Goal: Information Seeking & Learning: Check status

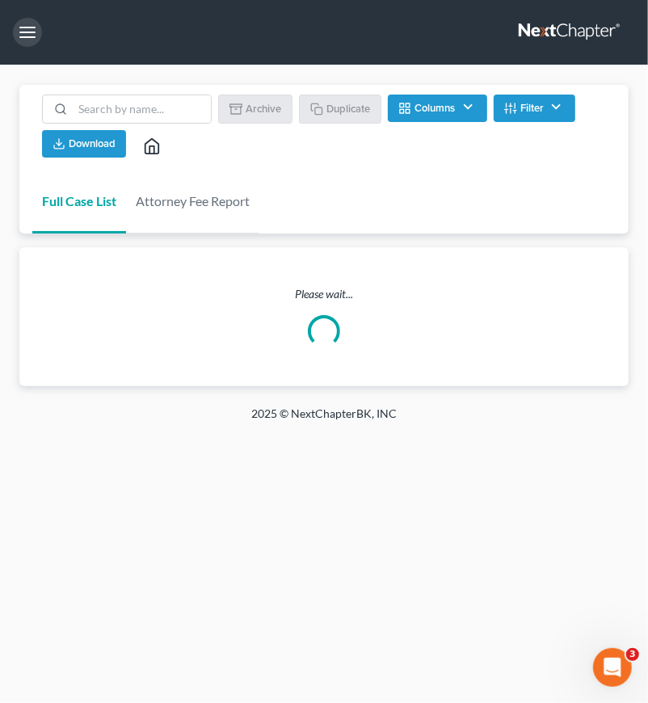
click at [26, 32] on button "button" at bounding box center [27, 32] width 29 height 29
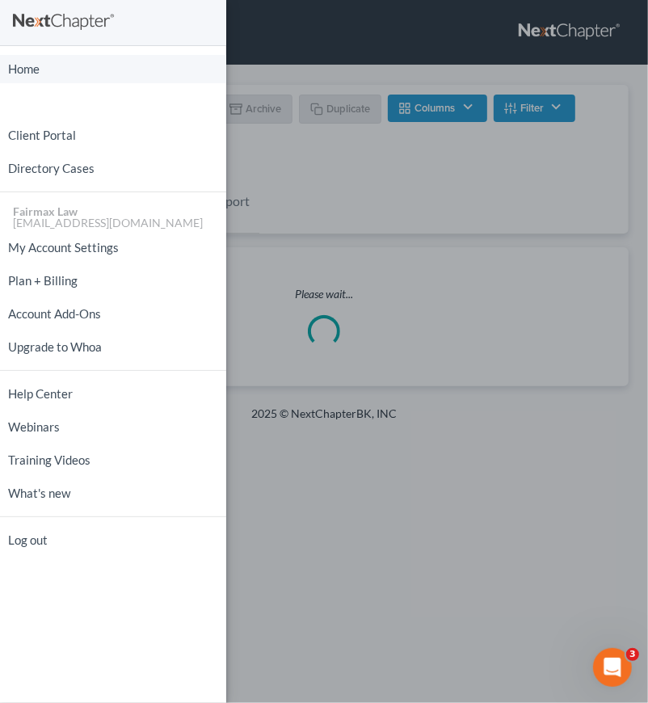
click at [74, 70] on link "Home" at bounding box center [113, 69] width 226 height 28
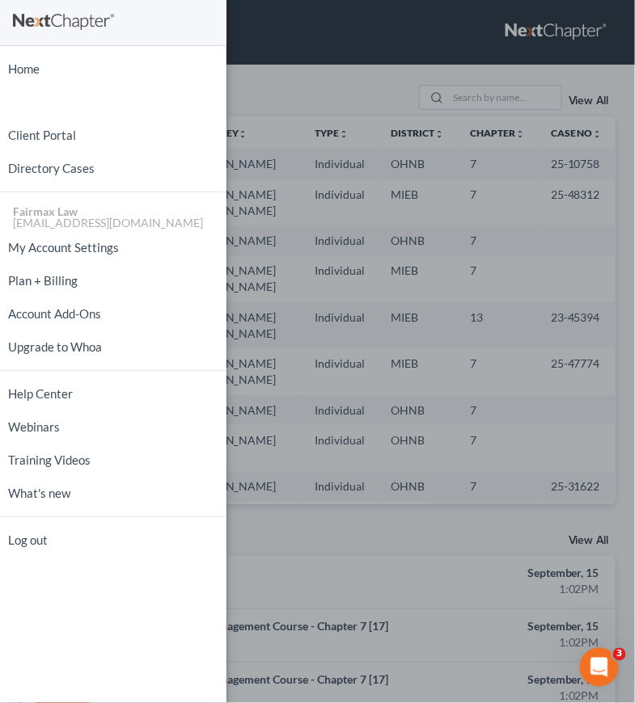
click at [369, 298] on div "Home New Case Client Portal Directory Cases Fairmax Law [EMAIL_ADDRESS][DOMAIN_…" at bounding box center [317, 351] width 635 height 703
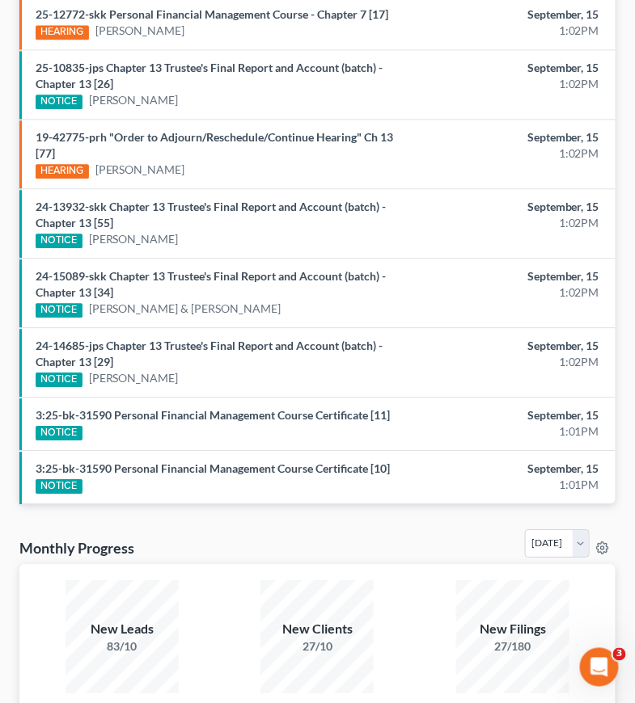
scroll to position [1335, 0]
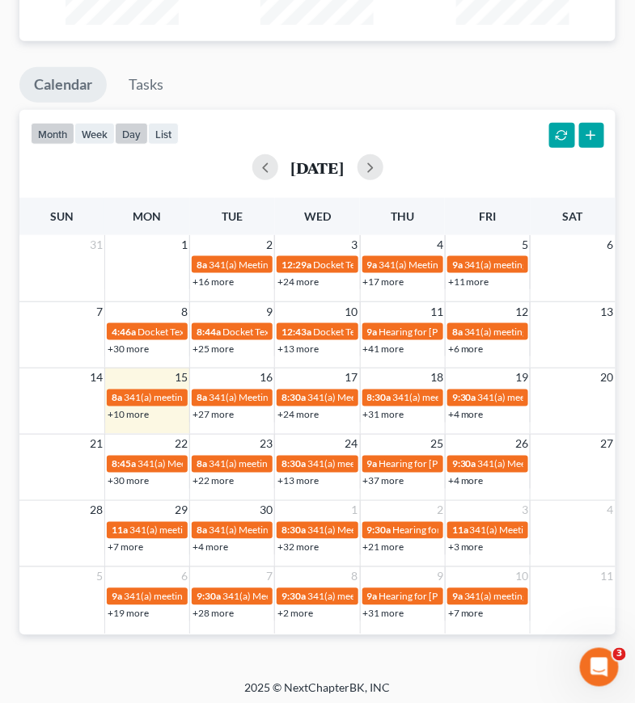
click at [134, 133] on button "day" at bounding box center [131, 134] width 33 height 22
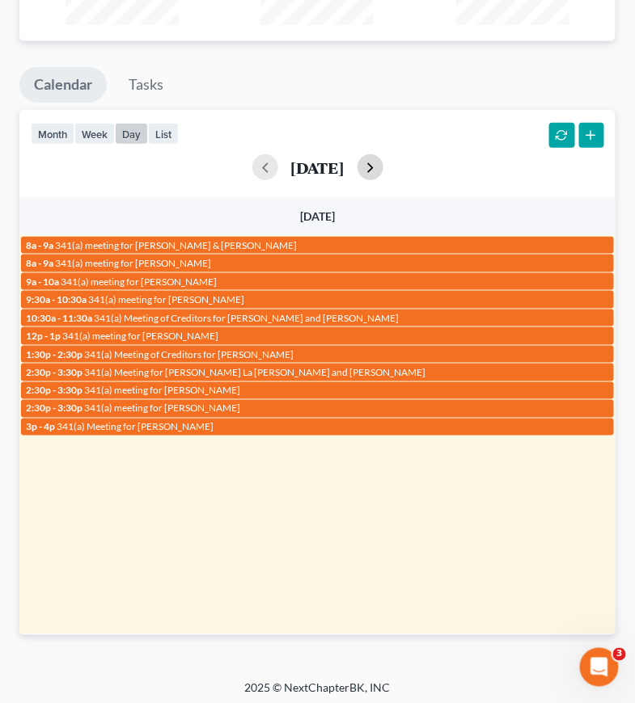
click at [383, 164] on button "button" at bounding box center [370, 167] width 26 height 26
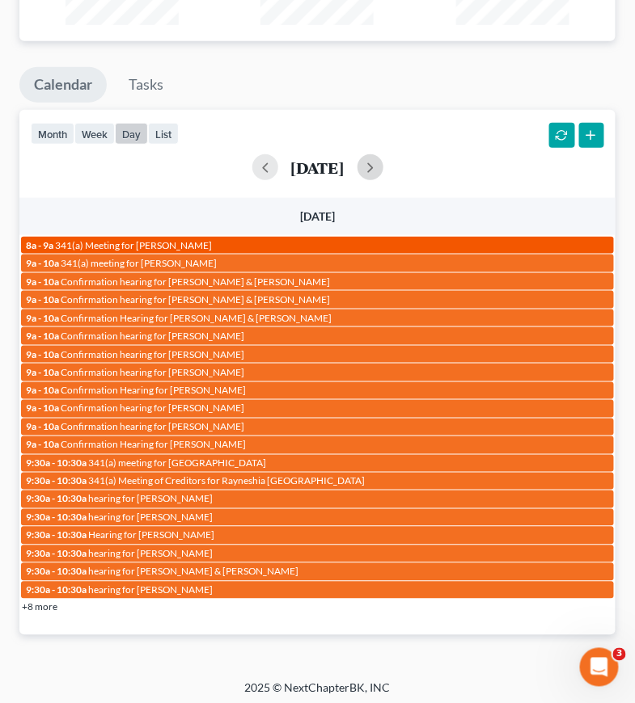
click at [167, 239] on span "341(a) Meeting for Torren Moore" at bounding box center [133, 245] width 157 height 12
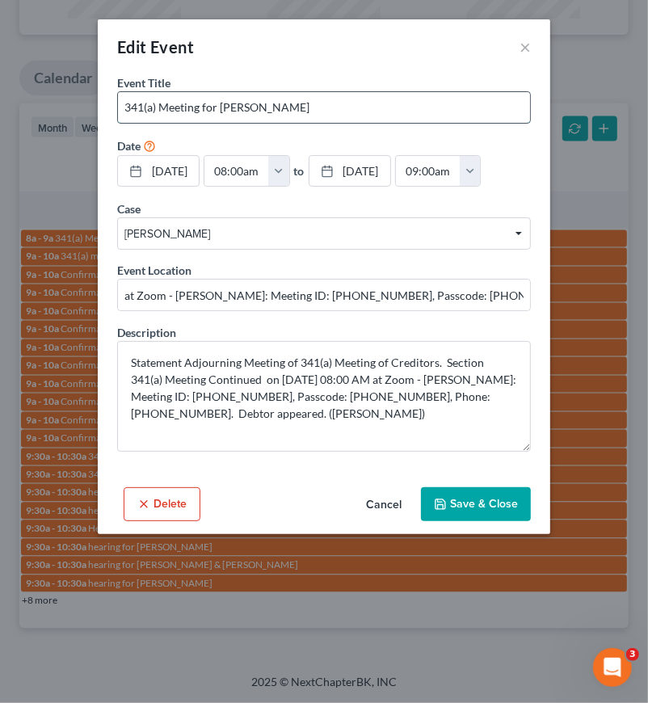
drag, startPoint x: 221, startPoint y: 103, endPoint x: 316, endPoint y: 106, distance: 95.4
click at [316, 106] on input "341(a) Meeting for Torren Moore" at bounding box center [324, 107] width 412 height 31
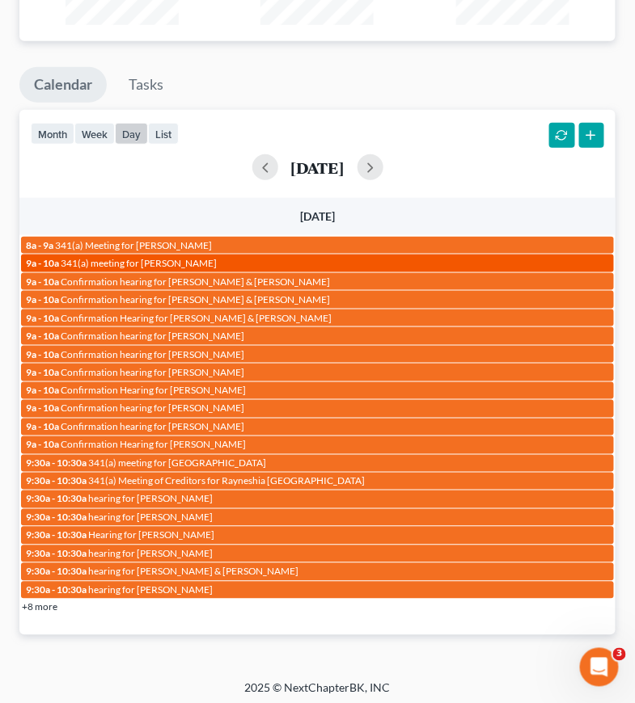
click at [141, 260] on span "341(a) meeting for Beverly Londo" at bounding box center [139, 263] width 156 height 12
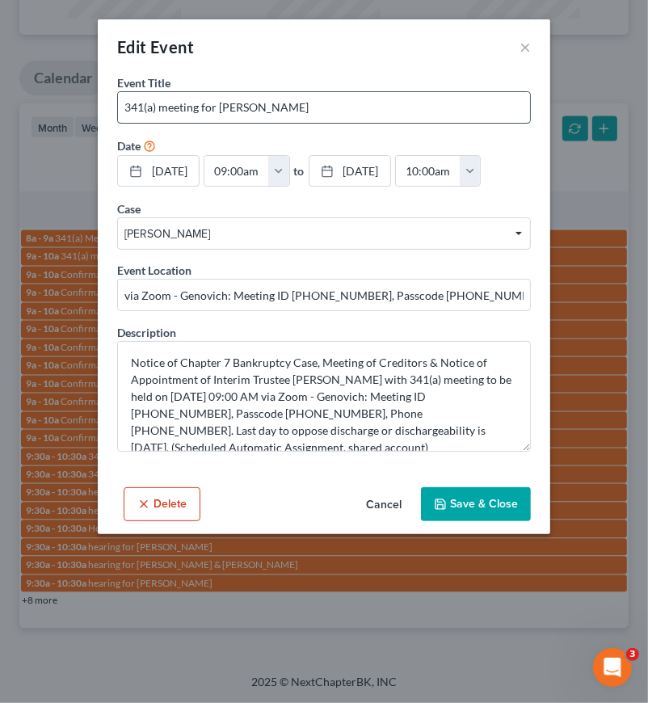
drag, startPoint x: 221, startPoint y: 106, endPoint x: 388, endPoint y: 107, distance: 167.4
click at [387, 107] on input "341(a) meeting for Beverly Londo" at bounding box center [324, 107] width 412 height 31
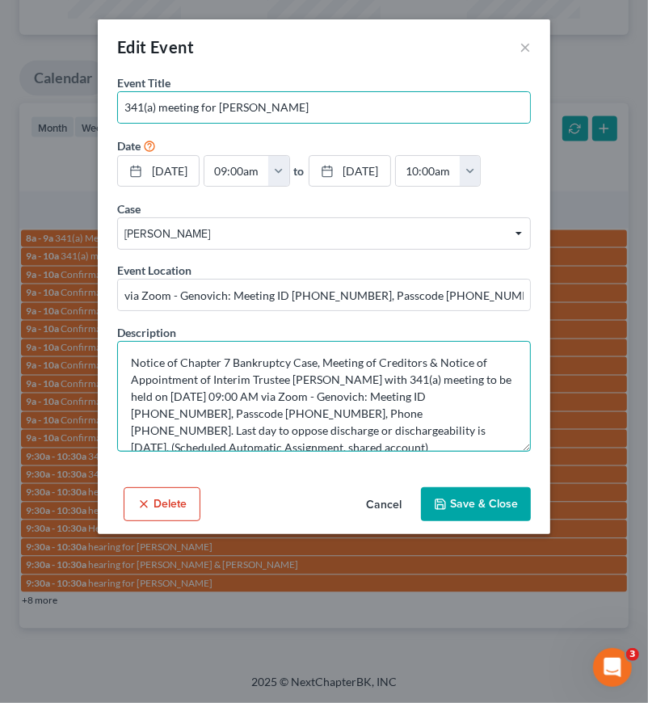
click at [372, 372] on textarea "Notice of Chapter 7 Bankruptcy Case, Meeting of Creditors & Notice of Appointme…" at bounding box center [324, 396] width 414 height 111
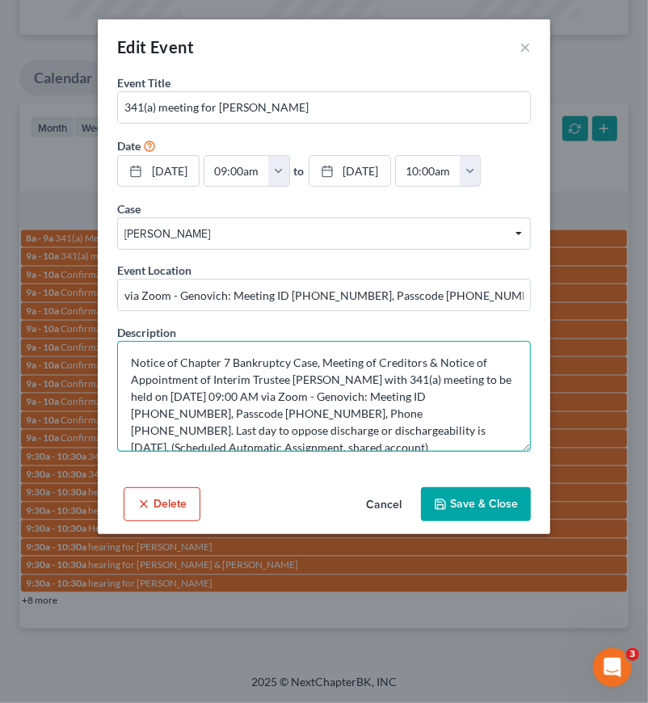
drag, startPoint x: 283, startPoint y: 394, endPoint x: 239, endPoint y: 392, distance: 43.7
click at [239, 392] on textarea "Notice of Chapter 7 Bankruptcy Case, Meeting of Creditors & Notice of Appointme…" at bounding box center [324, 396] width 414 height 111
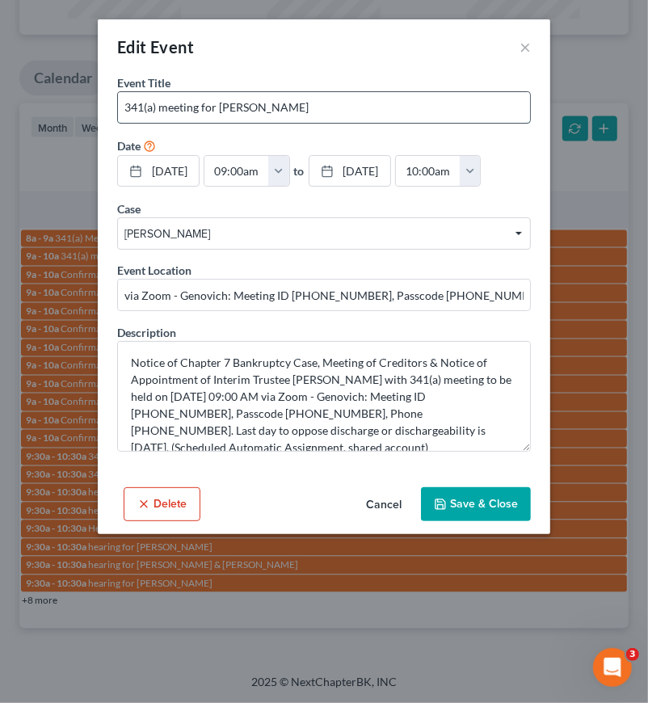
drag, startPoint x: 219, startPoint y: 104, endPoint x: 321, endPoint y: 116, distance: 102.6
click at [321, 116] on input "341(a) meeting for Beverly Londo" at bounding box center [324, 107] width 412 height 31
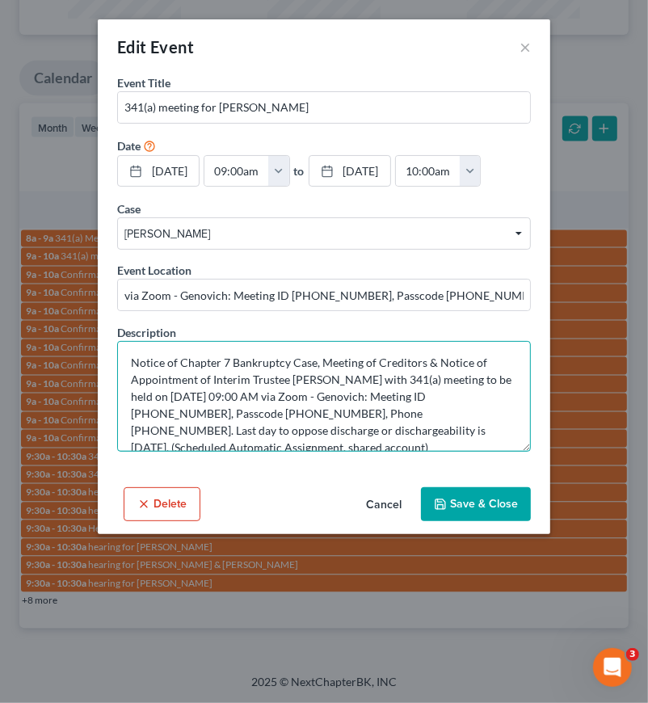
drag, startPoint x: 285, startPoint y: 393, endPoint x: 171, endPoint y: 392, distance: 114.0
click at [171, 392] on textarea "Notice of Chapter 7 Bankruptcy Case, Meeting of Creditors & Notice of Appointme…" at bounding box center [324, 396] width 414 height 111
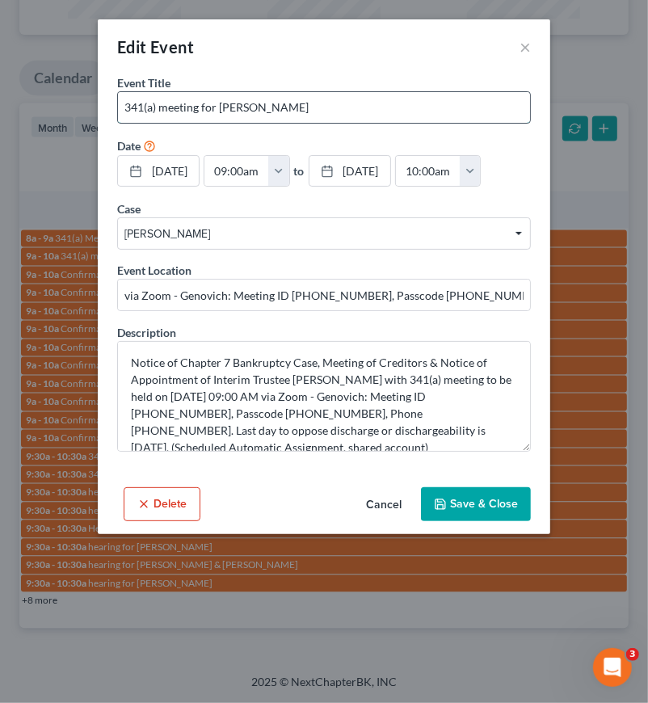
drag, startPoint x: 226, startPoint y: 108, endPoint x: 391, endPoint y: 111, distance: 165.0
click at [391, 111] on input "341(a) meeting for Beverly Londo" at bounding box center [324, 107] width 412 height 31
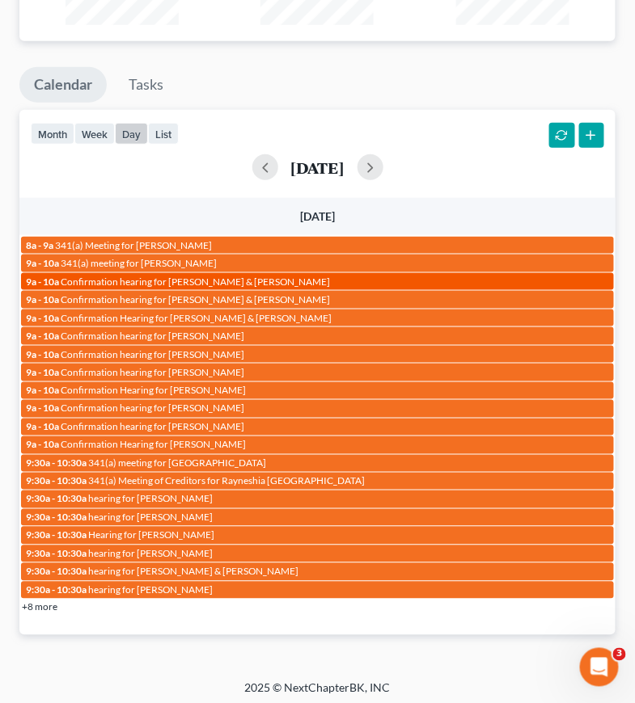
click at [218, 276] on span "Confirmation hearing for Brian Watson & Deborah Watson" at bounding box center [195, 282] width 269 height 12
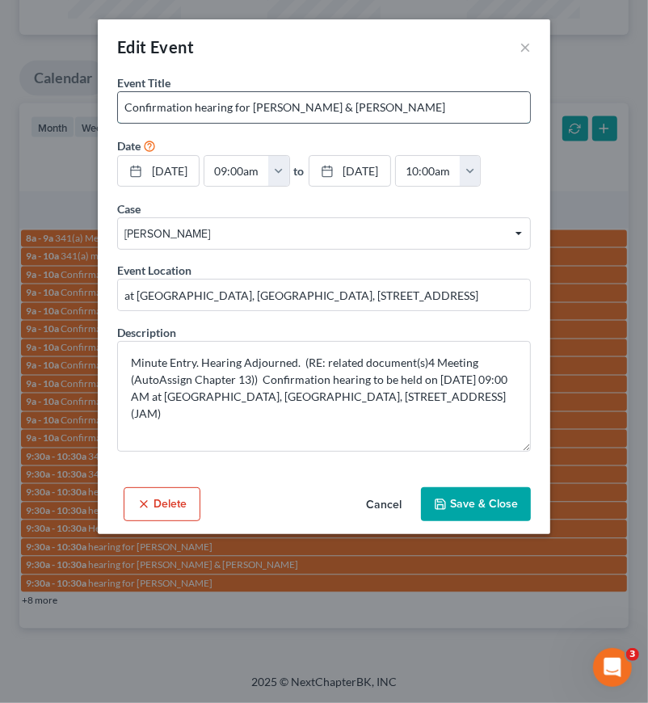
drag, startPoint x: 331, startPoint y: 107, endPoint x: 454, endPoint y: 106, distance: 122.1
click at [454, 106] on input "Confirmation hearing for Brian Watson & Deborah Watson" at bounding box center [324, 107] width 412 height 31
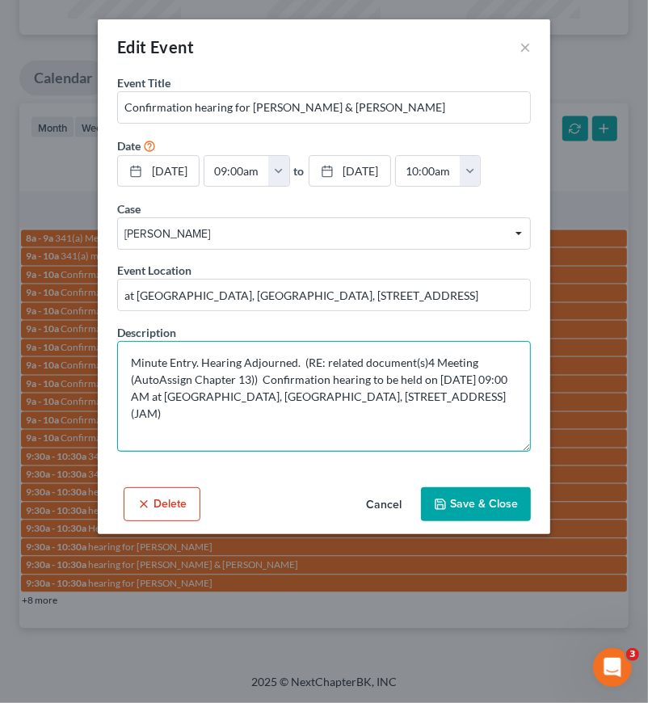
drag, startPoint x: 179, startPoint y: 391, endPoint x: 644, endPoint y: 346, distance: 467.1
click at [125, 395] on textarea "Minute Entry. Hearing Adjourned. (RE: related document(s)4 Meeting (AutoAssign …" at bounding box center [324, 396] width 414 height 111
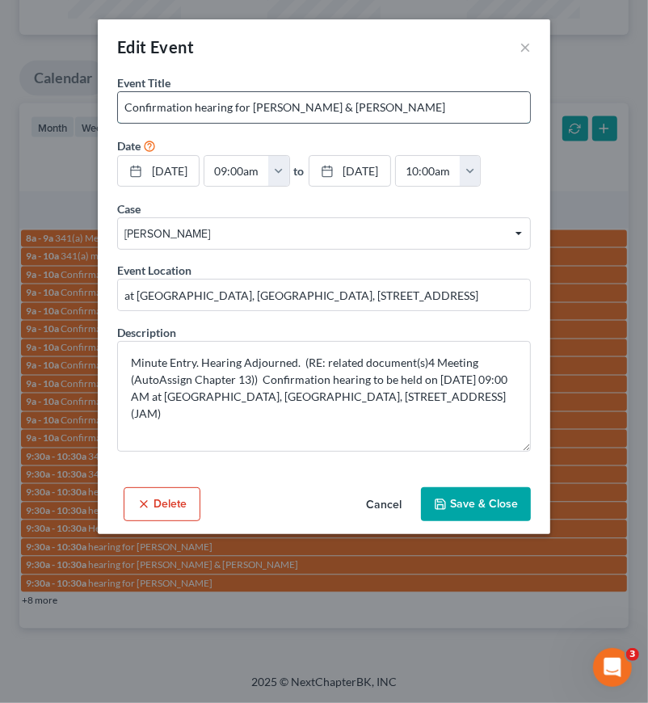
drag, startPoint x: 249, startPoint y: 105, endPoint x: 441, endPoint y: 104, distance: 192.4
click at [441, 104] on input "Confirmation hearing for Brian Watson & Deborah Watson" at bounding box center [324, 107] width 412 height 31
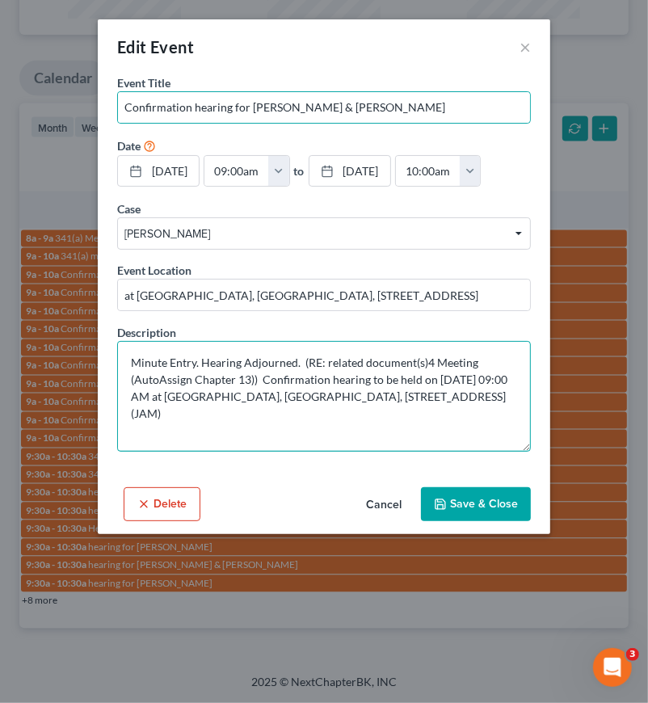
click at [334, 393] on textarea "Minute Entry. Hearing Adjourned. (RE: related document(s)4 Meeting (AutoAssign …" at bounding box center [324, 396] width 414 height 111
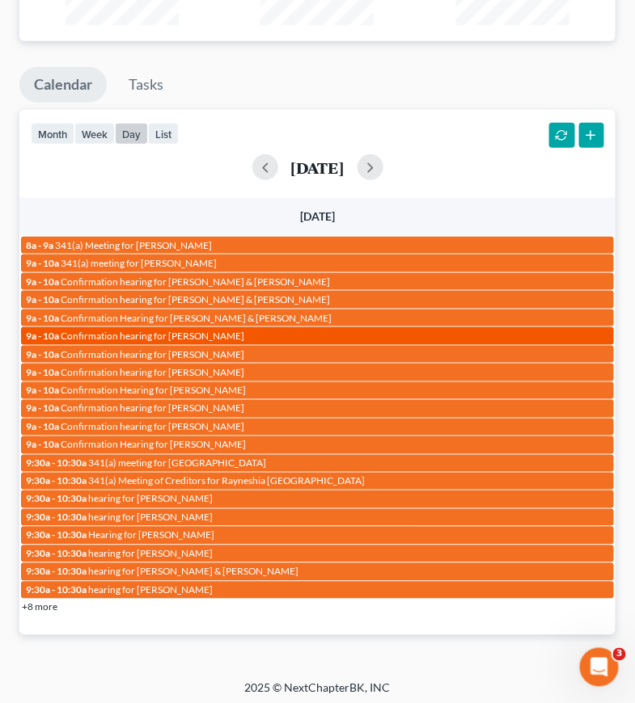
click at [229, 330] on div "9a - 10a Confirmation hearing for Brion Warner" at bounding box center [317, 336] width 583 height 12
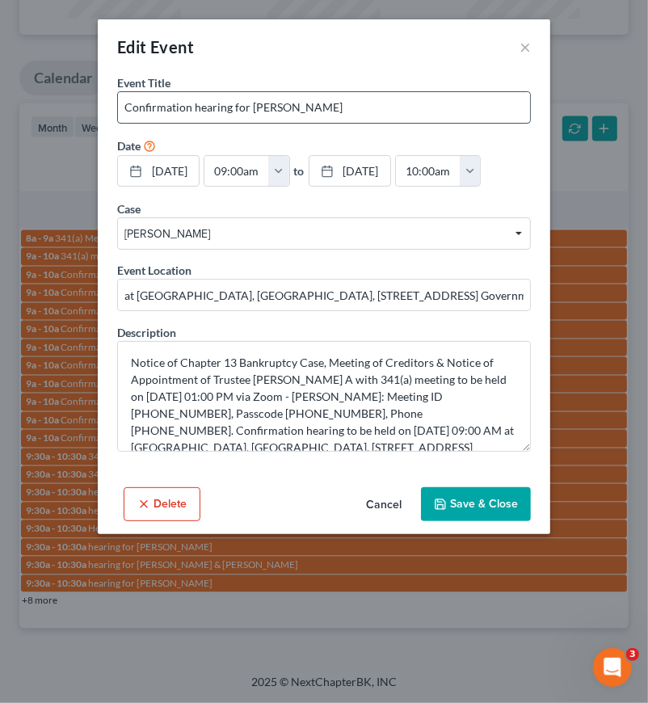
drag, startPoint x: 251, startPoint y: 104, endPoint x: 336, endPoint y: 102, distance: 84.9
click at [336, 102] on input "Confirmation hearing for Brion Warner" at bounding box center [324, 107] width 412 height 31
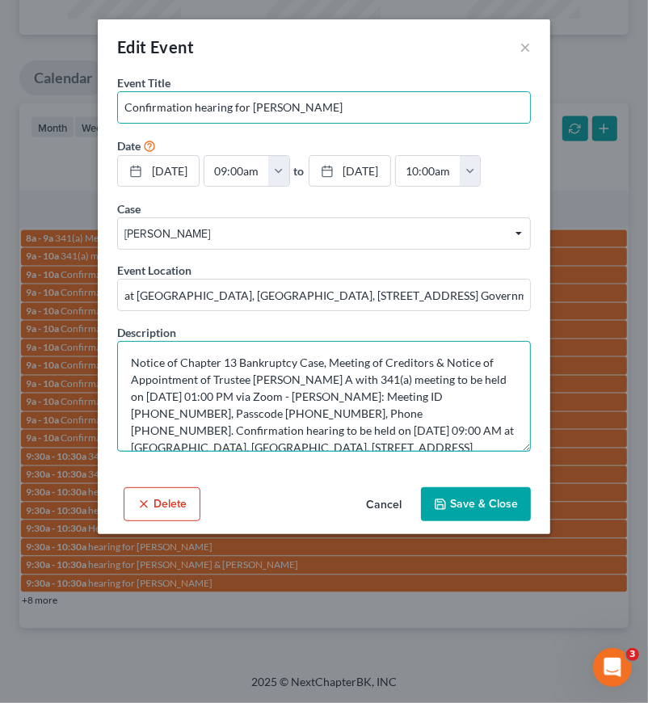
click at [250, 401] on textarea "Notice of Chapter 13 Bankruptcy Case, Meeting of Creditors & Notice of Appointm…" at bounding box center [324, 396] width 414 height 111
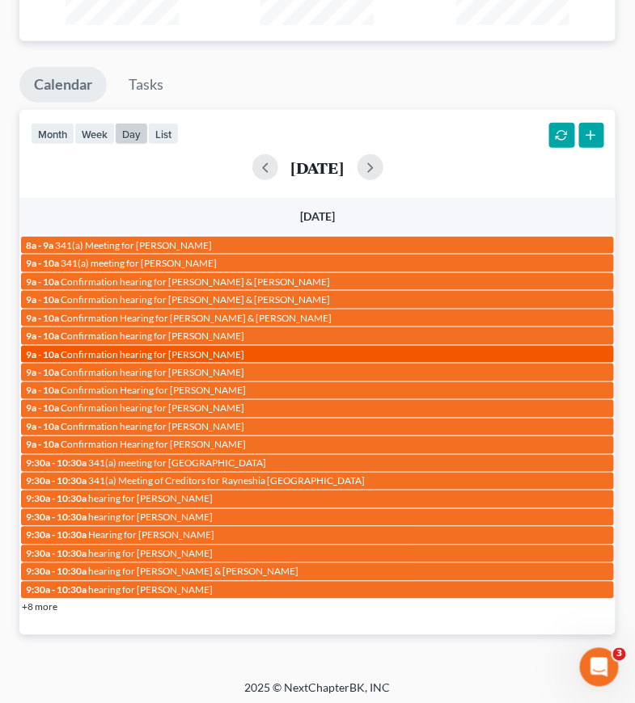
click at [216, 348] on span "Confirmation hearing for Heather Olson" at bounding box center [153, 354] width 184 height 12
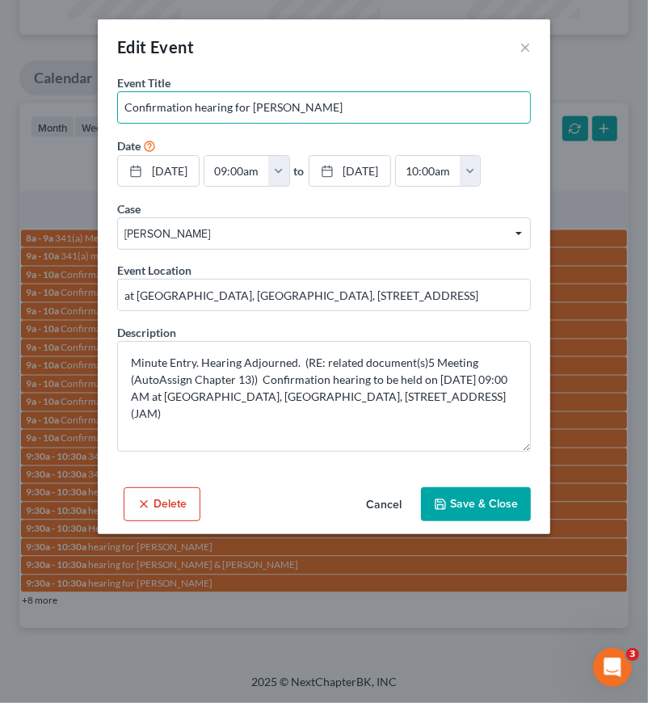
drag, startPoint x: 252, startPoint y: 107, endPoint x: 646, endPoint y: 113, distance: 393.8
click at [331, 104] on input "Confirmation hearing for Heather Olson" at bounding box center [324, 107] width 412 height 31
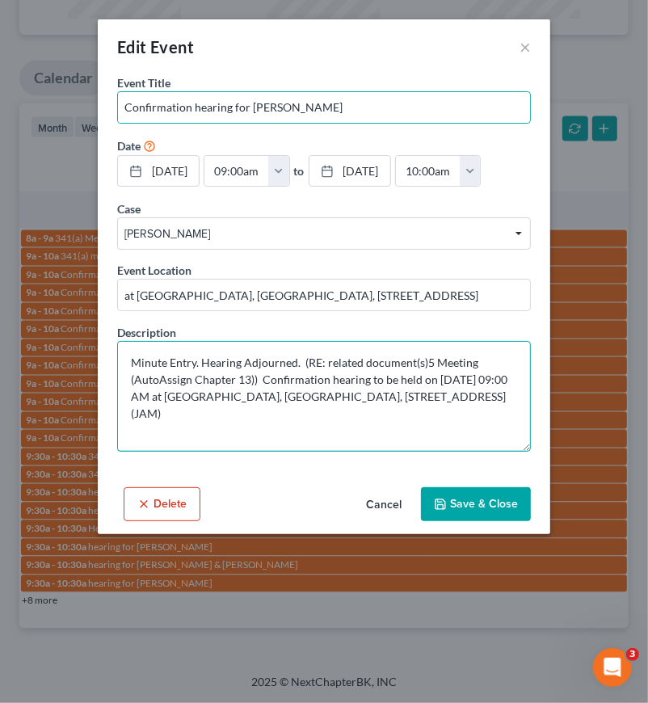
click at [319, 378] on textarea "Minute Entry. Hearing Adjourned. (RE: related document(s)5 Meeting (AutoAssign …" at bounding box center [324, 396] width 414 height 111
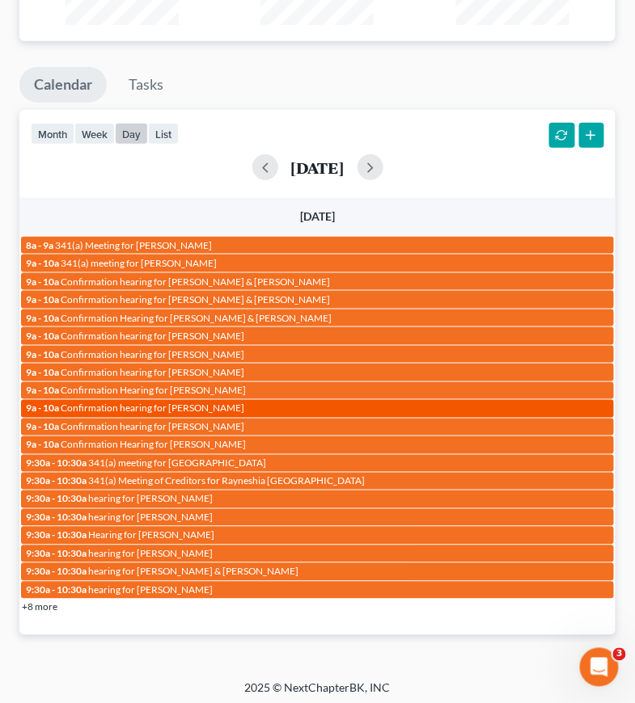
click at [210, 406] on span "Confirmation hearing for Matthew Turner" at bounding box center [153, 409] width 184 height 12
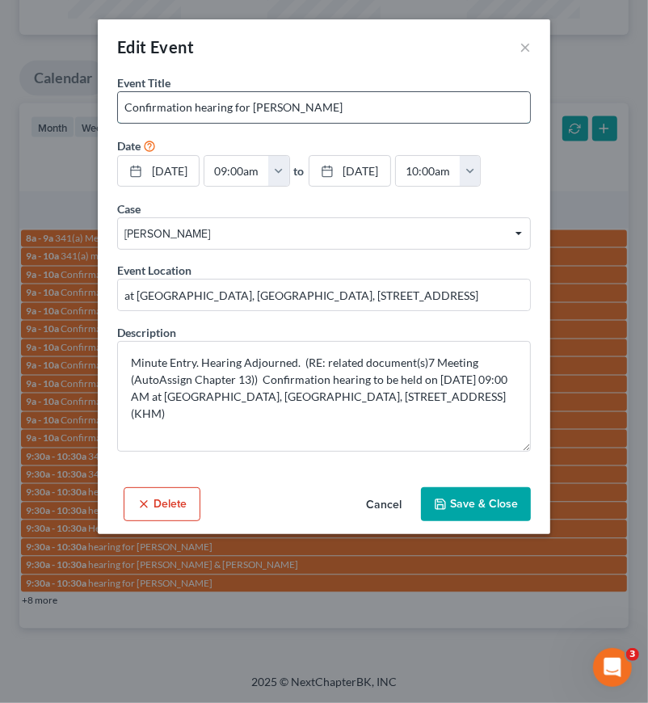
drag, startPoint x: 261, startPoint y: 105, endPoint x: 412, endPoint y: 104, distance: 151.2
click at [412, 104] on input "Confirmation hearing for Matthew Turner" at bounding box center [324, 107] width 412 height 31
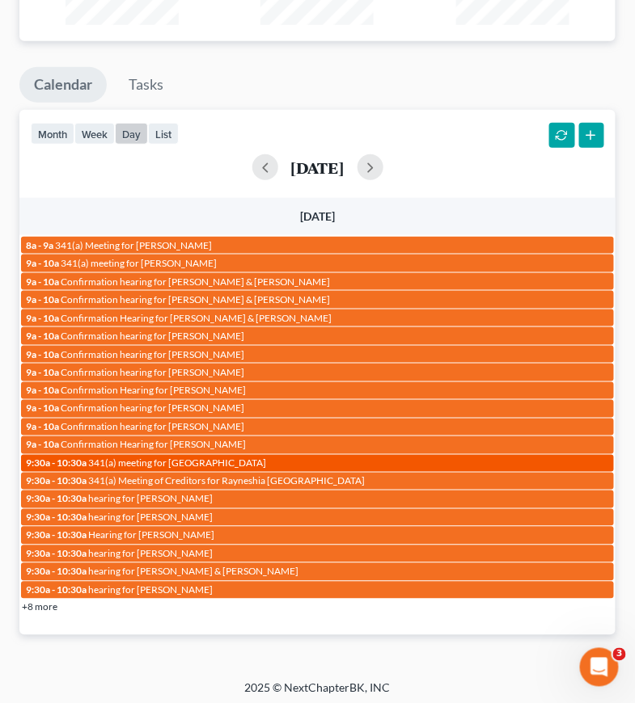
click at [241, 458] on div "9:30a - 10:30a 341(a) meeting for Star Salaam" at bounding box center [317, 464] width 583 height 12
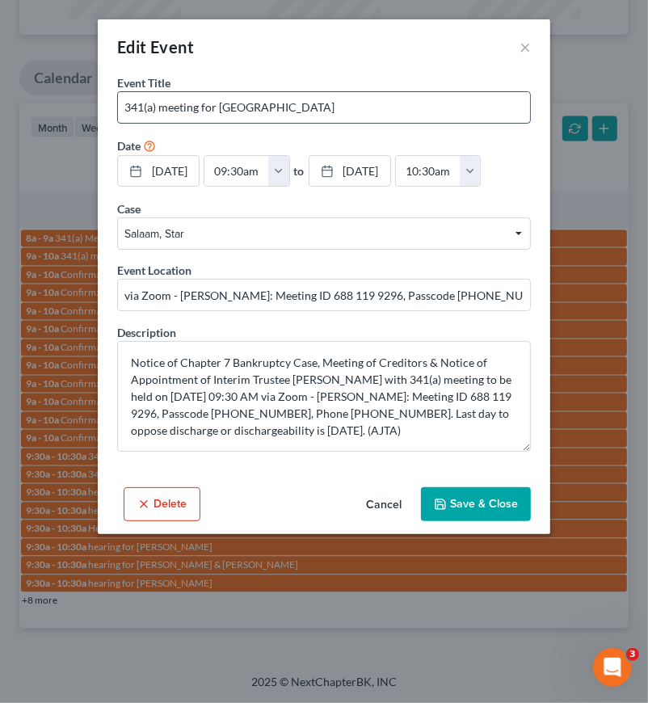
drag, startPoint x: 220, startPoint y: 106, endPoint x: 299, endPoint y: 107, distance: 79.2
click at [299, 107] on input "341(a) meeting for Star Salaam" at bounding box center [324, 107] width 412 height 31
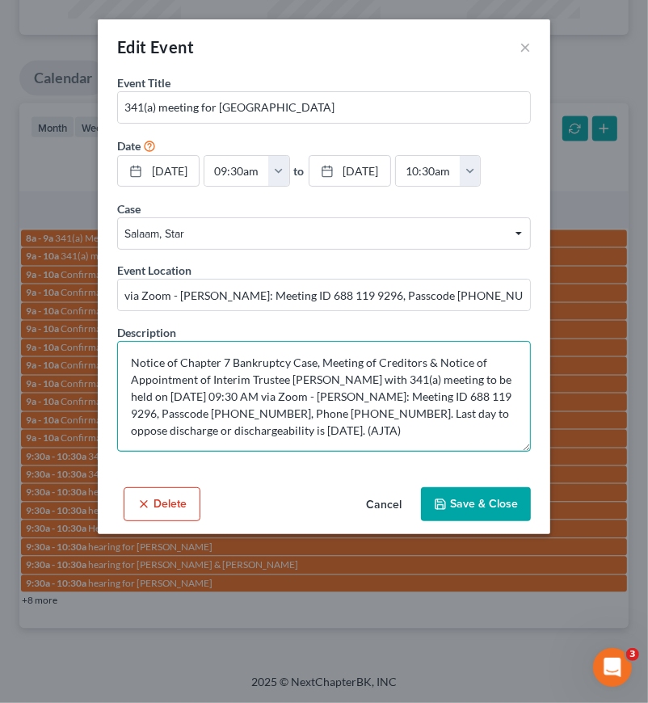
drag, startPoint x: 287, startPoint y: 394, endPoint x: 239, endPoint y: 393, distance: 48.5
click at [239, 393] on textarea "Notice of Chapter 7 Bankruptcy Case, Meeting of Creditors & Notice of Appointme…" at bounding box center [324, 396] width 414 height 111
click at [304, 382] on textarea "Notice of Chapter 7 Bankruptcy Case, Meeting of Creditors & Notice of Appointme…" at bounding box center [324, 396] width 414 height 111
drag, startPoint x: 284, startPoint y: 393, endPoint x: 171, endPoint y: 395, distance: 112.4
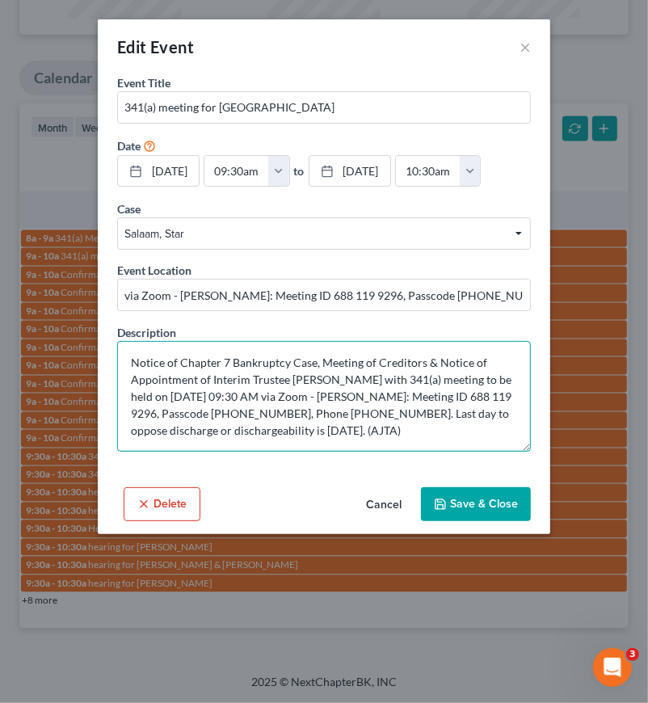
click at [171, 395] on textarea "Notice of Chapter 7 Bankruptcy Case, Meeting of Creditors & Notice of Appointme…" at bounding box center [324, 396] width 414 height 111
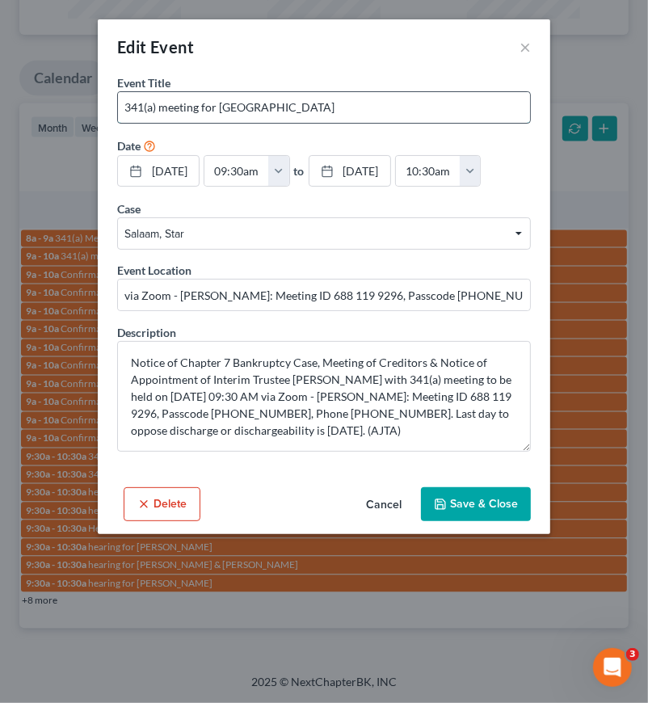
drag, startPoint x: 217, startPoint y: 103, endPoint x: 386, endPoint y: 101, distance: 169.0
click at [386, 101] on input "341(a) meeting for Star Salaam" at bounding box center [324, 107] width 412 height 31
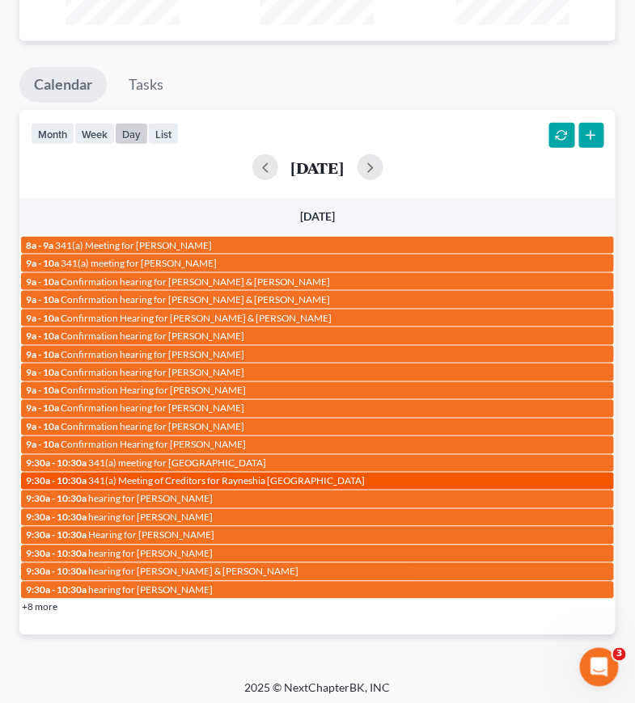
click at [174, 475] on span "341(a) Meeting of Creditors for Rayneshia Glasgow" at bounding box center [226, 481] width 277 height 12
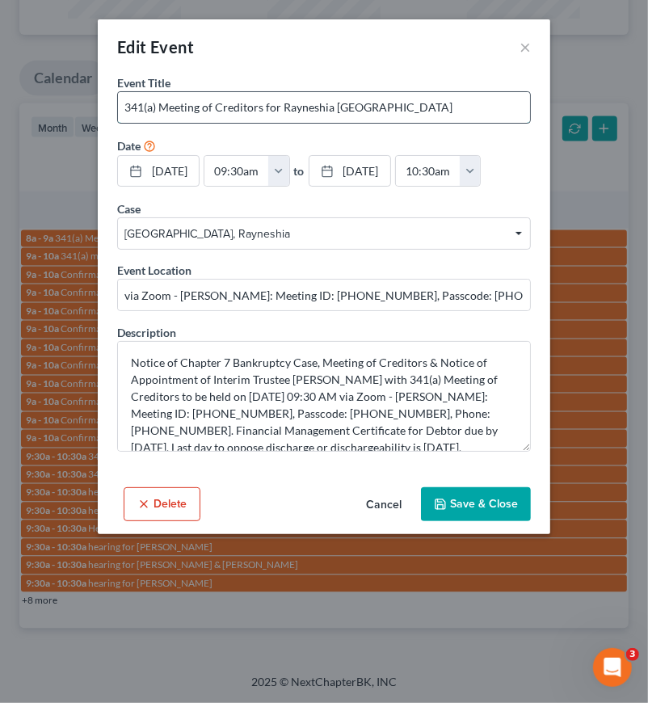
drag, startPoint x: 283, startPoint y: 106, endPoint x: 414, endPoint y: 107, distance: 131.0
click at [414, 107] on input "341(a) Meeting of Creditors for Rayneshia Glasgow" at bounding box center [324, 107] width 412 height 31
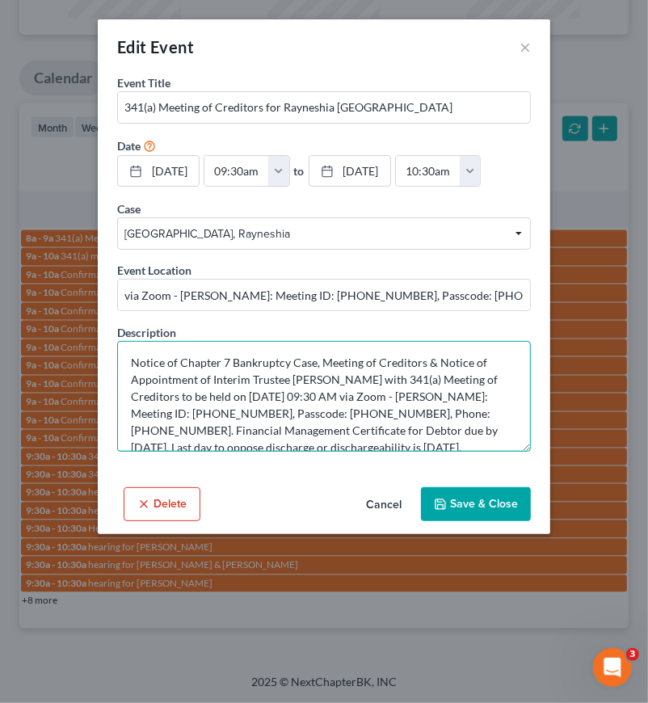
click at [321, 398] on textarea "Notice of Chapter 7 Bankruptcy Case, Meeting of Creditors & Notice of Appointme…" at bounding box center [324, 396] width 414 height 111
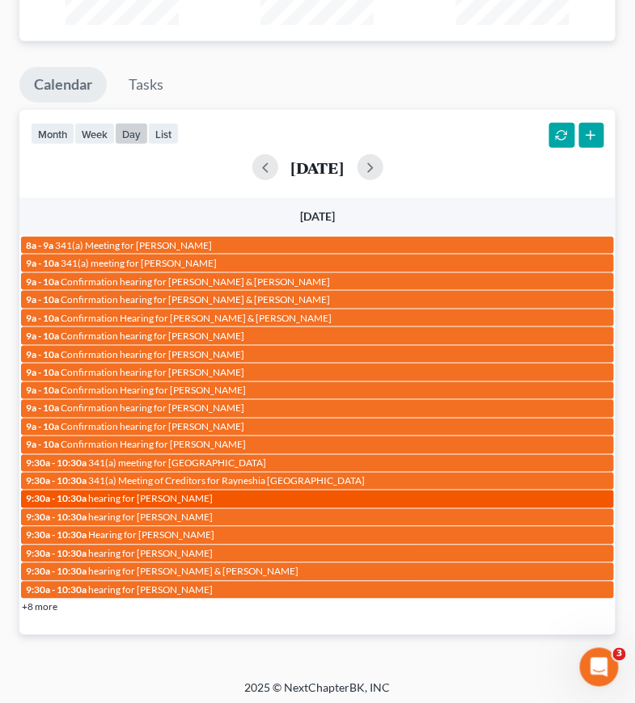
click at [212, 493] on div "9:30a - 10:30a hearing for Darrius Samuels" at bounding box center [317, 499] width 583 height 12
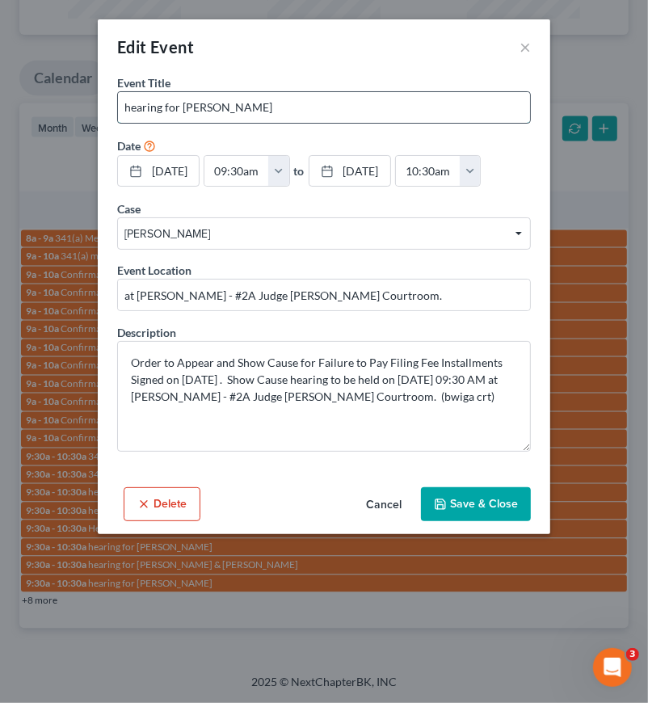
drag, startPoint x: 180, startPoint y: 103, endPoint x: 392, endPoint y: 104, distance: 211.8
click at [392, 104] on input "hearing for Darrius Samuels" at bounding box center [324, 107] width 412 height 31
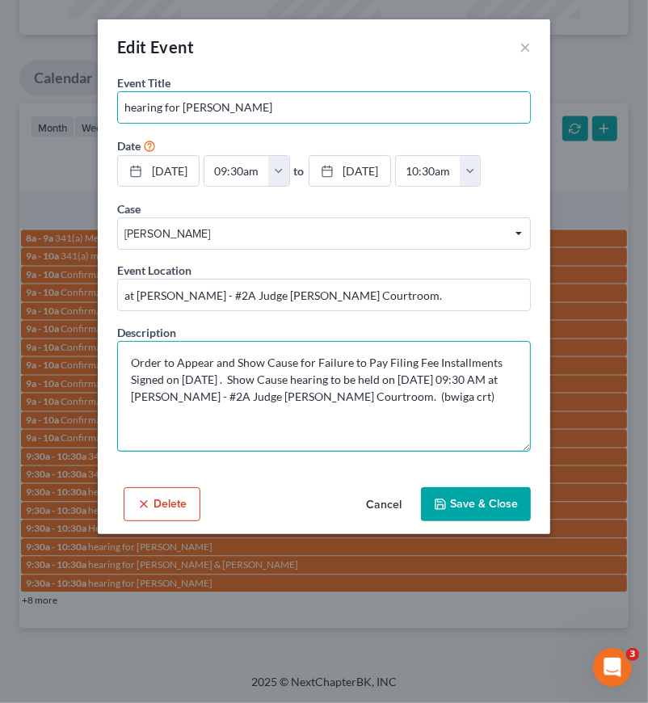
click at [302, 396] on textarea "Order to Appear and Show Cause for Failure to Pay Filing Fee Installments Signe…" at bounding box center [324, 396] width 414 height 111
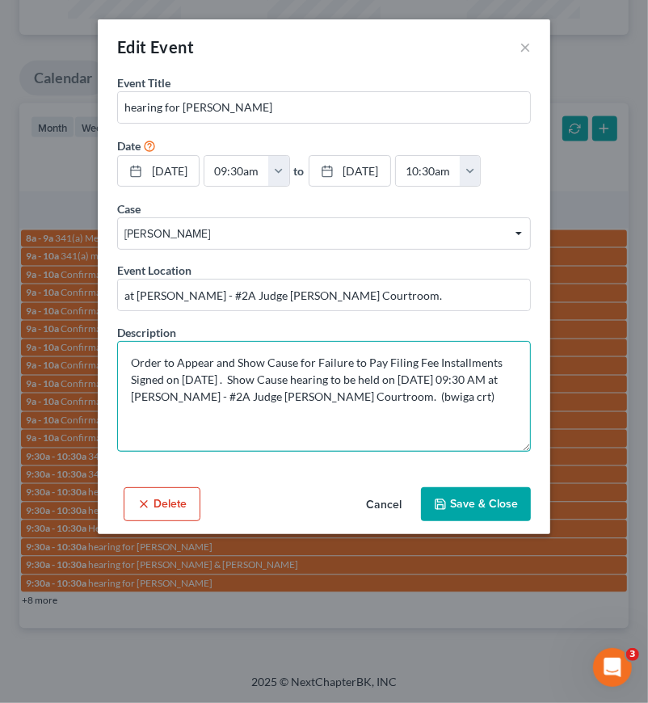
click at [403, 422] on textarea "Order to Appear and Show Cause for Failure to Pay Filing Fee Installments Signe…" at bounding box center [324, 396] width 414 height 111
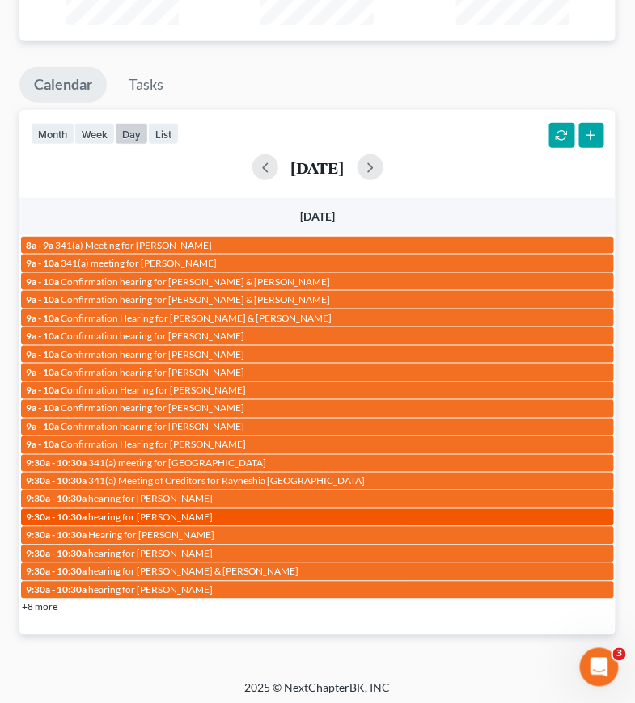
click at [200, 512] on div "9:30a - 10:30a hearing for Dawn Helton" at bounding box center [317, 518] width 583 height 12
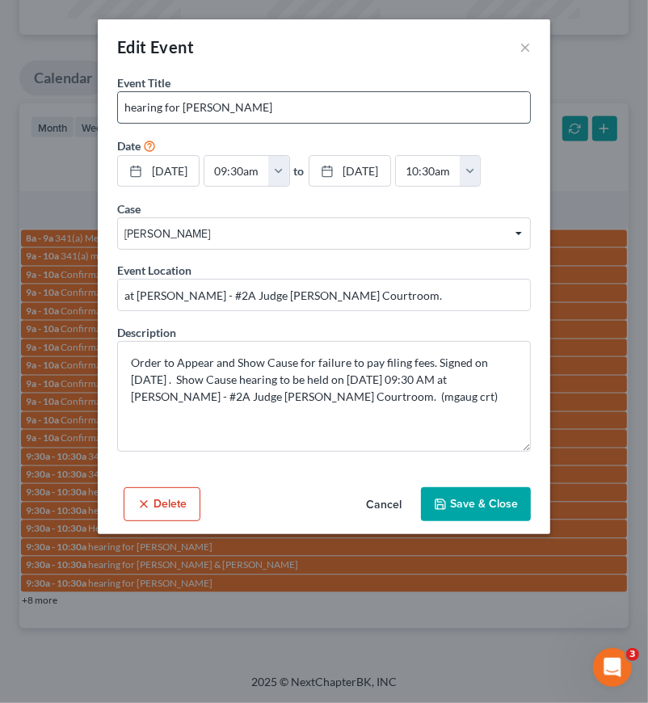
drag, startPoint x: 184, startPoint y: 103, endPoint x: 277, endPoint y: 102, distance: 93.0
click at [275, 103] on input "hearing for Dawn Helton" at bounding box center [324, 107] width 412 height 31
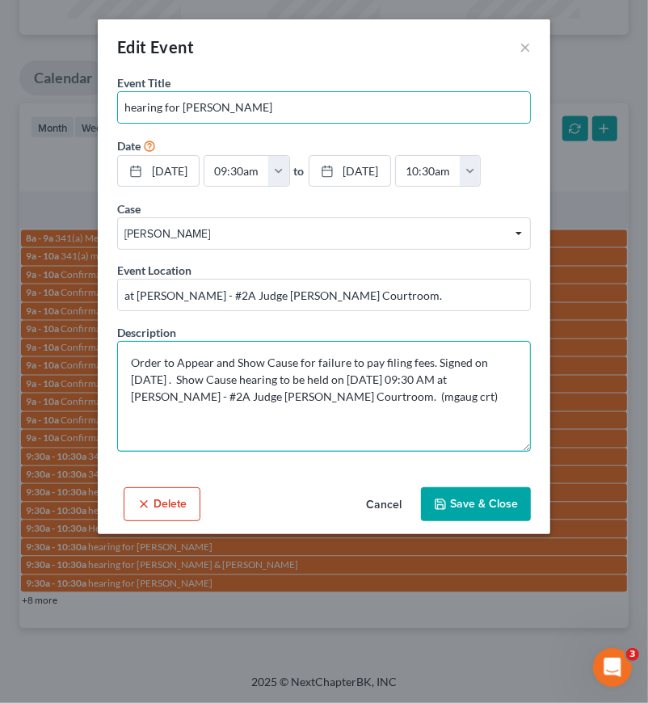
click at [392, 384] on textarea "Order to Appear and Show Cause for failure to pay filing fees. Signed on 8/18/2…" at bounding box center [324, 396] width 414 height 111
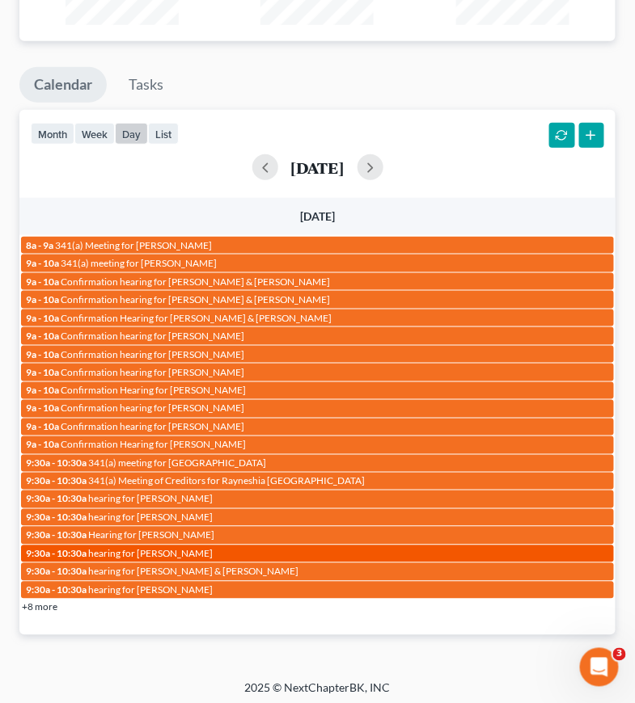
click at [185, 548] on div "9:30a - 10:30a hearing for Rafi Taylor" at bounding box center [317, 554] width 583 height 12
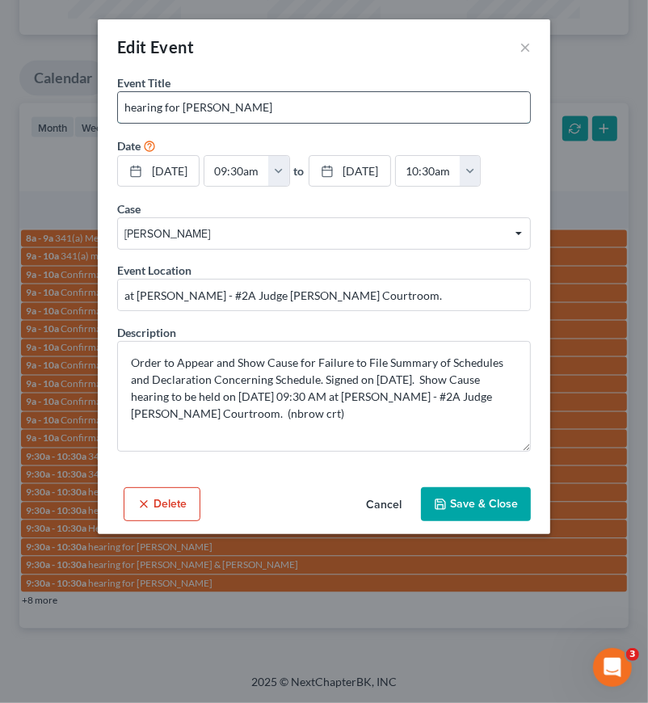
drag, startPoint x: 184, startPoint y: 106, endPoint x: 262, endPoint y: 107, distance: 78.4
click at [262, 107] on input "hearing for Rafi Taylor" at bounding box center [324, 107] width 412 height 31
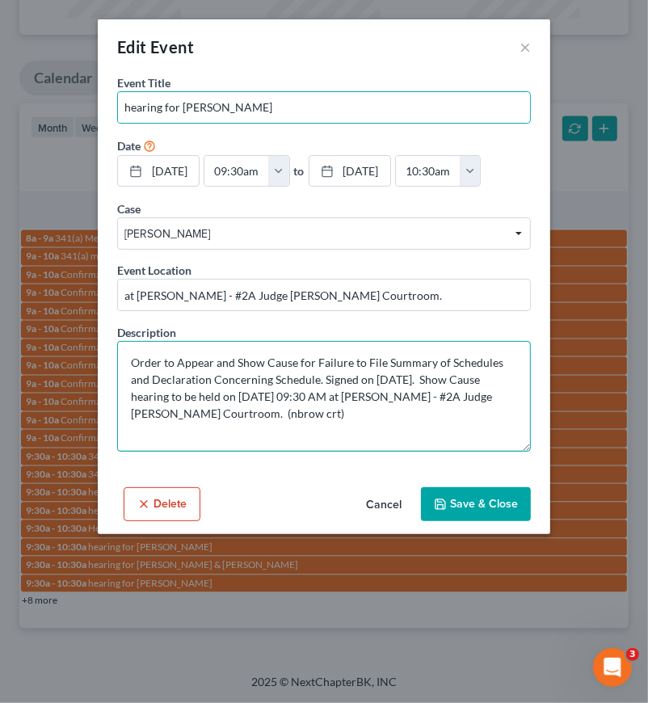
click at [362, 397] on textarea "Order to Appear and Show Cause for Failure to File Summary of Schedules and Dec…" at bounding box center [324, 396] width 414 height 111
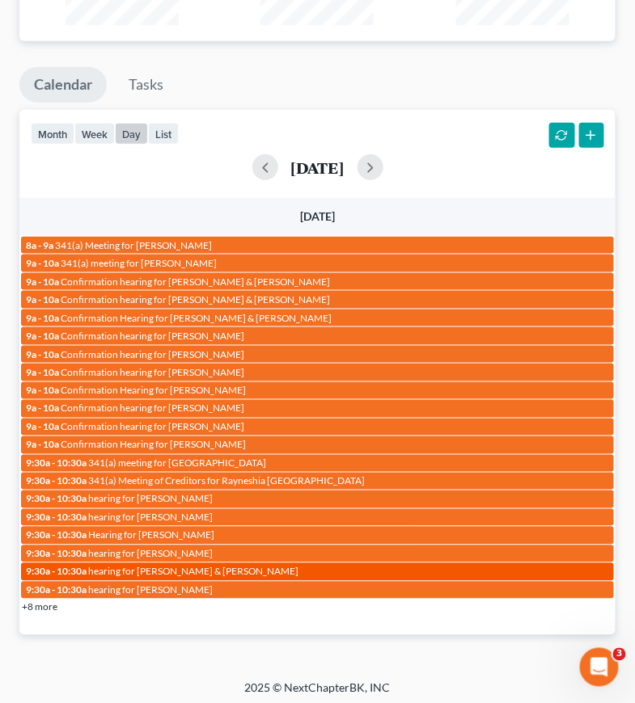
click at [211, 566] on span "hearing for Todd Huston & Toni Huston" at bounding box center [193, 572] width 210 height 12
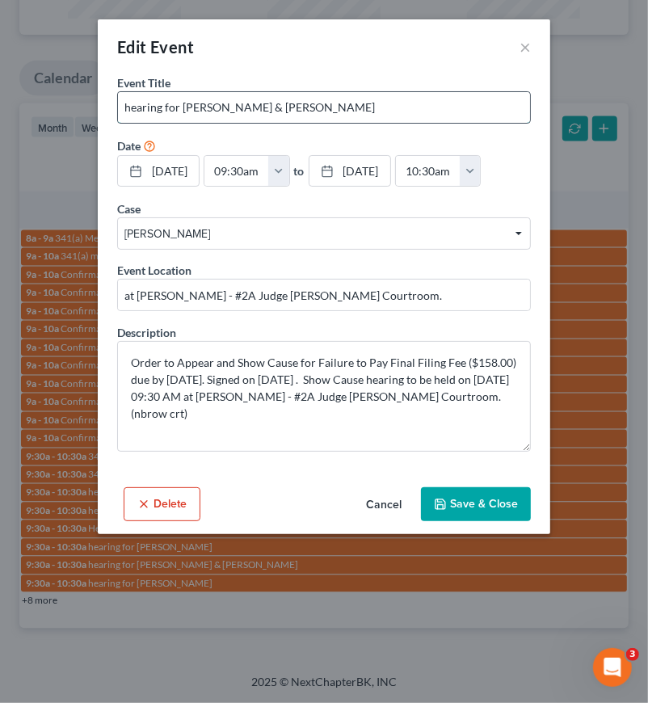
drag, startPoint x: 258, startPoint y: 106, endPoint x: 373, endPoint y: 103, distance: 114.8
click at [373, 103] on input "hearing for Todd Huston & Toni Huston" at bounding box center [324, 107] width 412 height 31
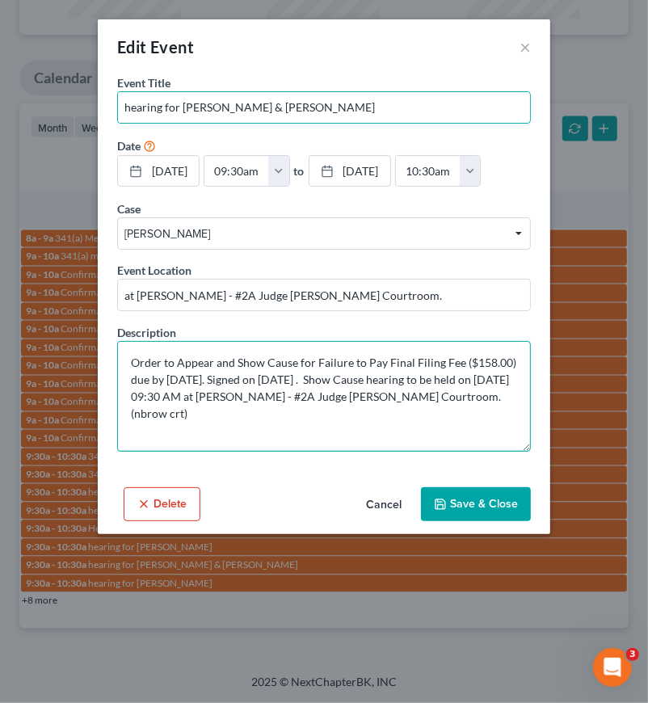
click at [369, 374] on textarea "Order to Appear and Show Cause for Failure to Pay Final Filing Fee ($158.00) du…" at bounding box center [324, 396] width 414 height 111
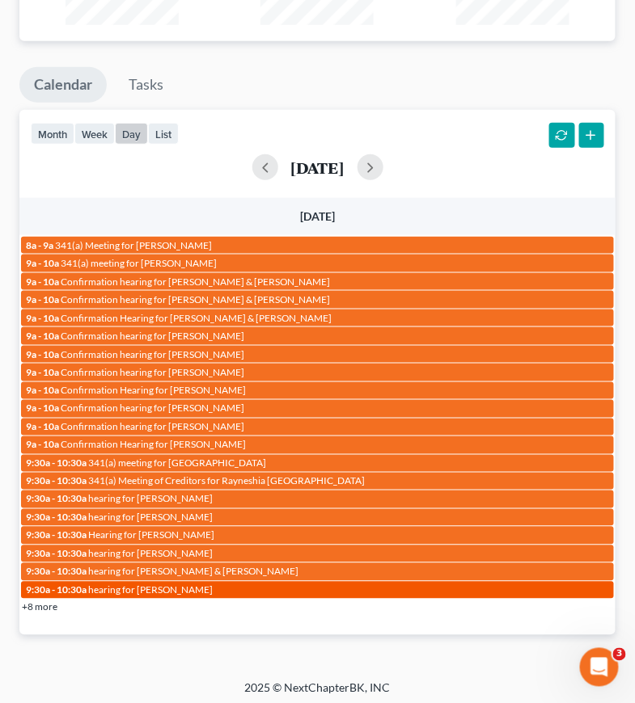
click at [143, 585] on span "hearing for Tomika Brown" at bounding box center [150, 591] width 125 height 12
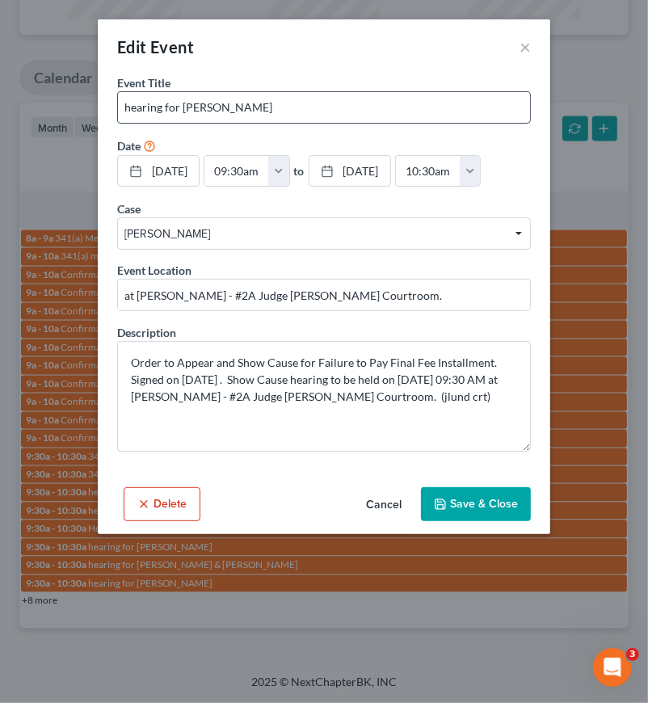
drag, startPoint x: 182, startPoint y: 104, endPoint x: 282, endPoint y: 111, distance: 100.5
click at [282, 111] on input "hearing for Tomika Brown" at bounding box center [324, 107] width 412 height 31
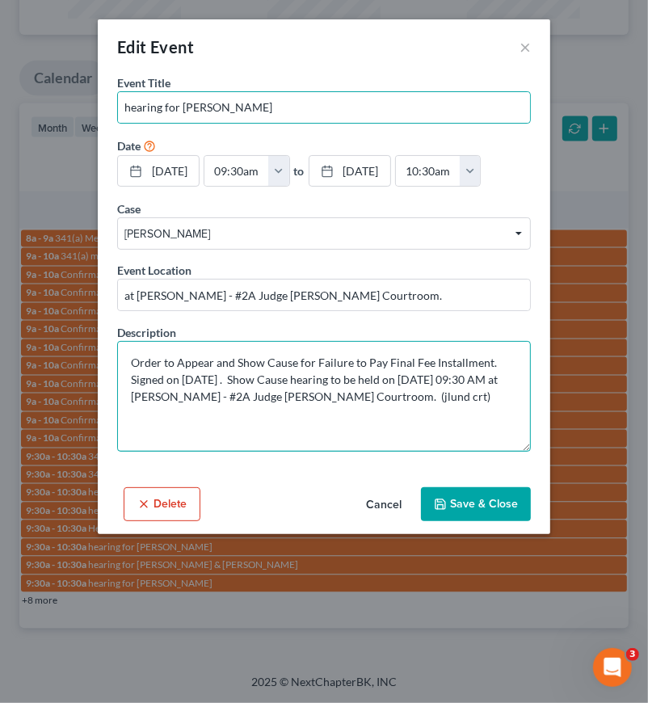
click at [416, 377] on textarea "Order to Appear and Show Cause for Failure to Pay Final Fee Installment. Signed…" at bounding box center [324, 396] width 414 height 111
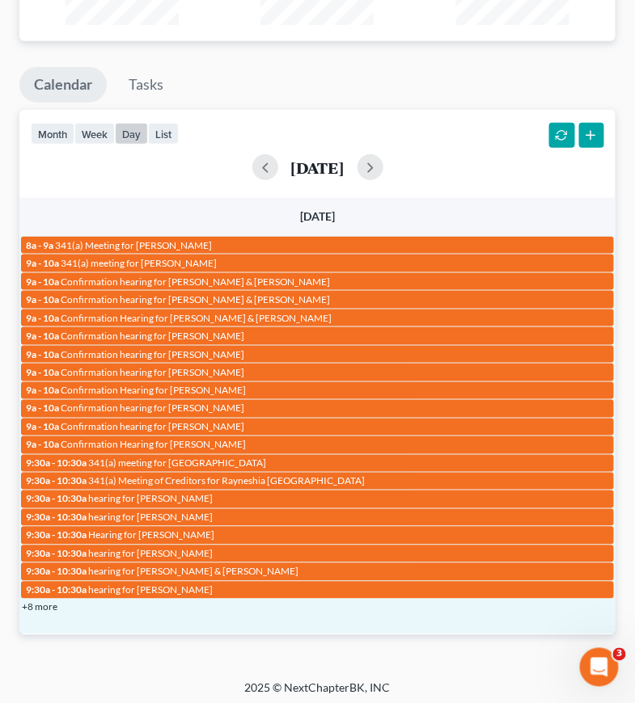
click at [59, 602] on div "+8 more" at bounding box center [317, 607] width 596 height 16
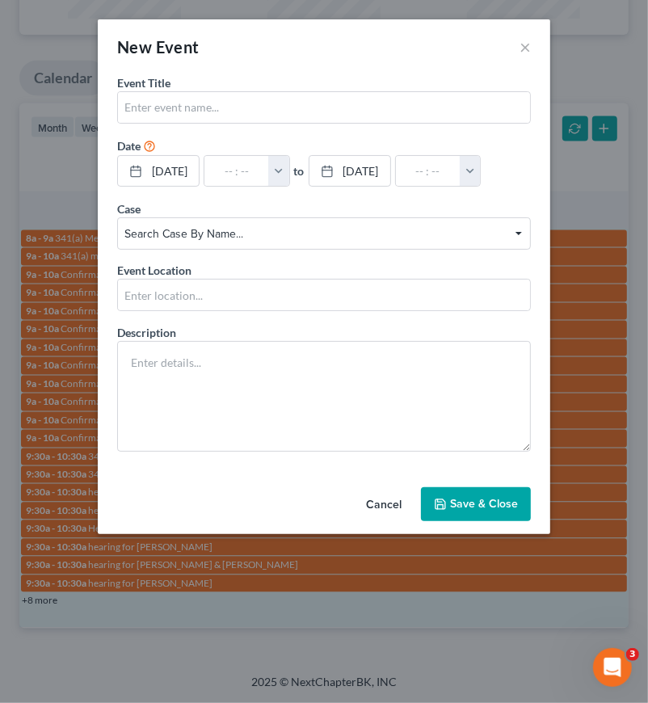
click at [49, 602] on div "New Event × Event Title * Date 9/16/2025 close Date 9/16/2025 Time 12:00 AM che…" at bounding box center [324, 351] width 648 height 703
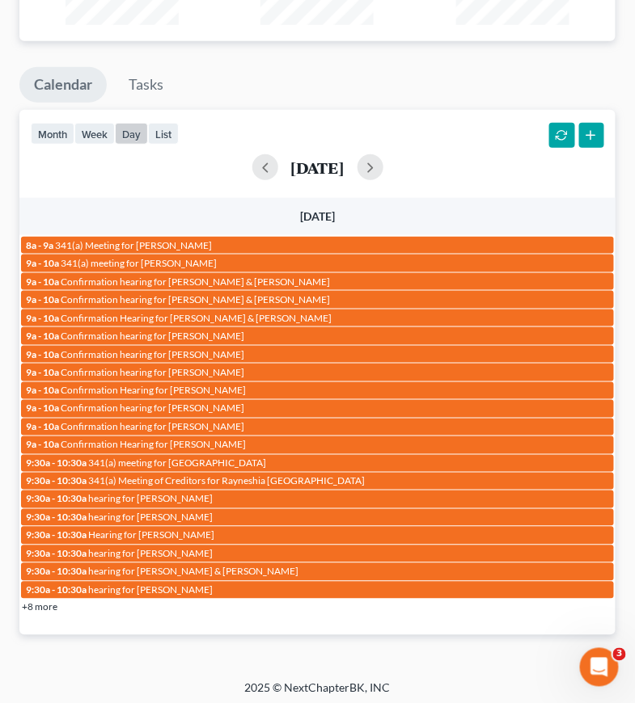
click at [54, 602] on link "+8 more" at bounding box center [40, 608] width 36 height 12
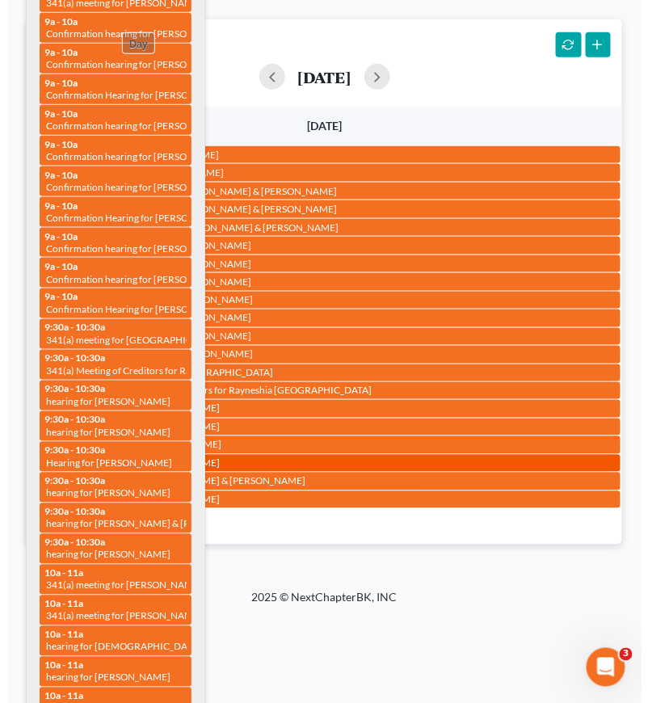
scroll to position [1535, 0]
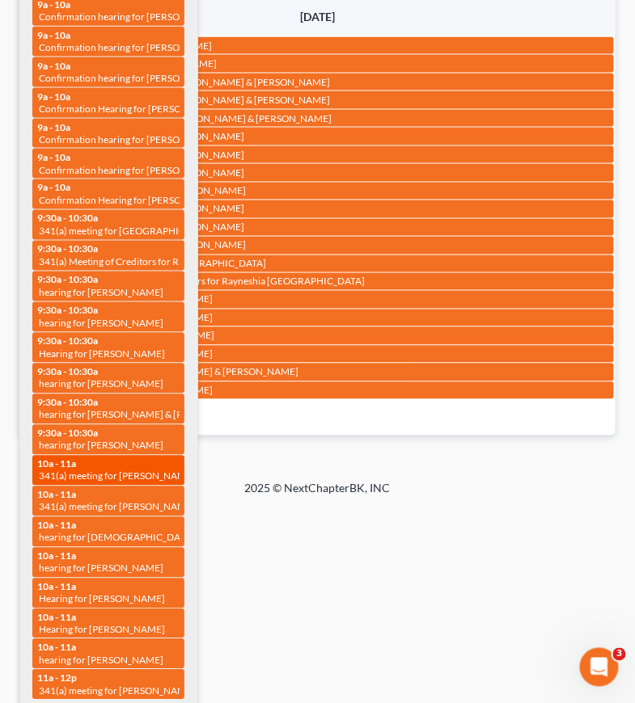
click at [133, 471] on span "341(a) meeting for Kristopher Brownlee & Kimber Brownlee" at bounding box center [160, 477] width 242 height 12
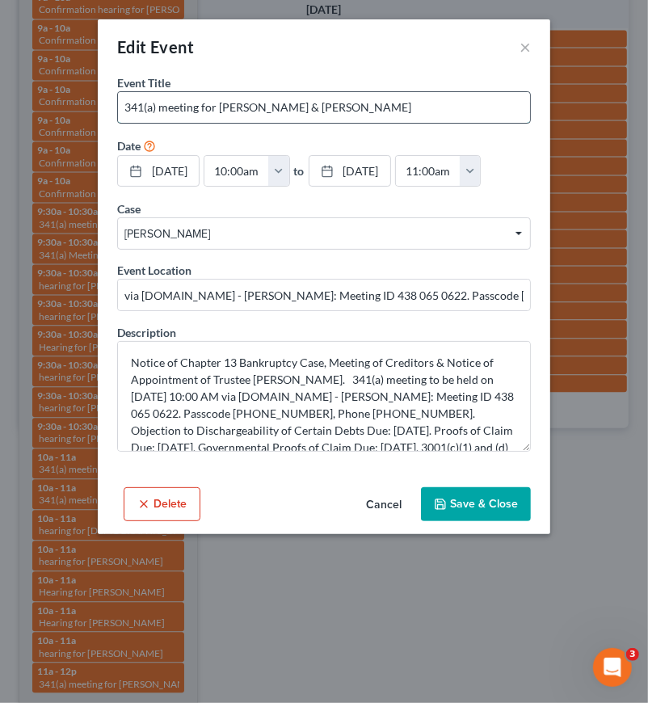
drag, startPoint x: 336, startPoint y: 106, endPoint x: 474, endPoint y: 108, distance: 138.3
click at [474, 108] on input "341(a) meeting for Kristopher Brownlee & Kimber Brownlee" at bounding box center [324, 107] width 412 height 31
drag, startPoint x: 221, startPoint y: 107, endPoint x: 474, endPoint y: 108, distance: 253.1
click at [474, 108] on input "341(a) meeting for Kristopher Brownlee & Kimber Brownlee" at bounding box center [324, 107] width 412 height 31
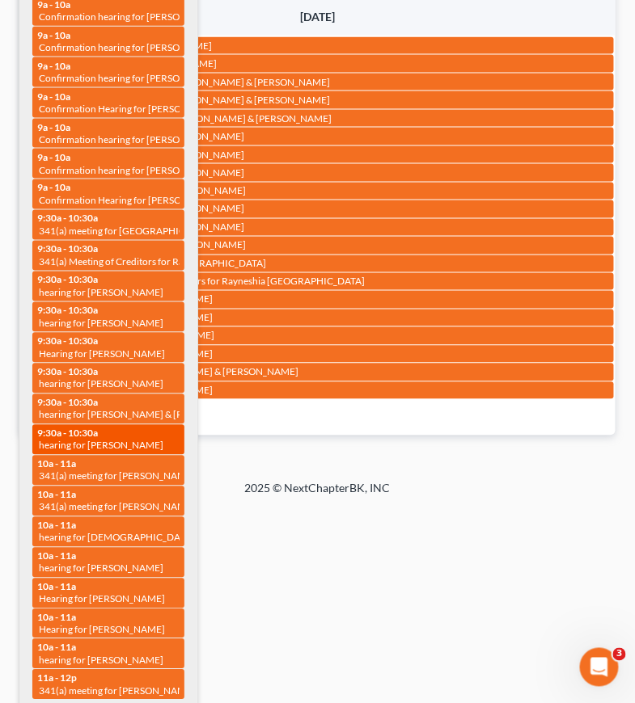
click at [135, 440] on span "hearing for Tomika Brown" at bounding box center [101, 446] width 125 height 12
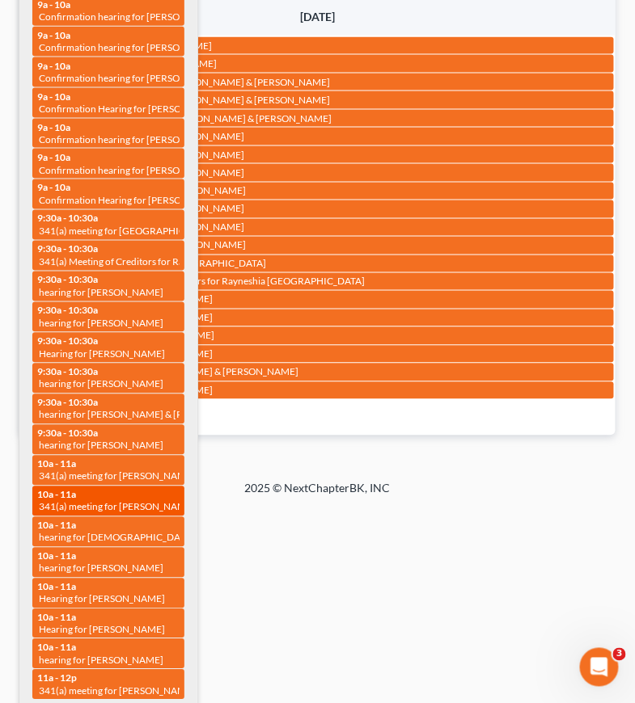
click at [133, 492] on div "10a - 11a 341(a) meeting for Samoa Lewis" at bounding box center [108, 501] width 142 height 25
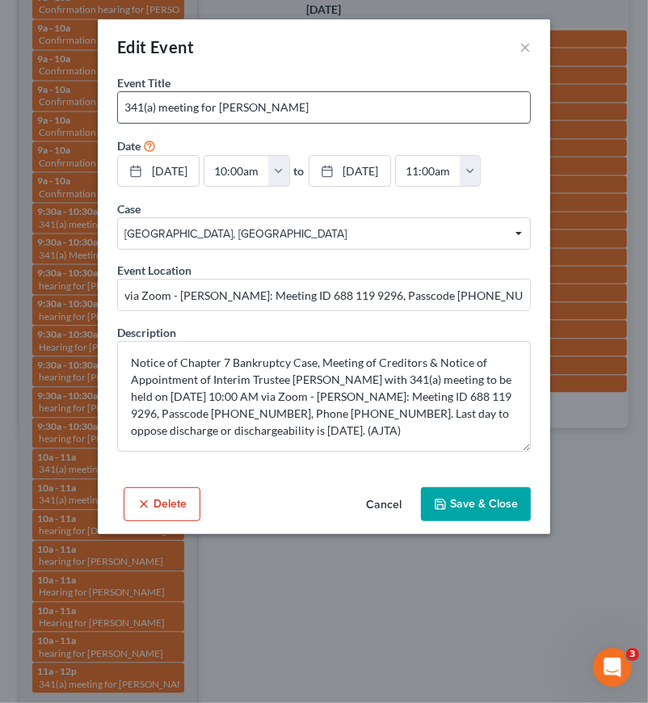
drag, startPoint x: 222, startPoint y: 105, endPoint x: 316, endPoint y: 108, distance: 94.7
click at [316, 108] on input "341(a) meeting for Samoa Lewis" at bounding box center [324, 107] width 412 height 31
click at [247, 113] on input "341(a) meeting for Samoa Lewis" at bounding box center [324, 107] width 412 height 31
drag, startPoint x: 218, startPoint y: 105, endPoint x: 601, endPoint y: 65, distance: 384.6
click at [357, 111] on input "341(a) meeting for Samoa Lewis" at bounding box center [324, 107] width 412 height 31
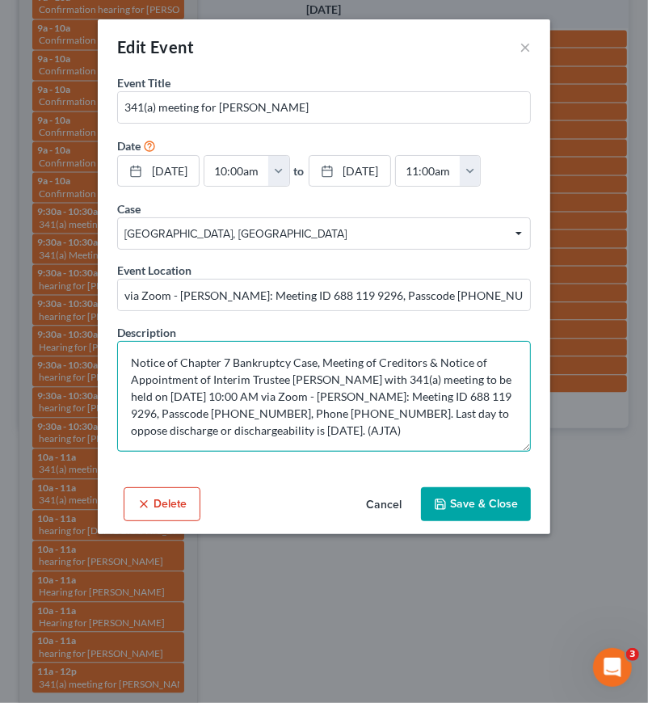
drag, startPoint x: 284, startPoint y: 392, endPoint x: 240, endPoint y: 395, distance: 43.7
click at [240, 395] on textarea "Notice of Chapter 7 Bankruptcy Case, Meeting of Creditors & Notice of Appointme…" at bounding box center [324, 396] width 414 height 111
click at [171, 395] on textarea "Notice of Chapter 7 Bankruptcy Case, Meeting of Creditors & Notice of Appointme…" at bounding box center [324, 396] width 414 height 111
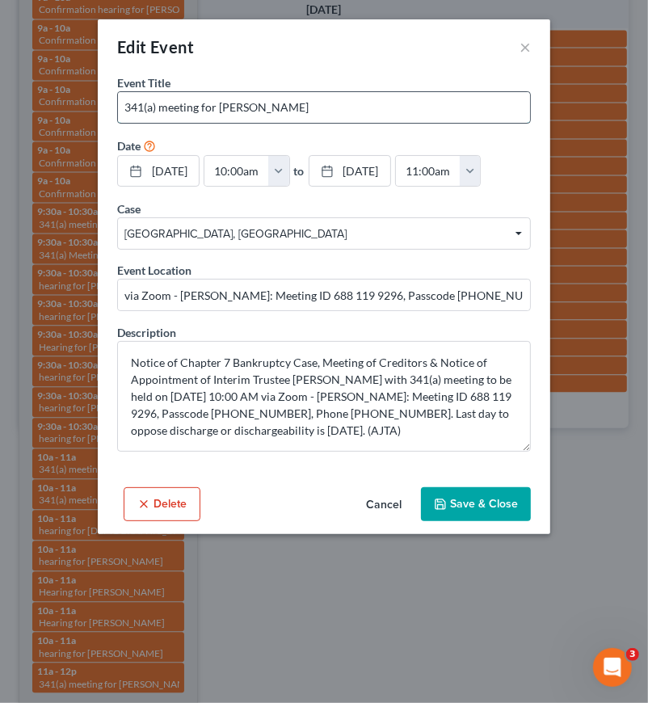
drag, startPoint x: 218, startPoint y: 107, endPoint x: 319, endPoint y: 108, distance: 101.1
click at [319, 108] on input "341(a) meeting for Samoa Lewis" at bounding box center [324, 107] width 412 height 31
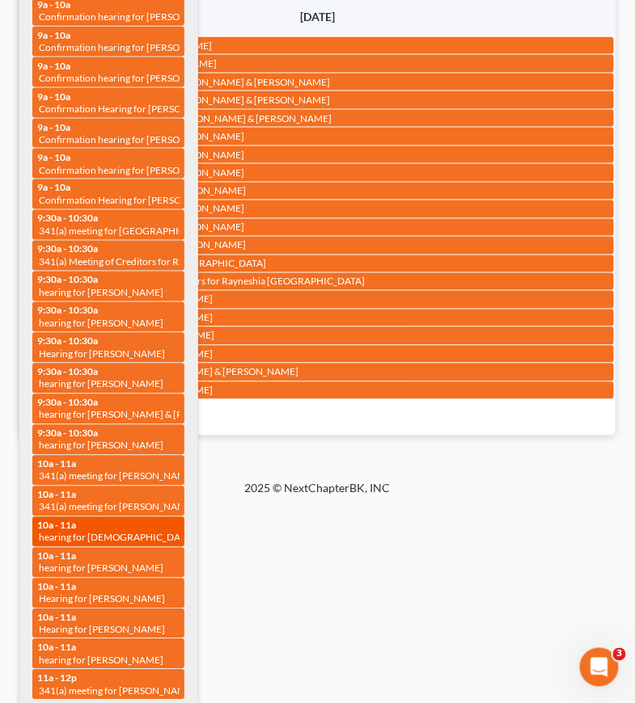
click at [127, 523] on div "10a - 11a hearing for Christian Hicks" at bounding box center [108, 532] width 142 height 25
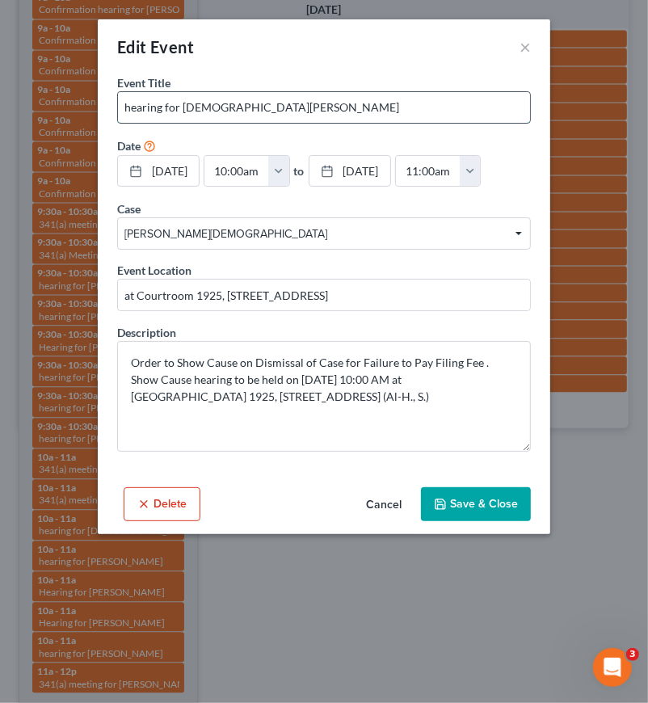
drag, startPoint x: 188, startPoint y: 108, endPoint x: 274, endPoint y: 112, distance: 86.6
click at [274, 112] on input "hearing for Christian Hicks" at bounding box center [324, 107] width 412 height 31
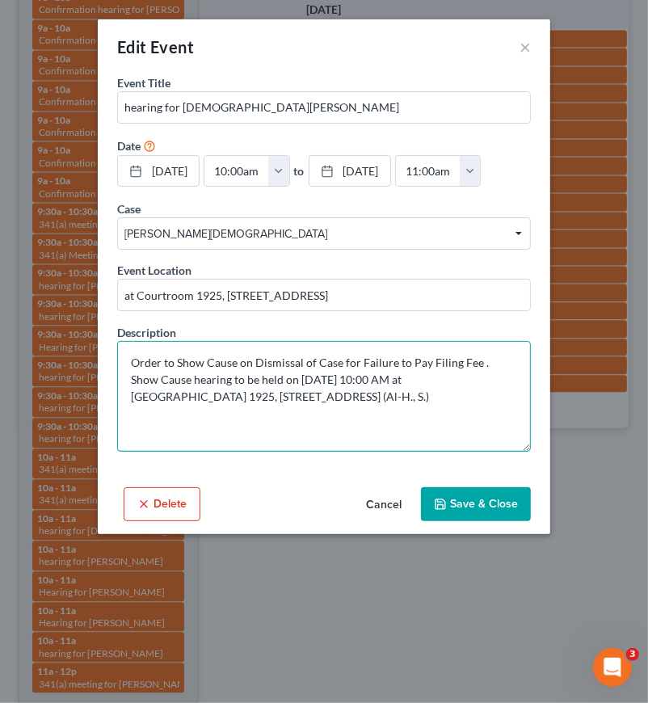
drag, startPoint x: 386, startPoint y: 374, endPoint x: 339, endPoint y: 378, distance: 47.9
click at [339, 378] on textarea "Order to Show Cause on Dismissal of Case for Failure to Pay Filing Fee . Show C…" at bounding box center [324, 396] width 414 height 111
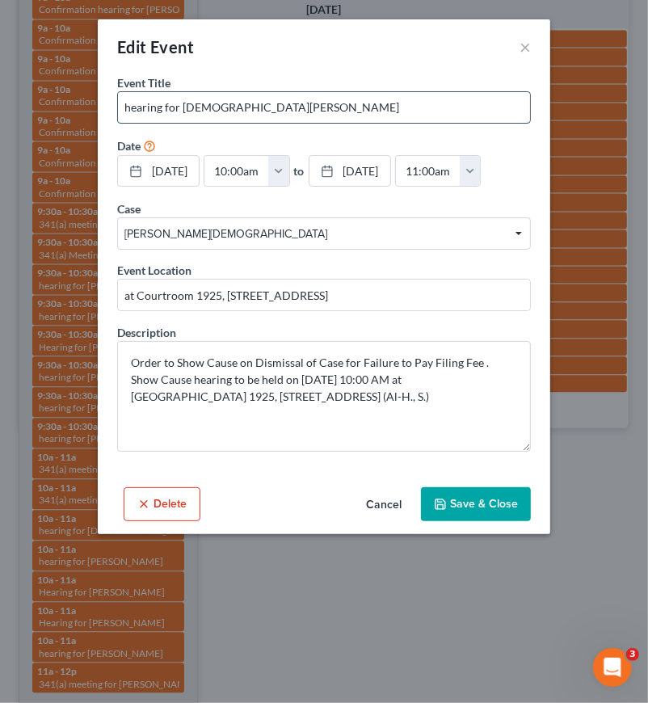
drag, startPoint x: 184, startPoint y: 106, endPoint x: 380, endPoint y: 112, distance: 196.6
click at [380, 112] on input "hearing for Christian Hicks" at bounding box center [324, 107] width 412 height 31
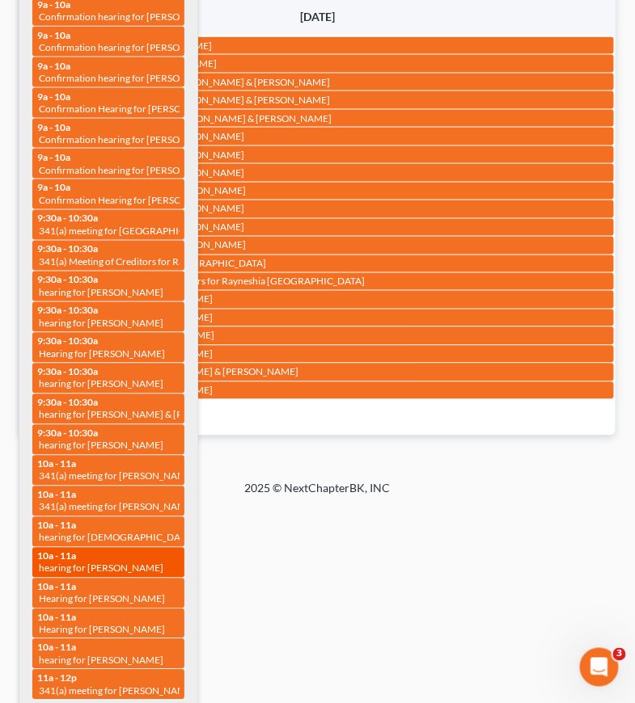
click at [115, 563] on span "hearing for Crystal Lowery" at bounding box center [101, 569] width 125 height 12
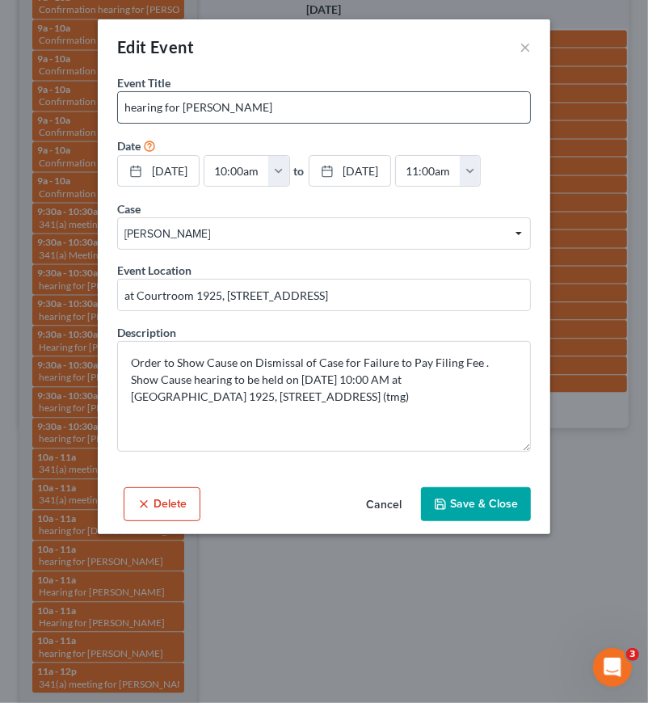
drag, startPoint x: 183, startPoint y: 103, endPoint x: 270, endPoint y: 107, distance: 87.4
click at [270, 107] on input "hearing for Crystal Lowery" at bounding box center [324, 107] width 412 height 31
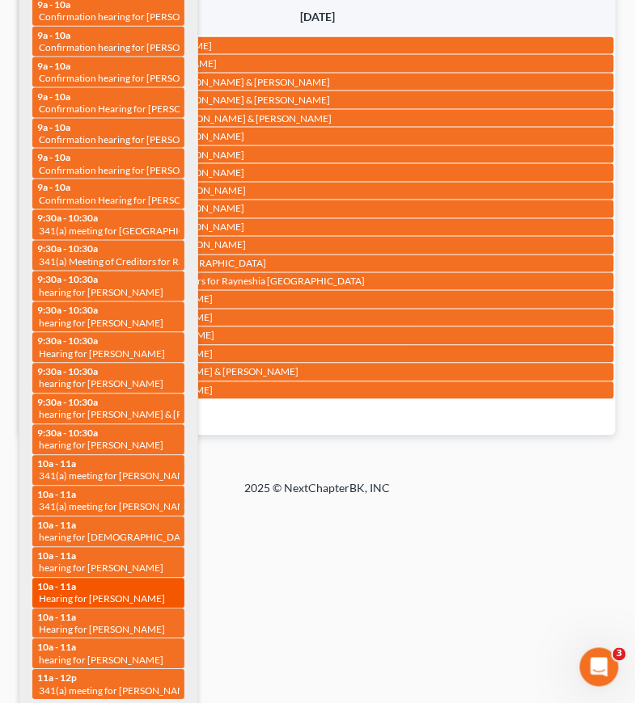
click at [103, 583] on div "10a - 11a Hearing for Eboney Russell" at bounding box center [108, 593] width 142 height 25
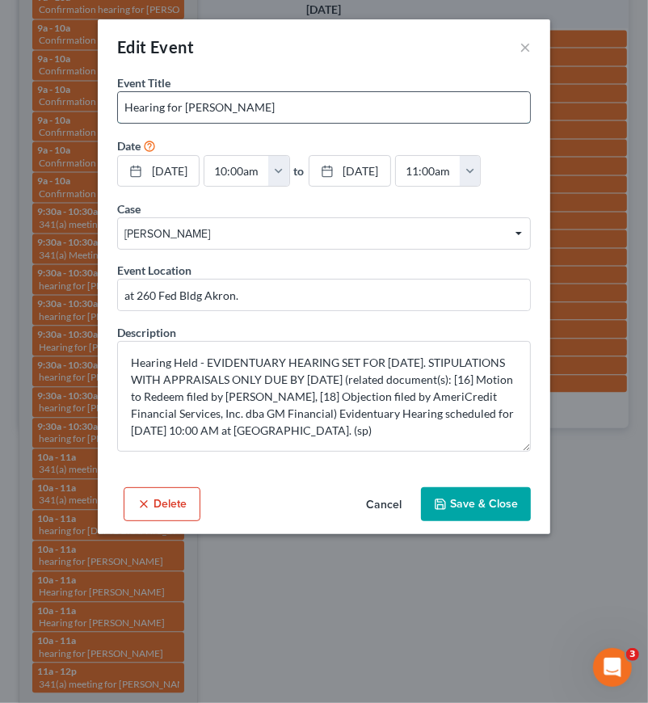
drag, startPoint x: 185, startPoint y: 104, endPoint x: 329, endPoint y: 95, distance: 144.2
click at [329, 95] on input "Hearing for Eboney Russell" at bounding box center [324, 107] width 412 height 31
drag, startPoint x: 336, startPoint y: 89, endPoint x: 273, endPoint y: 120, distance: 70.5
click at [335, 91] on div "Event Title * Hearing for Eboney Russell" at bounding box center [324, 98] width 414 height 49
drag, startPoint x: 286, startPoint y: 105, endPoint x: 184, endPoint y: 108, distance: 101.9
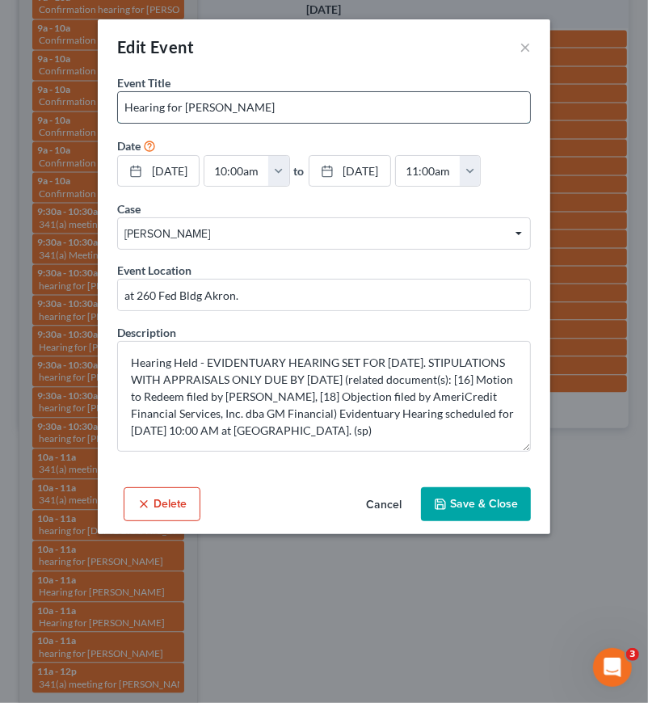
click at [184, 108] on input "Hearing for Eboney Russell" at bounding box center [324, 107] width 412 height 31
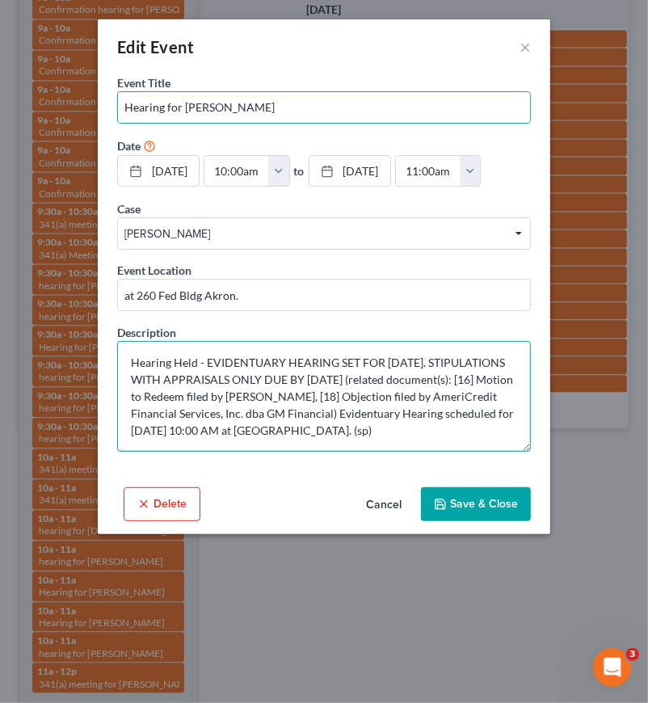
click at [311, 382] on textarea "Hearing Held - EVIDENTUARY HEARING SET FOR 9/16/25. STIPULATIONS WITH APPRAISAL…" at bounding box center [324, 396] width 414 height 111
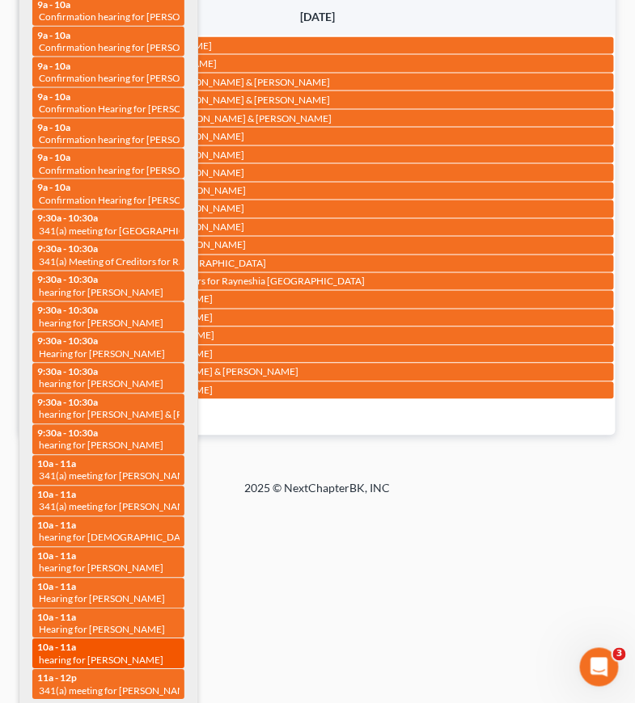
click at [97, 656] on span "hearing for Porshe Dennis" at bounding box center [101, 661] width 125 height 12
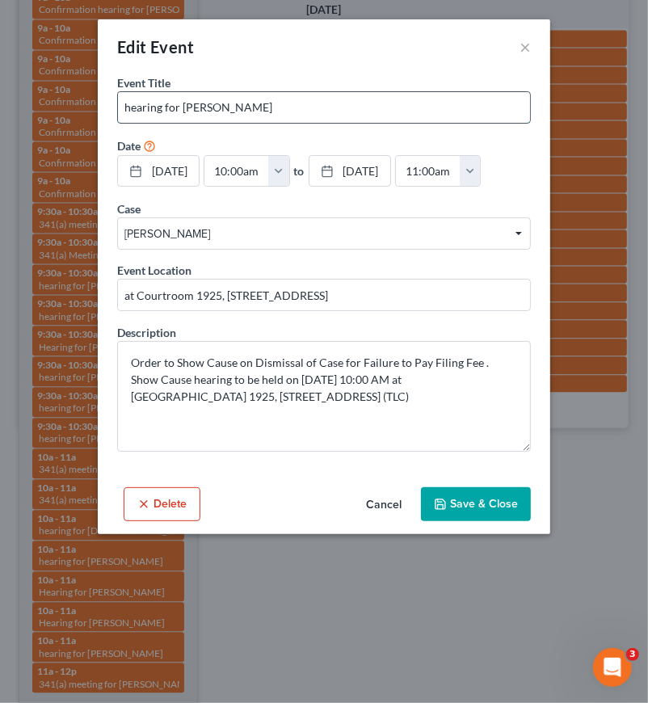
drag, startPoint x: 183, startPoint y: 108, endPoint x: 336, endPoint y: 111, distance: 153.6
click at [336, 111] on input "hearing for Porshe Dennis" at bounding box center [324, 107] width 412 height 31
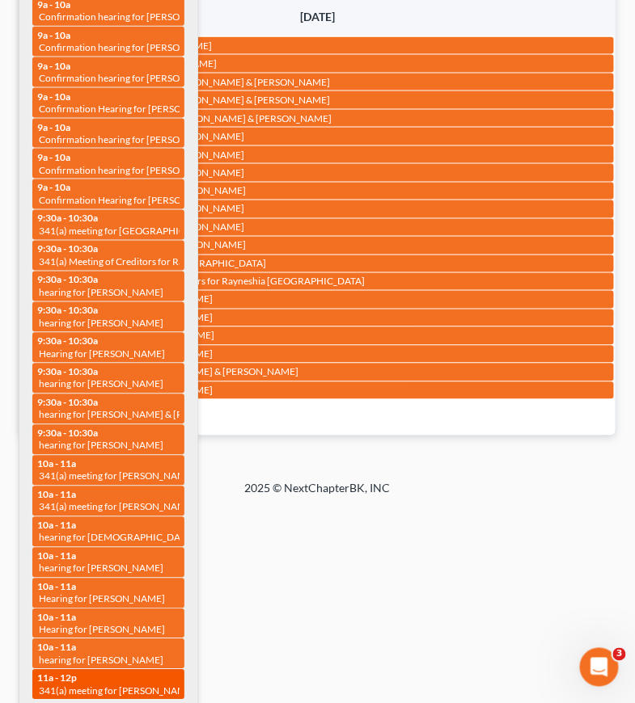
click at [142, 678] on div "11a - 12p 341(a) meeting for Jasmine Baldwin" at bounding box center [108, 685] width 142 height 25
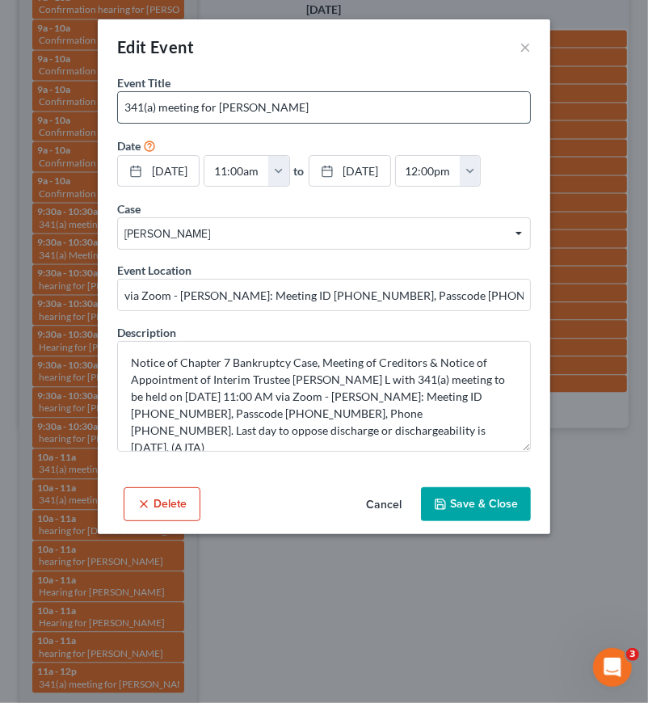
drag, startPoint x: 220, startPoint y: 107, endPoint x: 321, endPoint y: 110, distance: 101.1
click at [316, 110] on input "341(a) meeting for Jasmine Baldwin" at bounding box center [324, 107] width 412 height 31
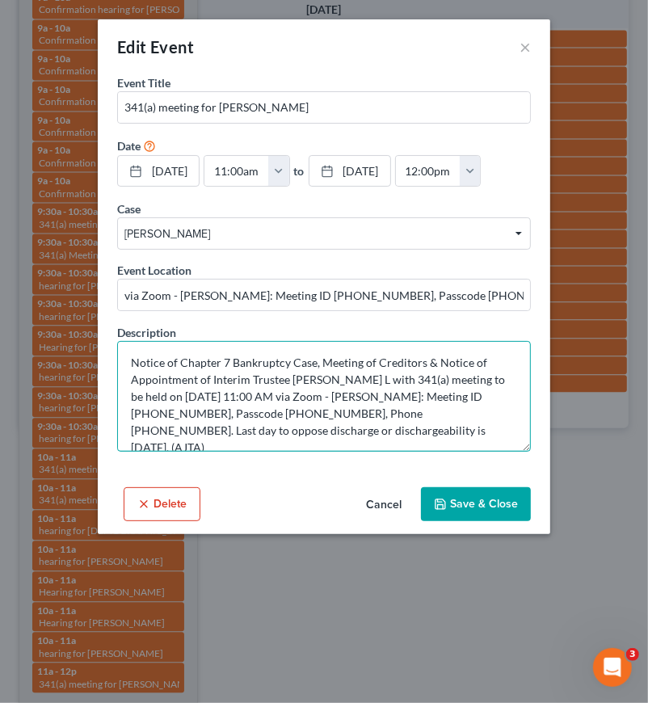
drag, startPoint x: 285, startPoint y: 395, endPoint x: 239, endPoint y: 395, distance: 46.9
click at [239, 395] on textarea "Notice of Chapter 7 Bankruptcy Case, Meeting of Creditors & Notice of Appointme…" at bounding box center [324, 396] width 414 height 111
click at [304, 373] on textarea "Notice of Chapter 7 Bankruptcy Case, Meeting of Creditors & Notice of Appointme…" at bounding box center [324, 396] width 414 height 111
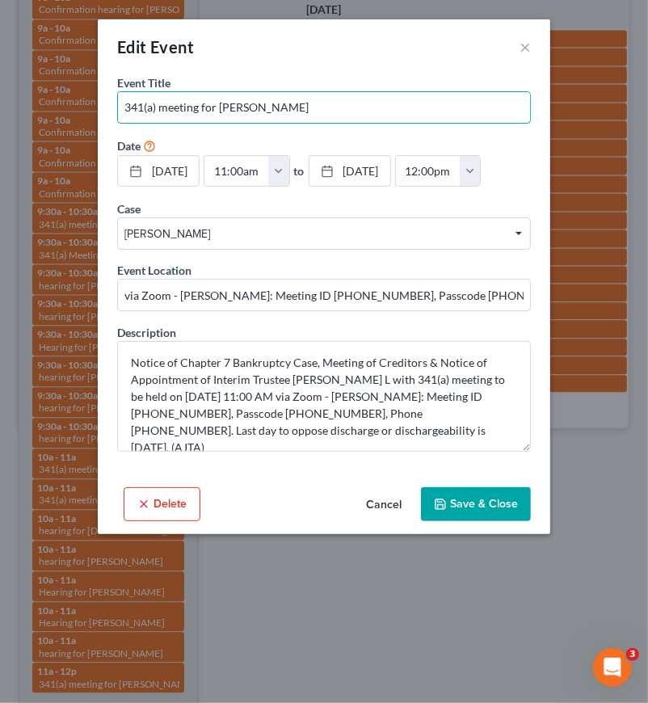
drag, startPoint x: 217, startPoint y: 103, endPoint x: 222, endPoint y: 123, distance: 20.0
click at [422, 106] on input "341(a) meeting for Jasmine Baldwin" at bounding box center [324, 107] width 412 height 31
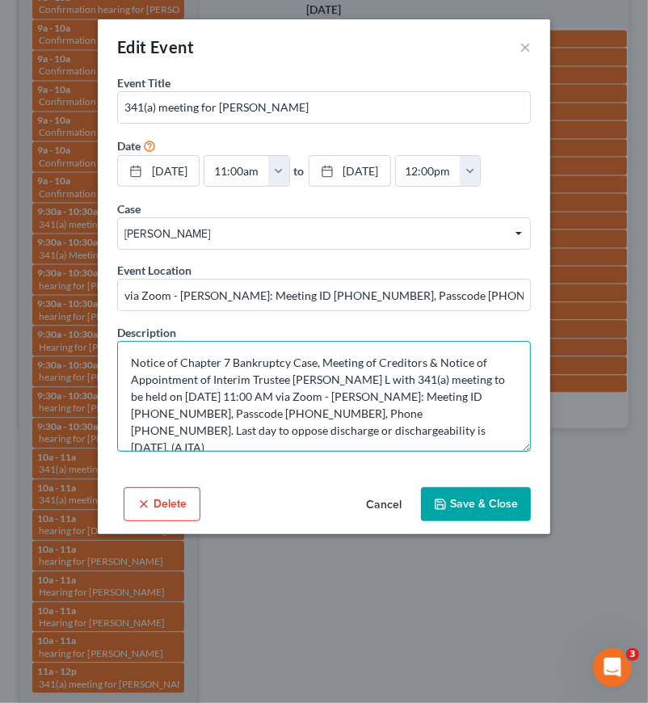
drag, startPoint x: 285, startPoint y: 390, endPoint x: 171, endPoint y: 390, distance: 114.8
click at [171, 390] on textarea "Notice of Chapter 7 Bankruptcy Case, Meeting of Creditors & Notice of Appointme…" at bounding box center [324, 396] width 414 height 111
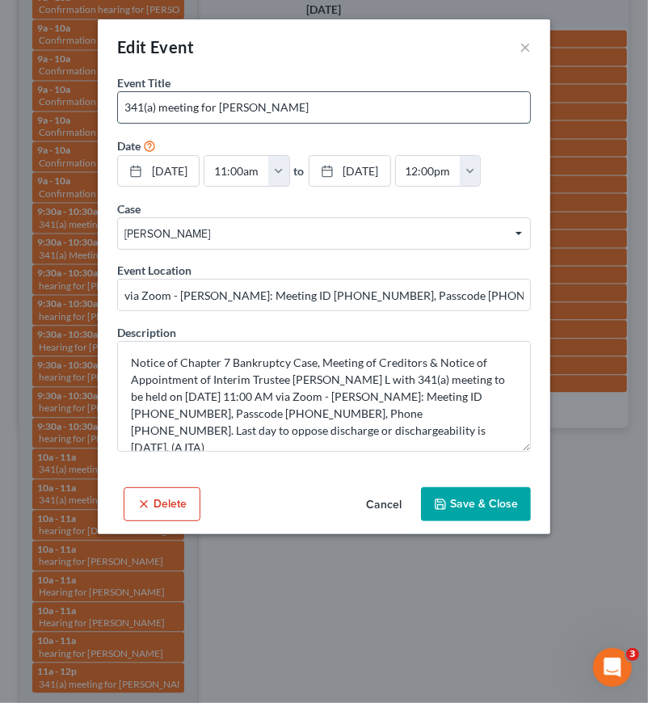
click at [264, 116] on input "341(a) meeting for Jasmine Baldwin" at bounding box center [324, 107] width 412 height 31
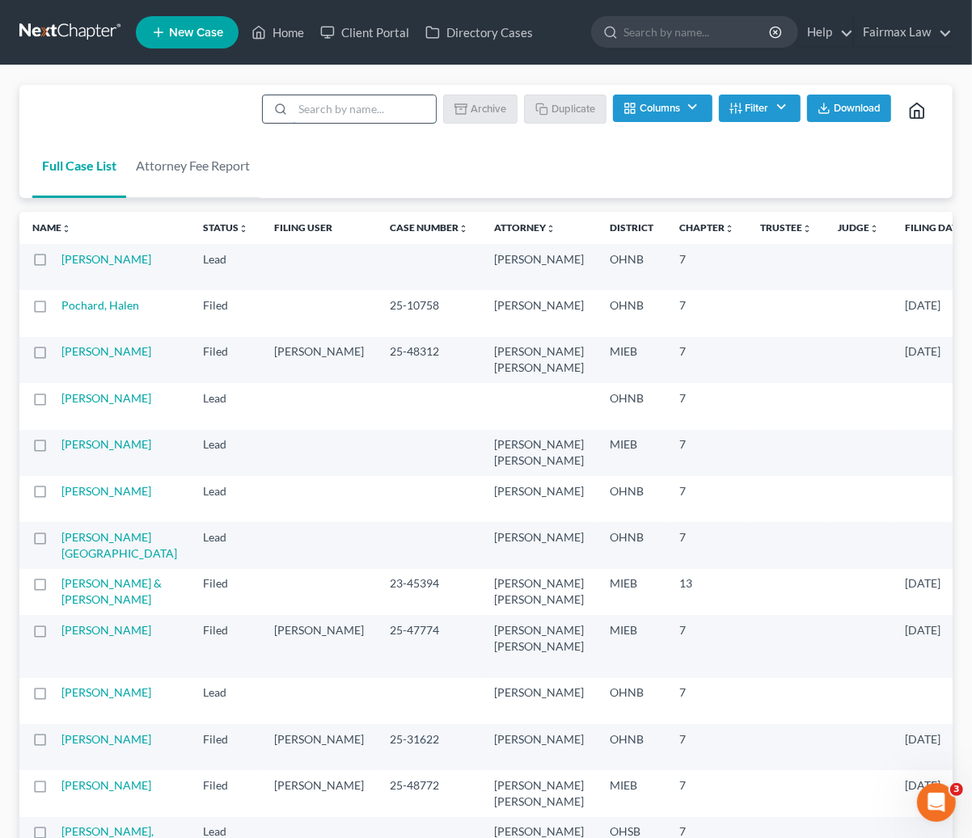
click at [365, 100] on input "search" at bounding box center [364, 108] width 143 height 27
click at [83, 259] on link "[PERSON_NAME]" at bounding box center [106, 259] width 90 height 14
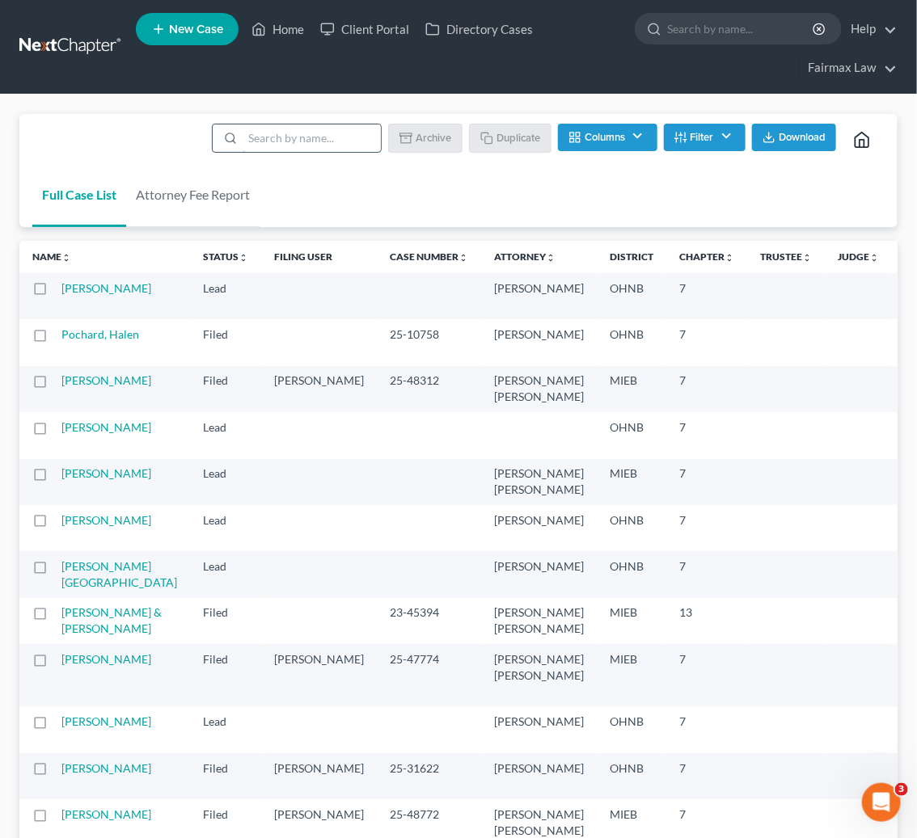
click at [344, 141] on input "search" at bounding box center [312, 138] width 138 height 27
paste input "Torren Moore"
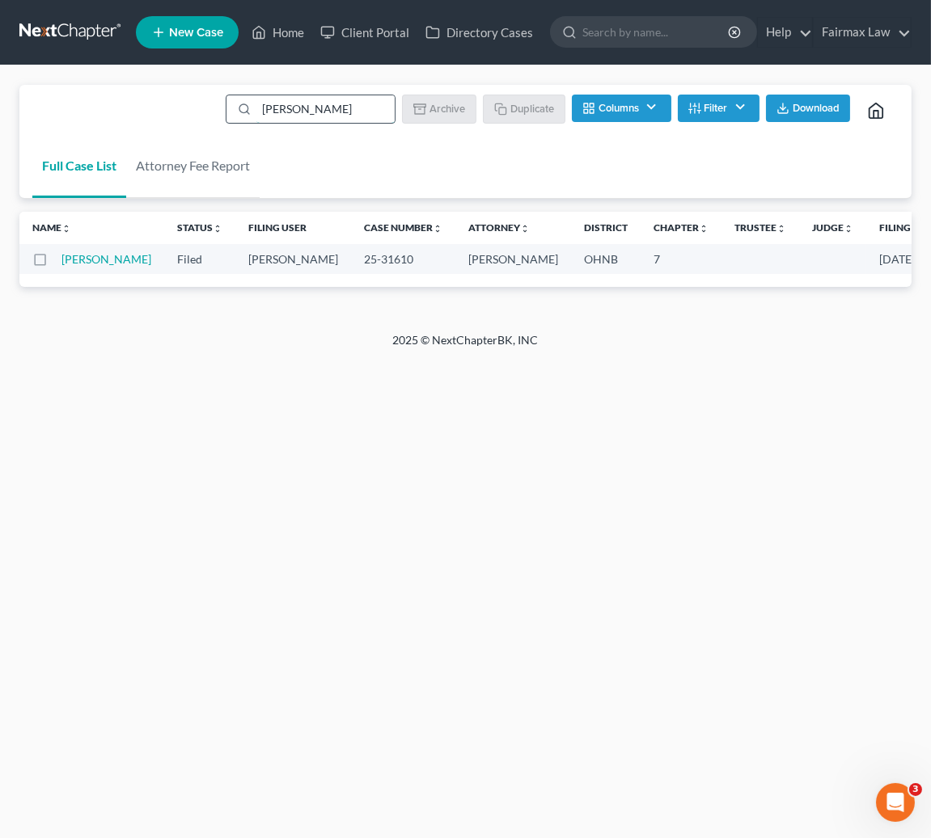
click at [313, 110] on input "Torren Moore" at bounding box center [325, 108] width 138 height 27
paste input "Beverly Londo"
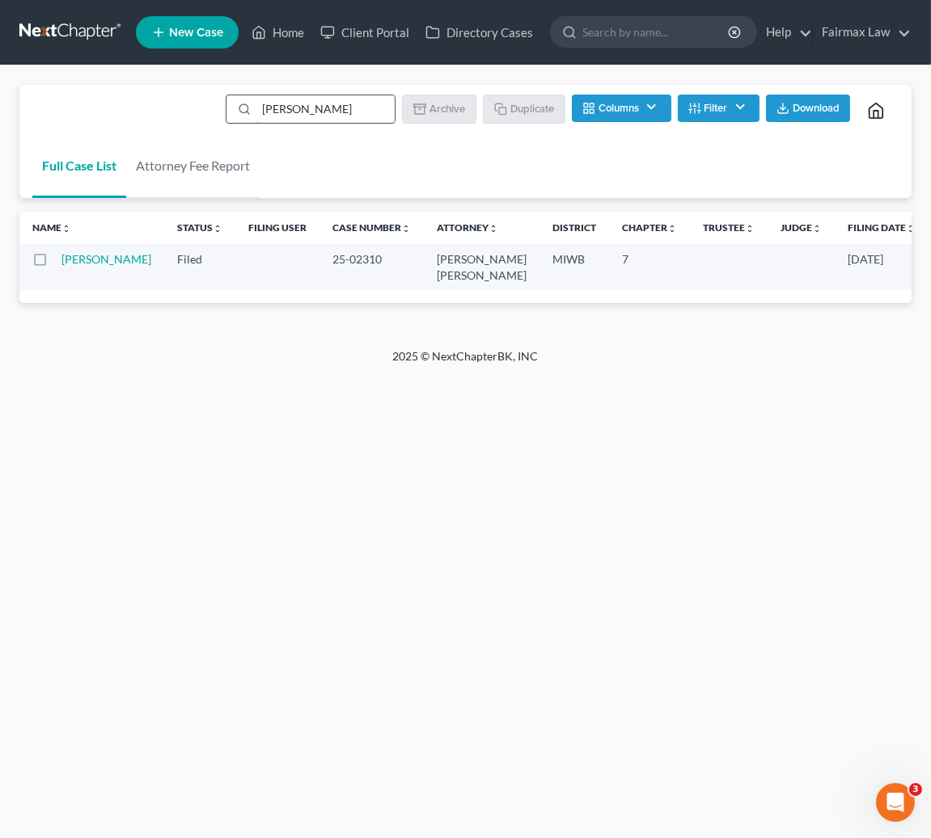
click at [319, 112] on input "Beverly Londo" at bounding box center [325, 108] width 138 height 27
paste input "Deborah Watson"
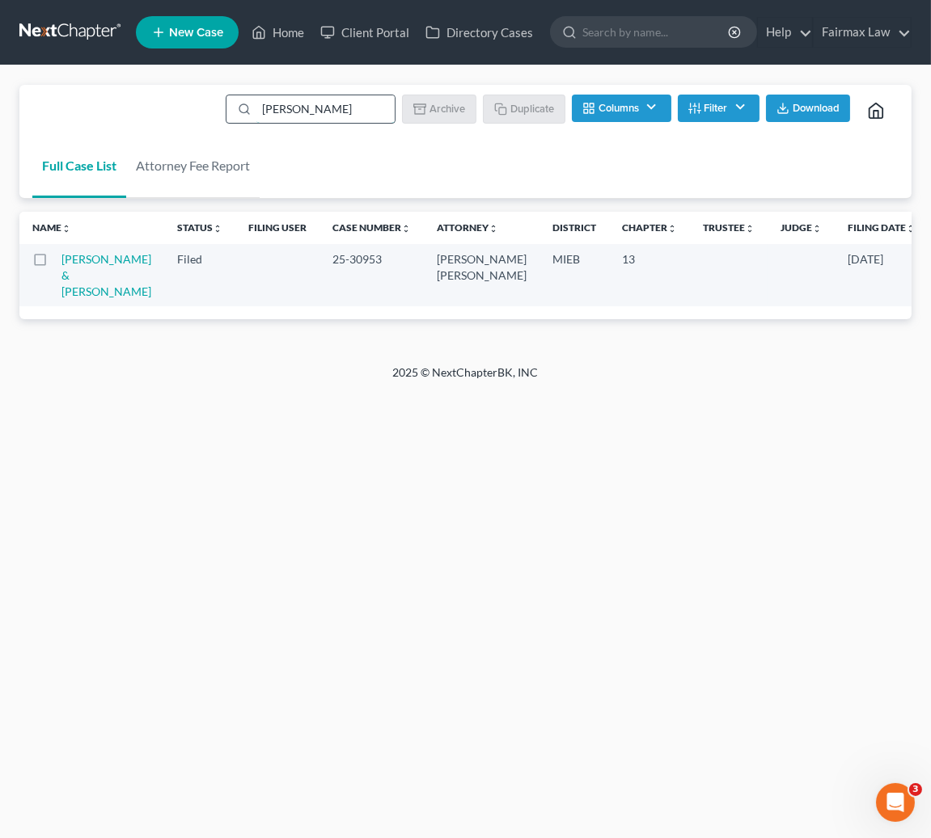
click at [357, 106] on input "Deborah Watson" at bounding box center [325, 108] width 138 height 27
paste input "Brion Warner"
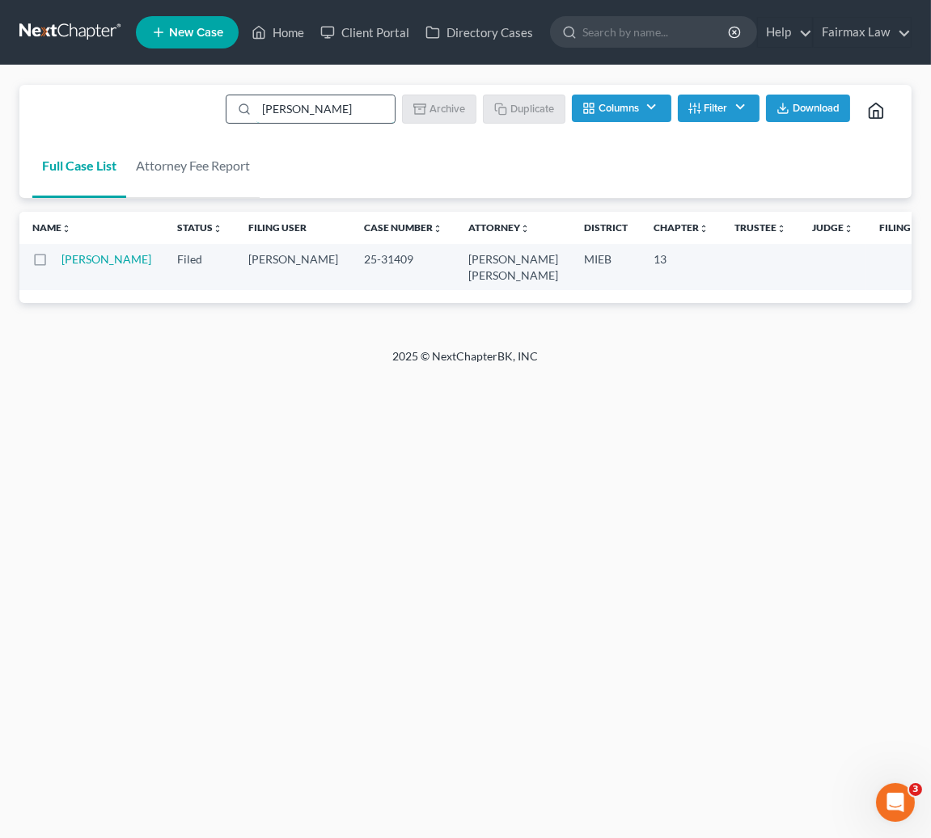
click at [376, 111] on input "Brion Warner" at bounding box center [325, 108] width 138 height 27
paste input "Heather Olson"
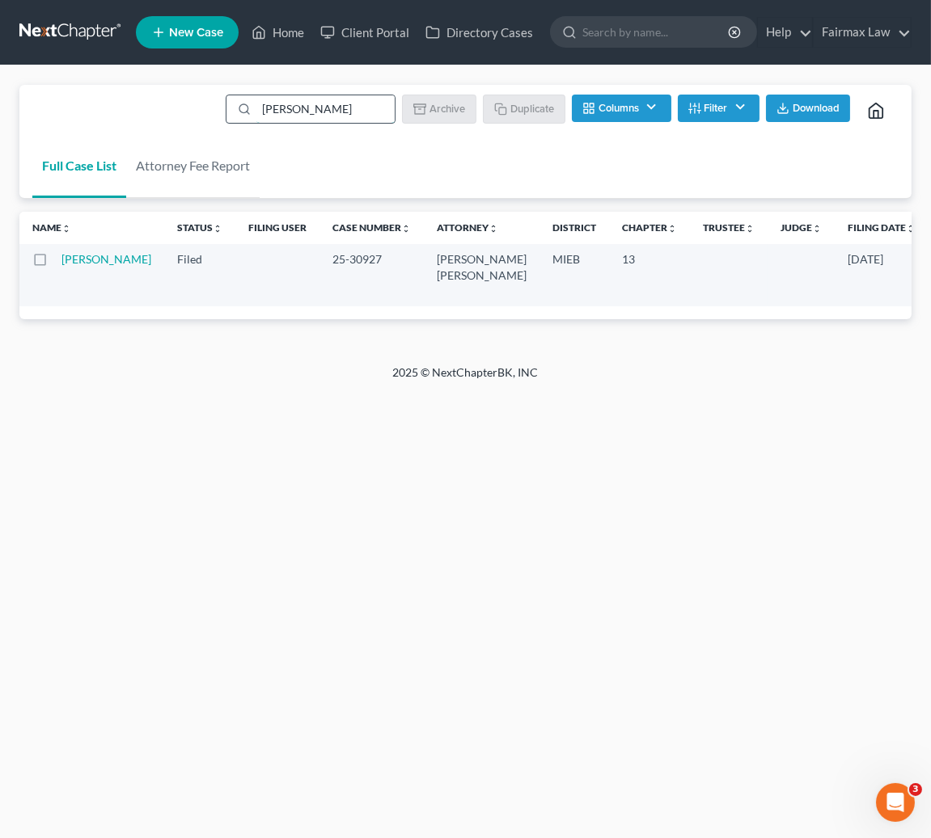
click at [348, 96] on input "Heather Olson" at bounding box center [325, 108] width 138 height 27
paste input "Matthew Turner"
click at [303, 106] on input "Matthew Turner" at bounding box center [325, 108] width 138 height 27
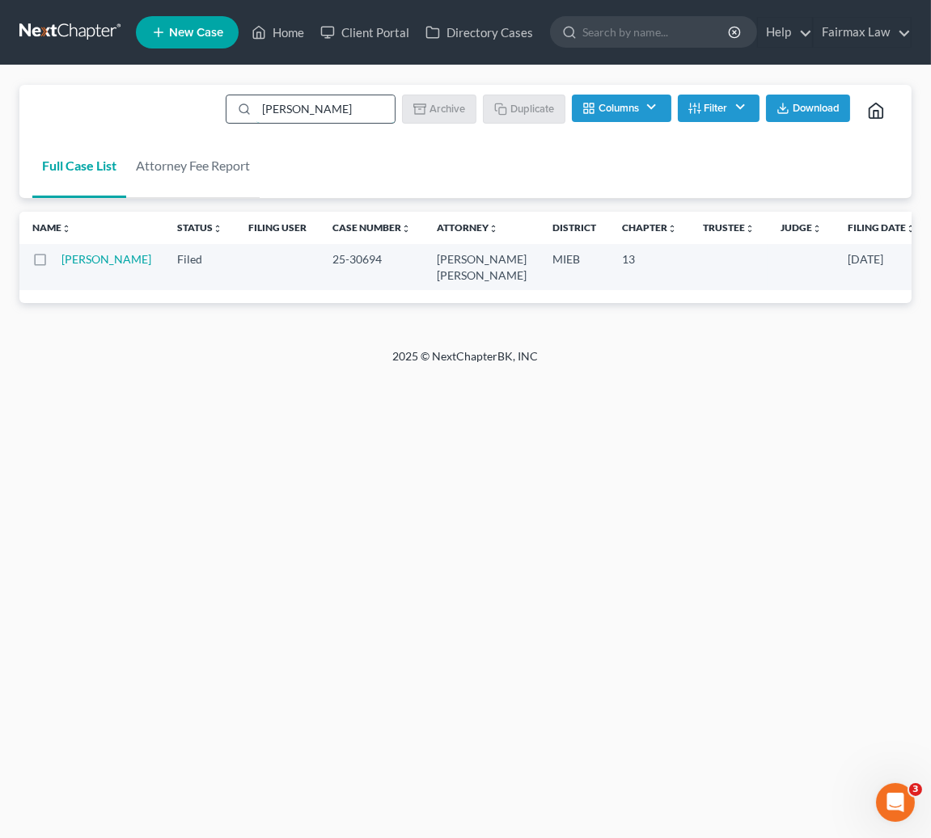
click at [303, 106] on input "Matthew Turner" at bounding box center [325, 108] width 138 height 27
paste input "Star Salaam"
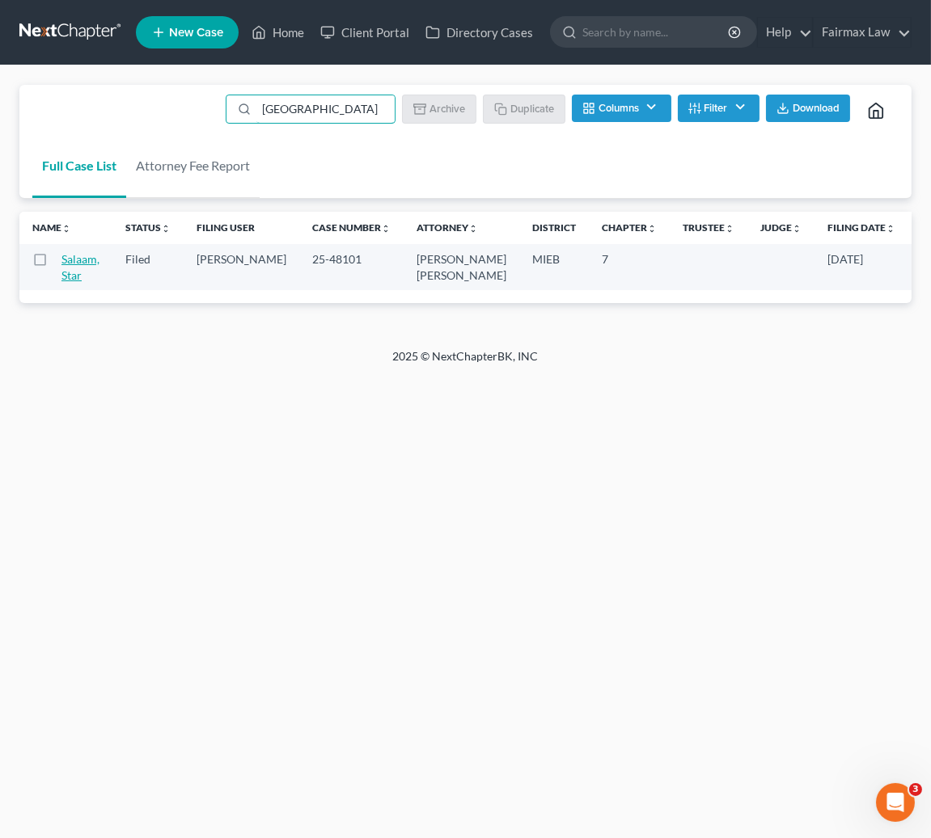
click at [101, 257] on td "Salaam, Star" at bounding box center [86, 267] width 51 height 46
click at [97, 260] on link "Salaam, Star" at bounding box center [80, 267] width 38 height 30
click at [344, 104] on input "Star Salaam" at bounding box center [325, 108] width 138 height 27
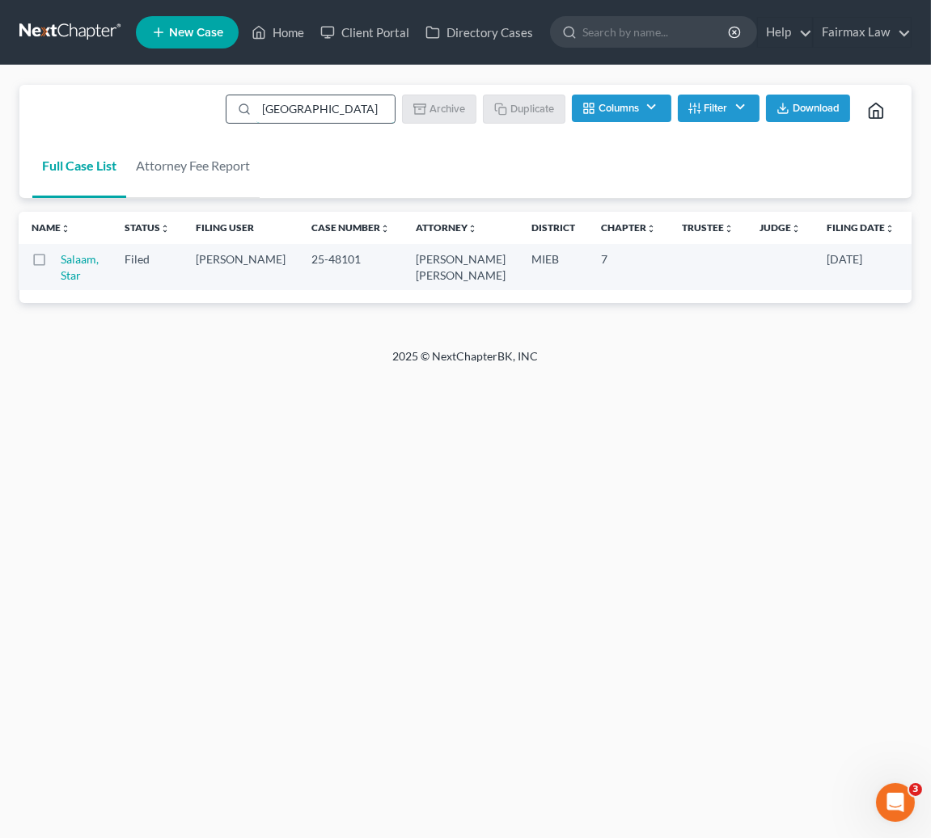
click at [344, 104] on input "Star Salaam" at bounding box center [325, 108] width 138 height 27
paste input "Rayneshia Glasgow"
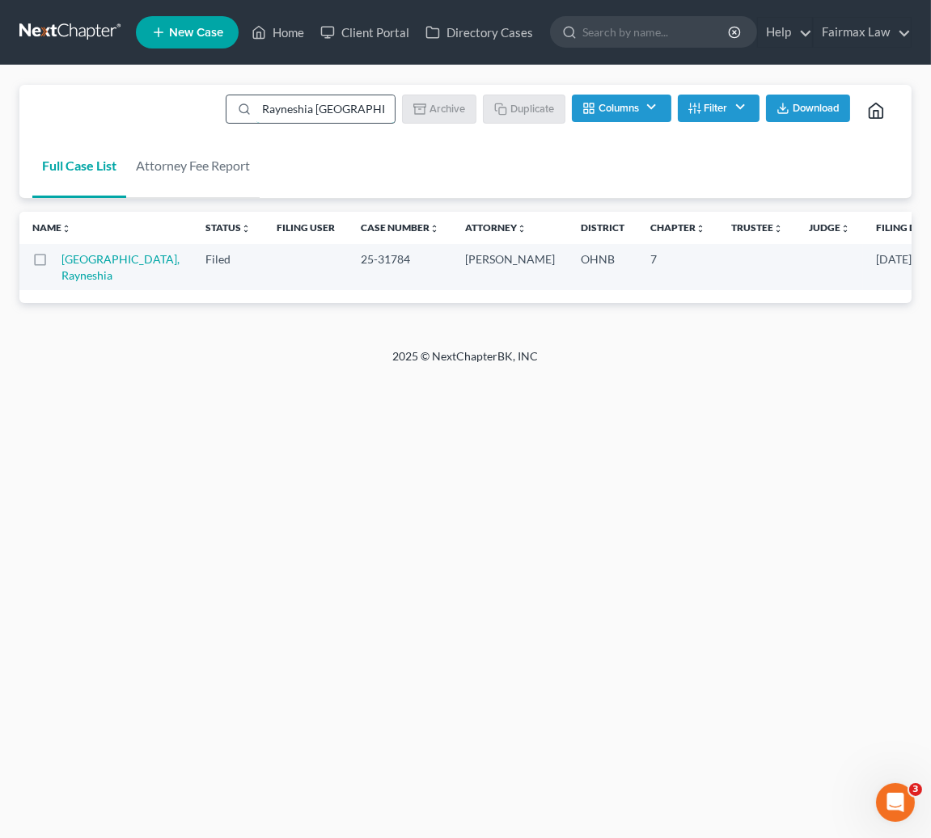
click at [338, 108] on input "Rayneshia Glasgow" at bounding box center [325, 108] width 138 height 27
paste input "Darrius Samuels"
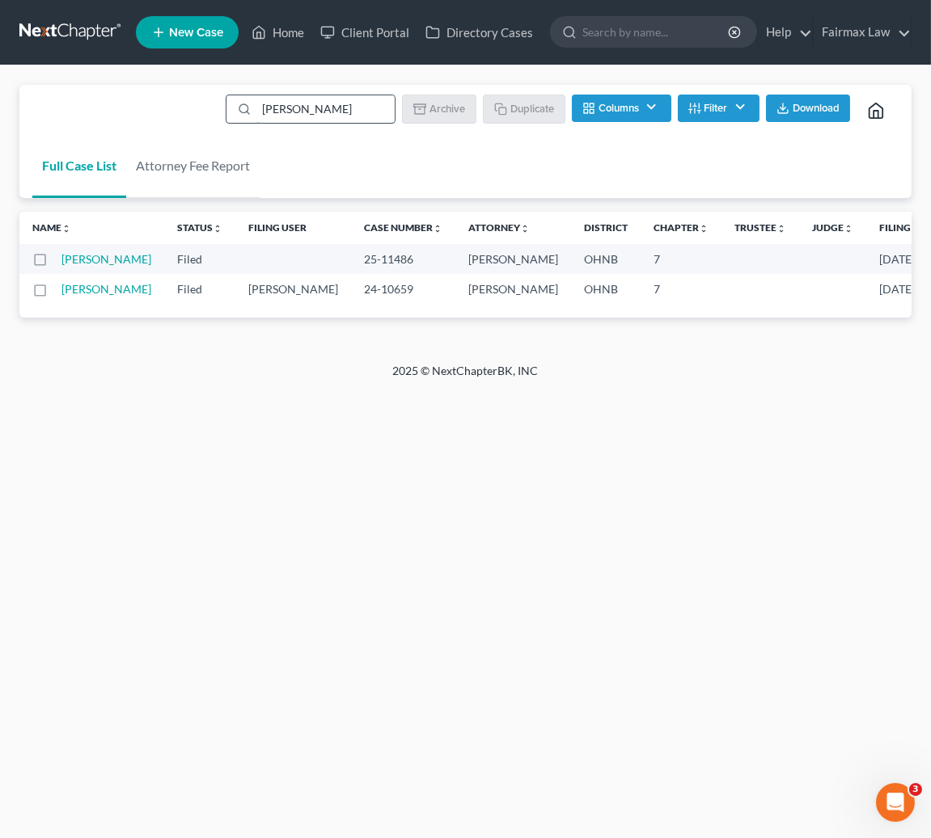
click at [323, 104] on input "Darrius Samuels" at bounding box center [325, 108] width 138 height 27
click at [323, 103] on input "Darrius Samuels" at bounding box center [325, 108] width 138 height 27
paste input "wn Helton"
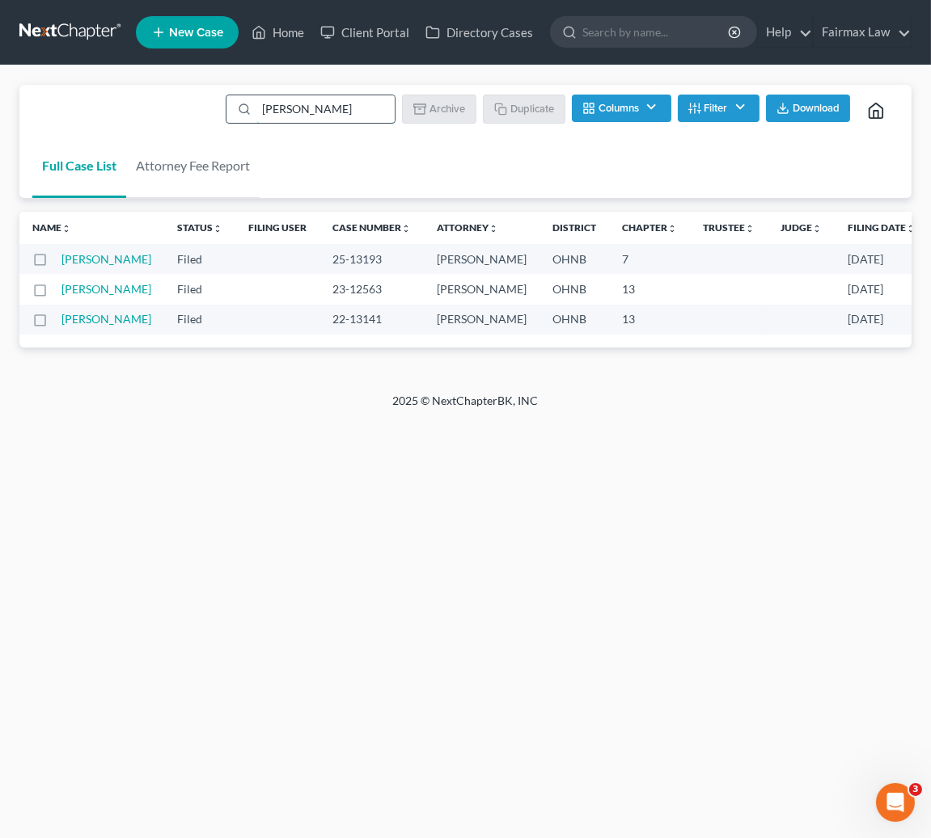
click at [337, 101] on input "Dawn Helton" at bounding box center [325, 108] width 138 height 27
paste input "Rafi Taylor"
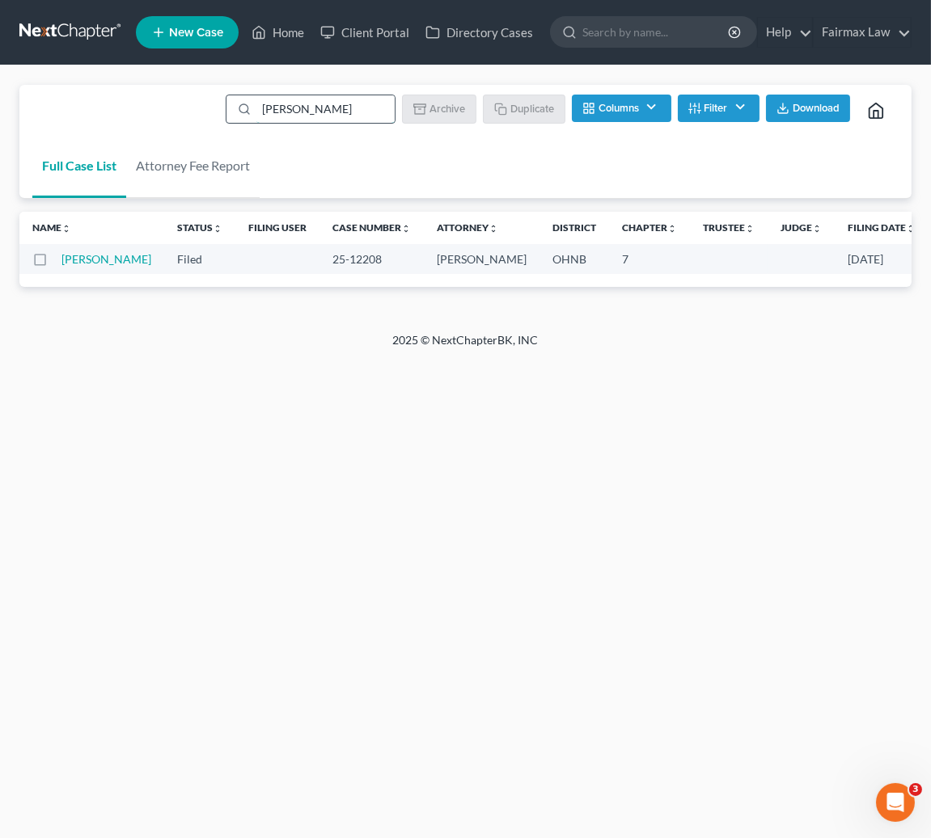
click at [344, 102] on input "Rafi Taylor" at bounding box center [325, 108] width 138 height 27
paste input "Toni Huston"
click at [313, 106] on input "Toni Huston" at bounding box center [325, 108] width 138 height 27
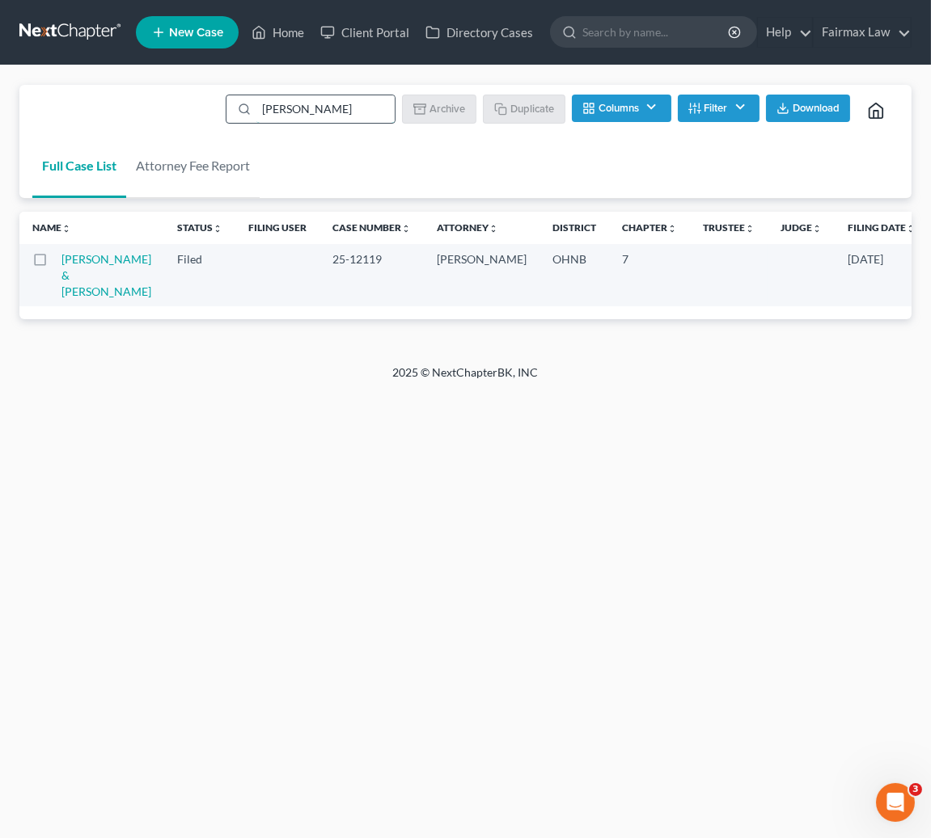
click at [313, 106] on input "Toni Huston" at bounding box center [325, 108] width 138 height 27
paste input "mika Brow"
click at [356, 105] on input "Tomika Brown" at bounding box center [325, 108] width 138 height 27
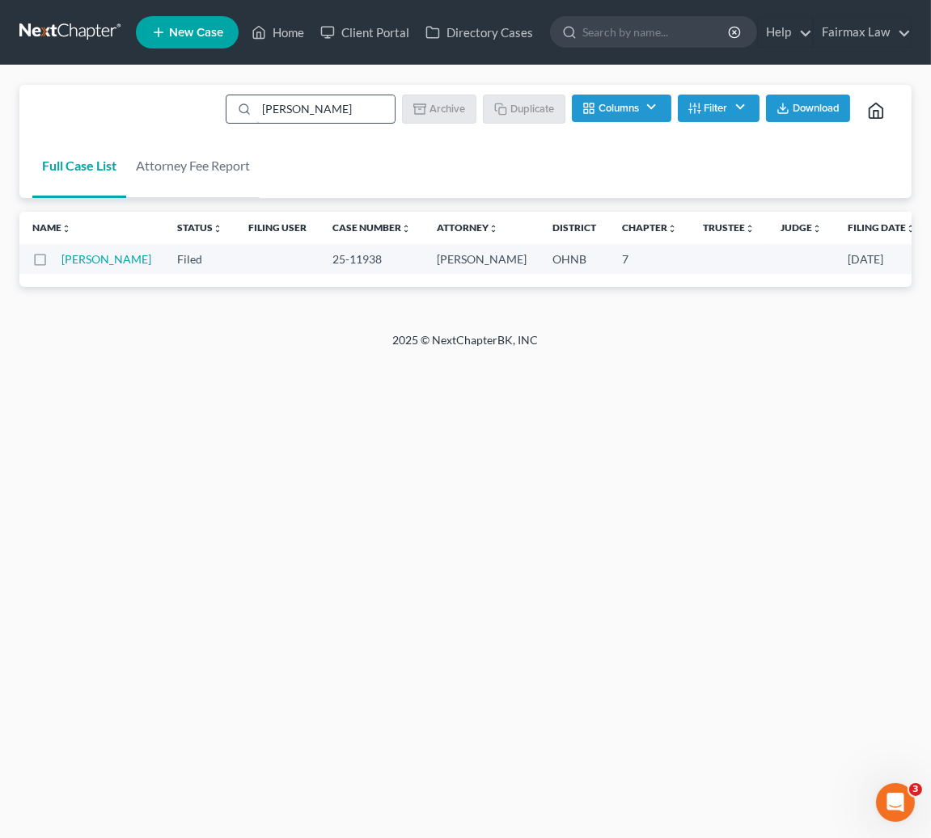
click at [356, 105] on input "Tomika Brown" at bounding box center [325, 108] width 138 height 27
paste input "Kimber Brownlee"
click at [351, 108] on input "Kimber Brownlee" at bounding box center [325, 108] width 138 height 27
click at [350, 108] on input "Kimber Brownlee" at bounding box center [325, 108] width 138 height 27
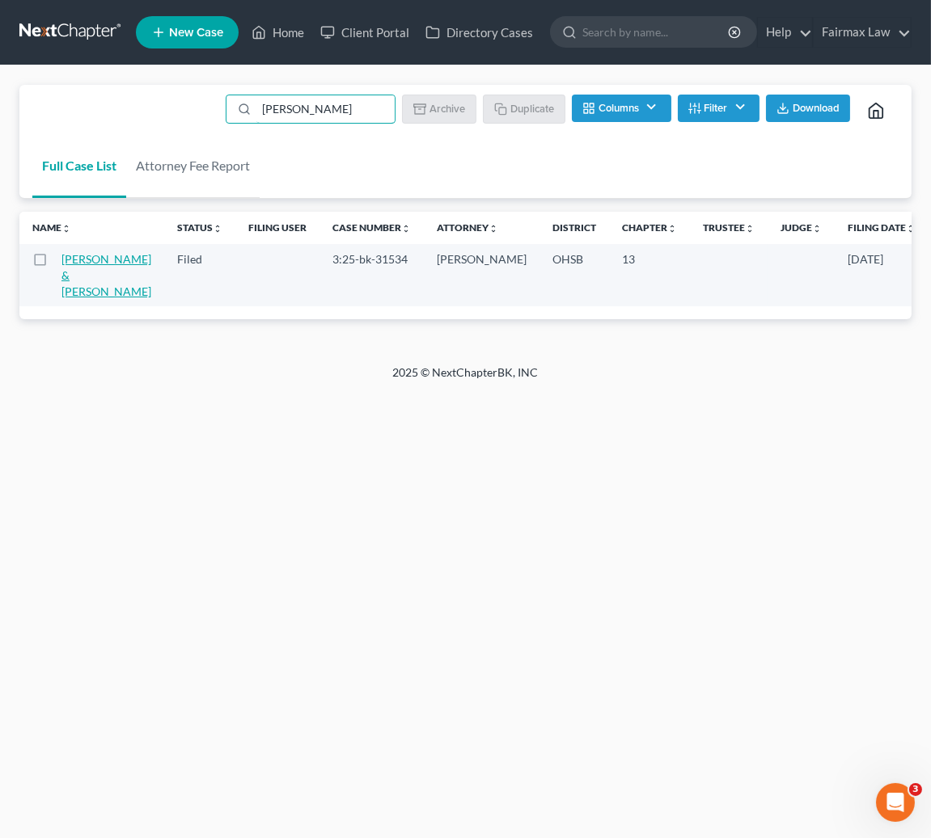
paste input "Samoa Lewis"
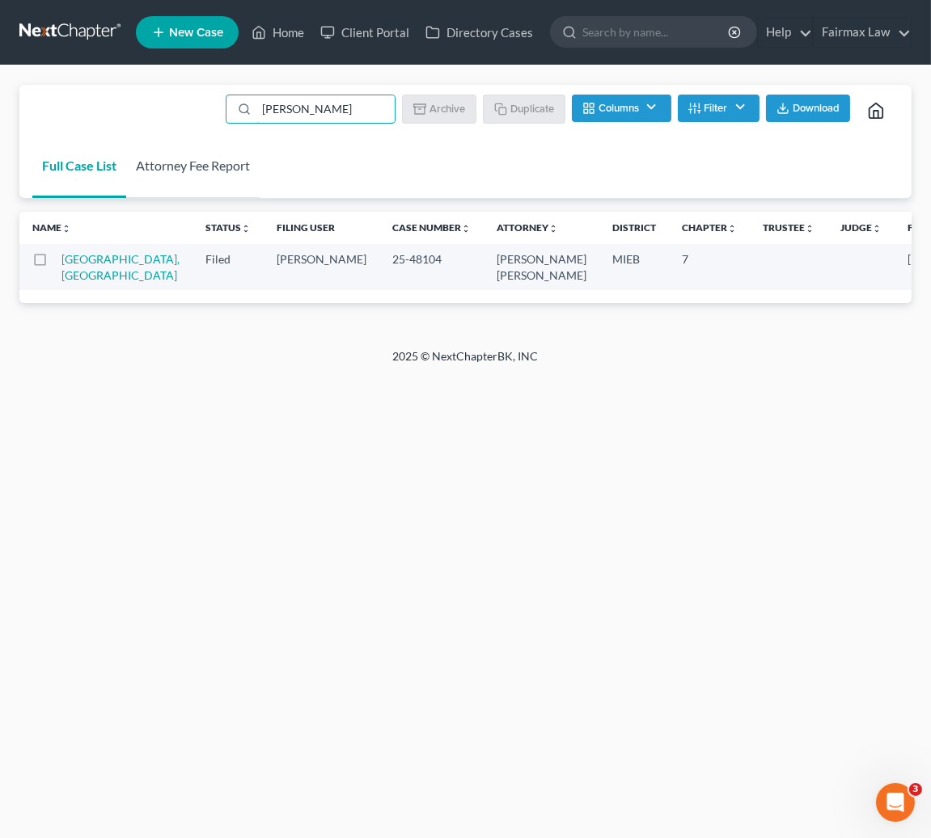
type input "Samoa Lewis"
click at [168, 147] on link "Attorney Fee Report" at bounding box center [192, 165] width 133 height 65
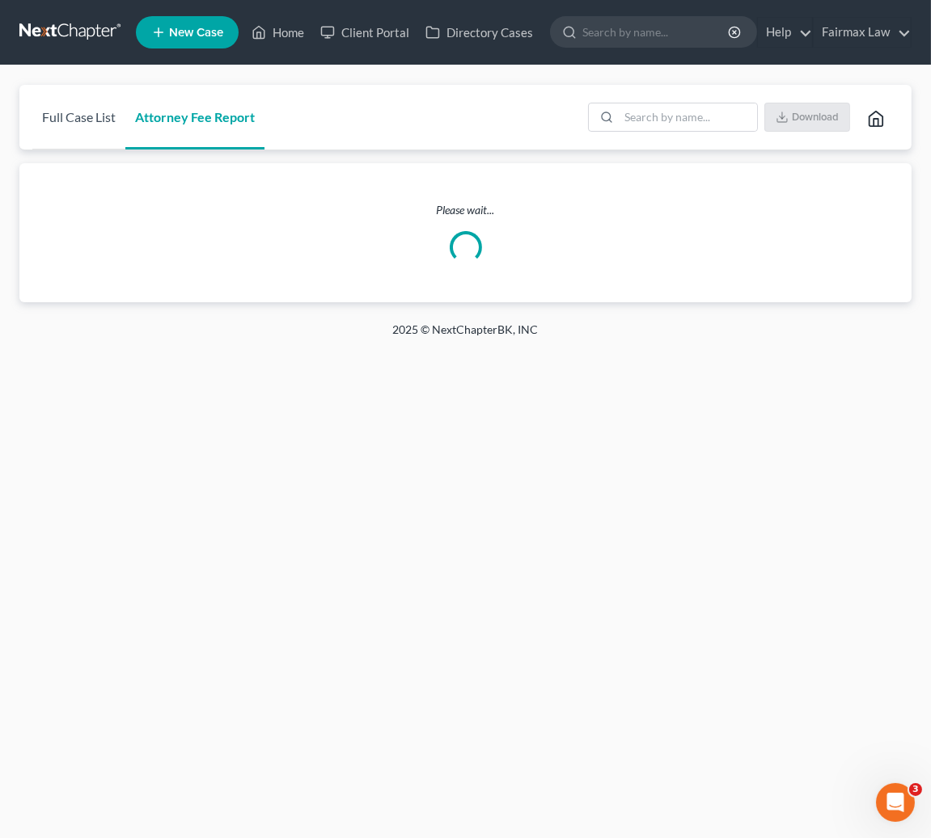
click at [109, 120] on link "Full Case List" at bounding box center [78, 117] width 93 height 65
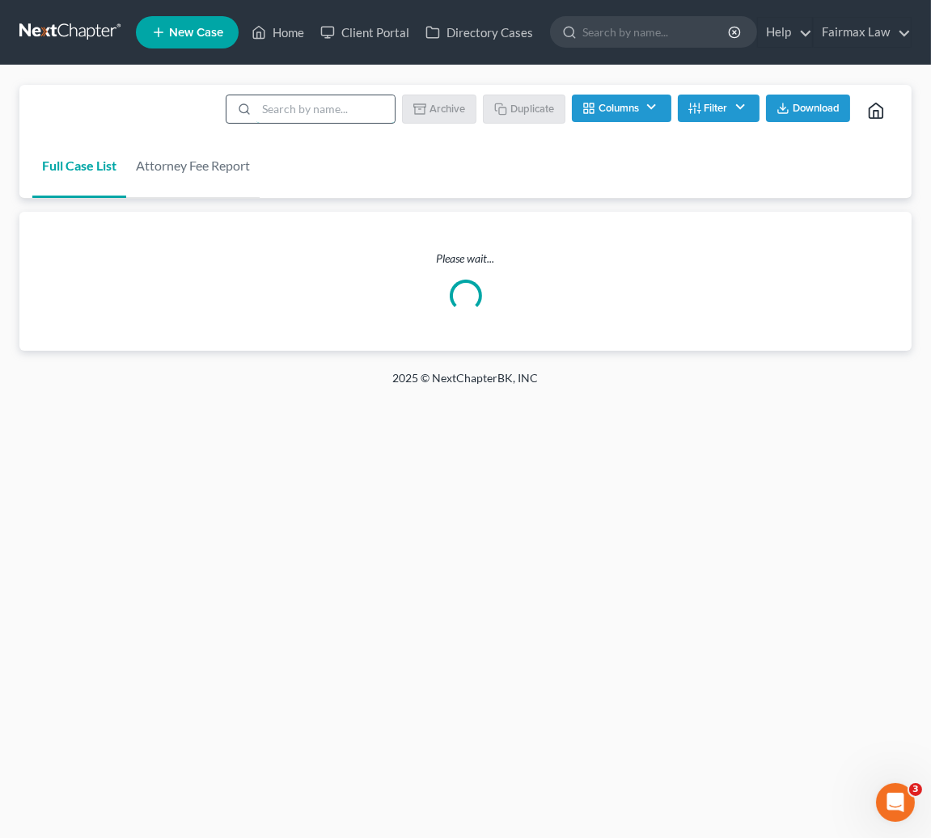
click at [318, 107] on input "search" at bounding box center [325, 108] width 138 height 27
paste input "Samoa Lewis"
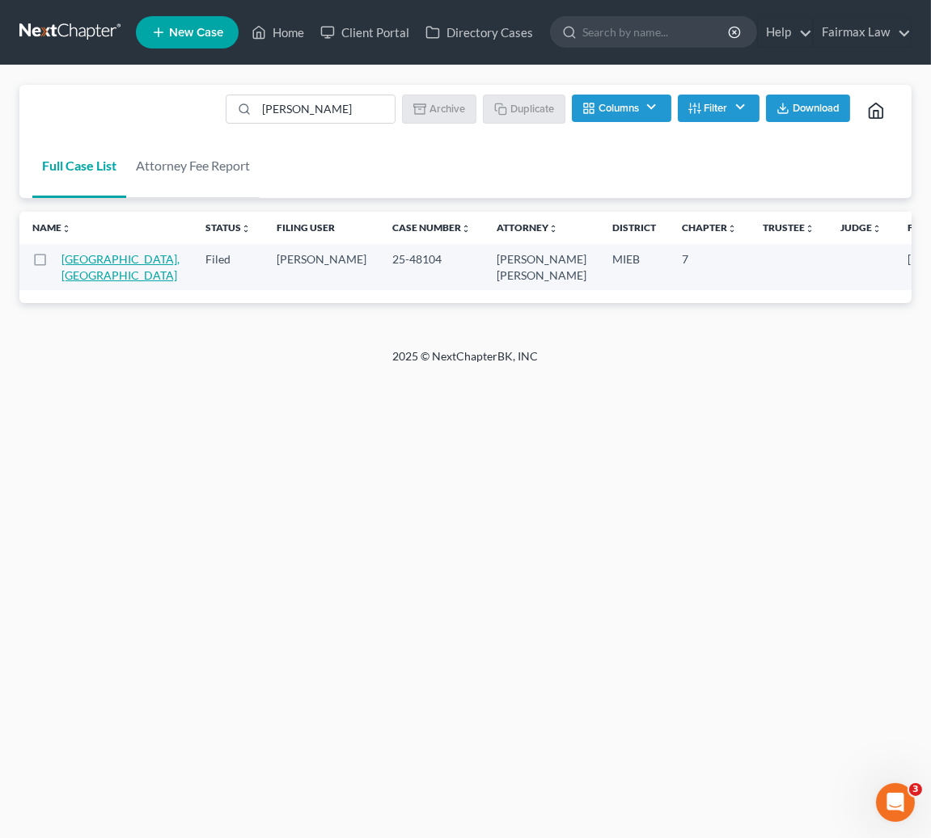
click at [77, 260] on link "Lewis, Samoa" at bounding box center [120, 267] width 118 height 30
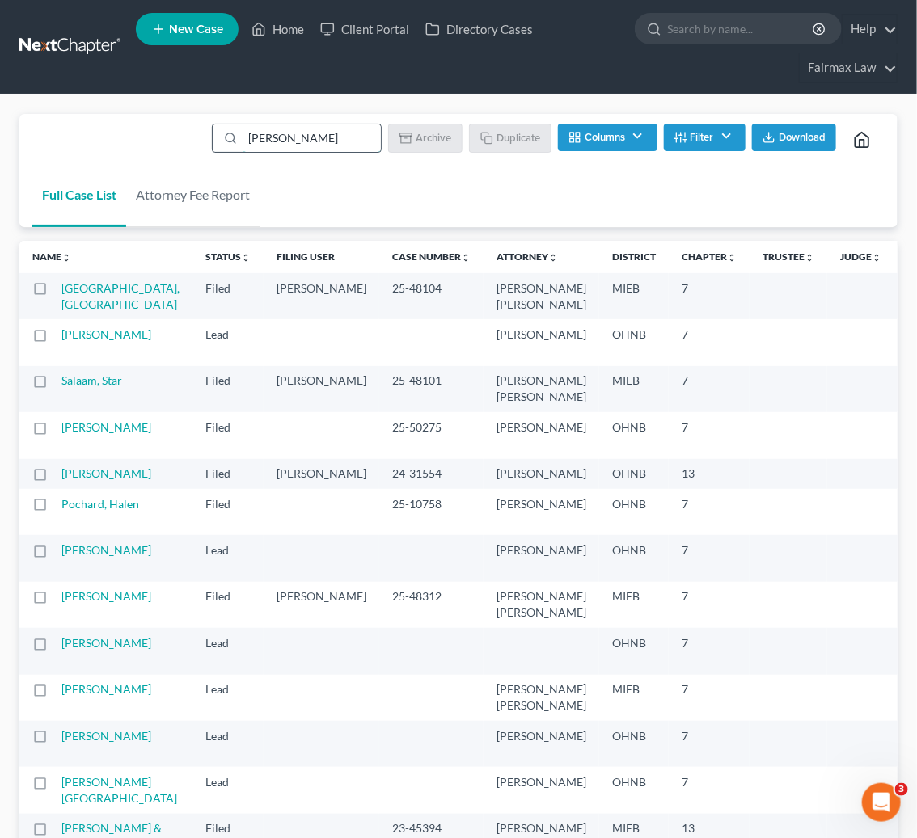
click at [320, 139] on input "Samoa Lewis" at bounding box center [312, 138] width 138 height 27
paste input "Christian Hick"
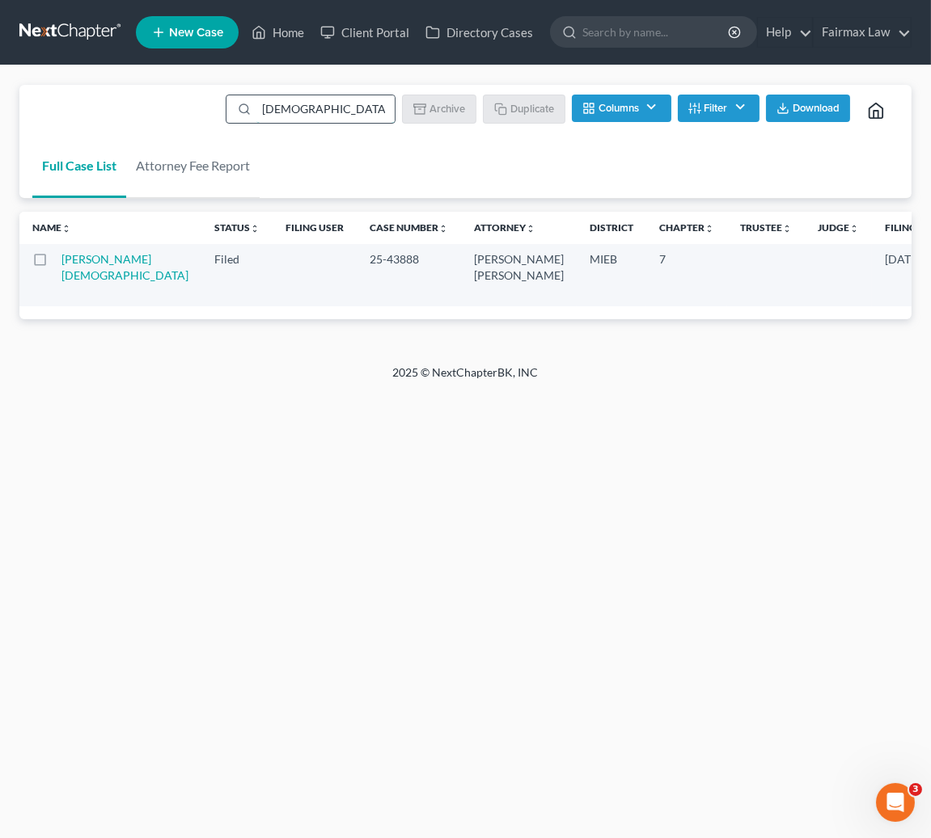
click at [360, 109] on input "Christian Hicks" at bounding box center [325, 108] width 138 height 27
paste input "rystal Lowery"
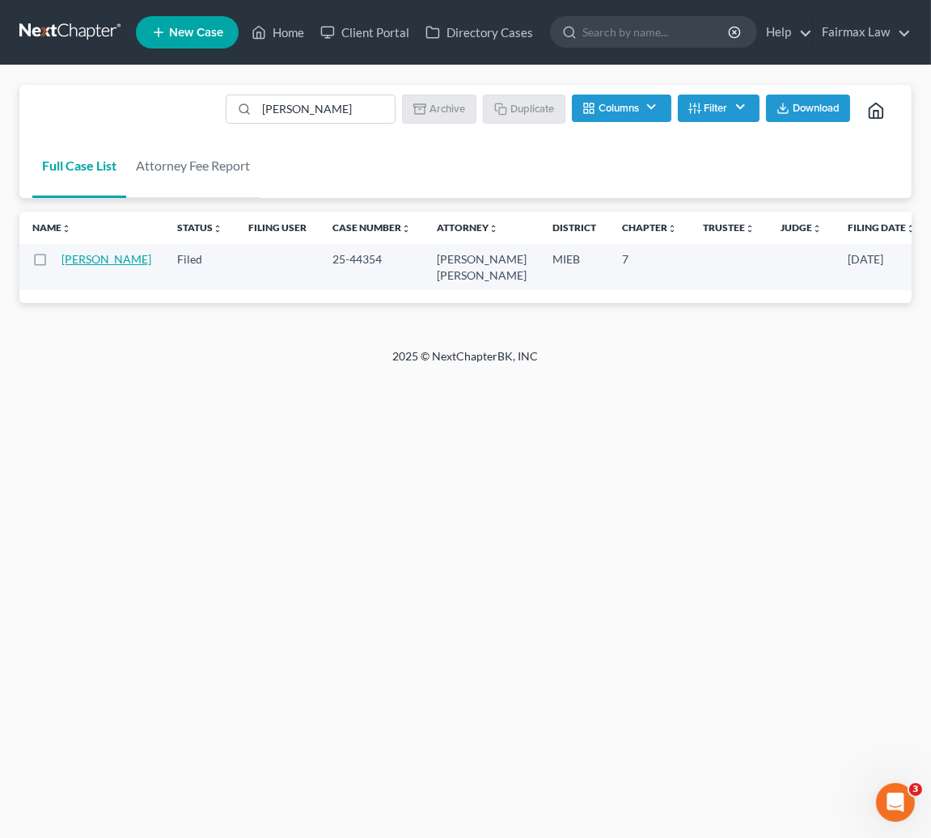
click at [89, 256] on link "Lowery, Crystal" at bounding box center [106, 259] width 90 height 14
click at [289, 106] on input "Crystal Lowery" at bounding box center [325, 108] width 138 height 27
paste input "Eboney Russell"
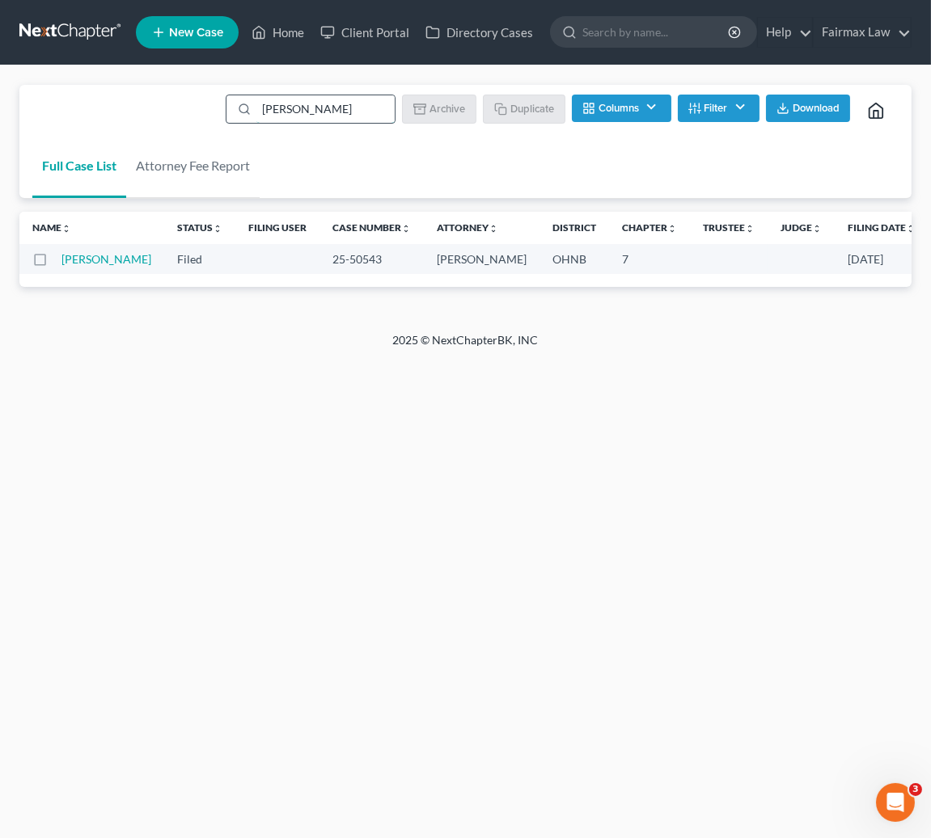
click at [345, 99] on input "Eboney Russell" at bounding box center [325, 108] width 138 height 27
paste input "Porshe Dennis"
click at [89, 255] on link "Dennis, Porshe" at bounding box center [106, 259] width 90 height 14
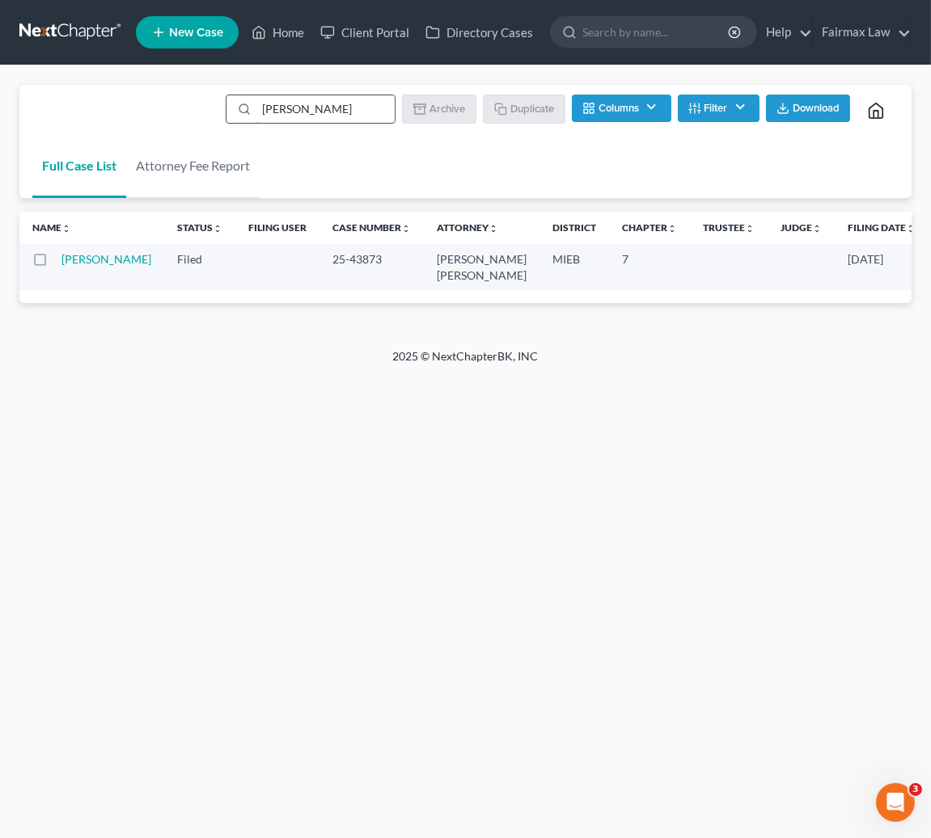
click at [302, 111] on input "Porshe Dennis" at bounding box center [325, 108] width 138 height 27
click at [301, 111] on input "Porshe Dennis" at bounding box center [325, 108] width 138 height 27
click at [300, 110] on input "Porshe Dennis" at bounding box center [325, 108] width 138 height 27
paste input "Jasmine Baldwin"
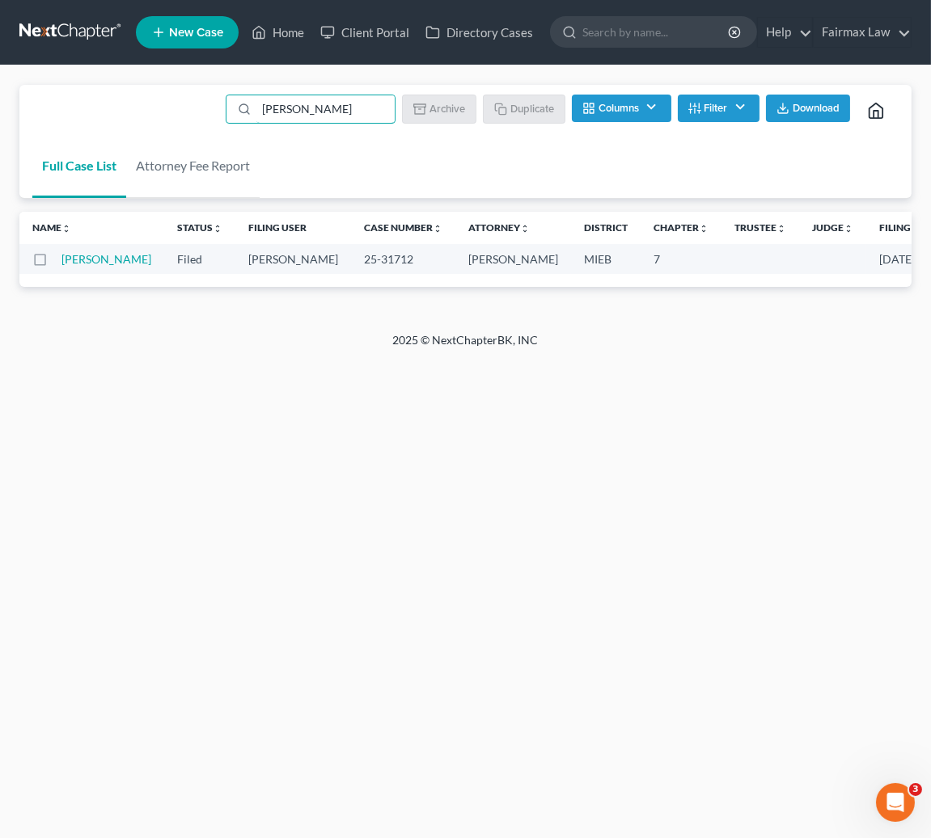
type input "Jasmine Baldwin"
click at [93, 257] on link "[PERSON_NAME]" at bounding box center [106, 259] width 90 height 14
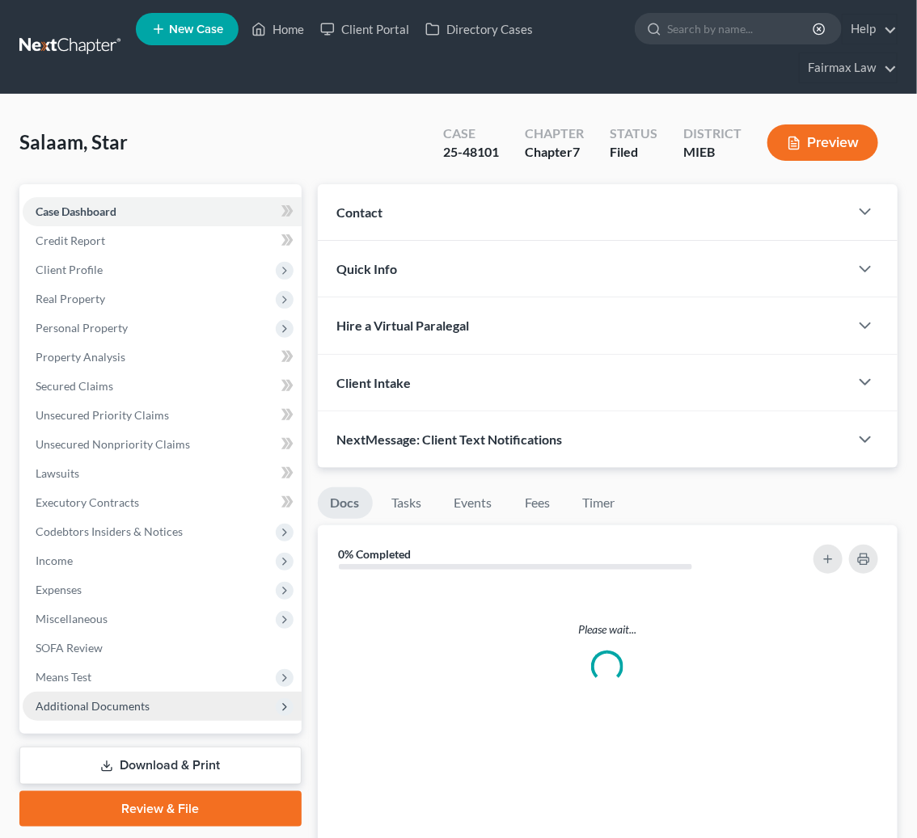
click at [84, 699] on span "Additional Documents" at bounding box center [93, 706] width 114 height 14
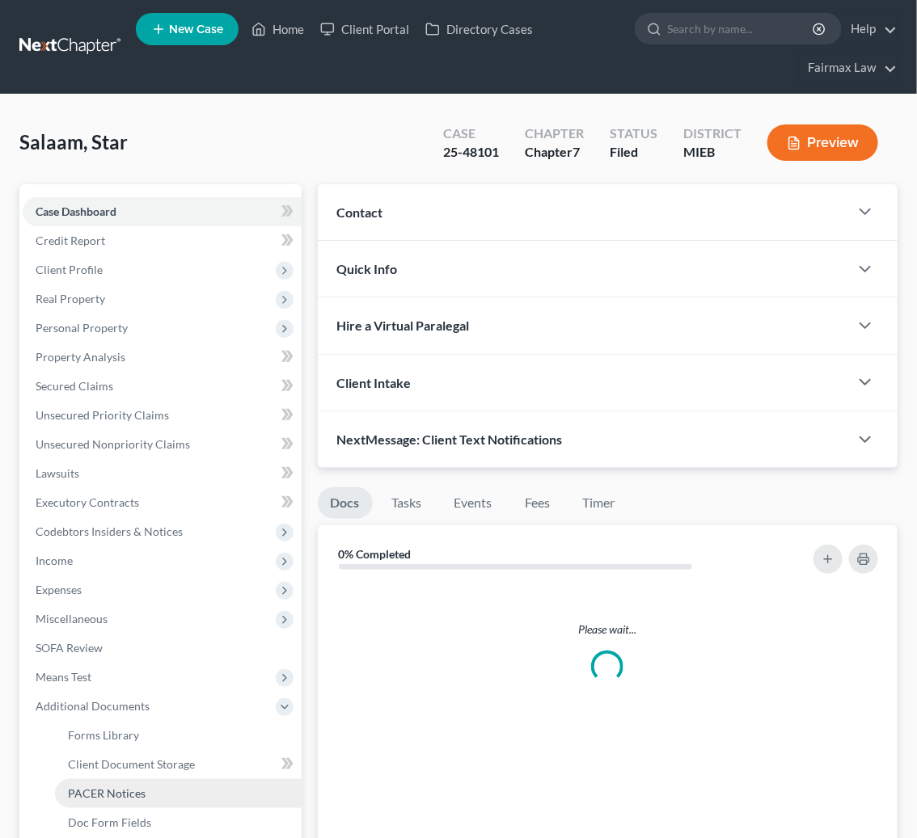
click at [118, 788] on span "PACER Notices" at bounding box center [107, 794] width 78 height 14
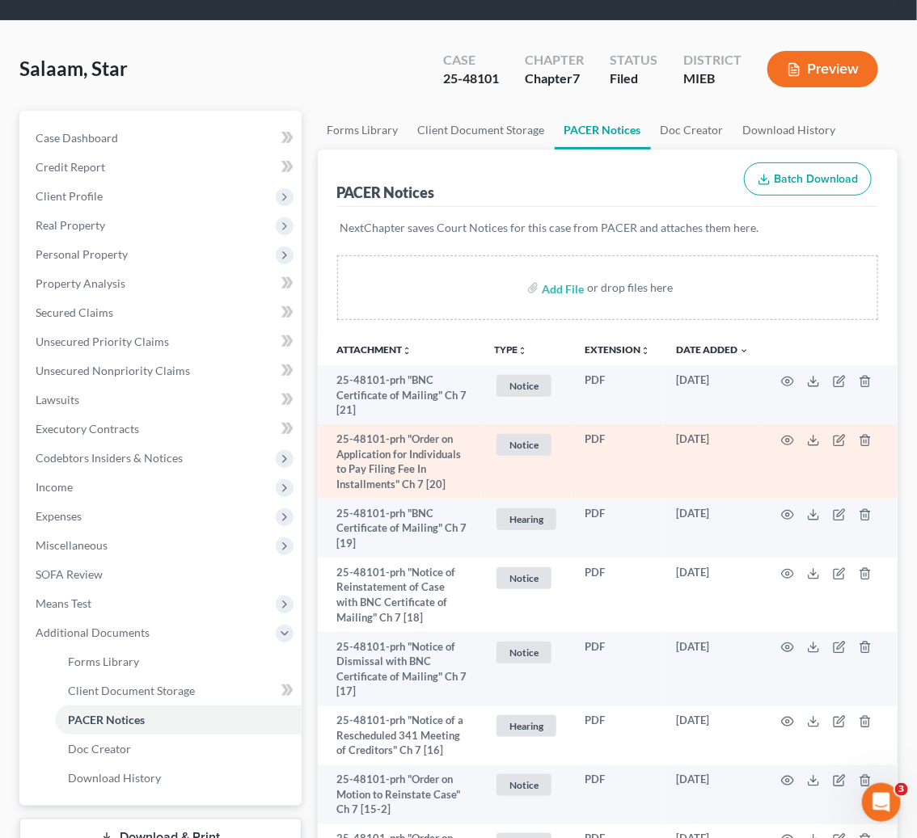
scroll to position [57, 0]
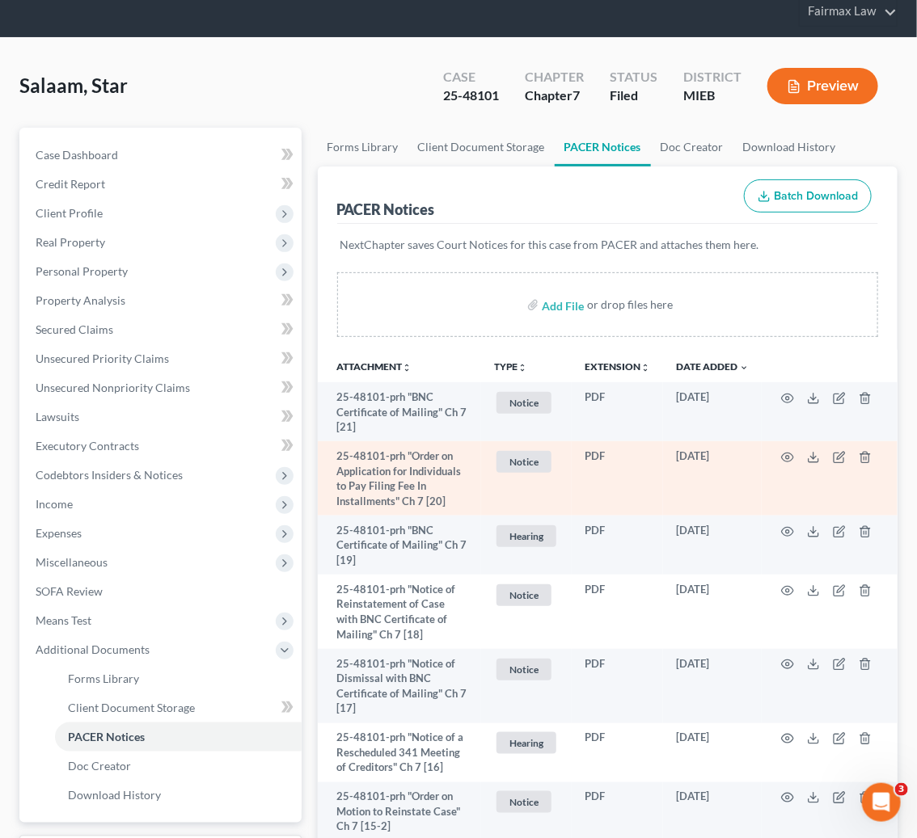
click at [660, 464] on td "PDF" at bounding box center [617, 478] width 91 height 74
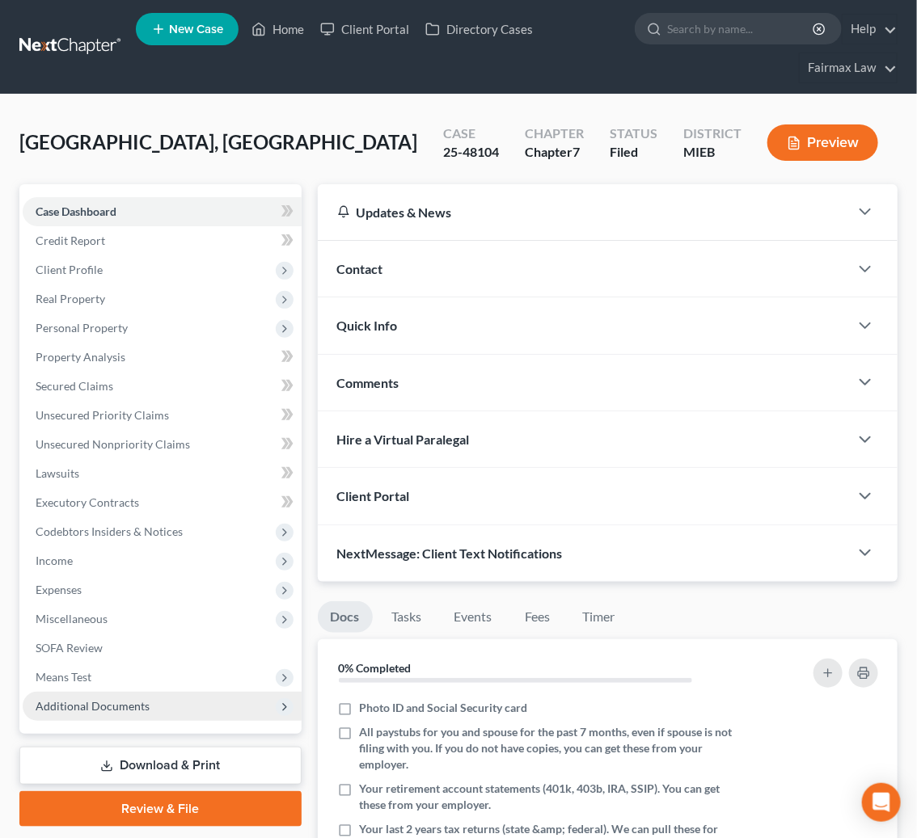
click at [95, 708] on span "Additional Documents" at bounding box center [93, 706] width 114 height 14
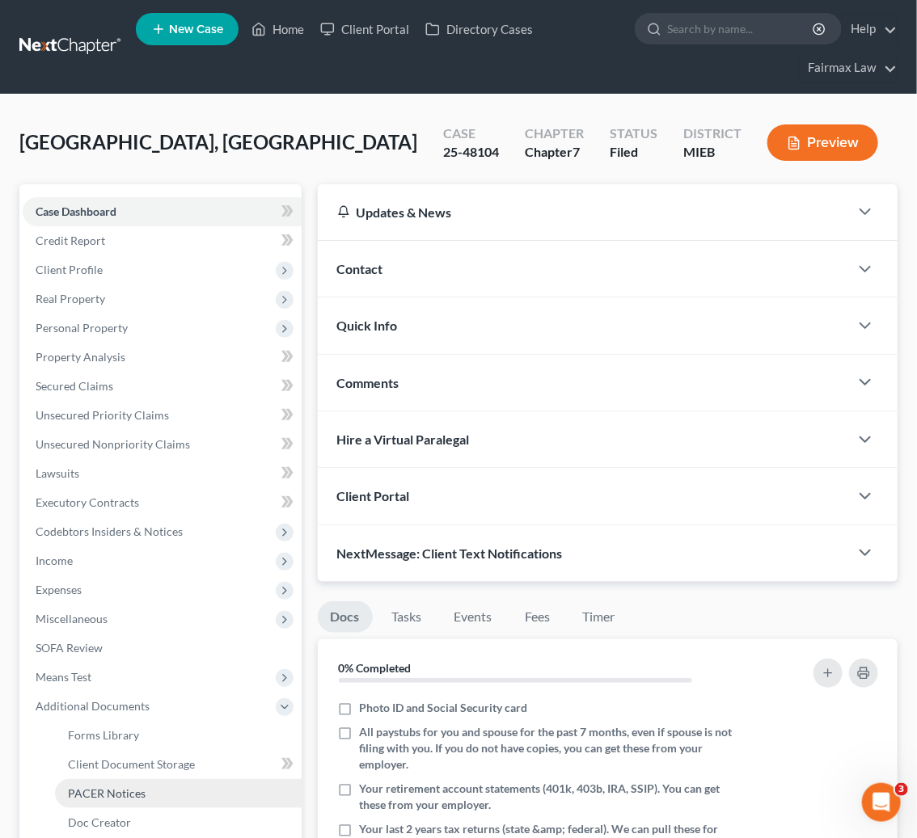
click at [103, 782] on link "PACER Notices" at bounding box center [178, 793] width 247 height 29
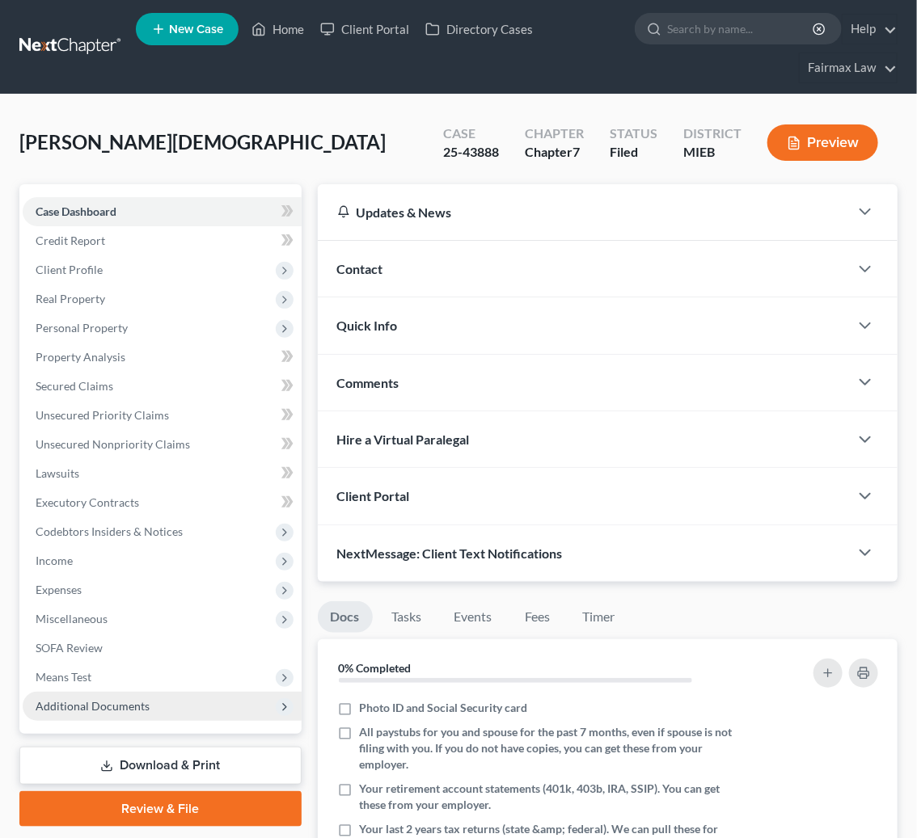
click at [85, 705] on span "Additional Documents" at bounding box center [93, 706] width 114 height 14
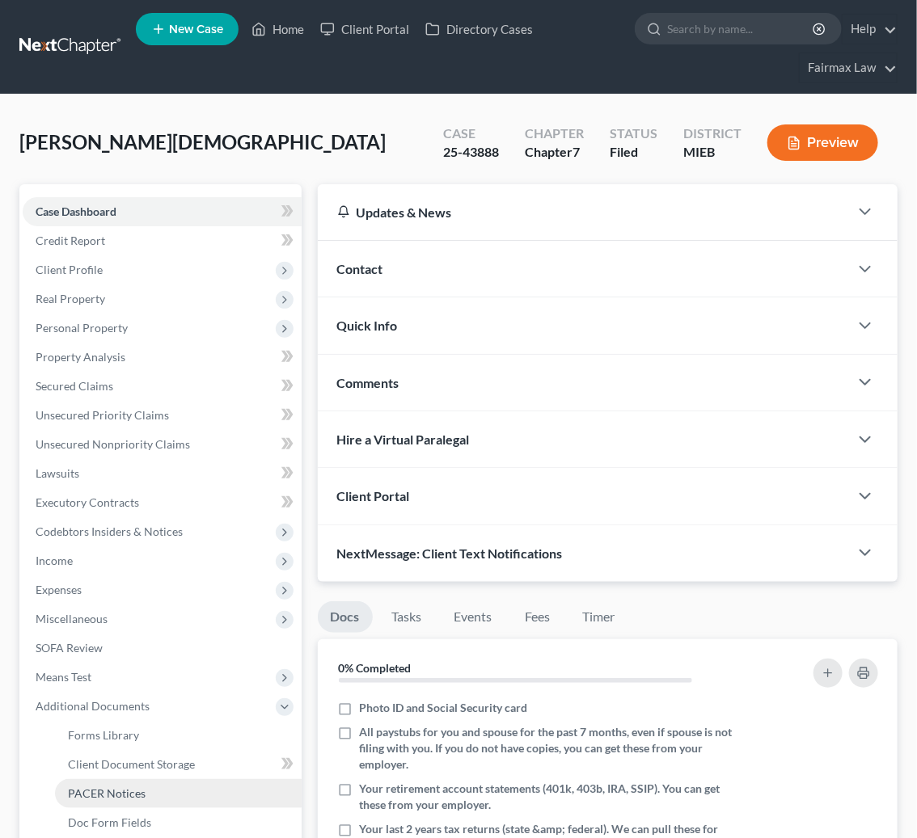
click at [103, 790] on span "PACER Notices" at bounding box center [107, 794] width 78 height 14
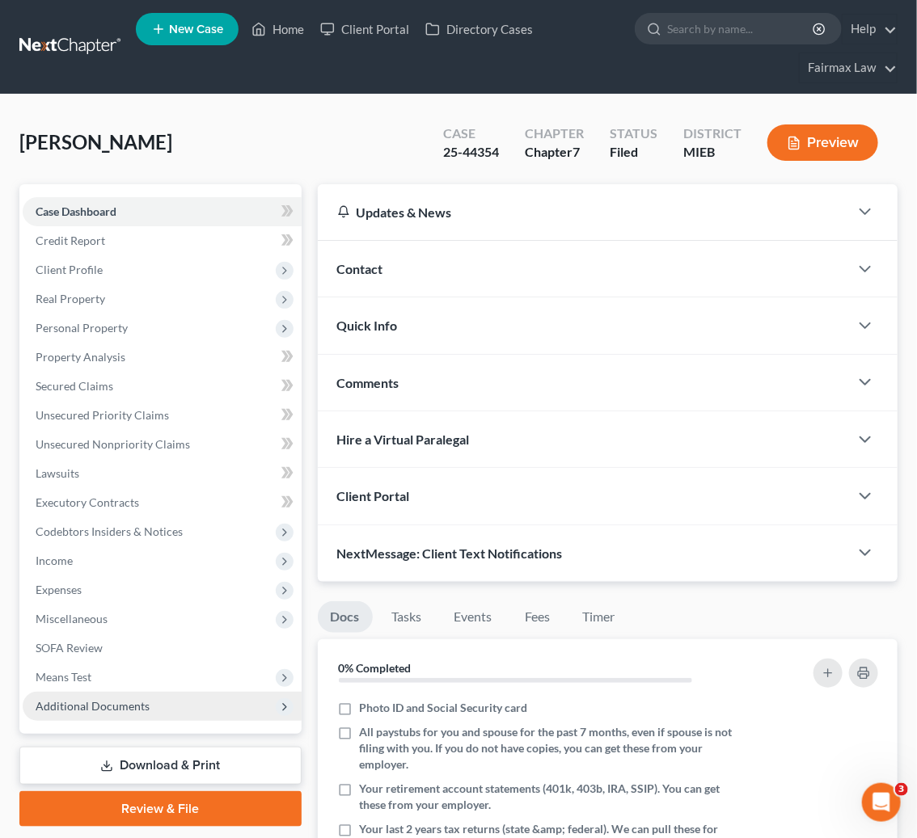
click at [118, 703] on span "Additional Documents" at bounding box center [93, 706] width 114 height 14
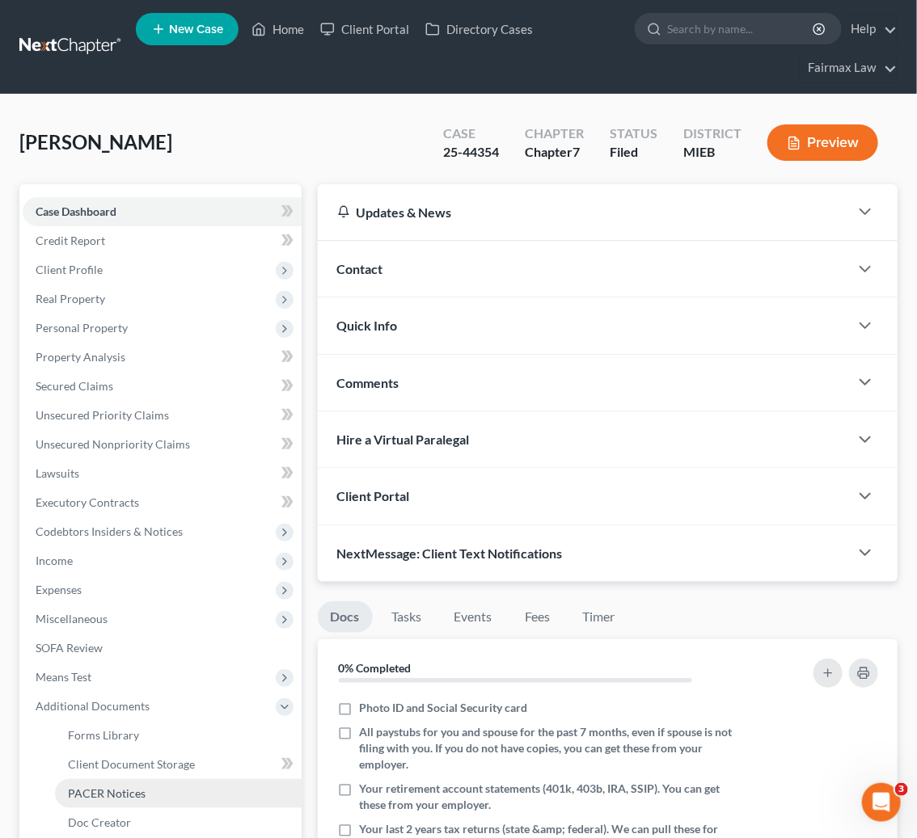
click at [116, 787] on span "PACER Notices" at bounding box center [107, 794] width 78 height 14
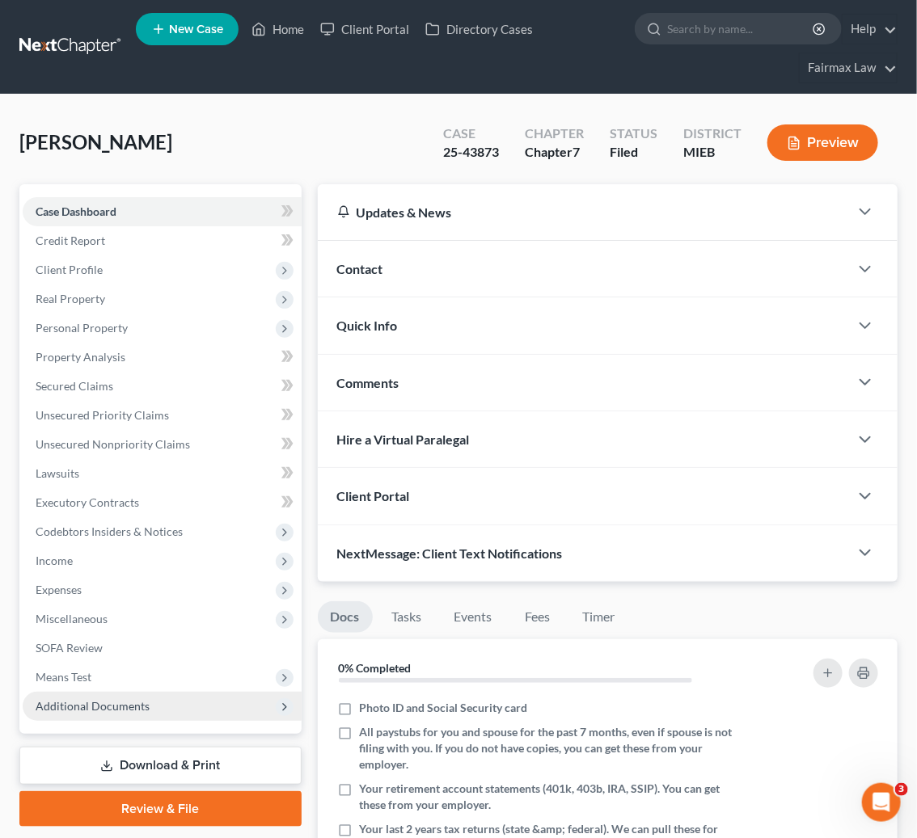
click at [90, 706] on span "Additional Documents" at bounding box center [93, 706] width 114 height 14
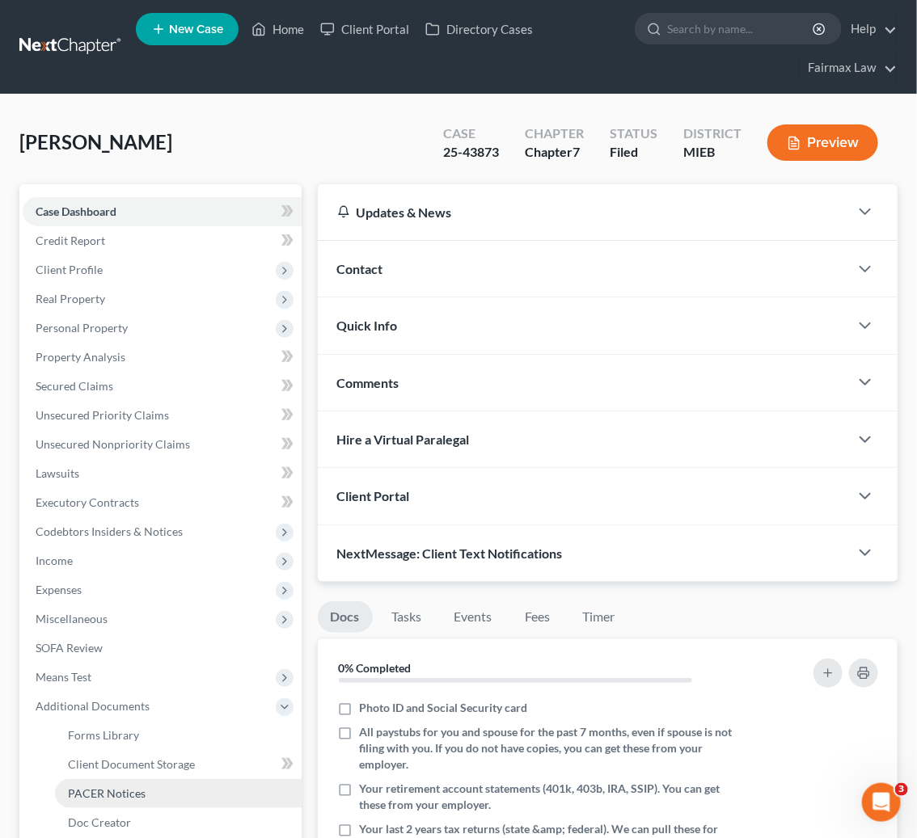
click at [103, 783] on link "PACER Notices" at bounding box center [178, 793] width 247 height 29
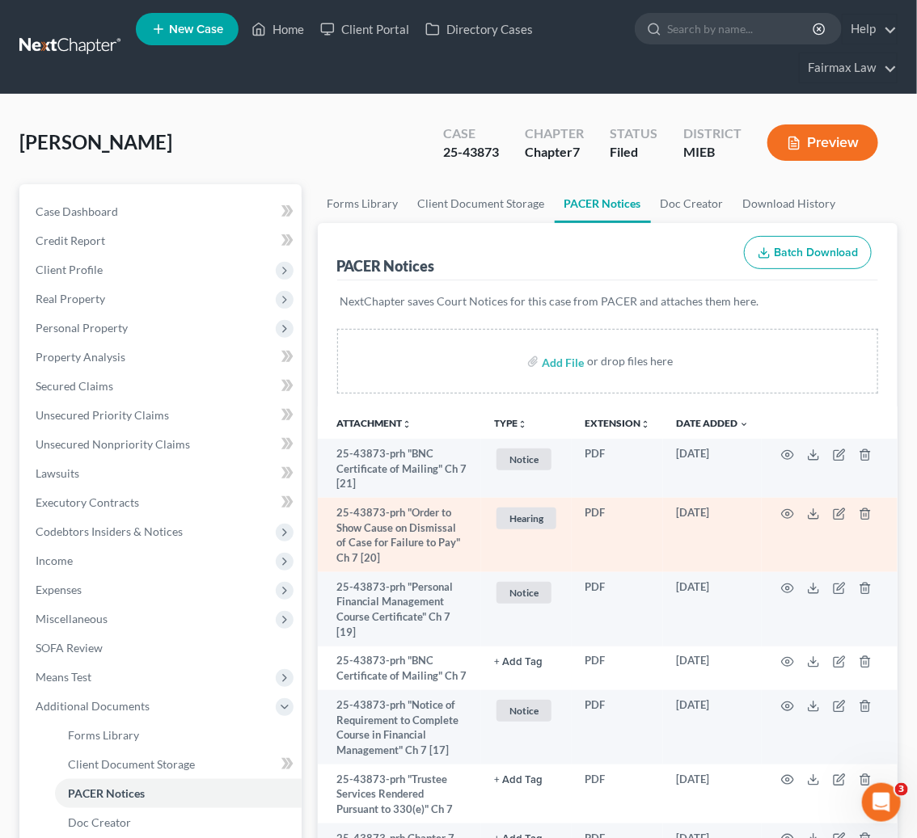
click at [688, 518] on td "[DATE]" at bounding box center [712, 535] width 99 height 74
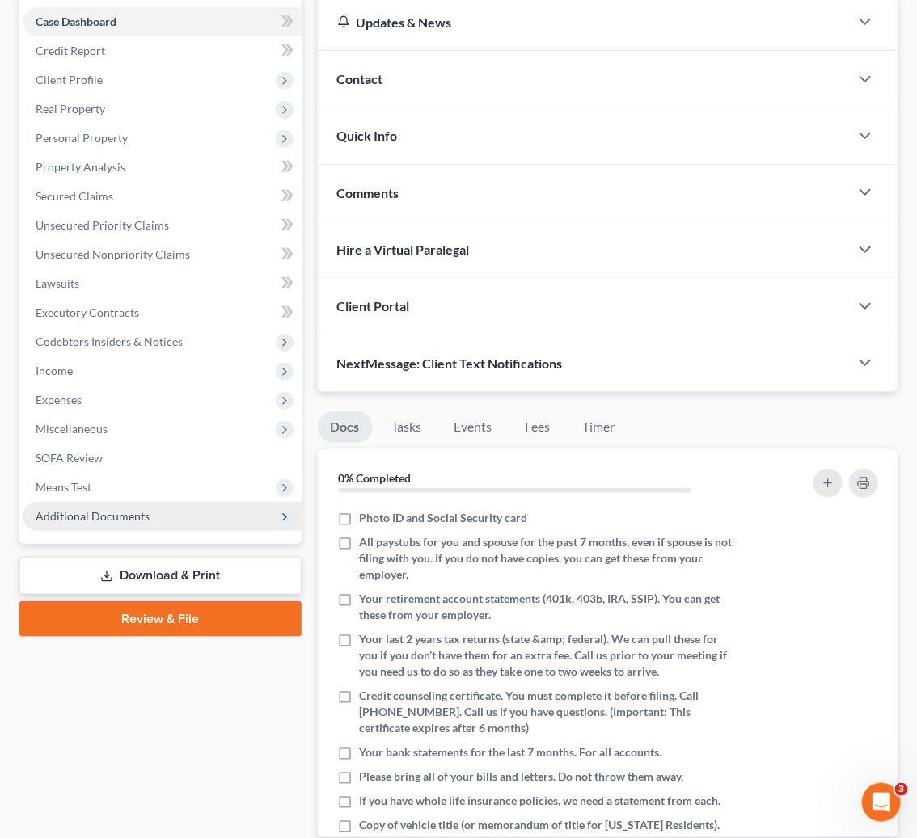
click at [113, 519] on span "Additional Documents" at bounding box center [93, 516] width 114 height 14
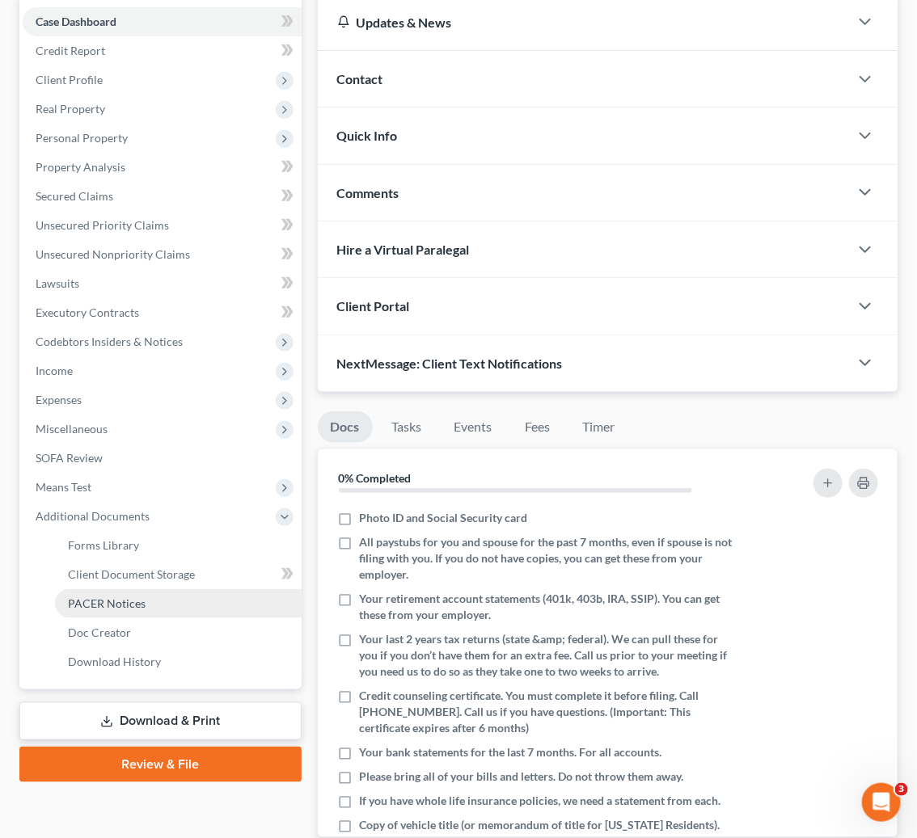
click at [108, 604] on span "PACER Notices" at bounding box center [107, 604] width 78 height 14
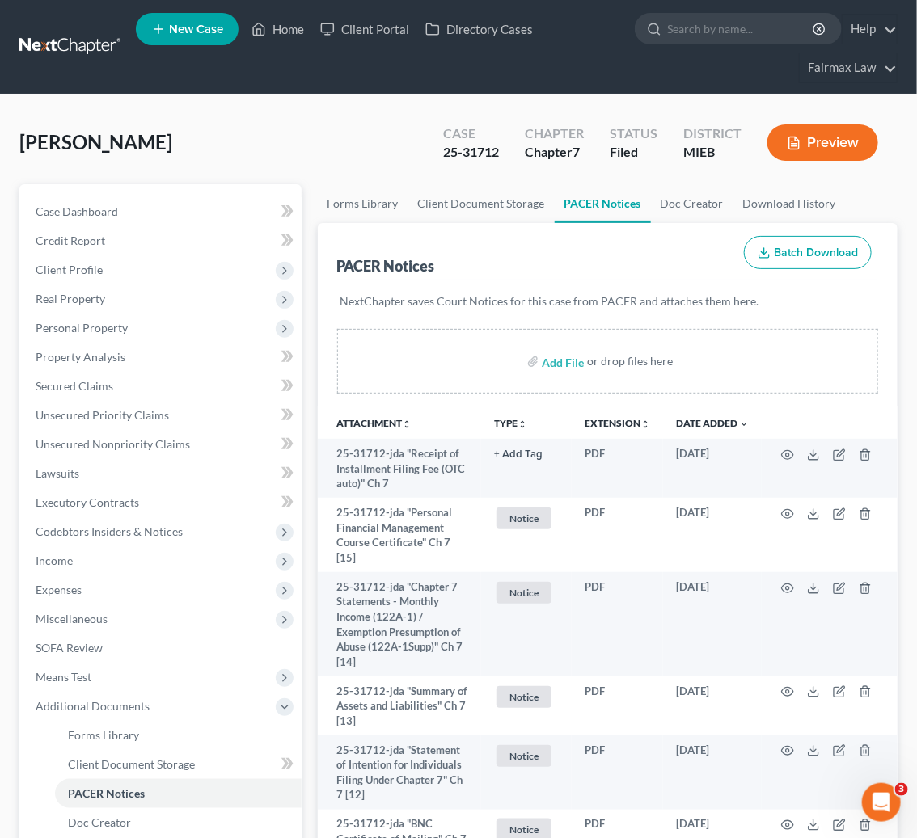
click at [323, 129] on div "Baldwin, Jasmine Upgraded Case 25-31712 Chapter Chapter 7 Status Filed District…" at bounding box center [458, 149] width 878 height 70
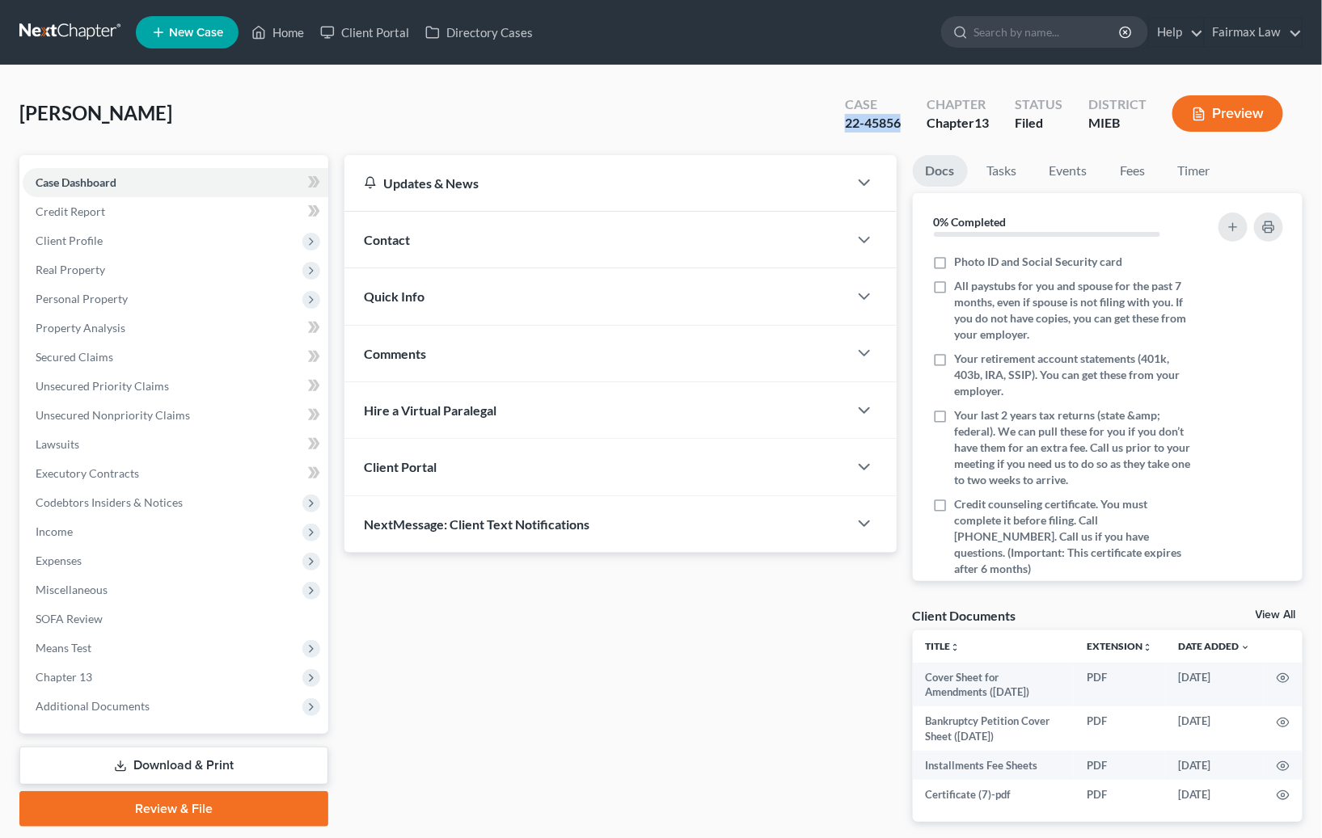
drag, startPoint x: 911, startPoint y: 126, endPoint x: 1138, endPoint y: 0, distance: 259.9
click at [841, 125] on div "Case 22-45856" at bounding box center [873, 115] width 82 height 48
copy div "22-45856"
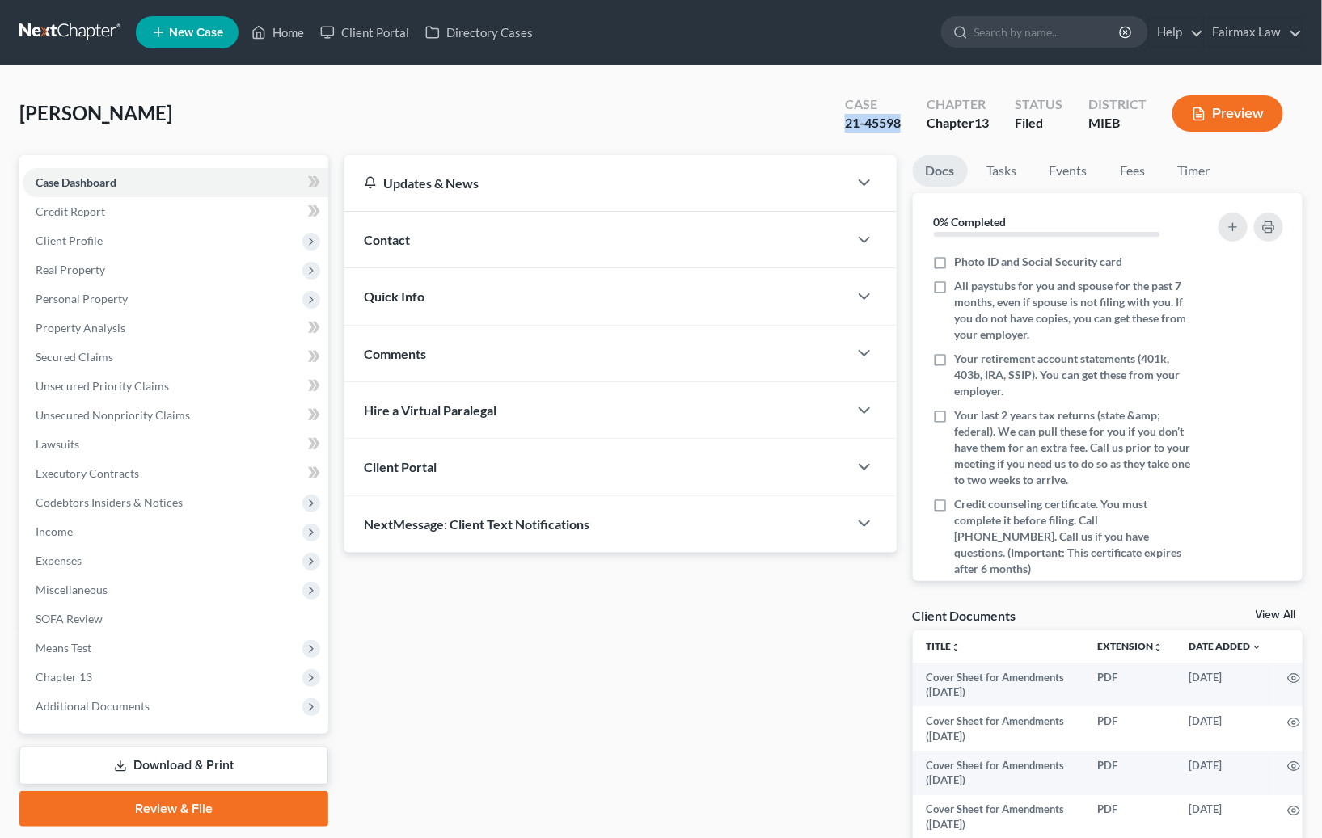
drag, startPoint x: 847, startPoint y: 120, endPoint x: 898, endPoint y: 126, distance: 52.1
click at [898, 126] on div "21-45598" at bounding box center [873, 123] width 56 height 19
copy div "21-45598"
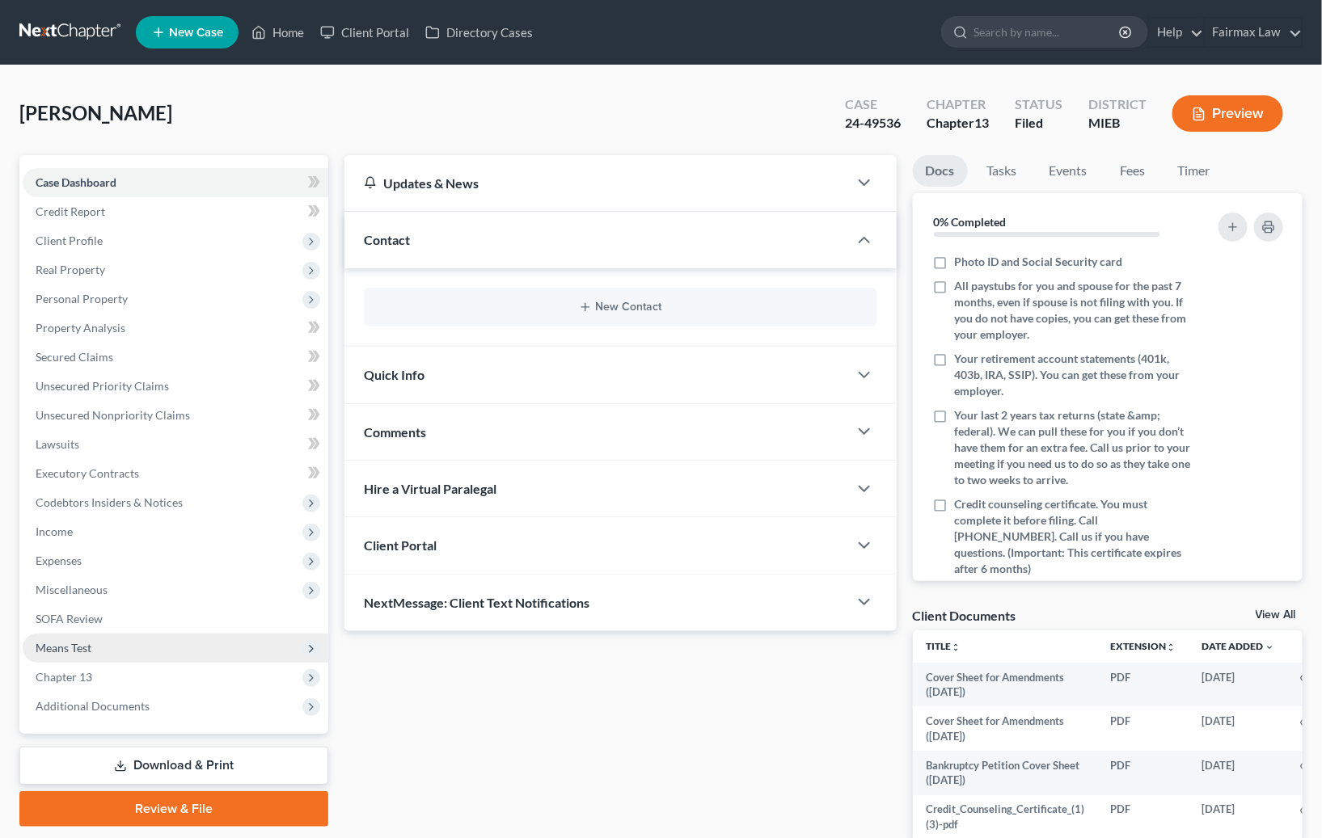
scroll to position [3, 0]
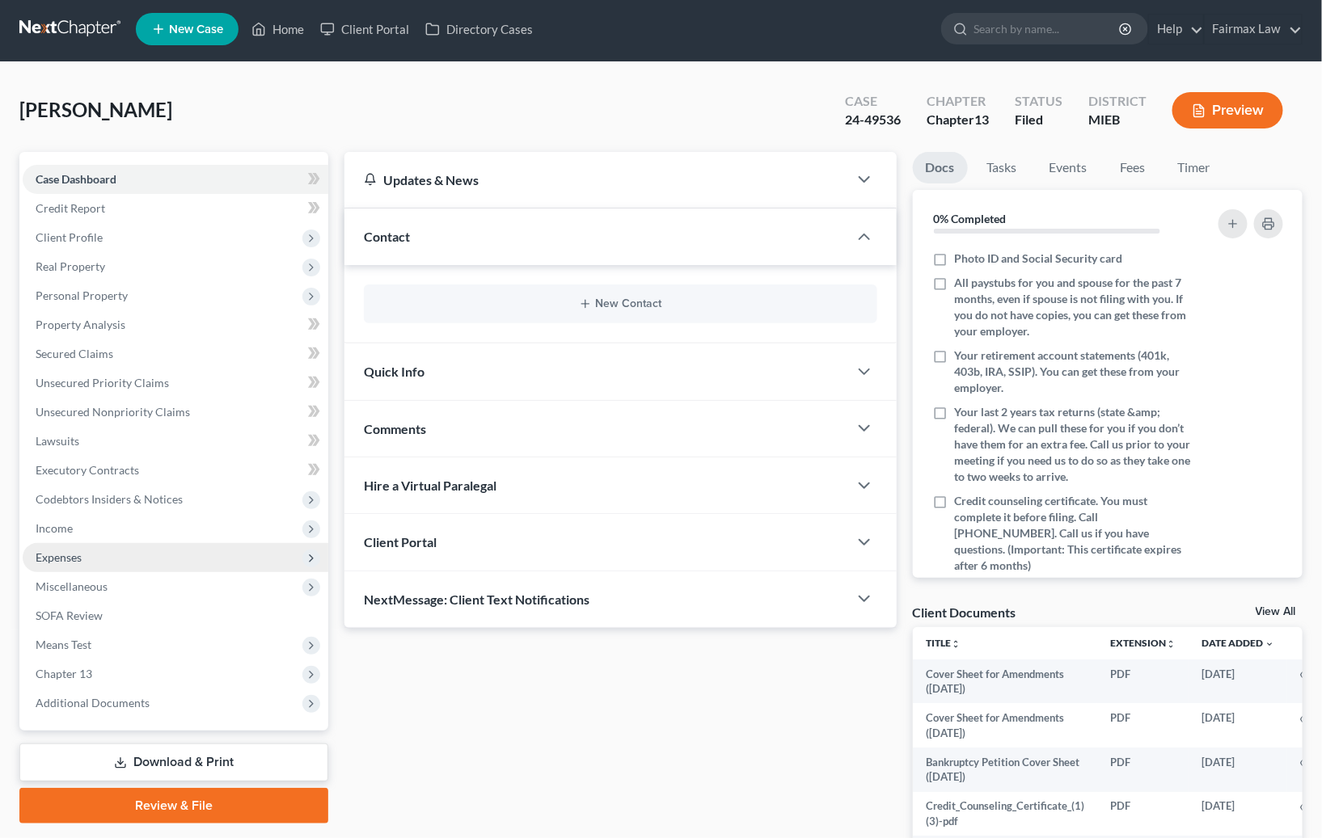
click at [65, 557] on span "Expenses" at bounding box center [59, 558] width 46 height 14
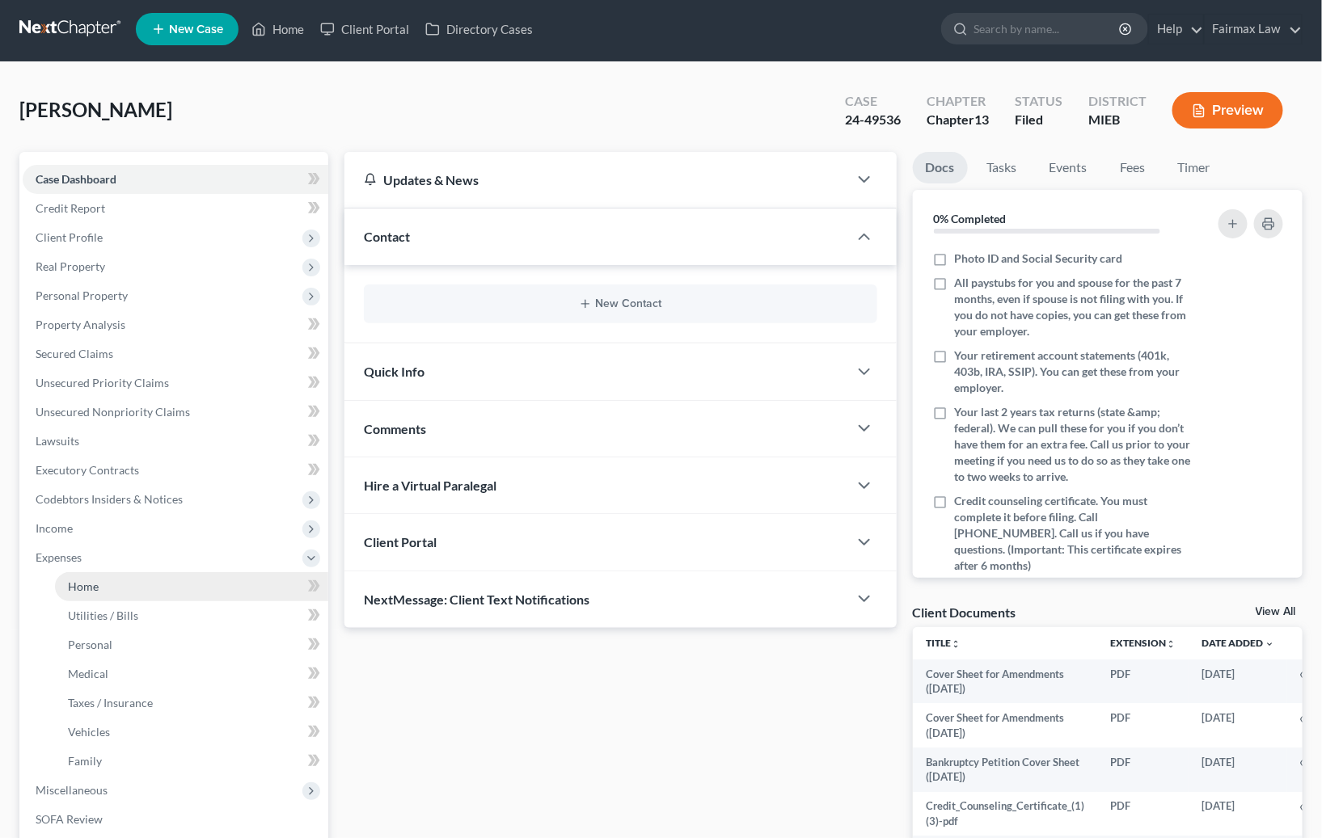
click at [86, 585] on span "Home" at bounding box center [83, 587] width 31 height 14
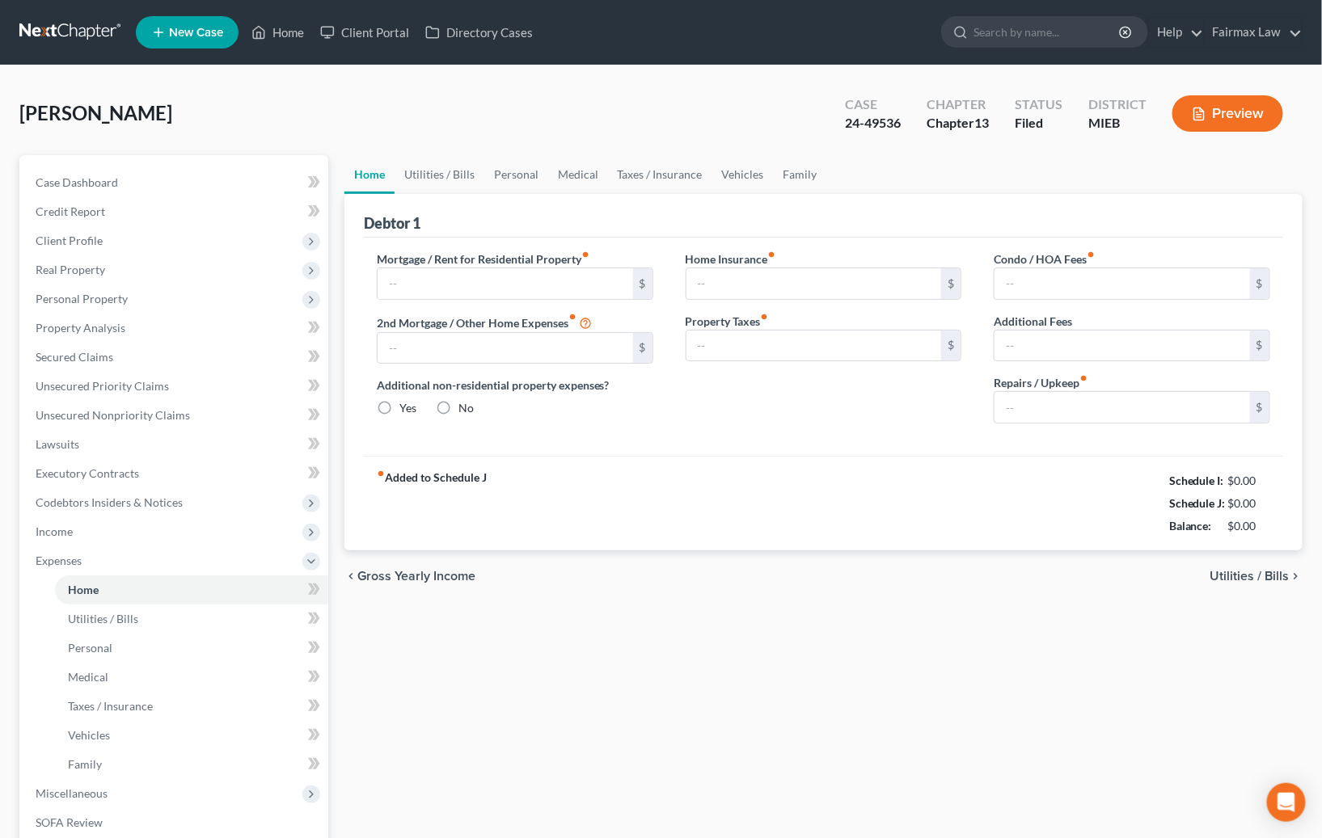
type input "0.00"
radio input "true"
type input "271.63"
type input "12.00"
type input "0.00"
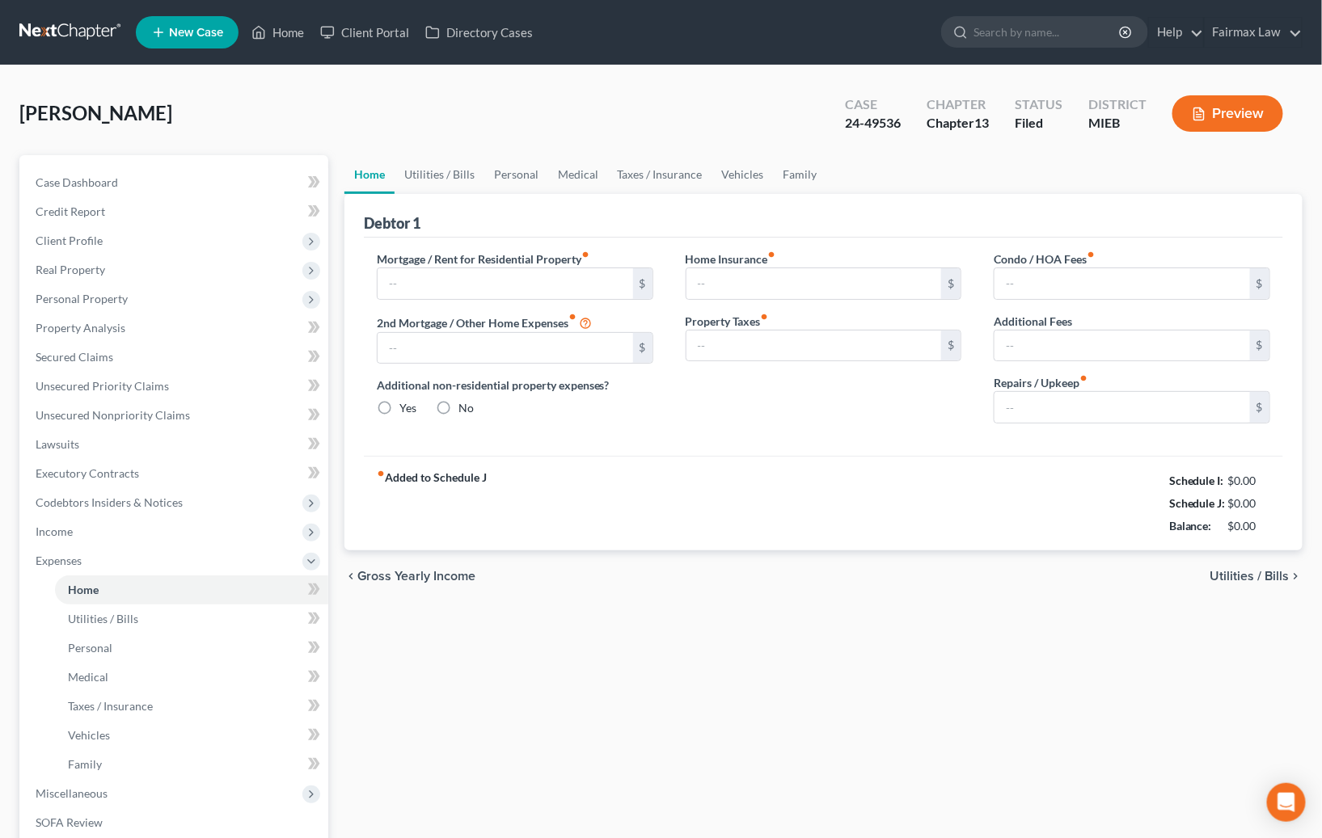
type input "0.00"
click at [436, 172] on link "Utilities / Bills" at bounding box center [440, 174] width 90 height 39
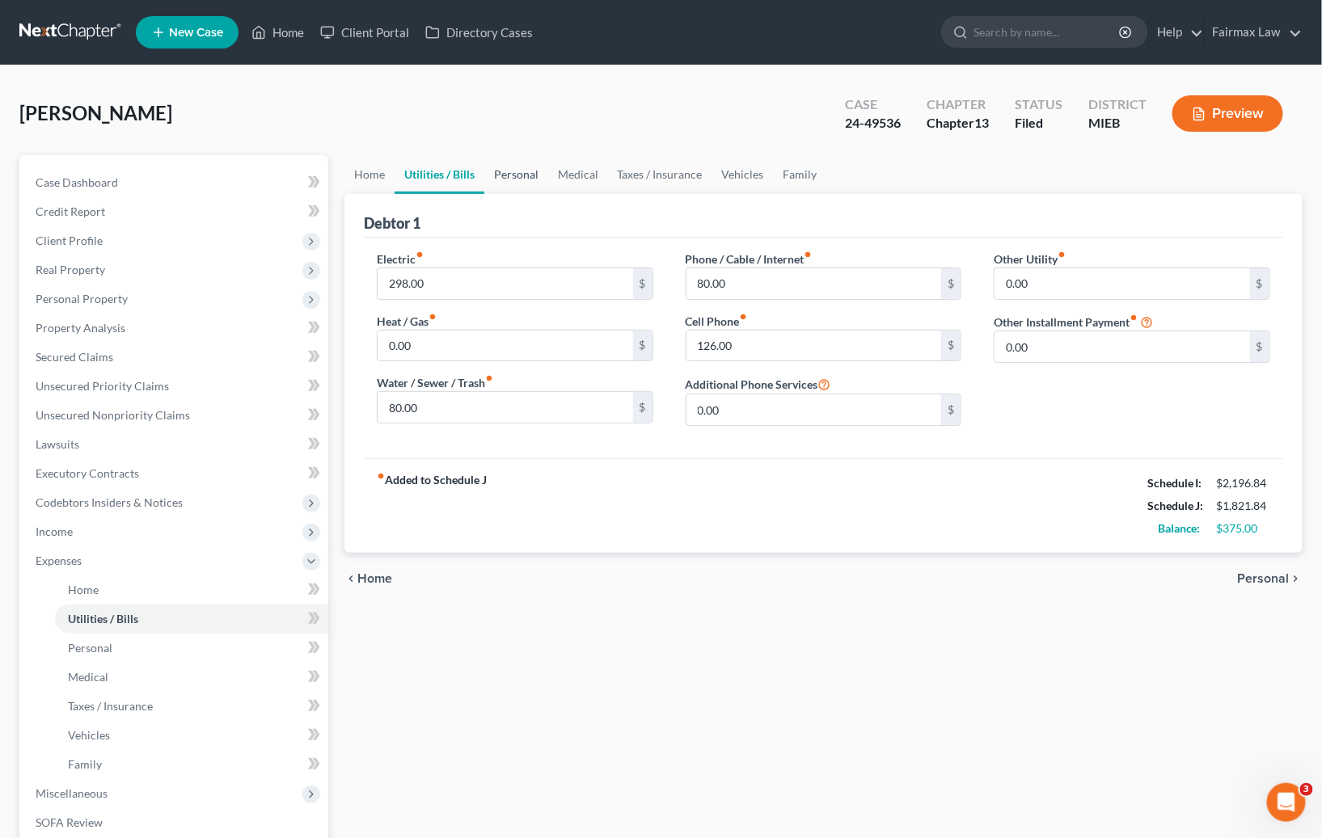
click at [501, 179] on link "Personal" at bounding box center [516, 174] width 64 height 39
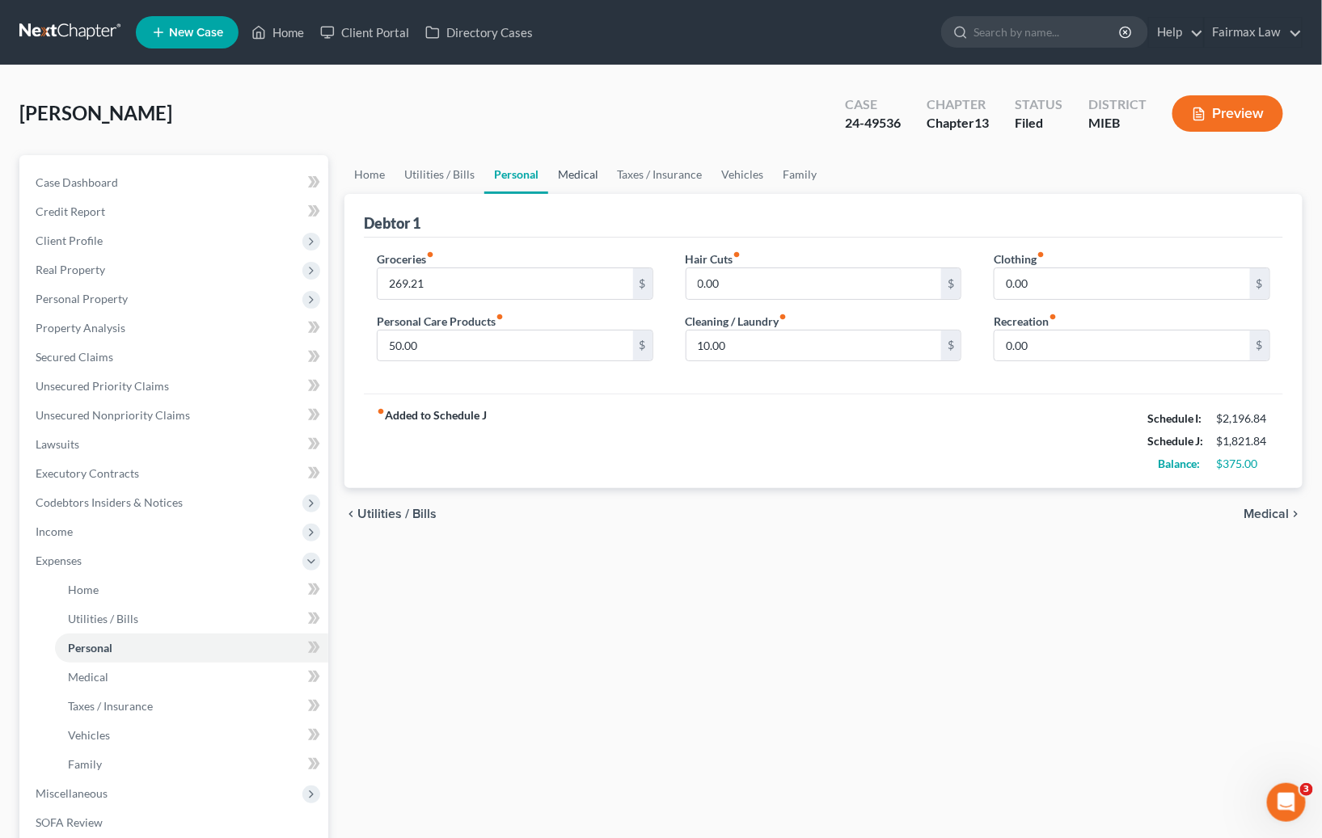
click at [567, 180] on link "Medical" at bounding box center [578, 174] width 60 height 39
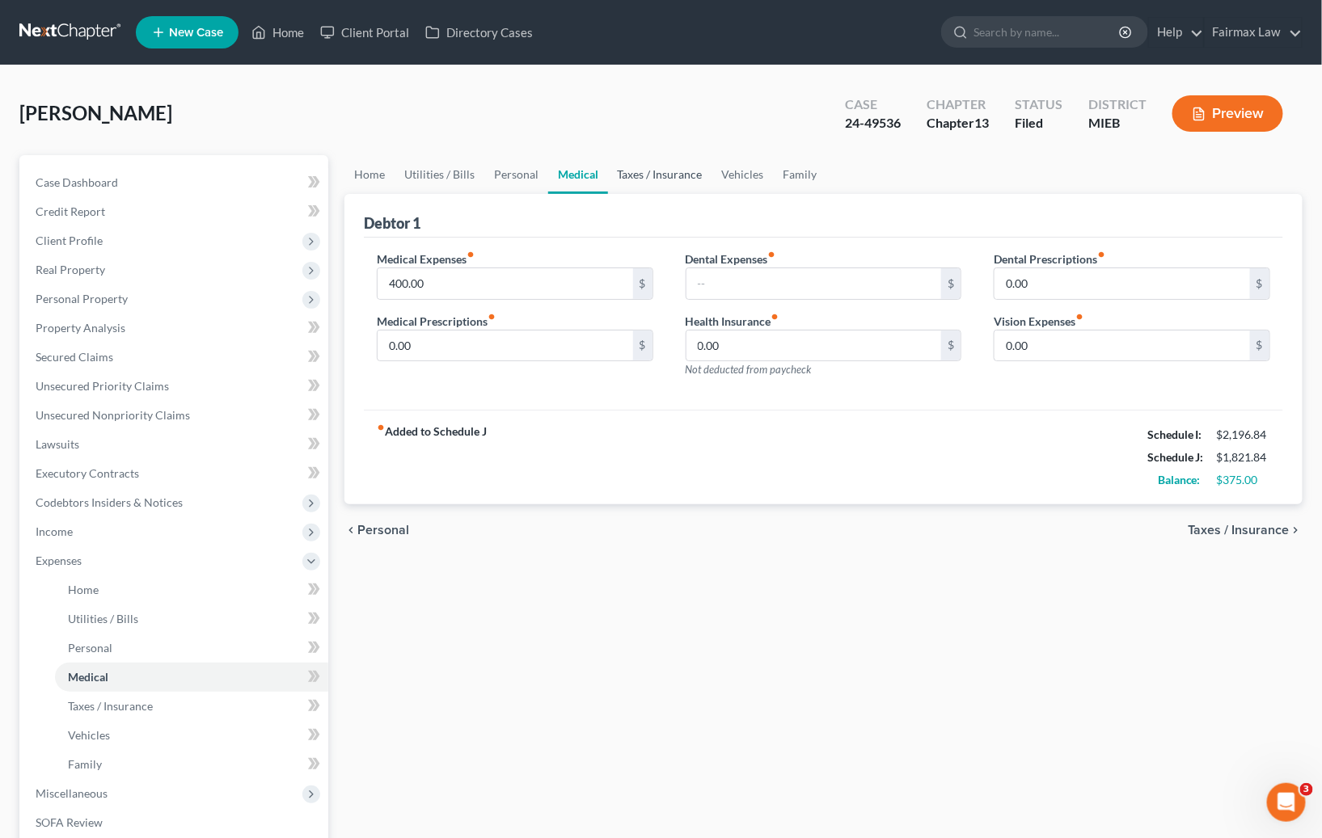
click at [661, 179] on link "Taxes / Insurance" at bounding box center [660, 174] width 104 height 39
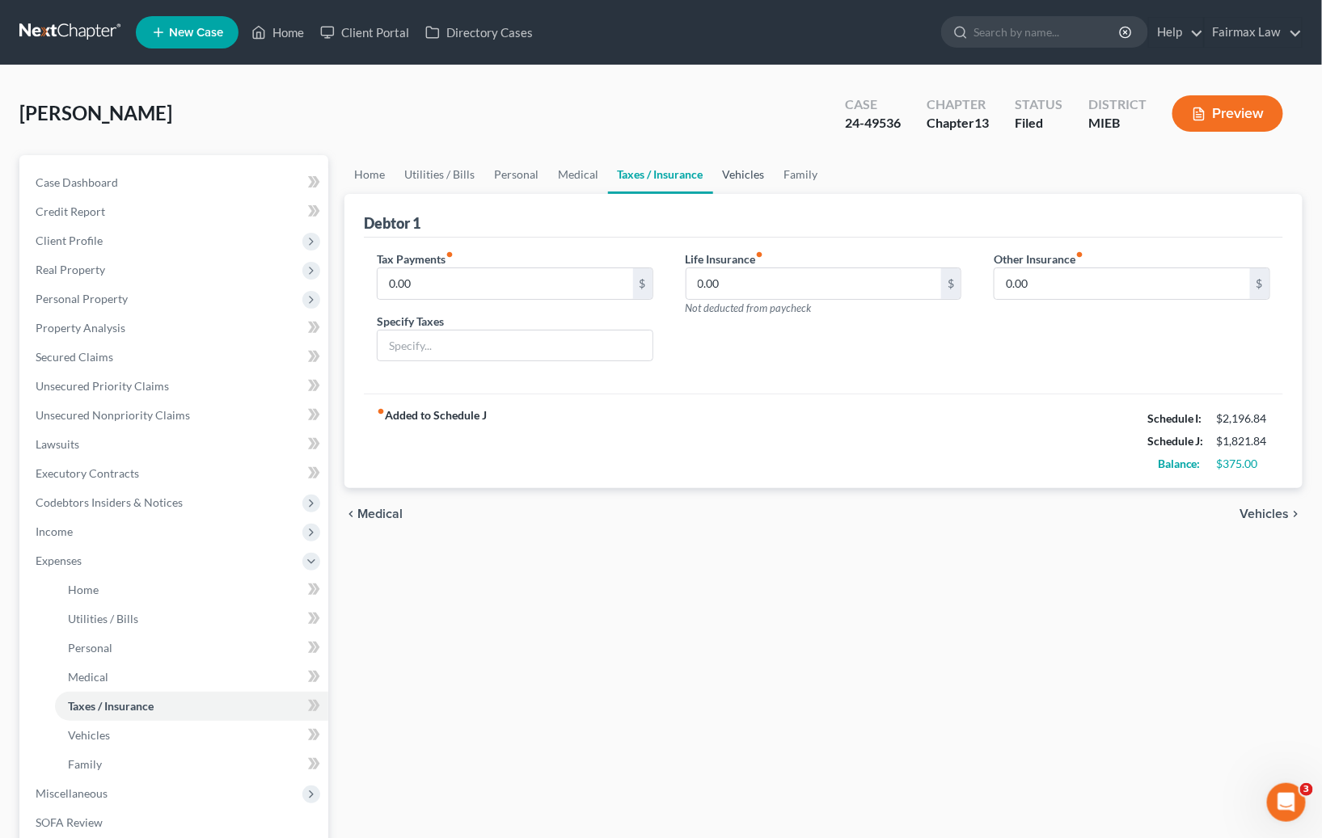
click at [739, 175] on link "Vehicles" at bounding box center [743, 174] width 61 height 39
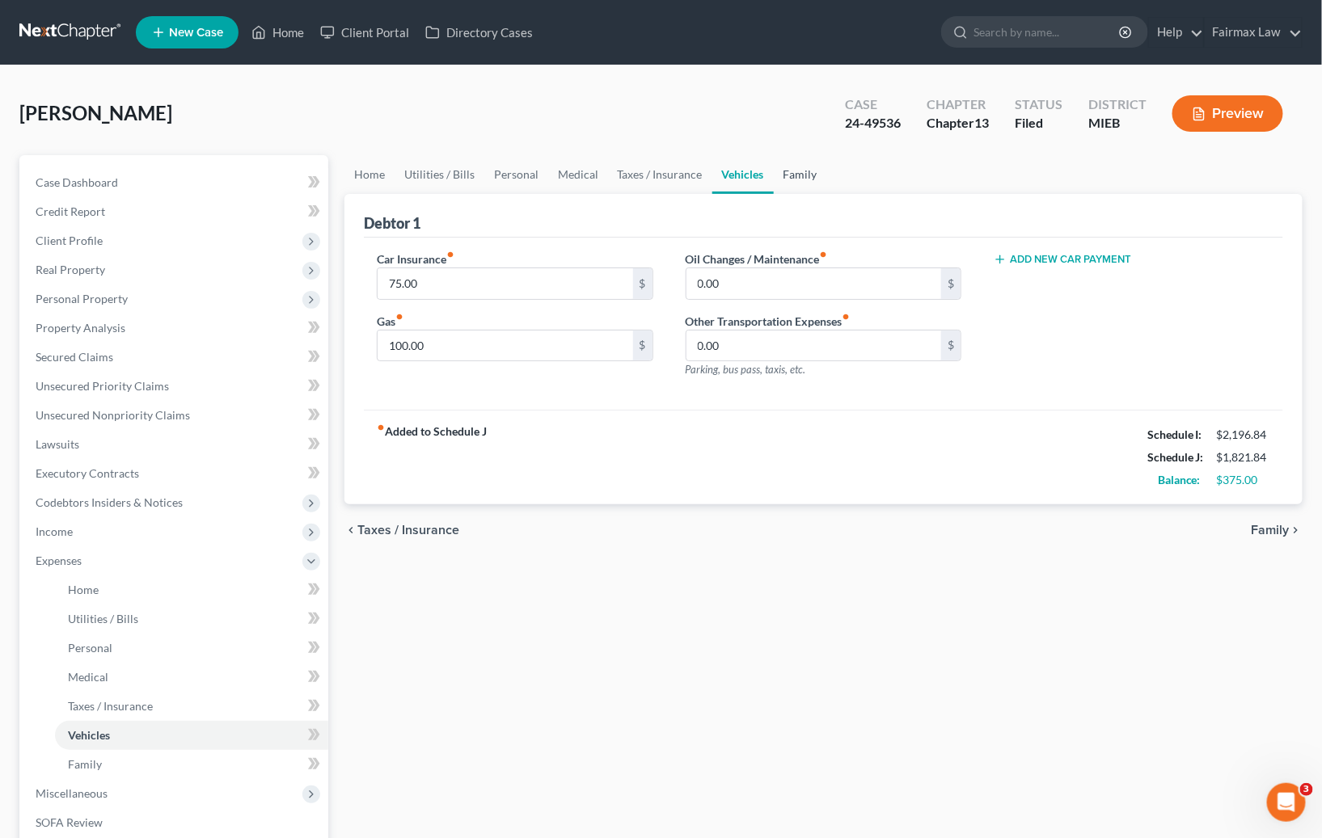
click at [805, 175] on link "Family" at bounding box center [800, 174] width 53 height 39
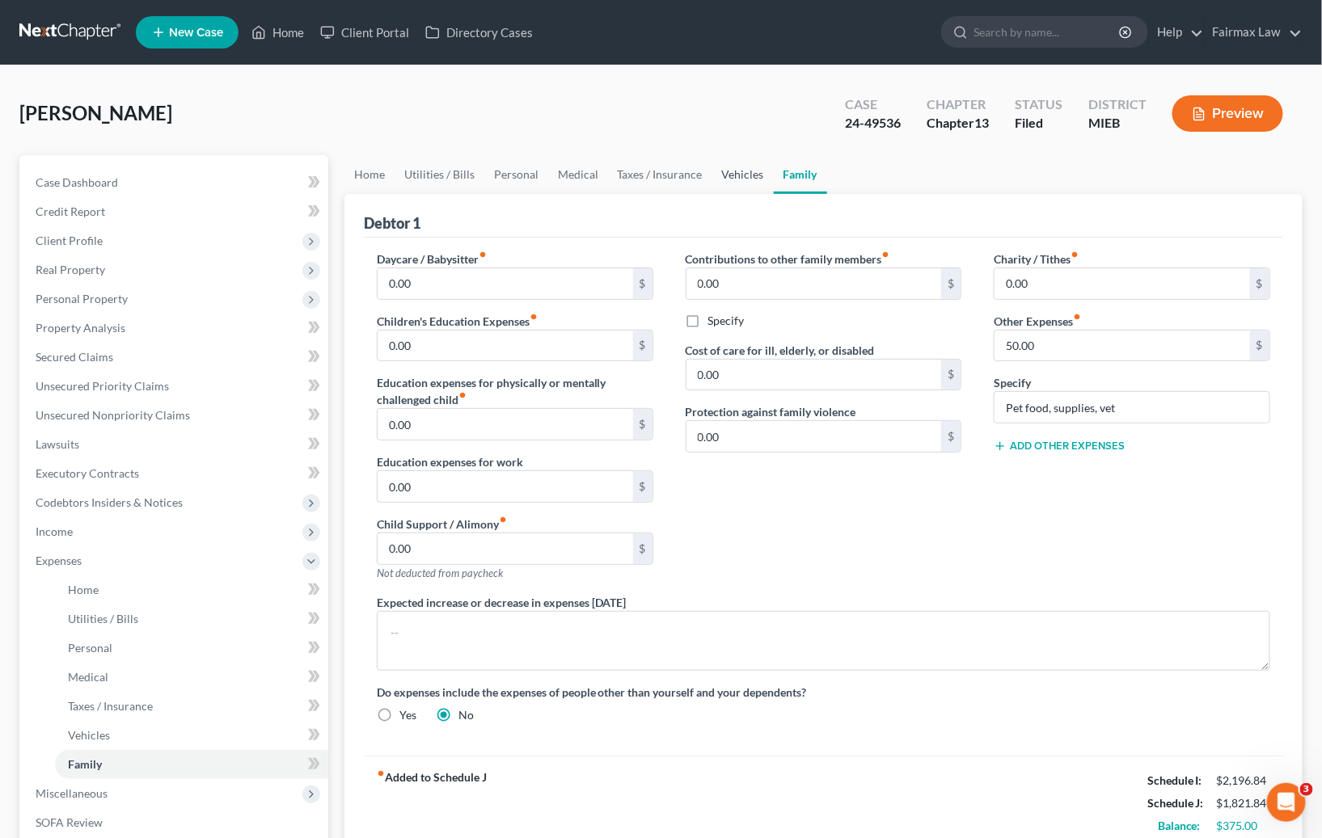
click at [747, 175] on link "Vehicles" at bounding box center [742, 174] width 61 height 39
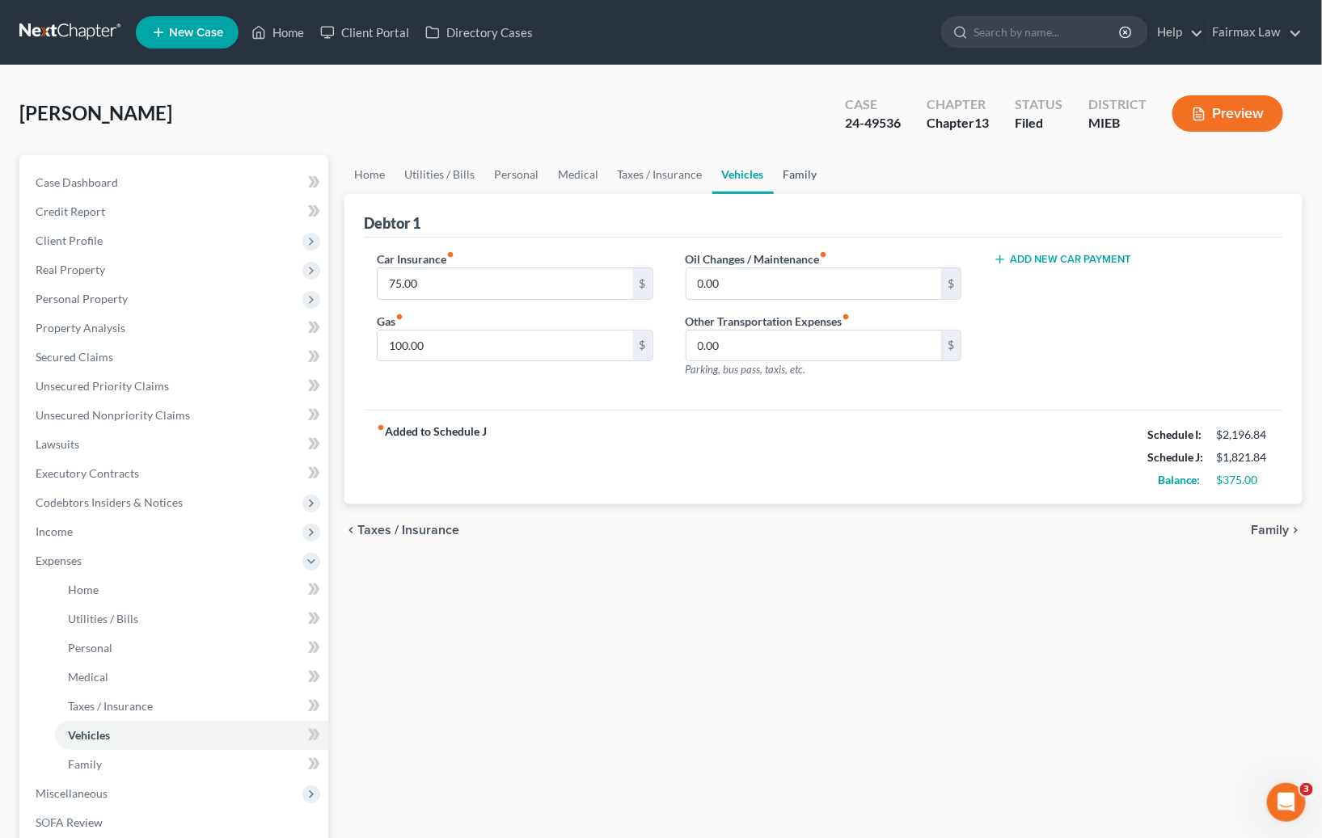
click at [796, 178] on link "Family" at bounding box center [800, 174] width 53 height 39
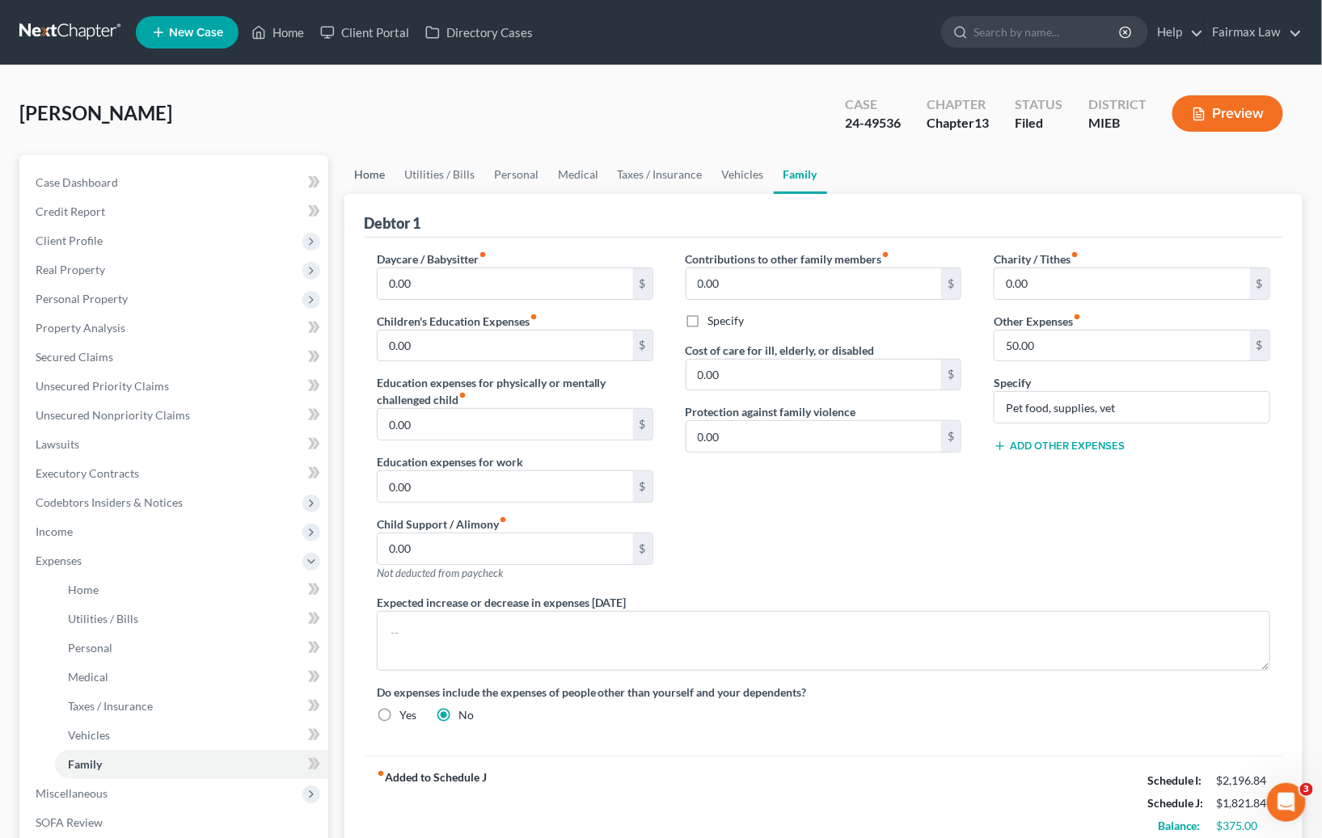
click at [369, 176] on link "Home" at bounding box center [369, 174] width 50 height 39
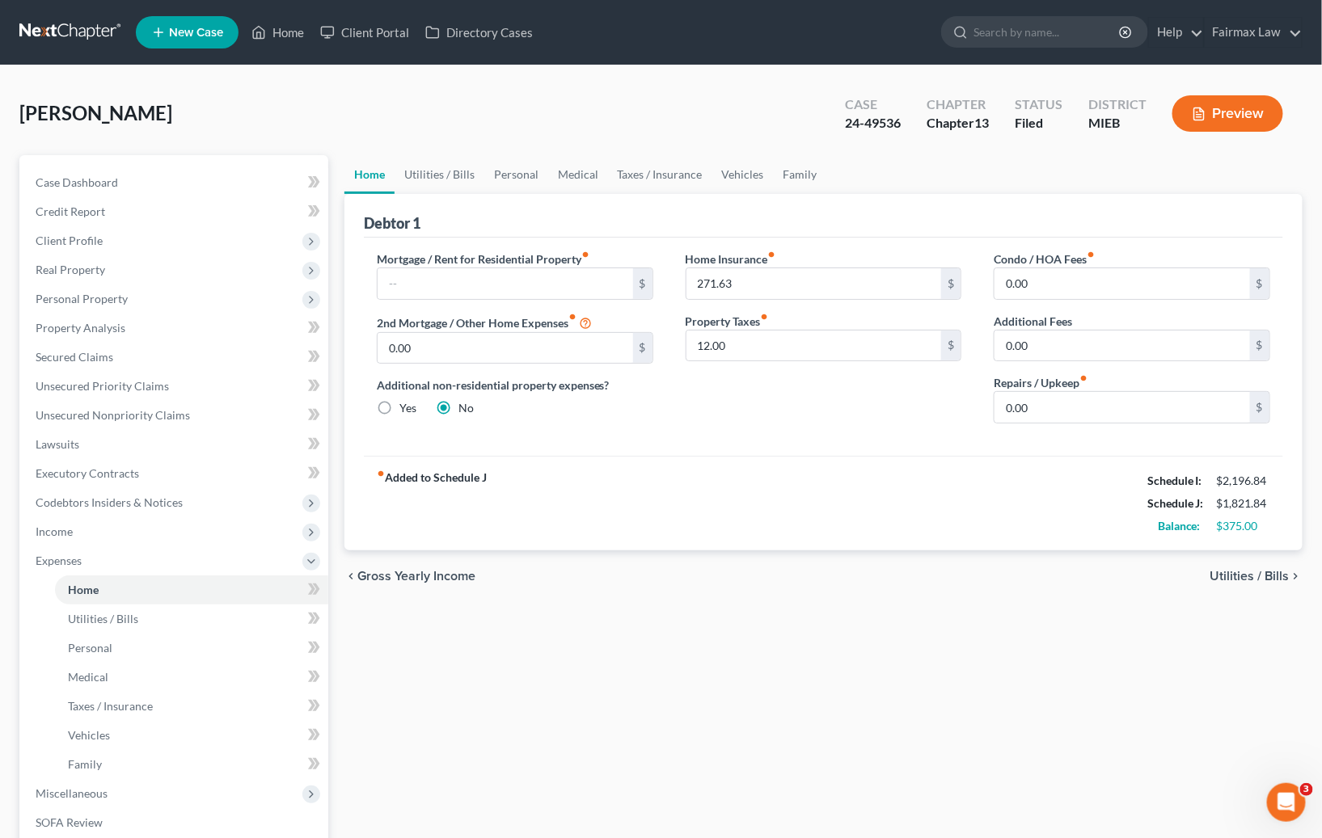
click at [616, 109] on div "Devose, Jacqueline Upgraded Case 24-49536 Chapter Chapter 13 Status Filed Distr…" at bounding box center [660, 120] width 1283 height 70
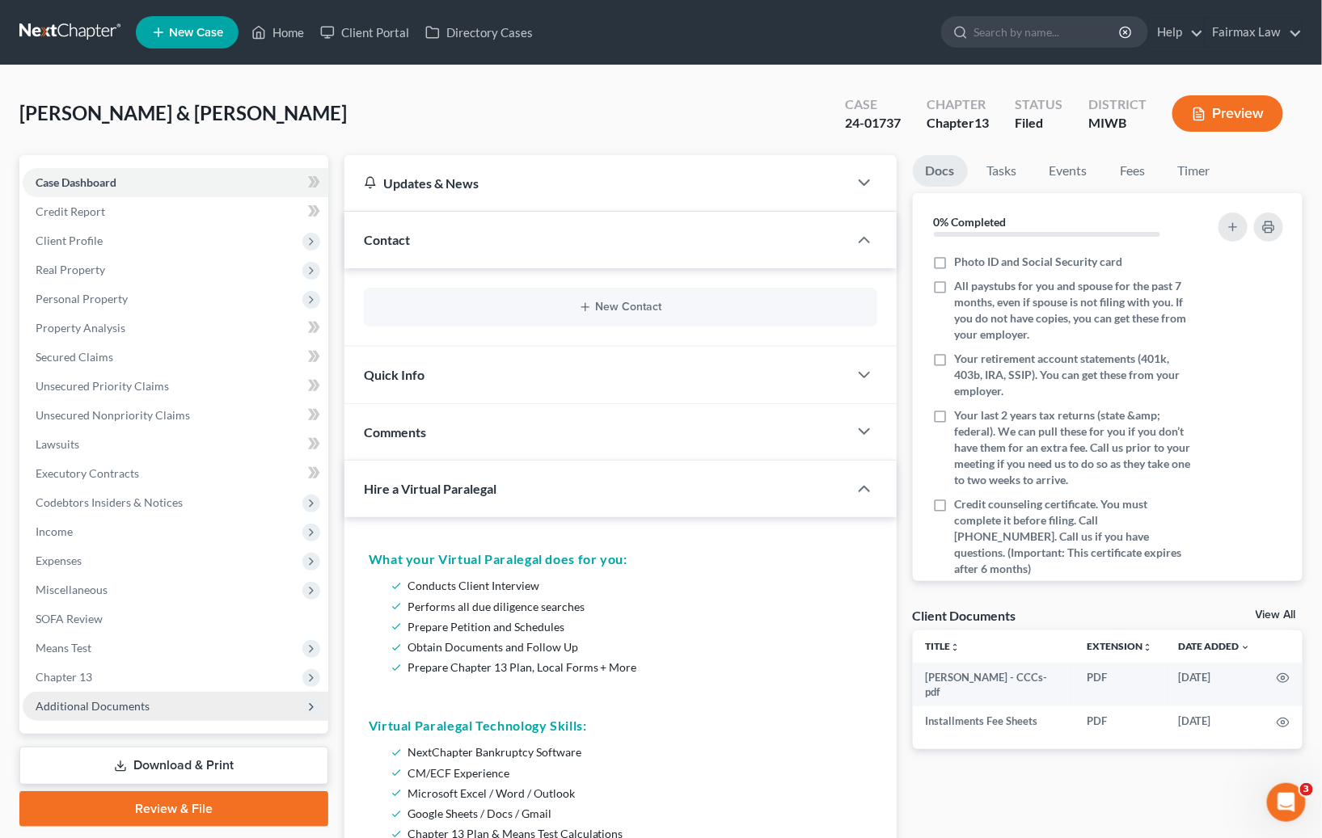
click at [124, 706] on span "Additional Documents" at bounding box center [93, 706] width 114 height 14
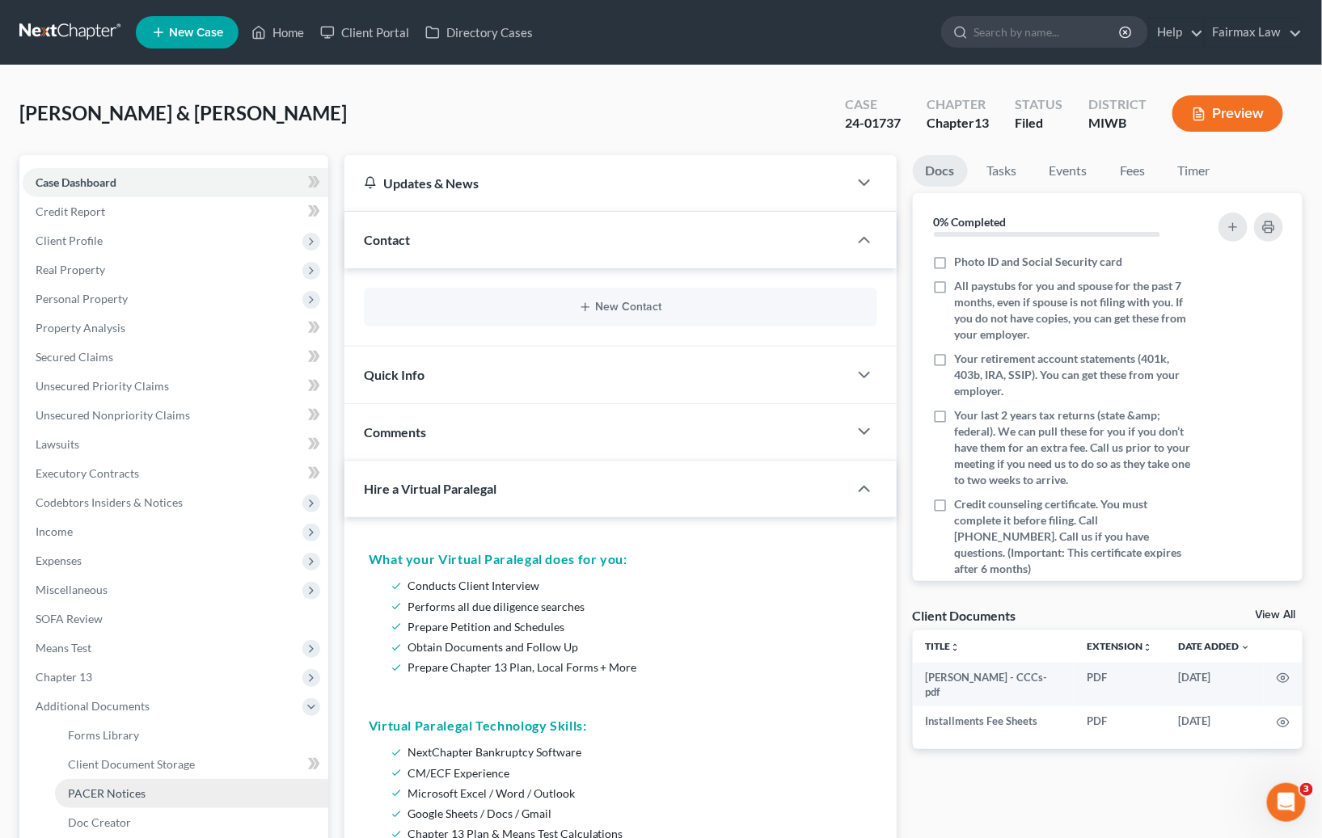
click at [120, 792] on span "PACER Notices" at bounding box center [107, 794] width 78 height 14
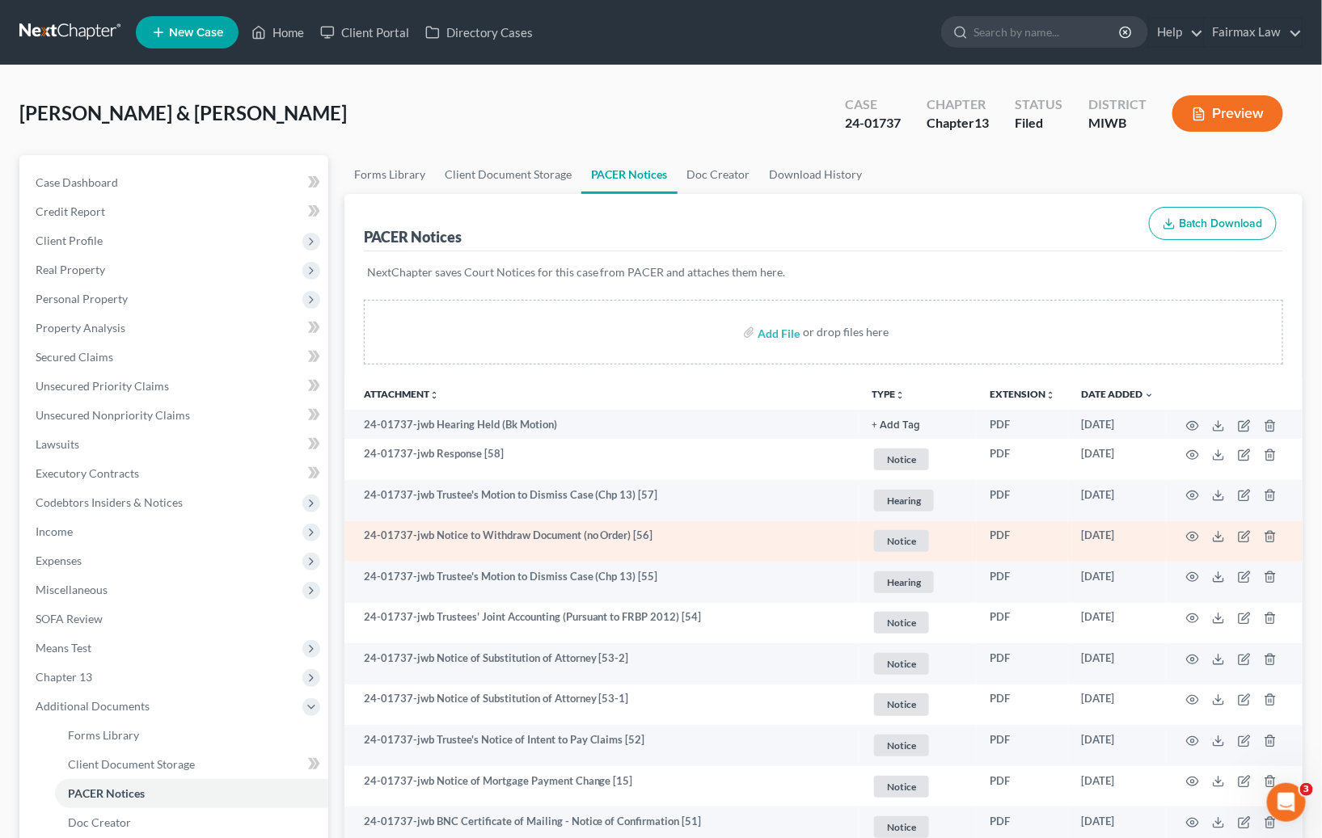
click at [771, 543] on td "24-01737-jwb Notice to Withdraw Document (no Order) [56]" at bounding box center [601, 541] width 514 height 41
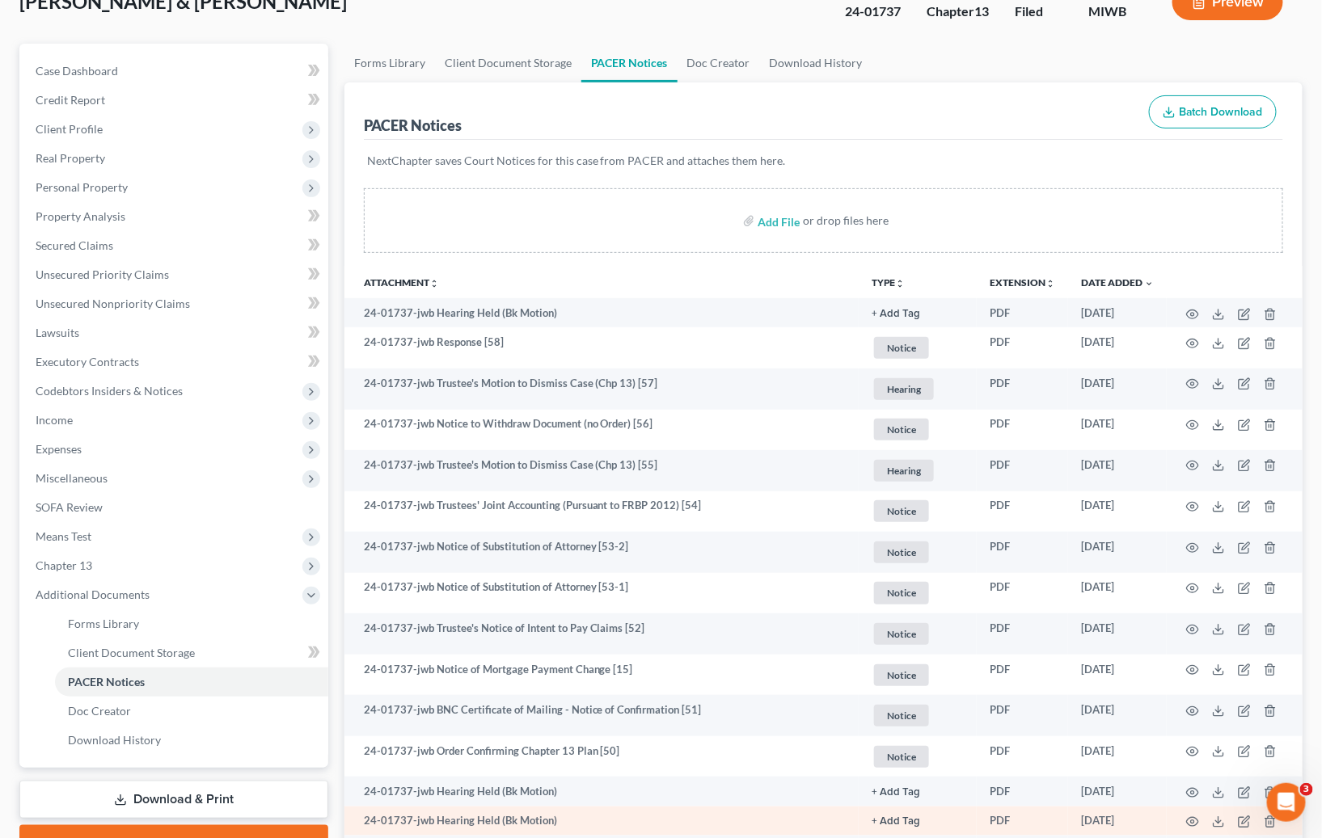
scroll to position [348, 0]
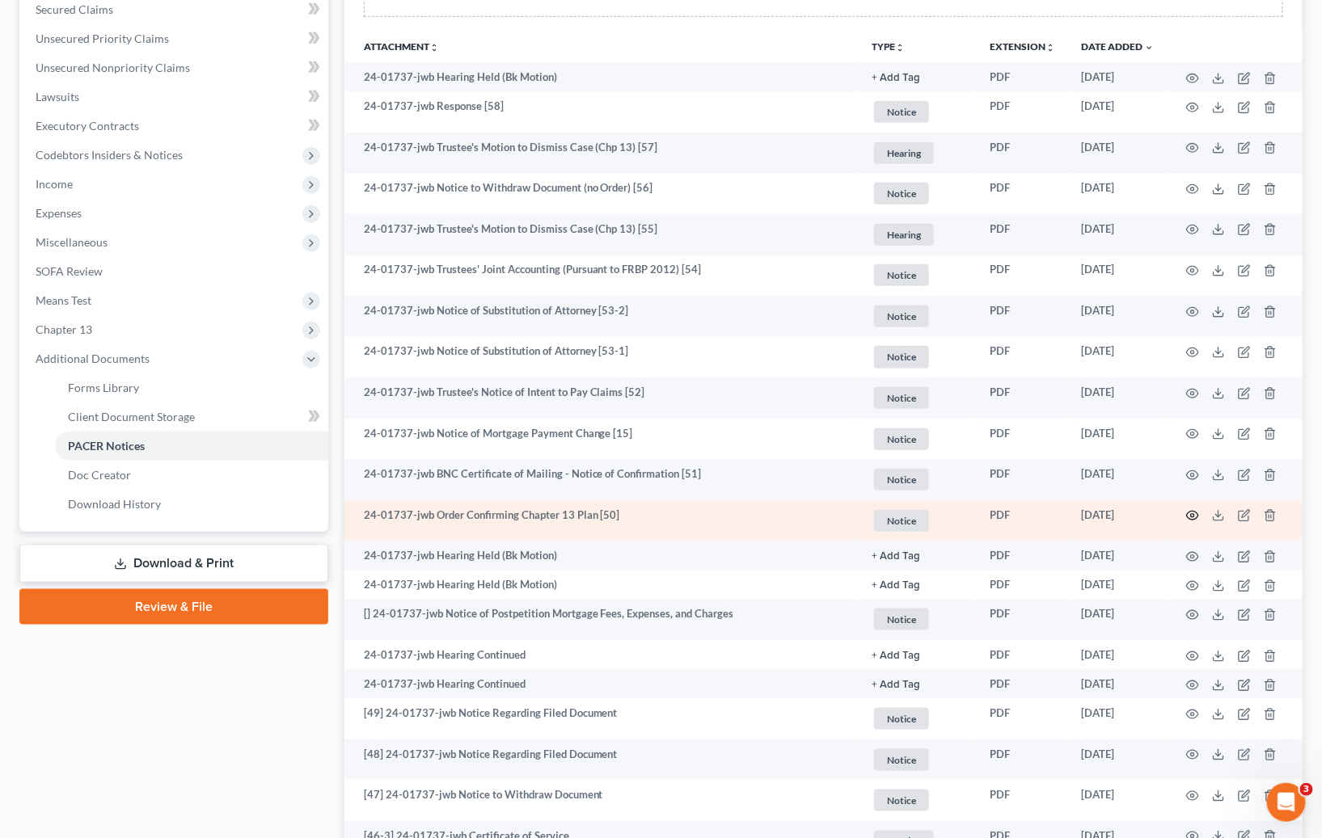
click at [1195, 516] on icon "button" at bounding box center [1192, 515] width 13 height 13
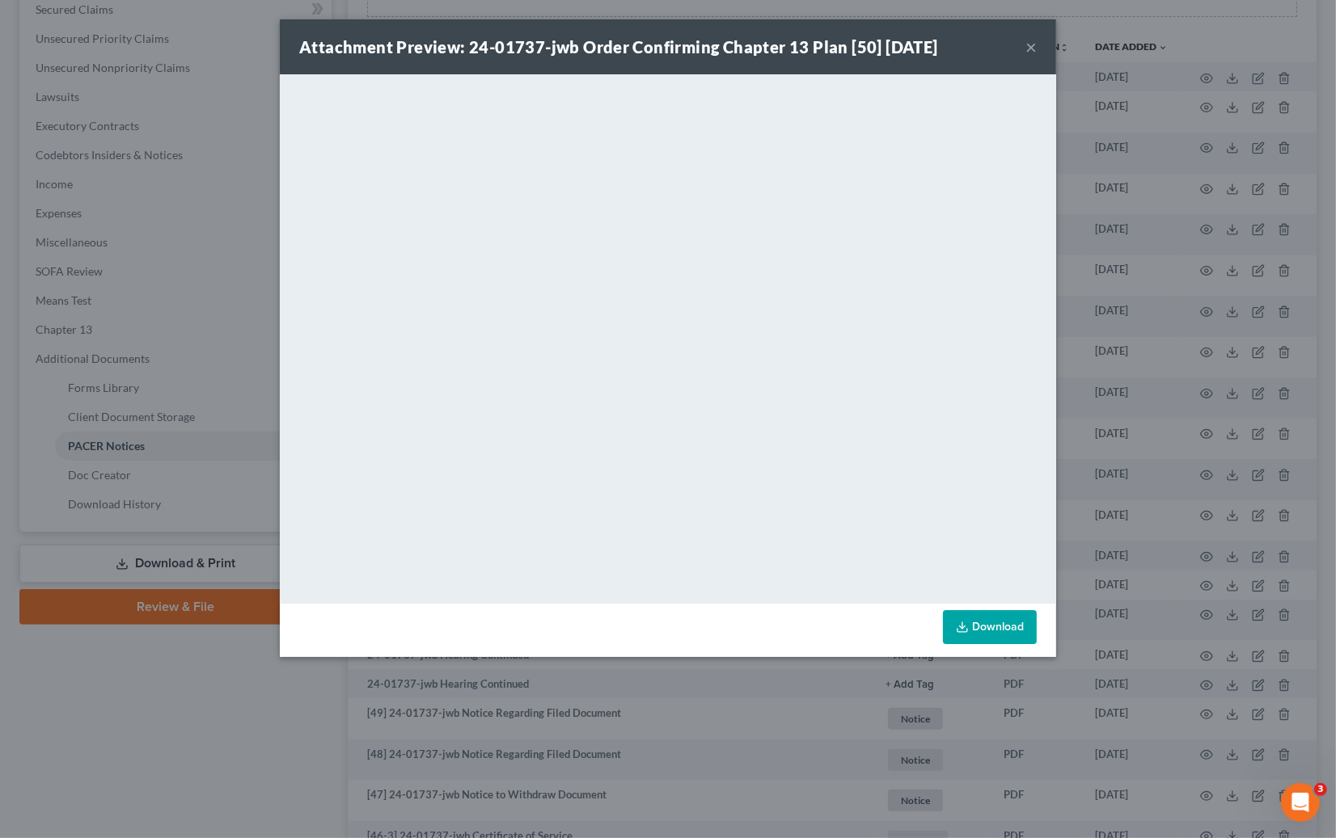
click at [1118, 292] on div "Attachment Preview: 24-01737-jwb Order Confirming Chapter 13 Plan [50] 12/16/20…" at bounding box center [668, 419] width 1336 height 838
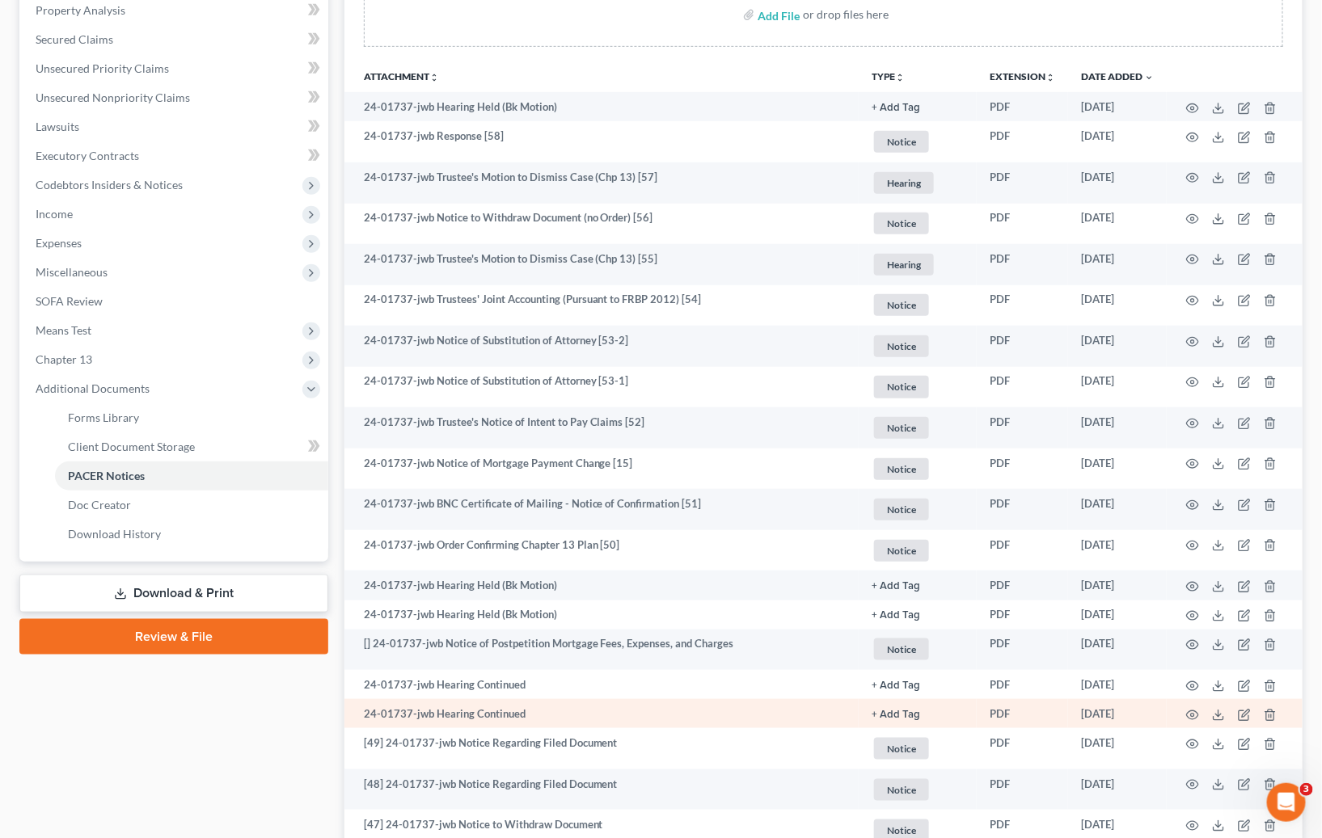
scroll to position [712, 0]
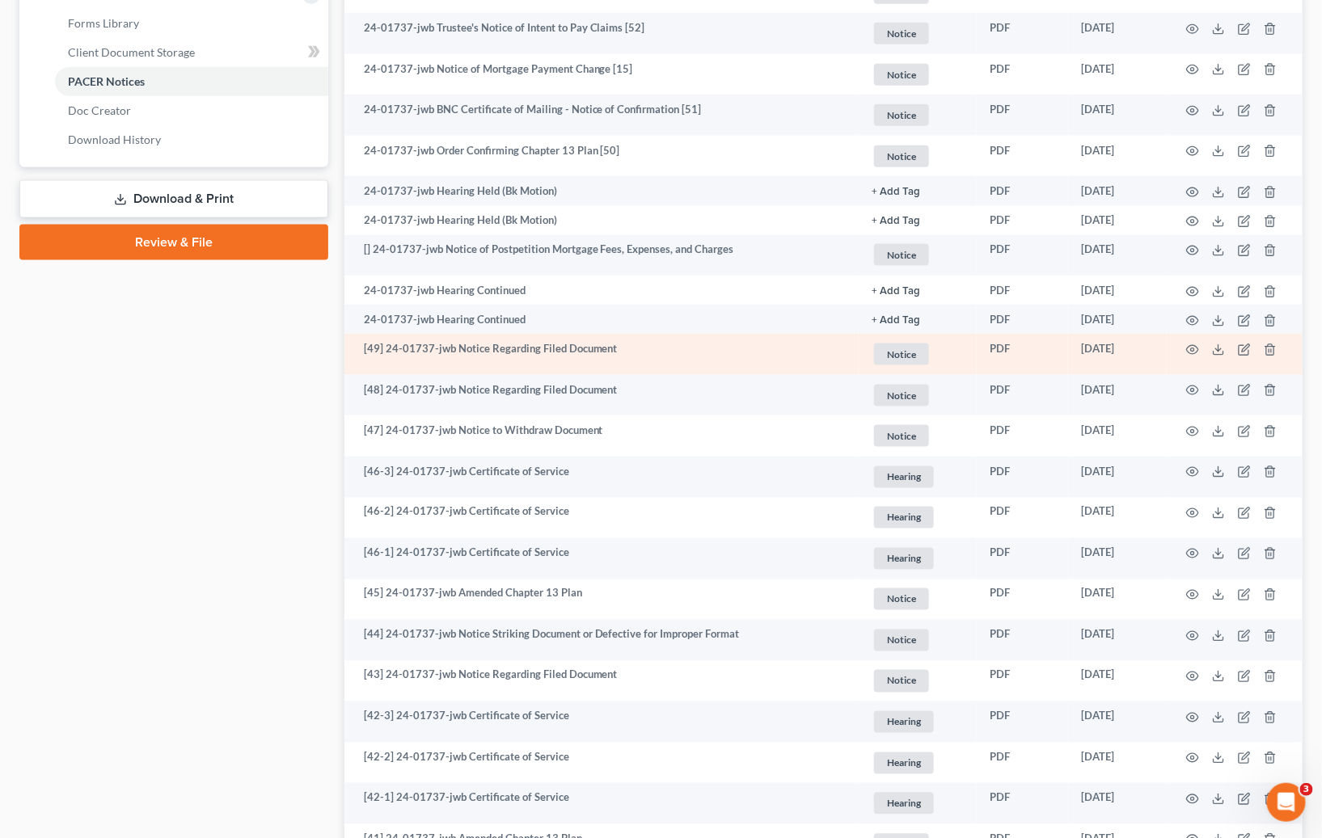
click at [745, 345] on td "[49] 24-01737-jwb Notice Regarding Filed Document" at bounding box center [601, 354] width 514 height 41
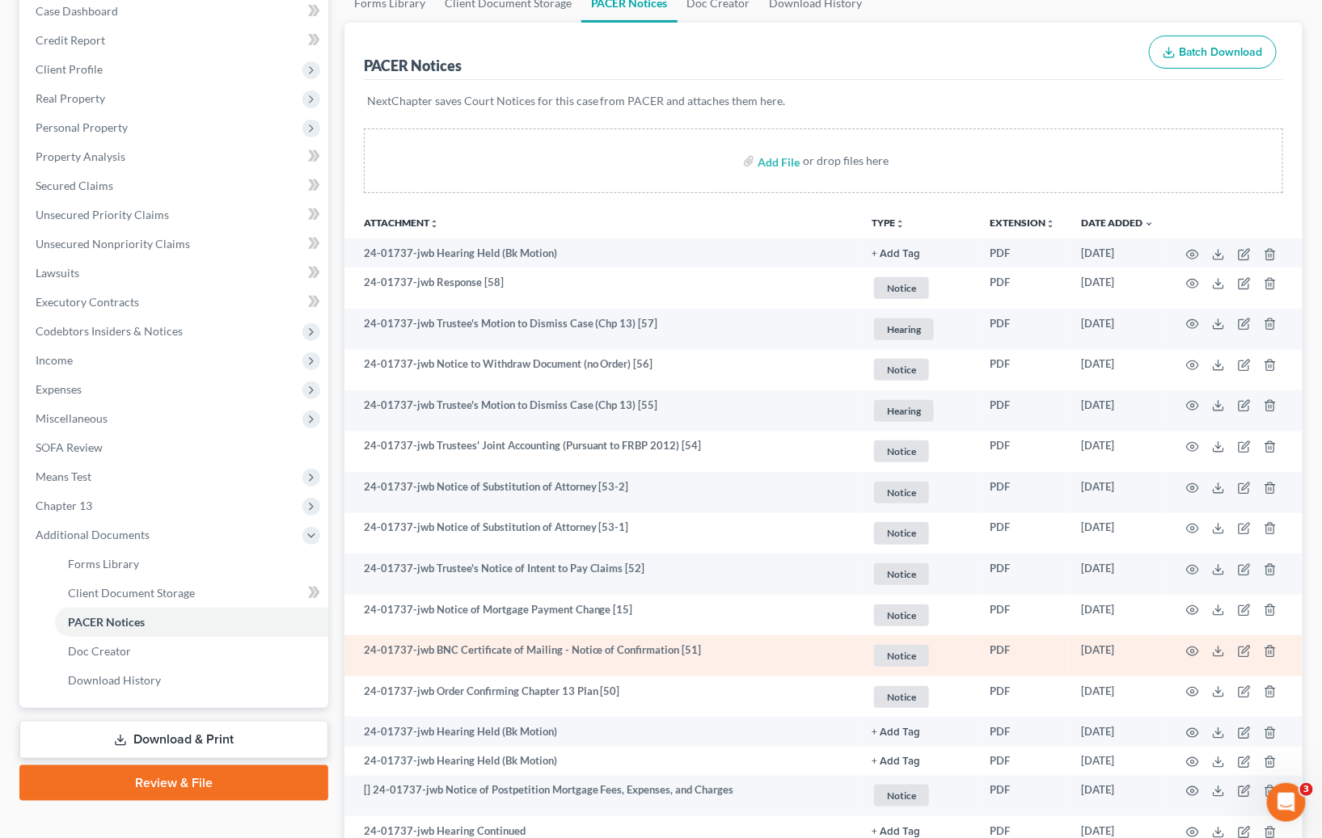
scroll to position [172, 0]
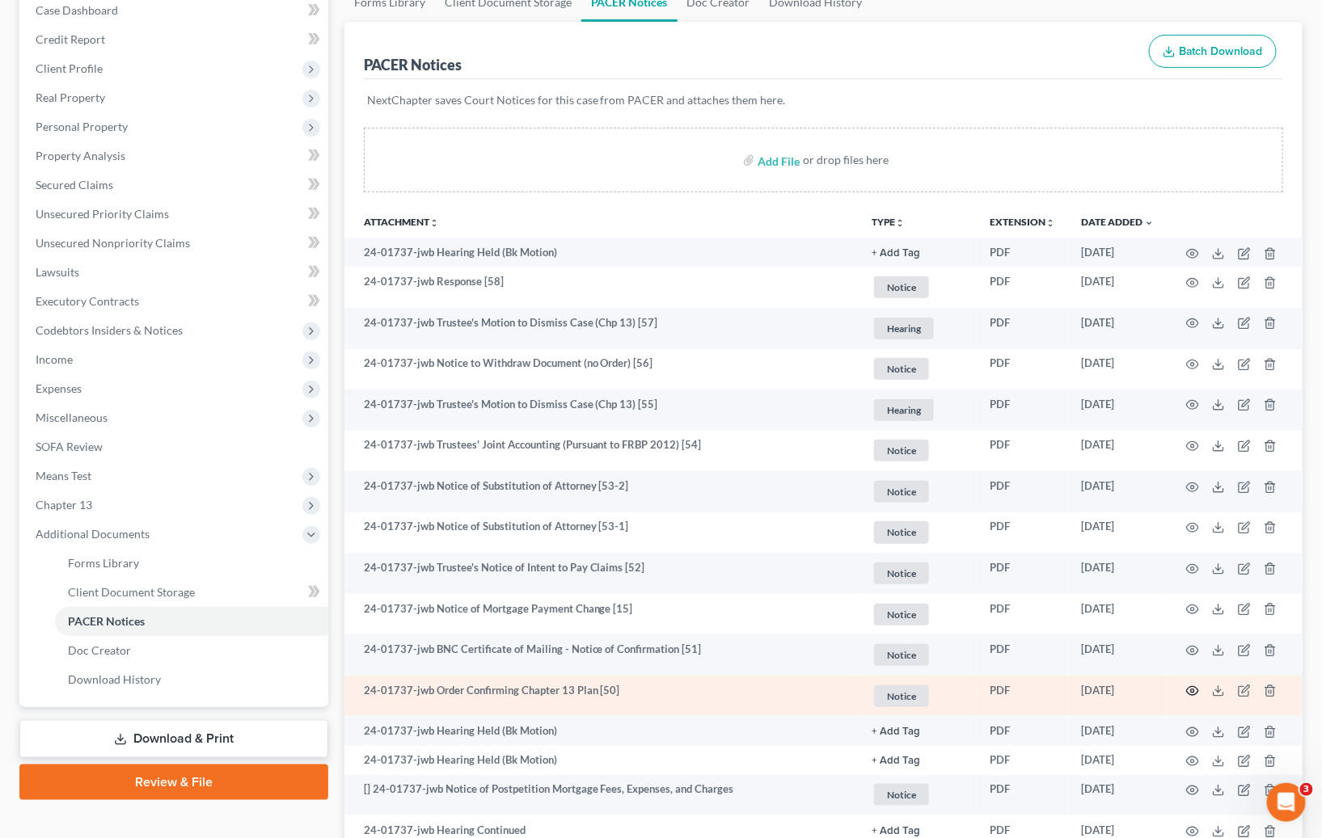
click at [1197, 686] on icon "button" at bounding box center [1192, 691] width 13 height 13
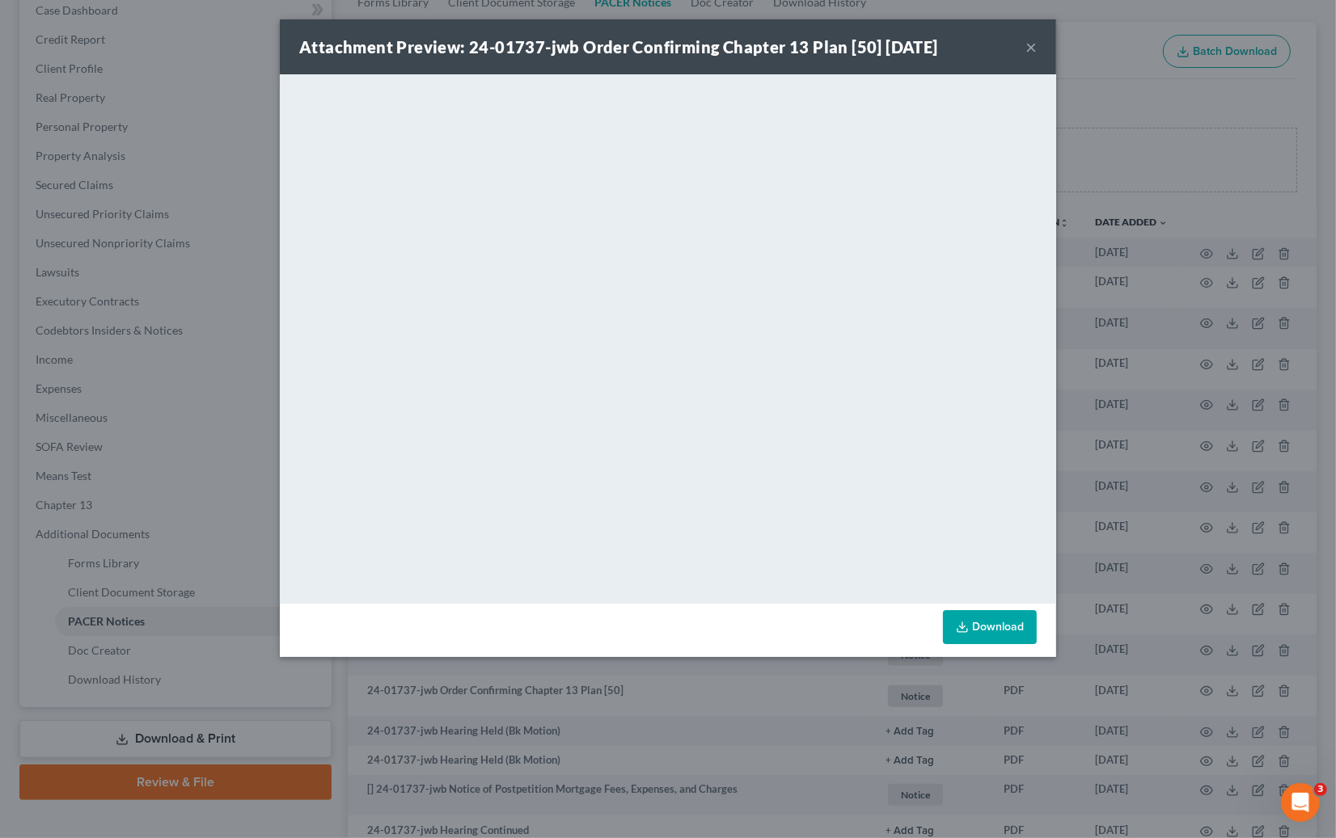
click at [1175, 403] on div "Attachment Preview: 24-01737-jwb Order Confirming Chapter 13 Plan [50] 12/16/20…" at bounding box center [668, 419] width 1336 height 838
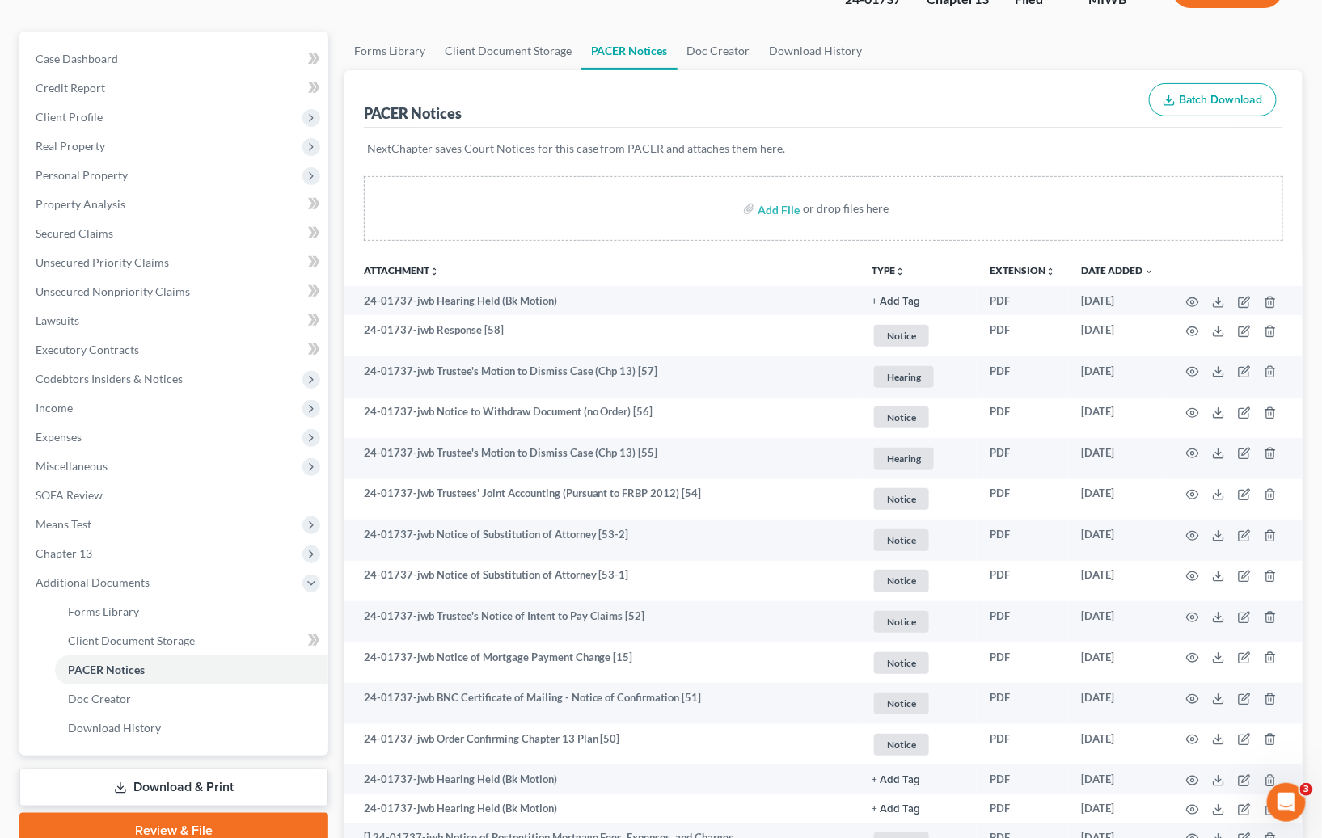
scroll to position [0, 0]
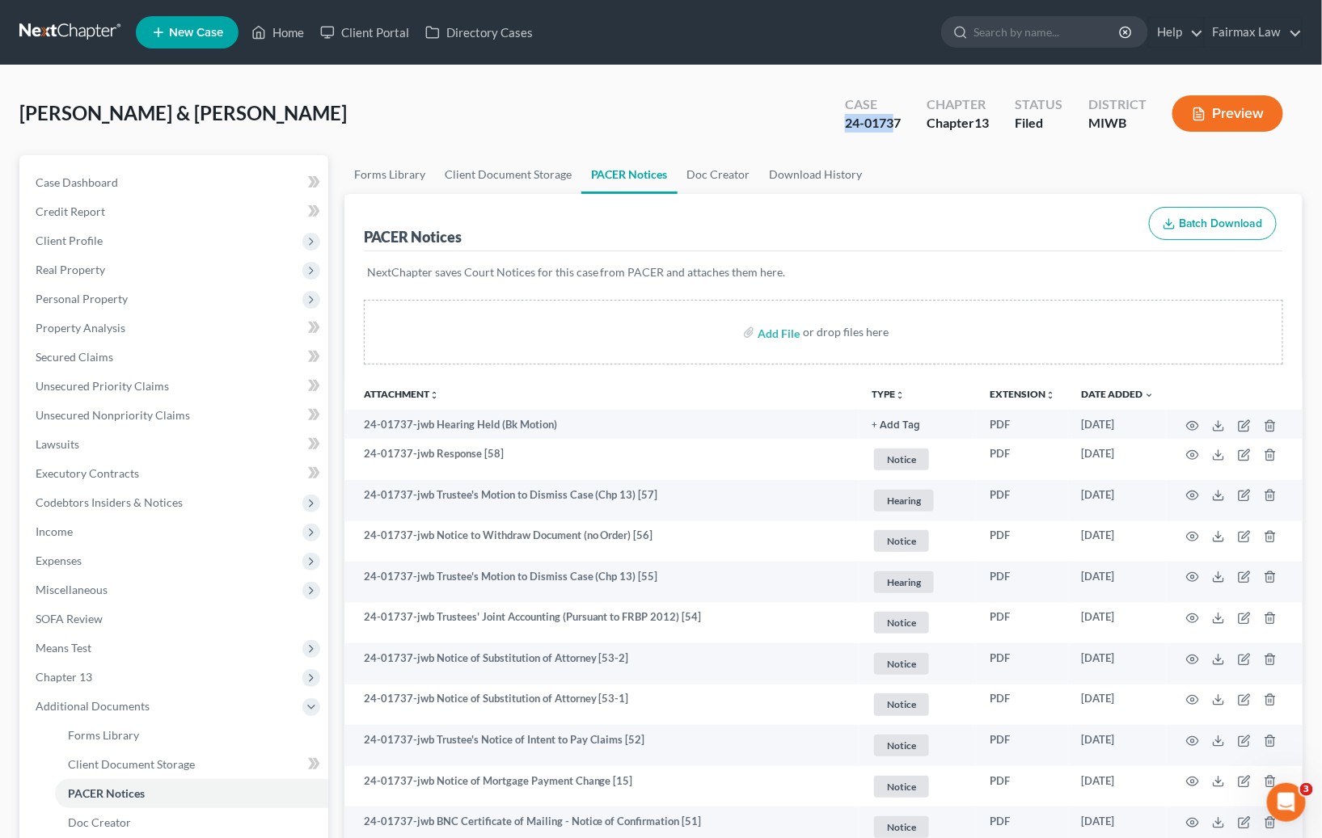
drag, startPoint x: 847, startPoint y: 124, endPoint x: 897, endPoint y: 125, distance: 49.3
click at [897, 125] on div "24-01737" at bounding box center [873, 123] width 56 height 19
click at [898, 125] on div "24-01737" at bounding box center [873, 123] width 56 height 19
drag, startPoint x: 887, startPoint y: 122, endPoint x: 834, endPoint y: 119, distance: 53.5
click at [834, 119] on div "Case 24-01737" at bounding box center [873, 115] width 82 height 48
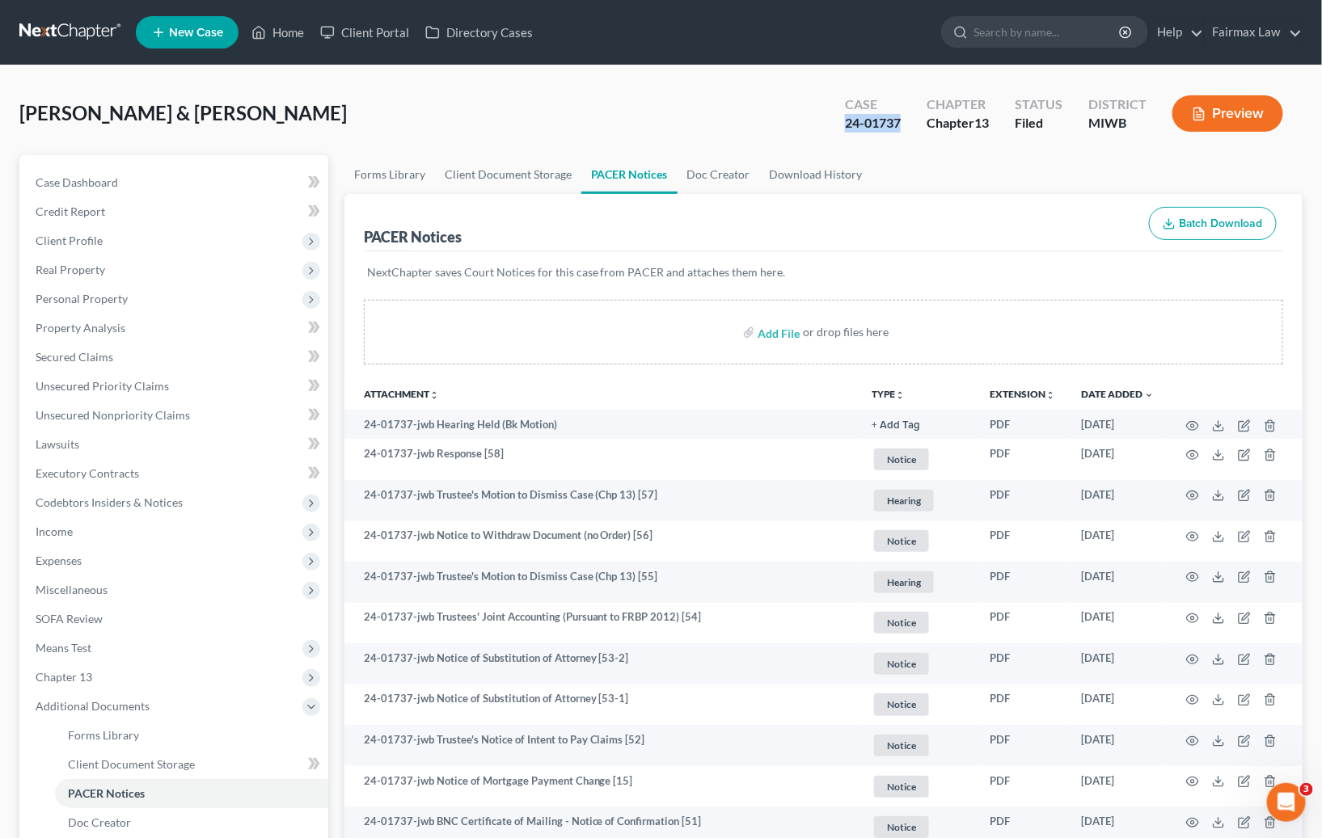
copy div "24-01737"
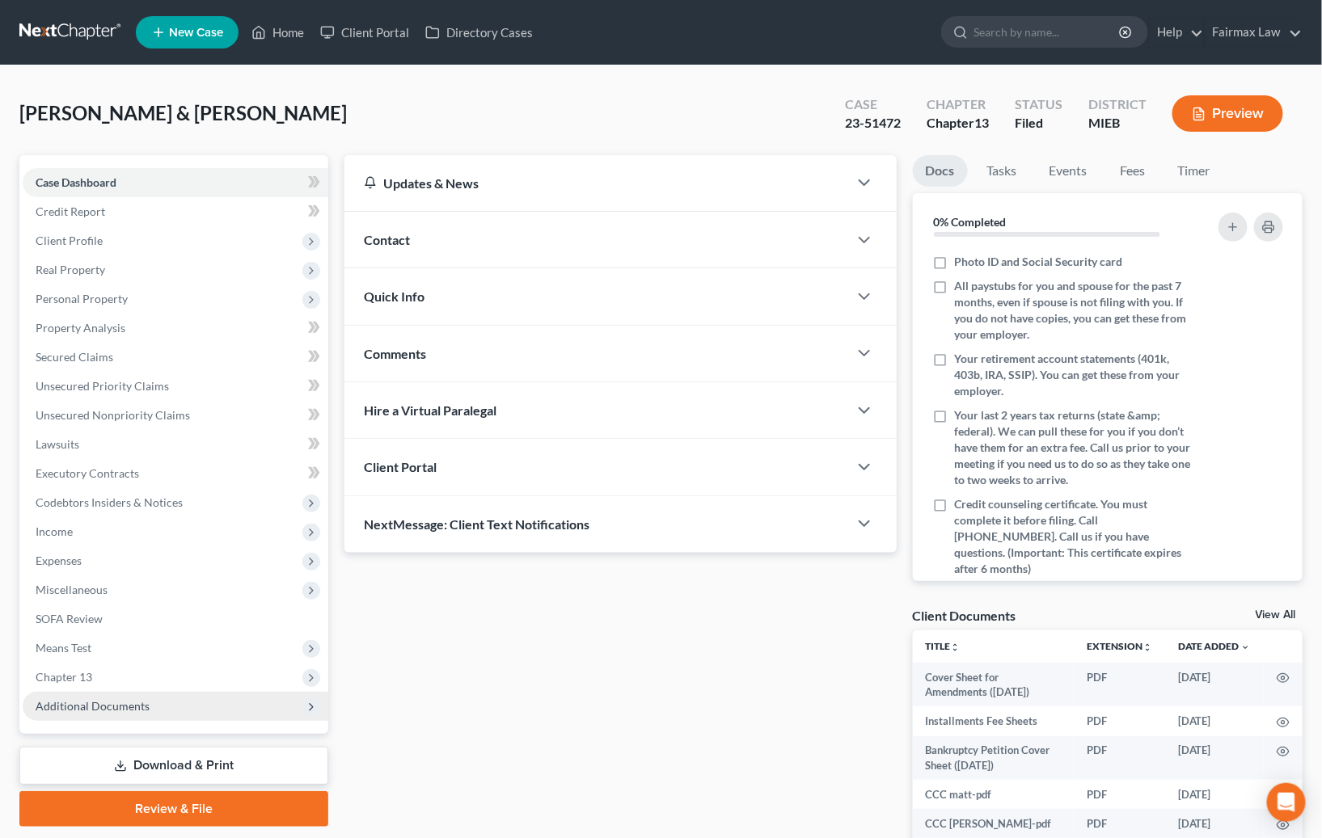
click at [82, 707] on span "Additional Documents" at bounding box center [93, 706] width 114 height 14
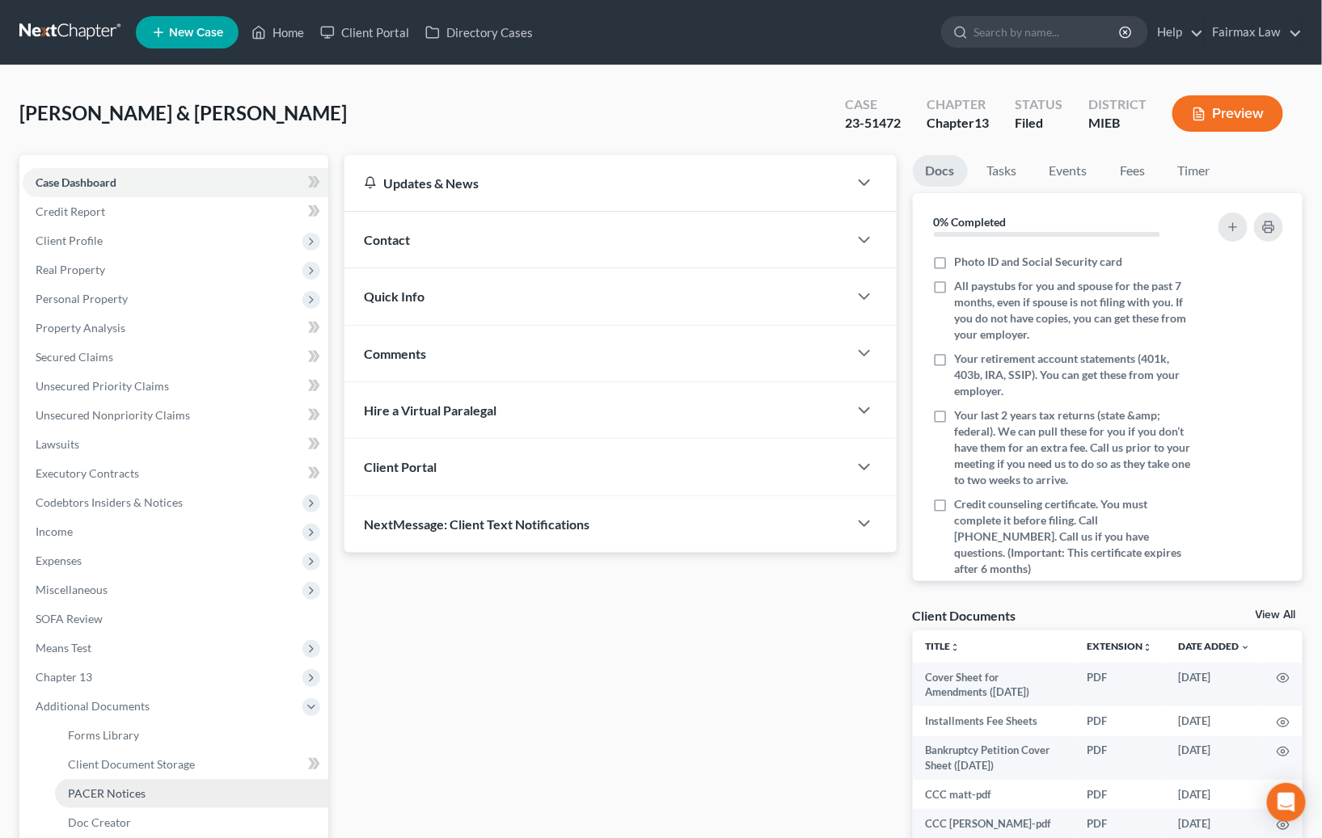
click at [108, 787] on span "PACER Notices" at bounding box center [107, 794] width 78 height 14
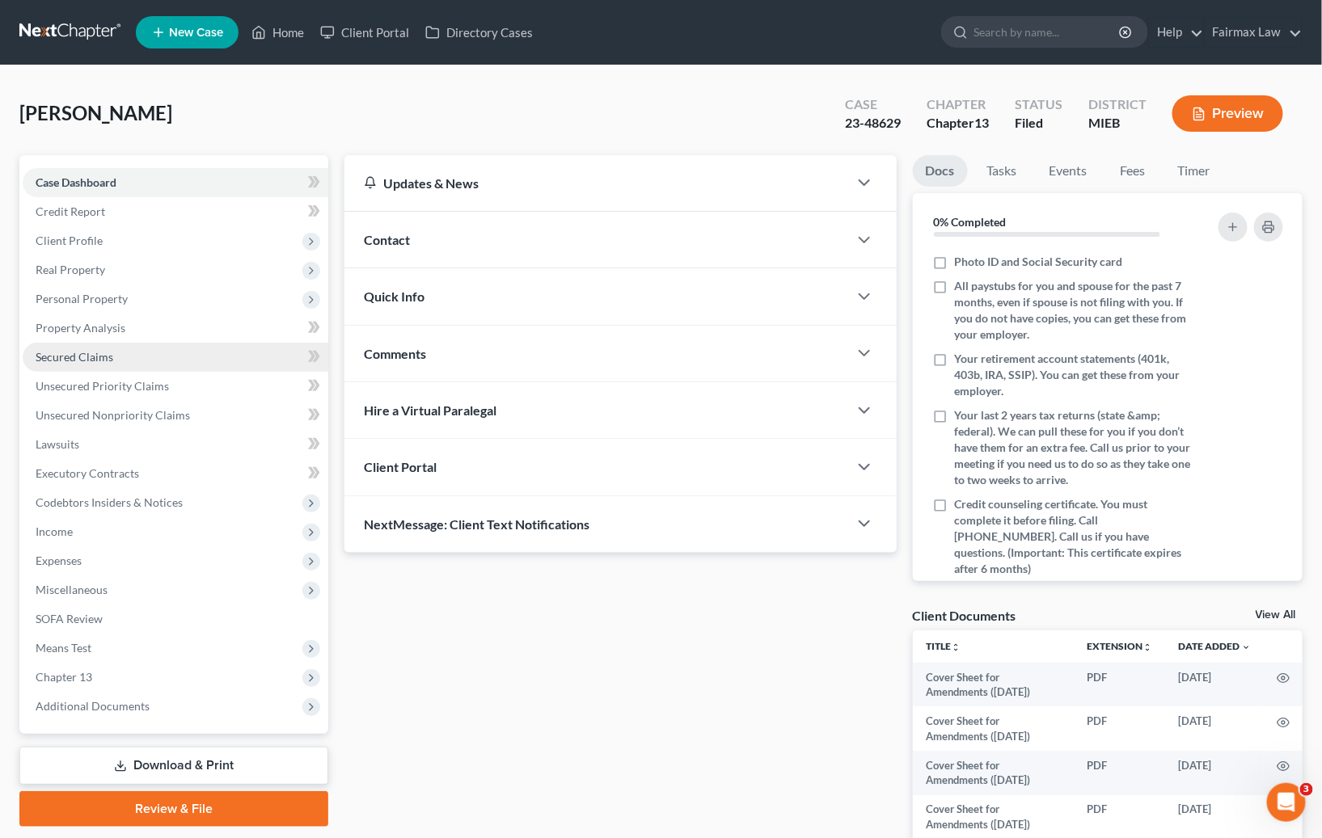
drag, startPoint x: 91, startPoint y: 349, endPoint x: 124, endPoint y: 358, distance: 34.3
click at [91, 350] on span "Secured Claims" at bounding box center [75, 357] width 78 height 14
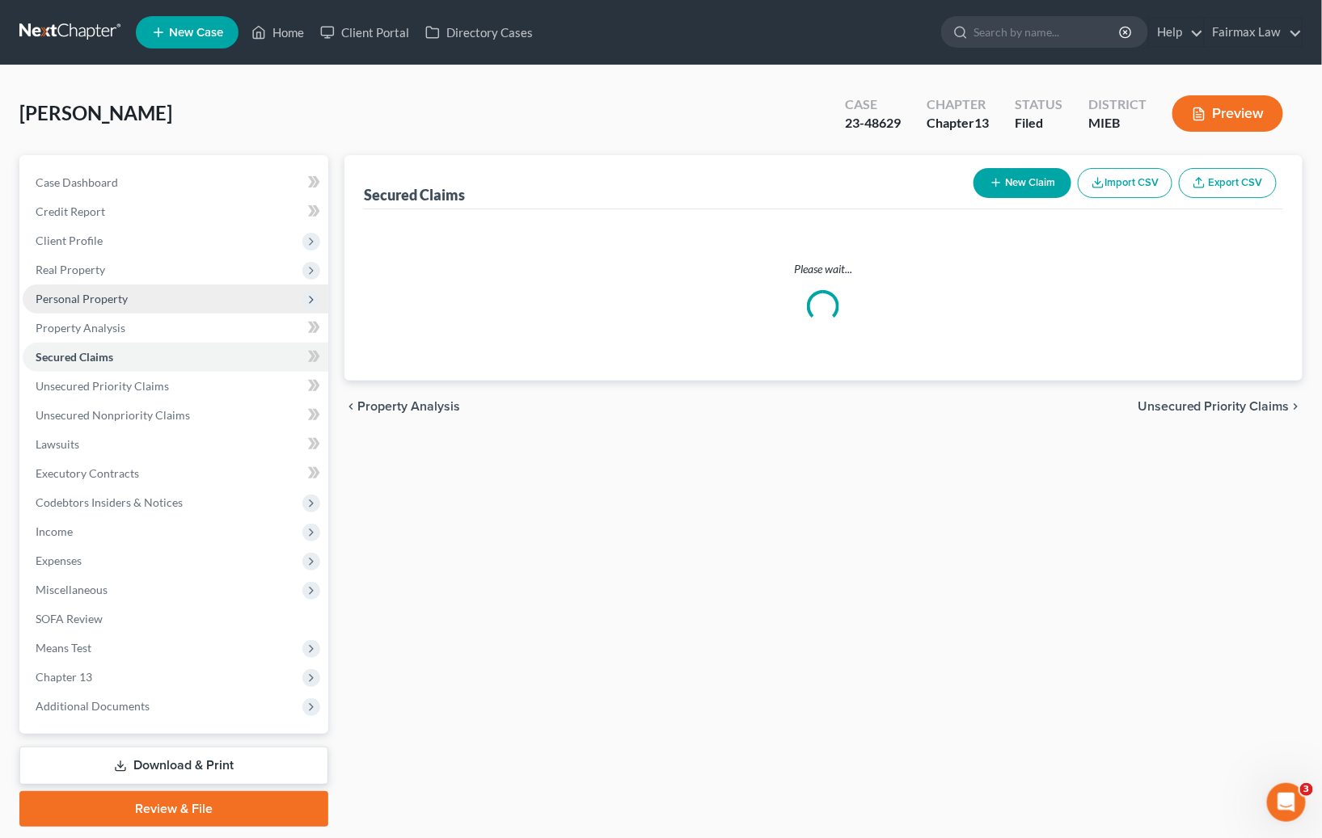
click at [111, 303] on span "Personal Property" at bounding box center [82, 299] width 92 height 14
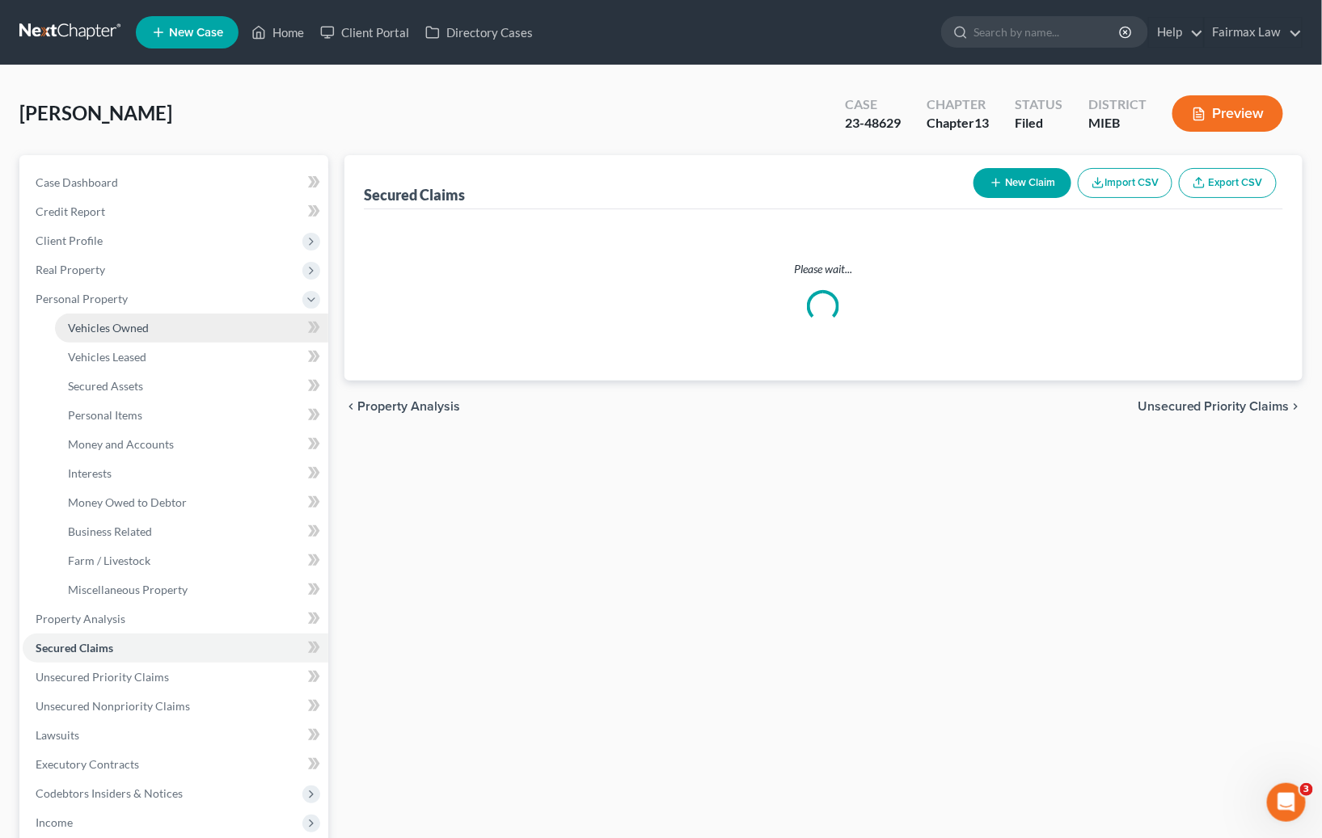
click at [129, 321] on span "Vehicles Owned" at bounding box center [108, 328] width 81 height 14
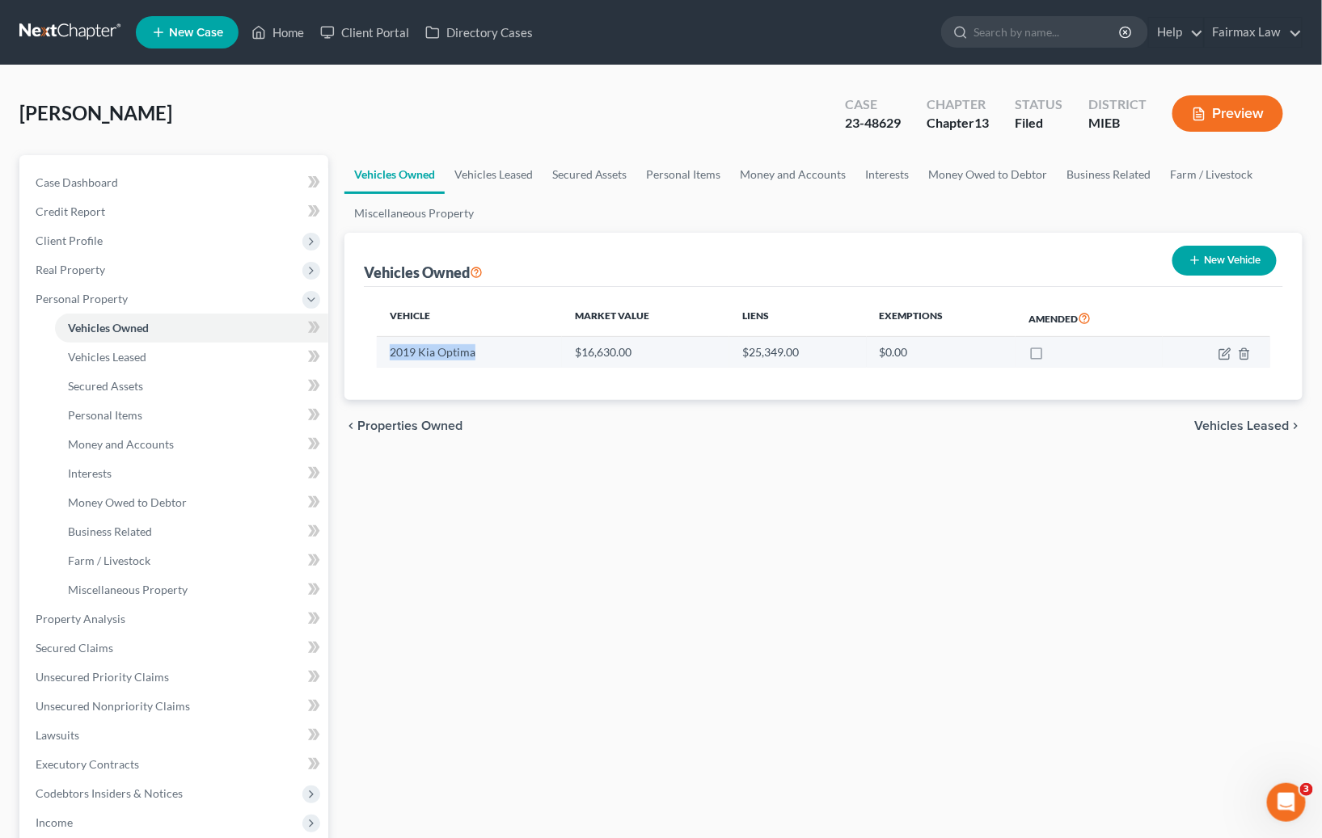
drag, startPoint x: 483, startPoint y: 352, endPoint x: 389, endPoint y: 356, distance: 94.7
click at [389, 356] on td "2019 Kia Optima" at bounding box center [470, 352] width 186 height 31
copy td "2019 Kia Optima"
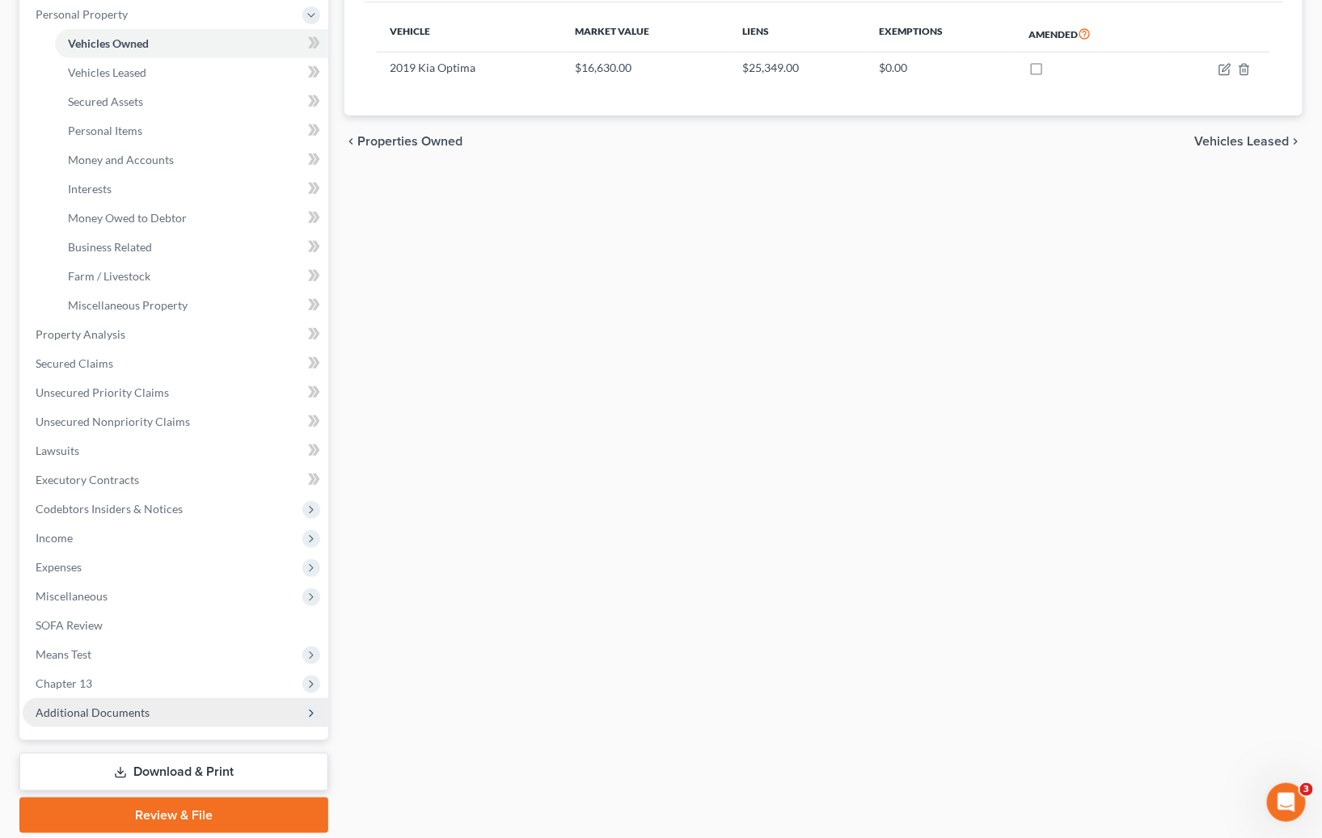
click at [121, 711] on span "Additional Documents" at bounding box center [93, 713] width 114 height 14
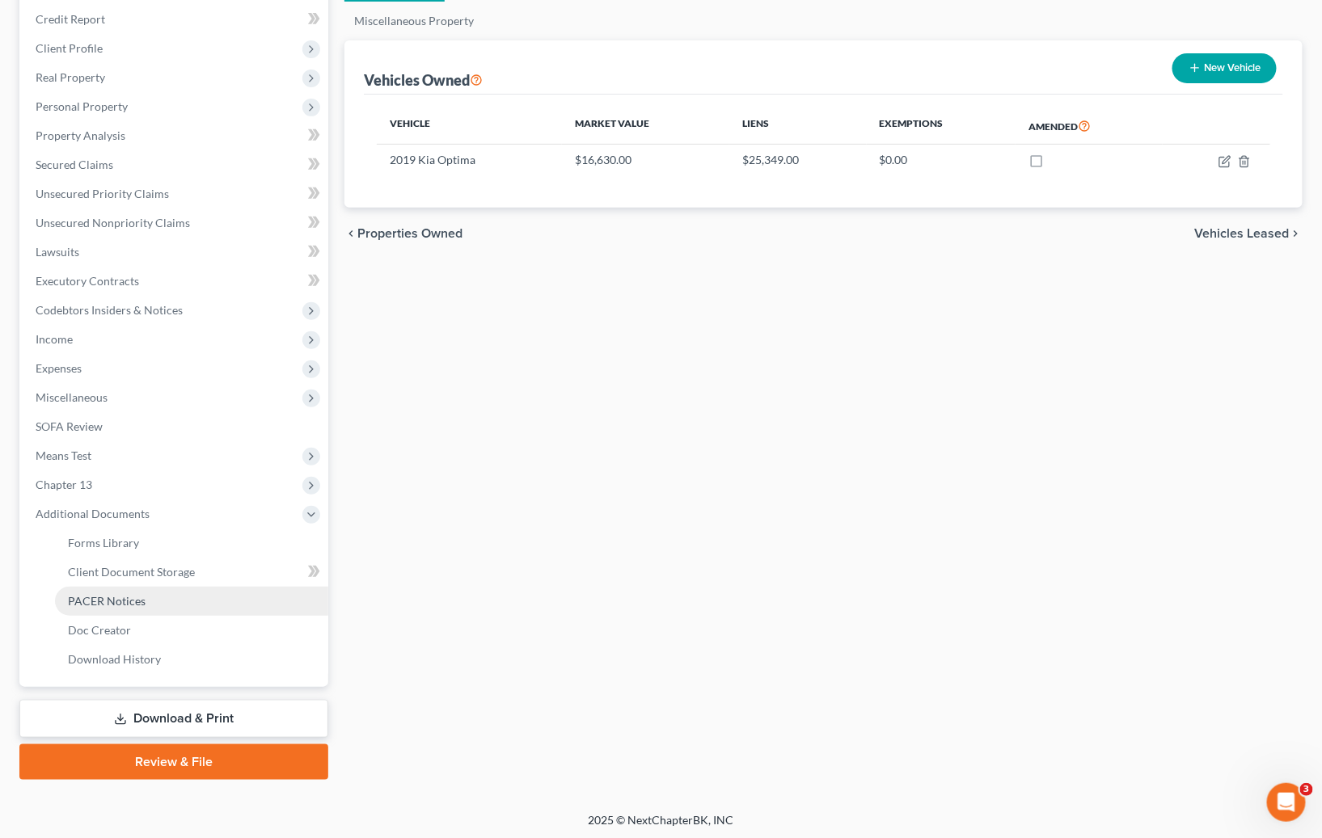
click at [122, 598] on span "PACER Notices" at bounding box center [107, 601] width 78 height 14
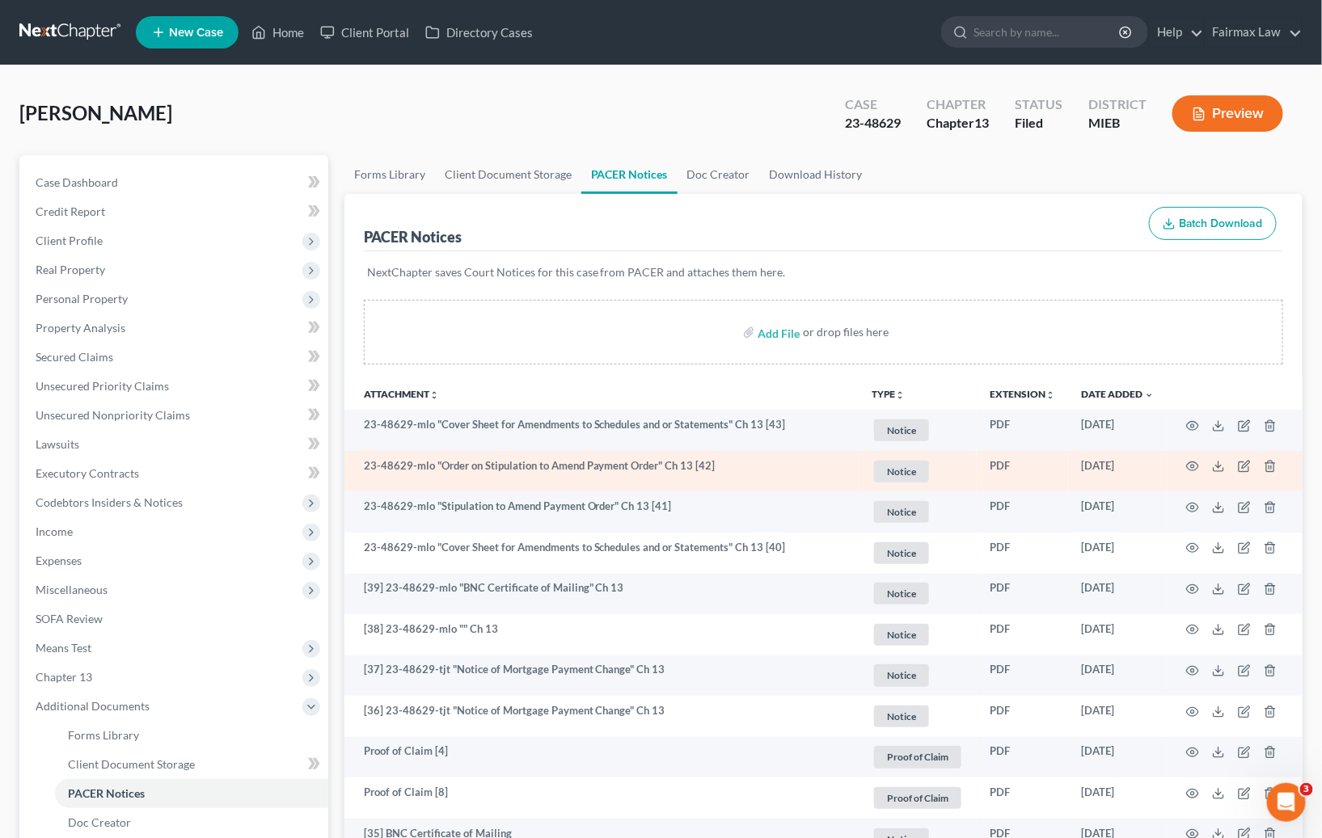
click at [703, 457] on td "23-48629-mlo "Order on Stipulation to Amend Payment Order" Ch 13 [42]" at bounding box center [601, 471] width 514 height 41
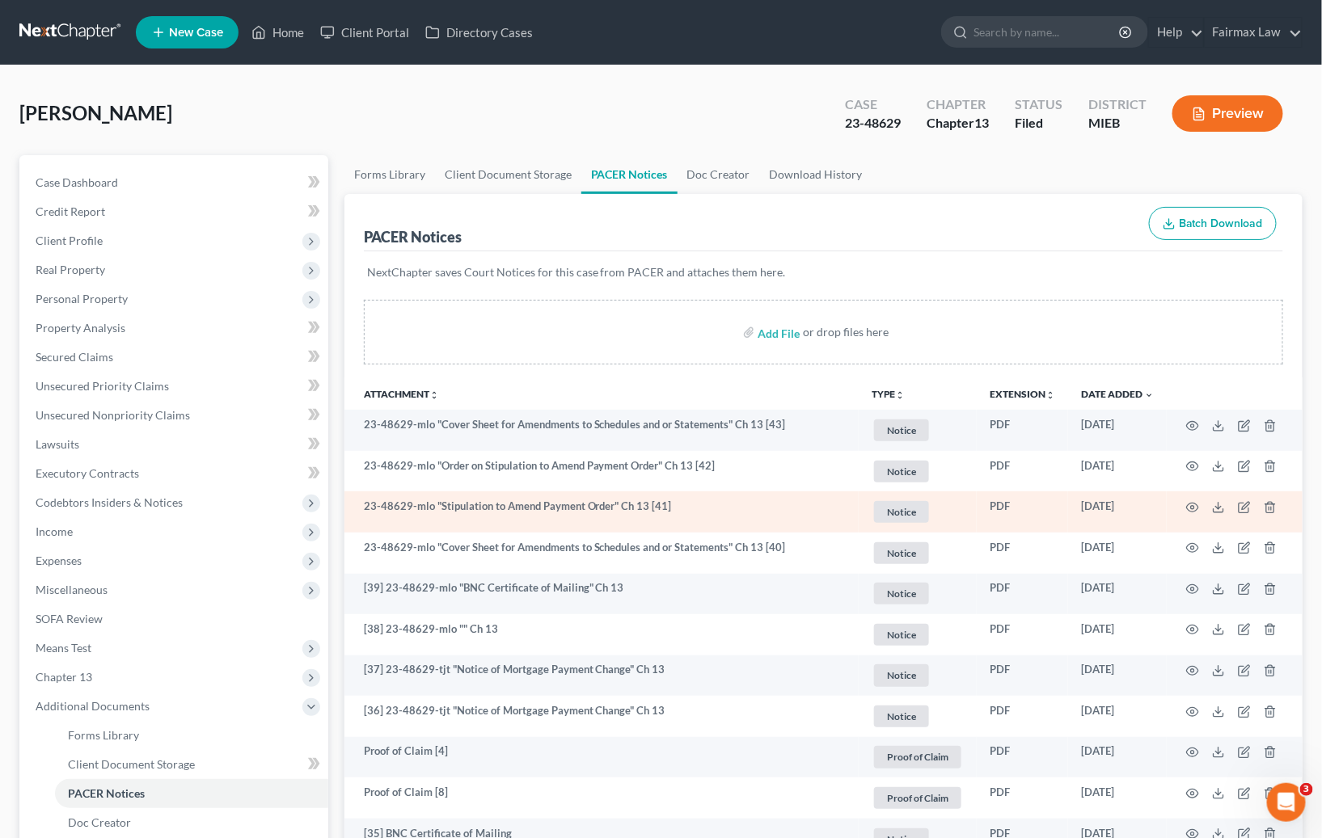
scroll to position [635, 0]
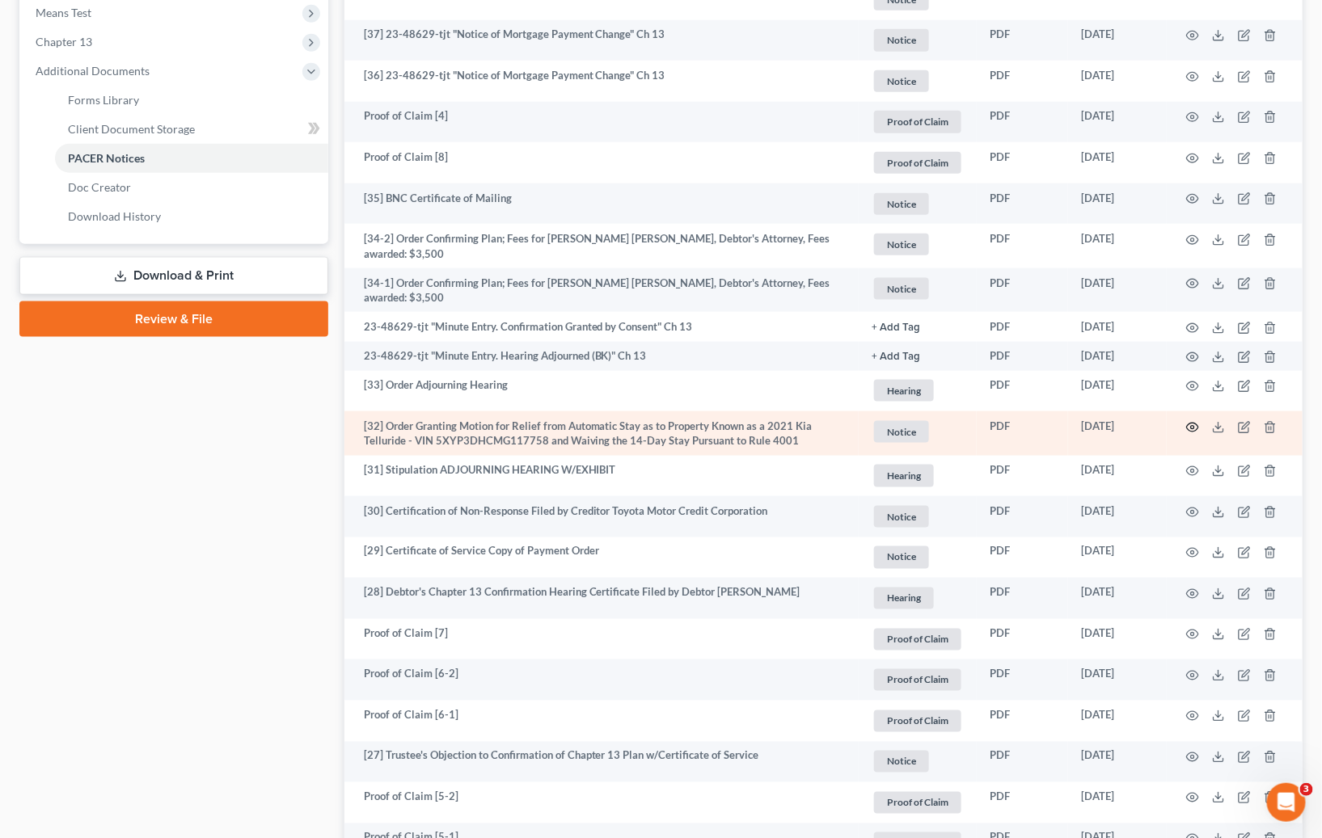
click at [1192, 426] on circle "button" at bounding box center [1192, 427] width 3 height 3
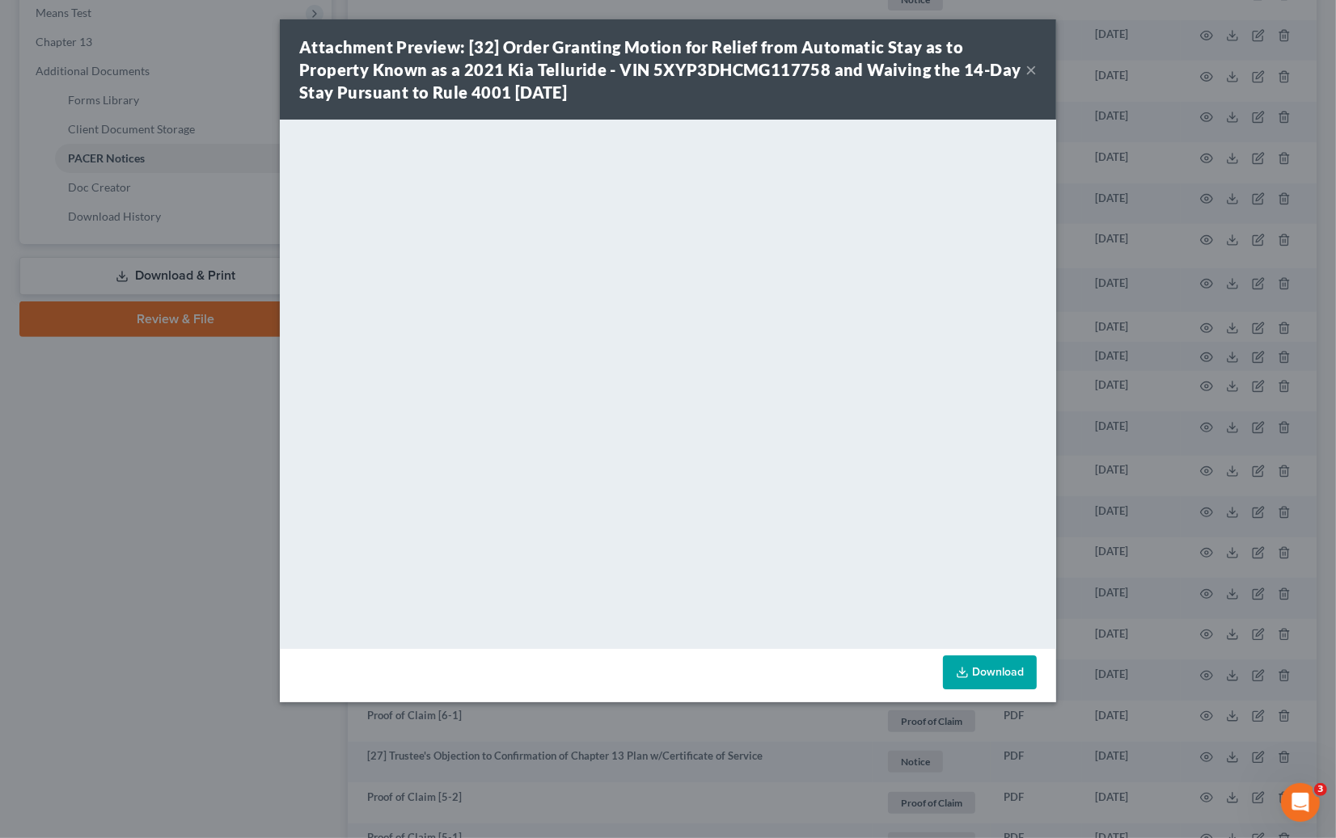
click at [1115, 374] on div "Attachment Preview: [32] Order Granting Motion for Relief from Automatic Stay a…" at bounding box center [668, 419] width 1336 height 838
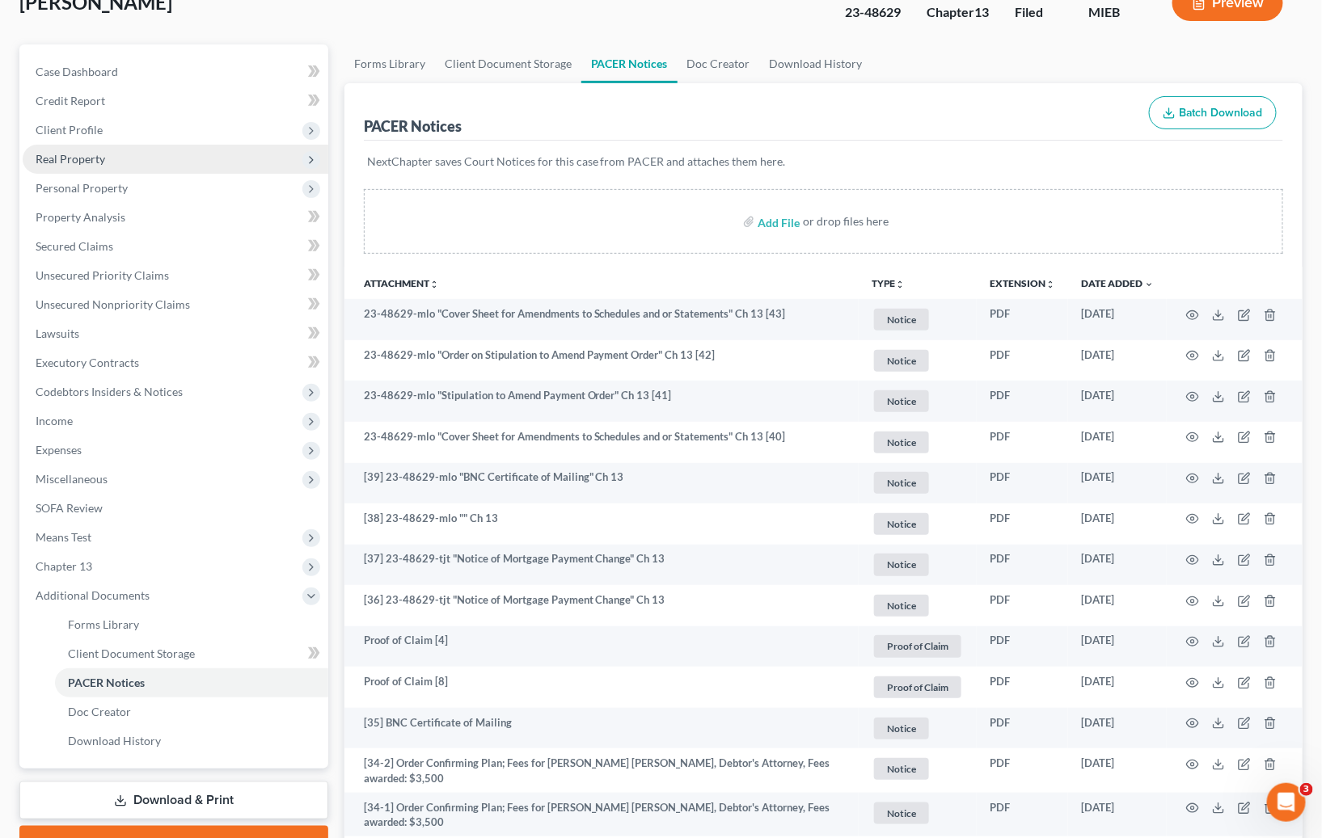
scroll to position [0, 0]
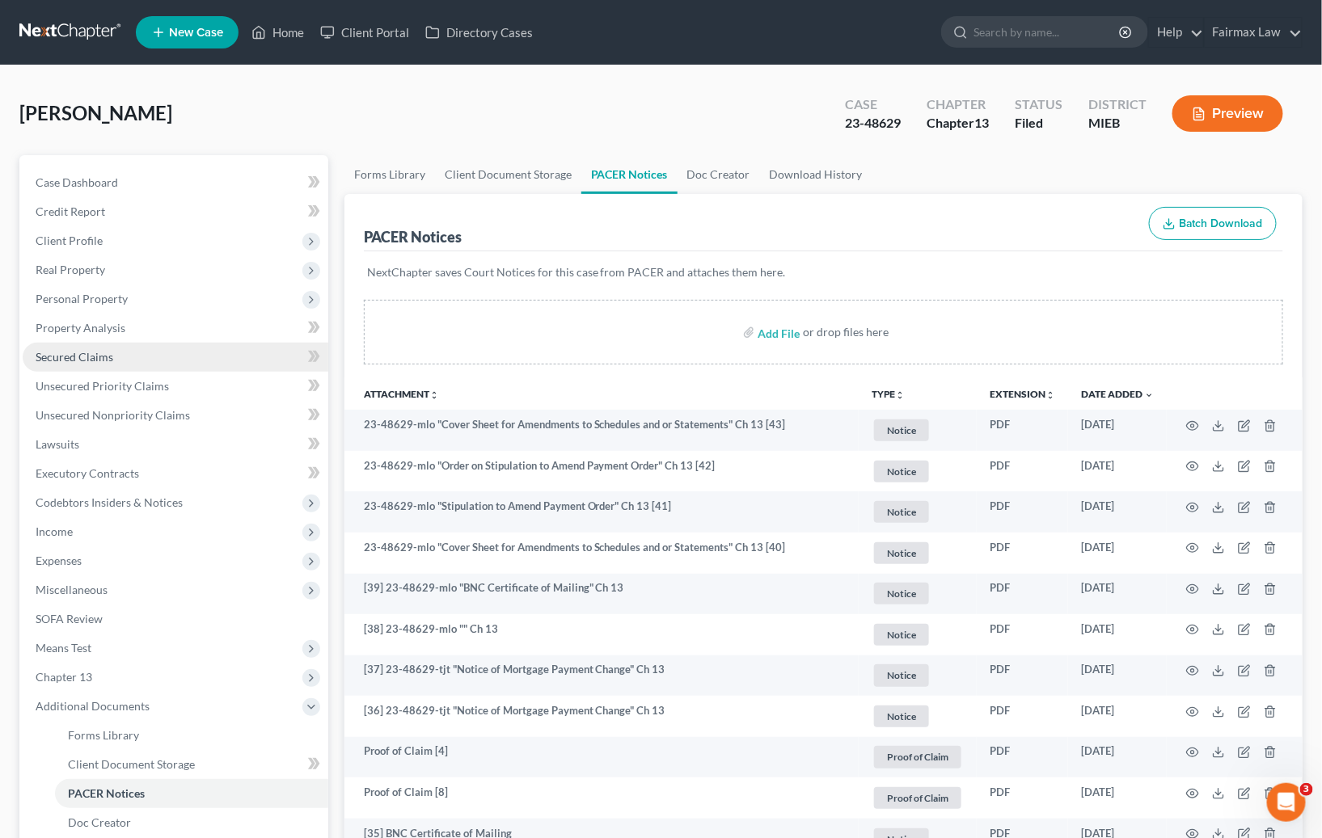
drag, startPoint x: 87, startPoint y: 347, endPoint x: 112, endPoint y: 359, distance: 27.8
click at [87, 347] on link "Secured Claims" at bounding box center [176, 357] width 306 height 29
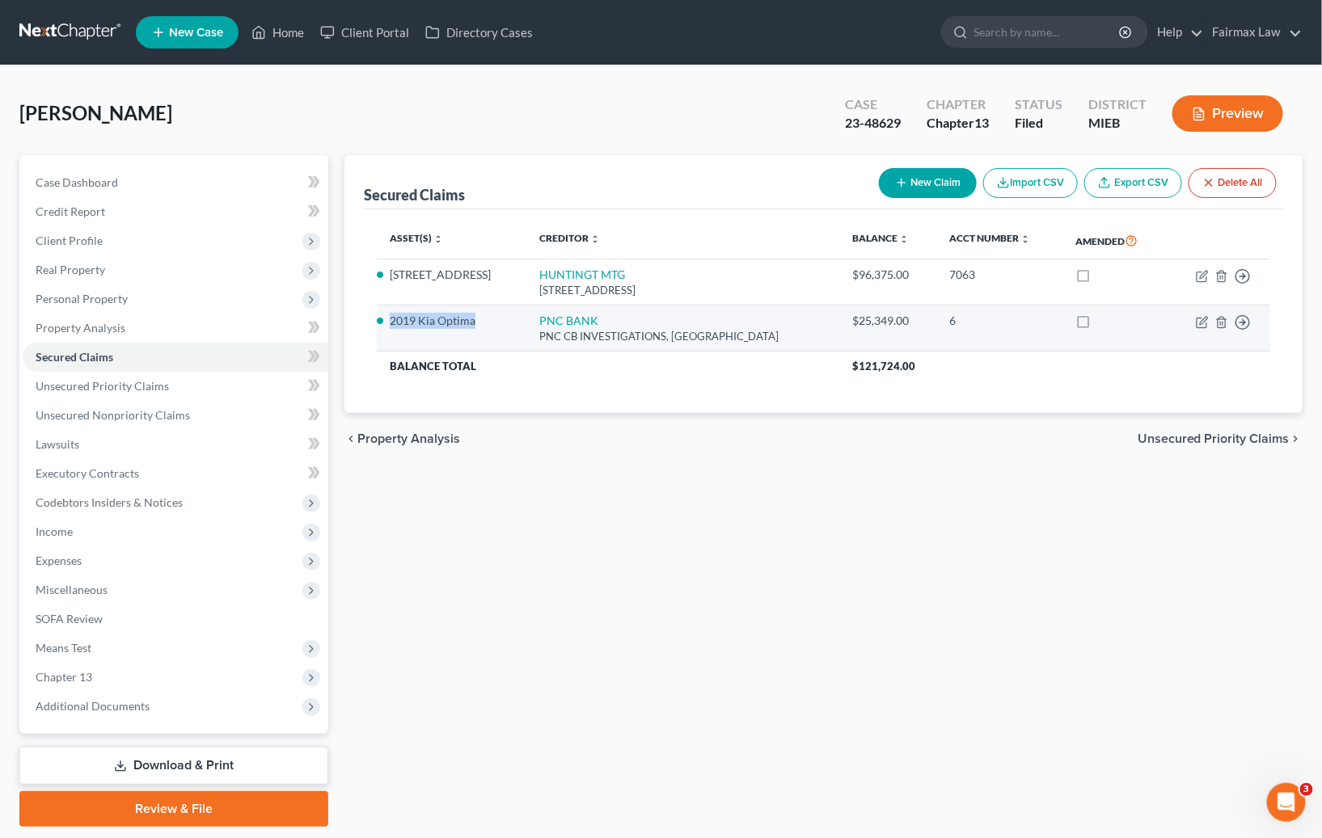
drag, startPoint x: 481, startPoint y: 319, endPoint x: 389, endPoint y: 321, distance: 92.2
click at [390, 321] on li "2019 Kia Optima" at bounding box center [452, 321] width 124 height 16
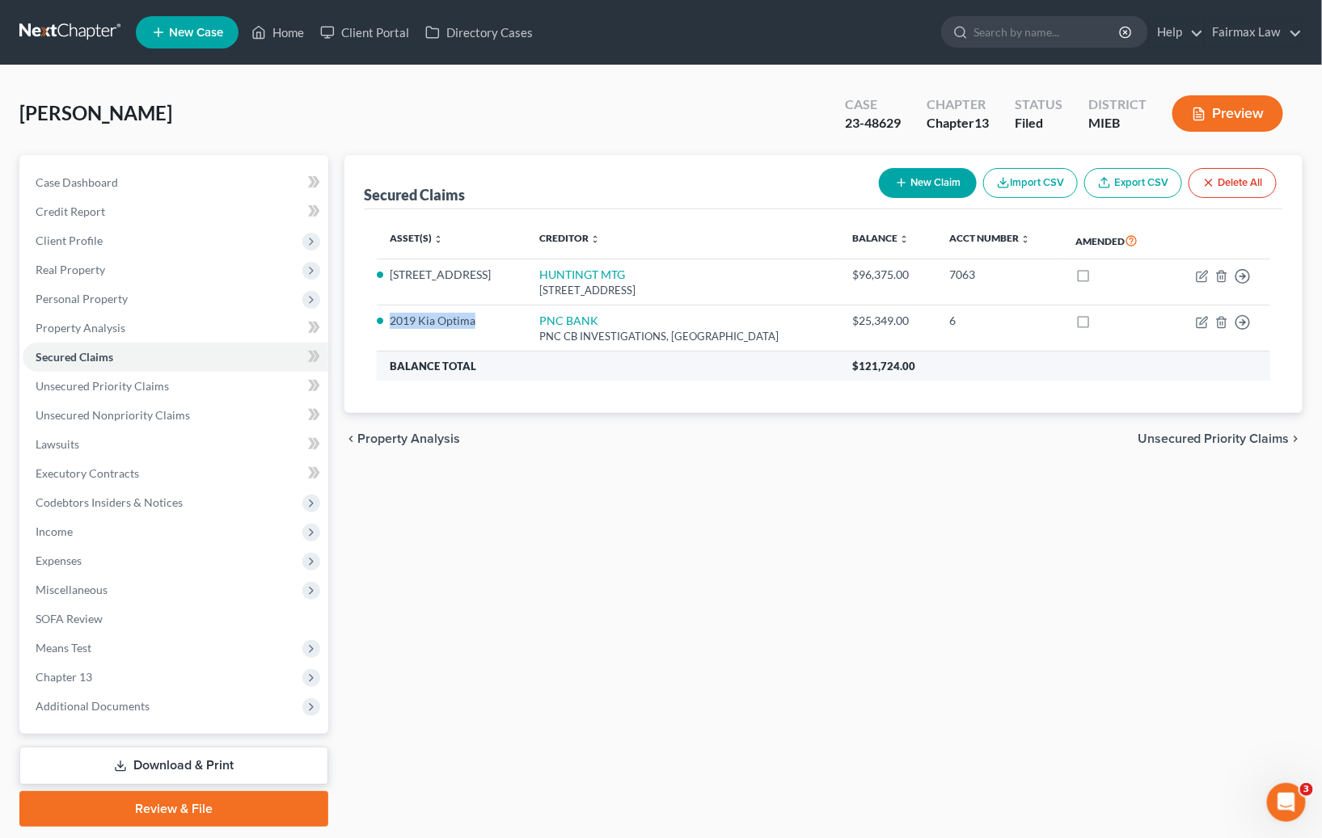
copy li "2019 Kia Optima"
click at [446, 521] on div "Secured Claims New Claim Import CSV Export CSV Delete All Asset(s) expand_more …" at bounding box center [823, 491] width 974 height 672
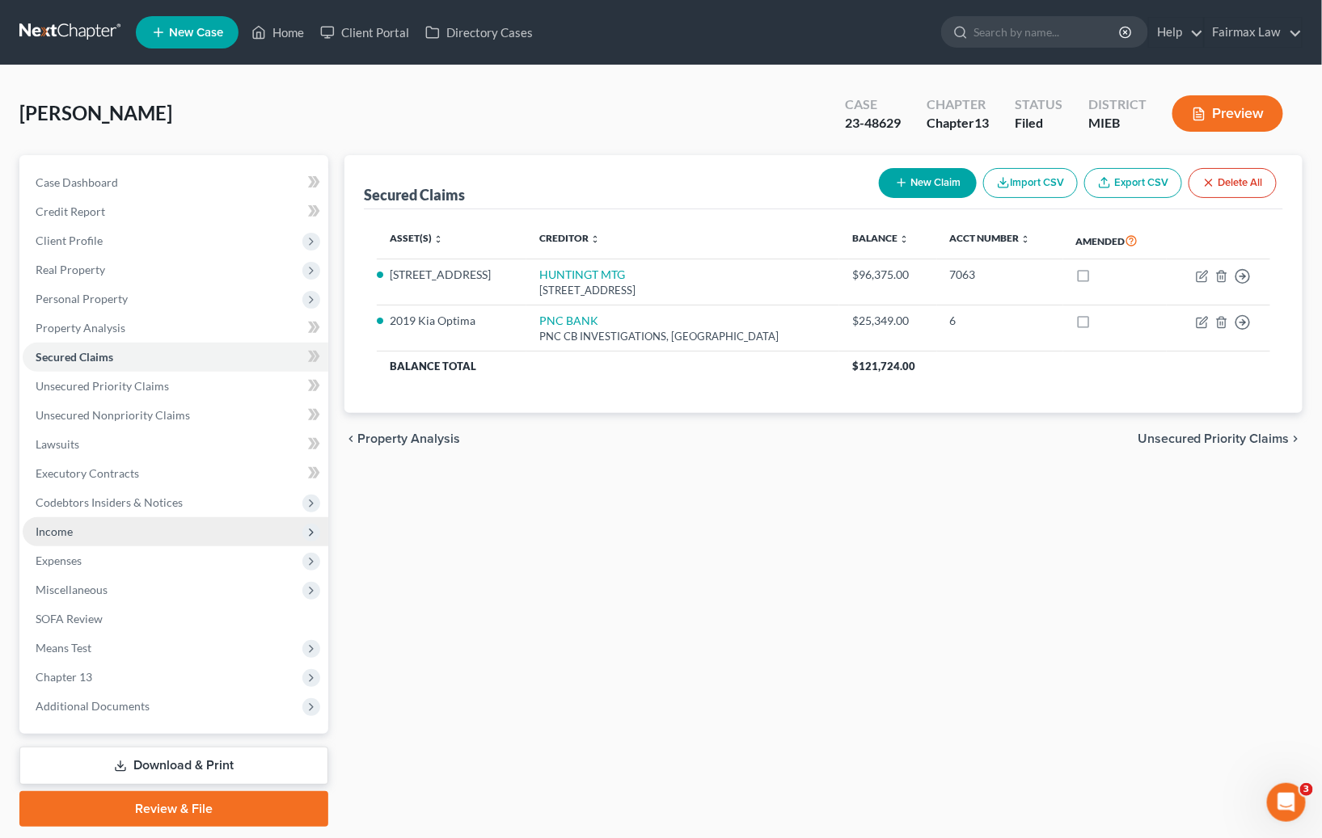
click at [112, 526] on span "Income" at bounding box center [176, 531] width 306 height 29
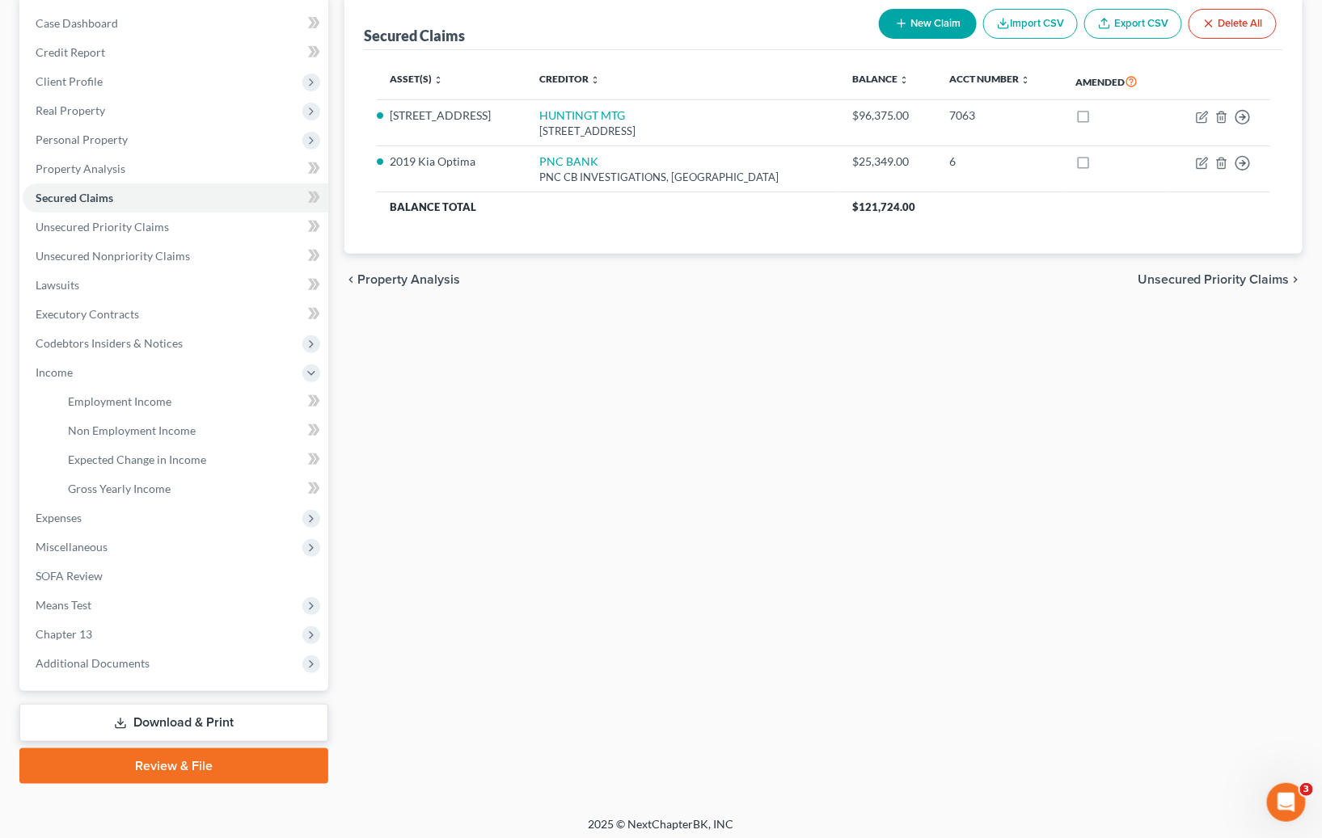
scroll to position [164, 0]
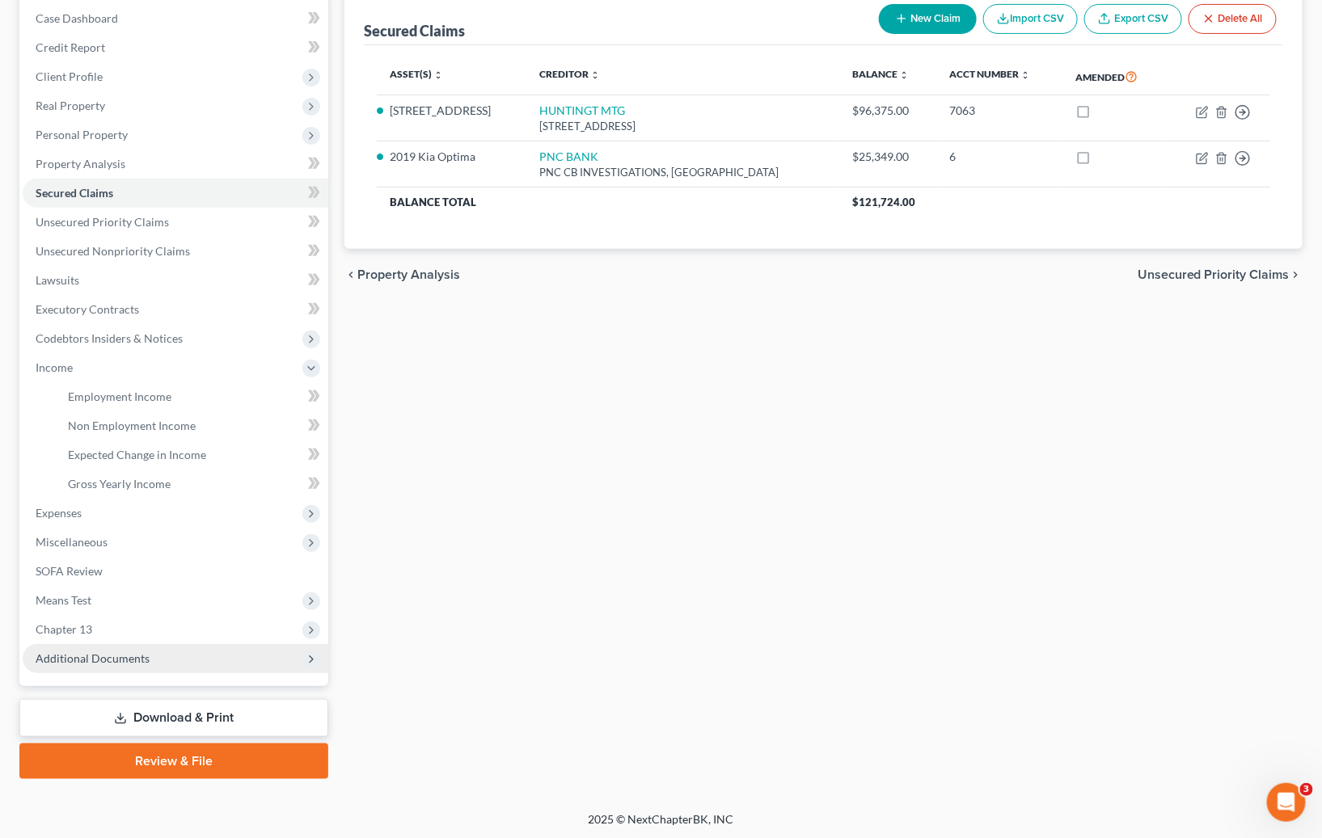
click at [116, 667] on span "Additional Documents" at bounding box center [176, 658] width 306 height 29
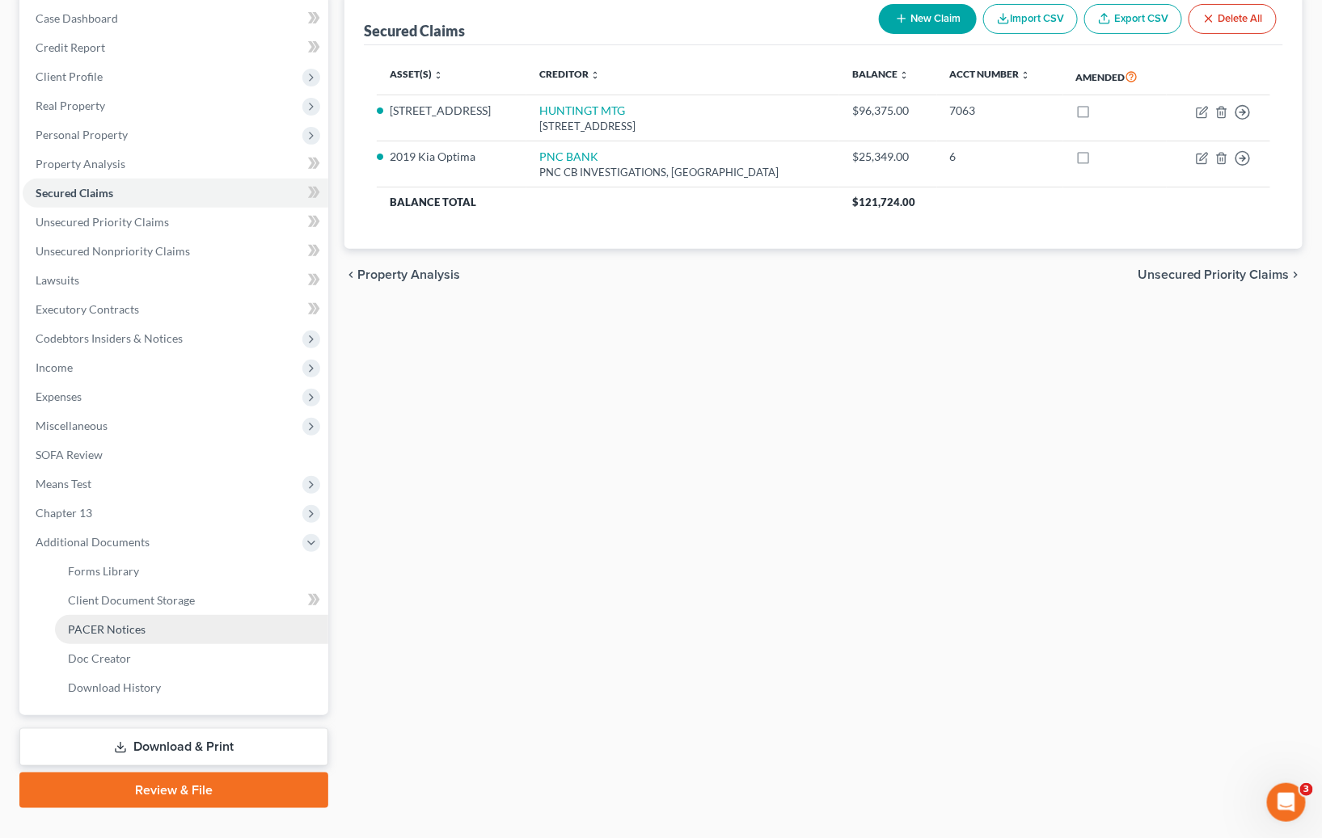
click at [117, 630] on span "PACER Notices" at bounding box center [107, 630] width 78 height 14
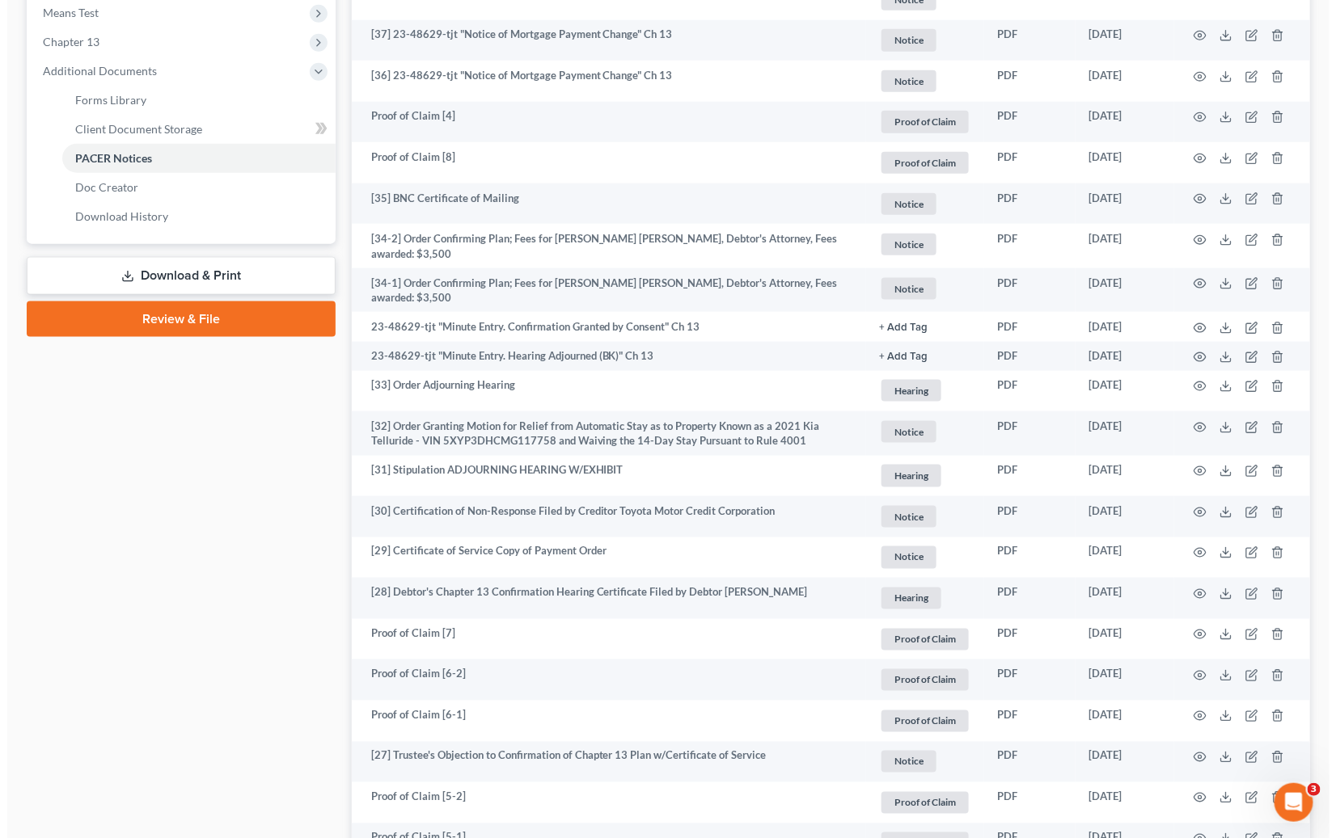
scroll to position [1210, 0]
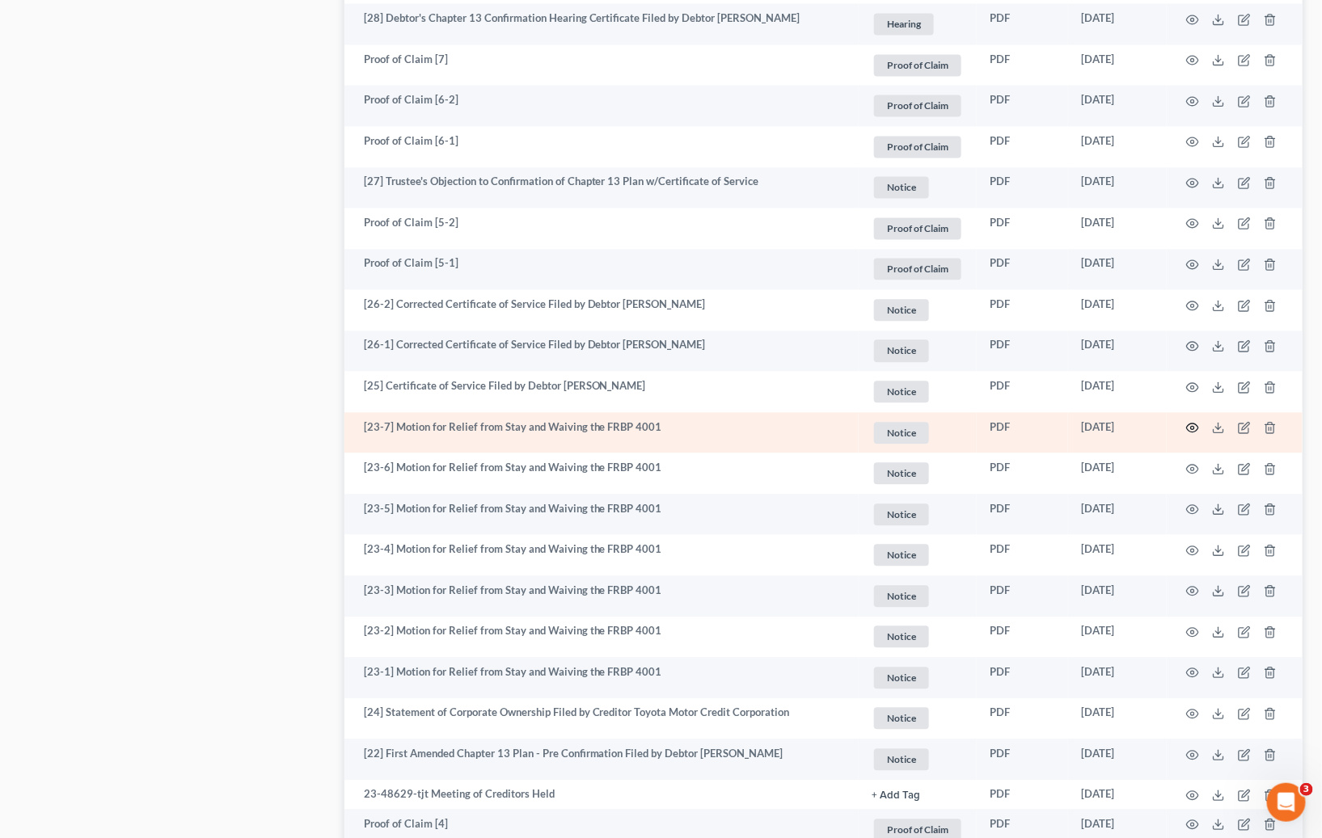
click at [1188, 424] on icon "button" at bounding box center [1193, 428] width 12 height 9
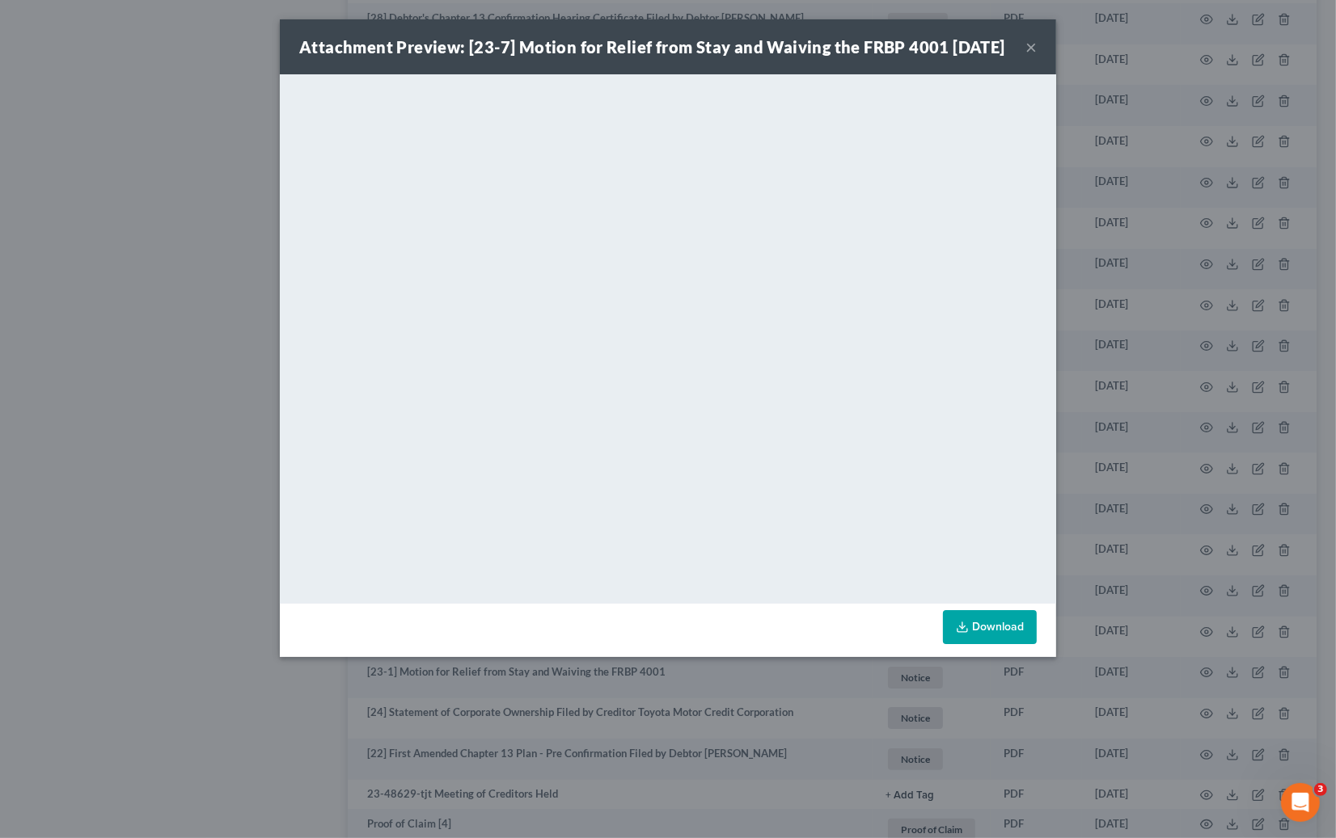
click at [1120, 381] on div "Attachment Preview: [23-7] Motion for Relief from Stay and Waiving the FRBP 400…" at bounding box center [668, 419] width 1336 height 838
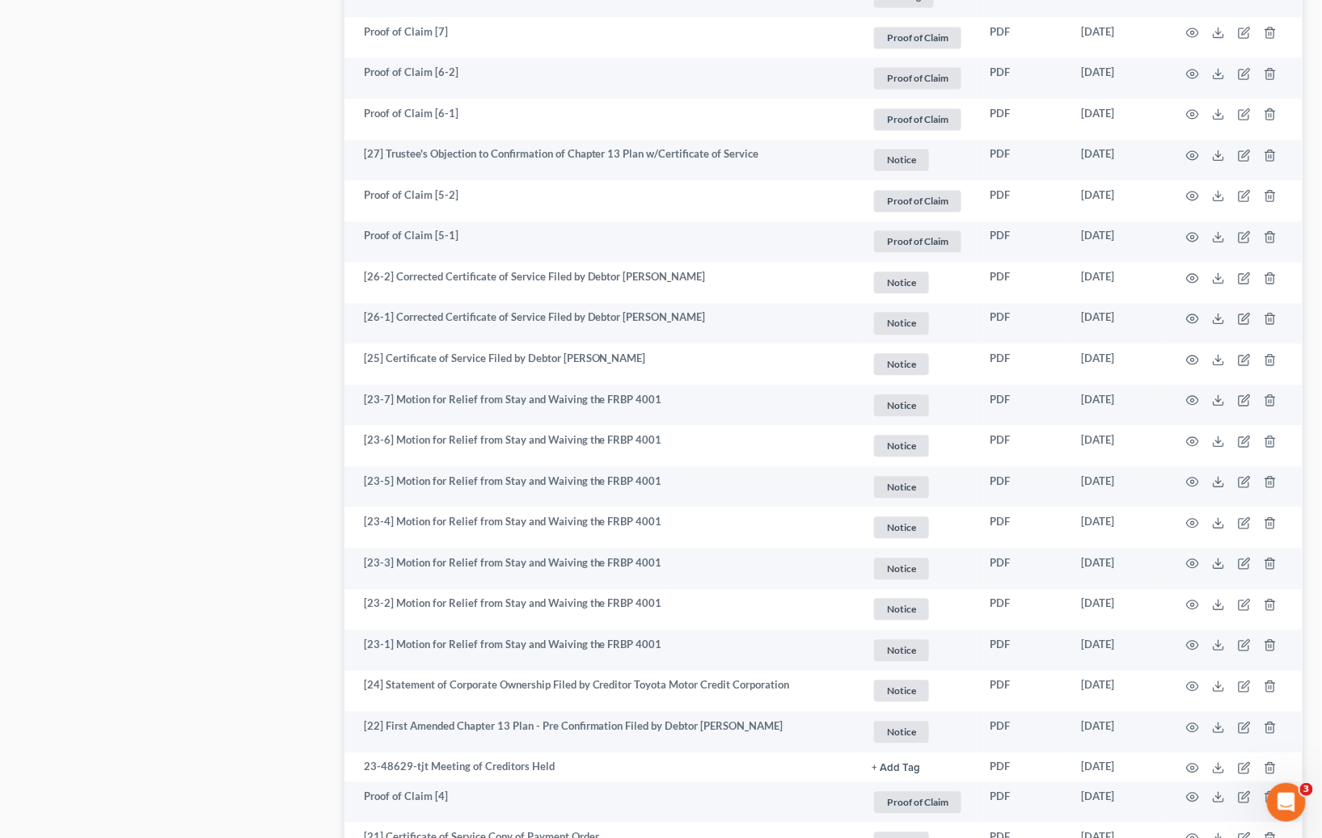
scroll to position [1264, 0]
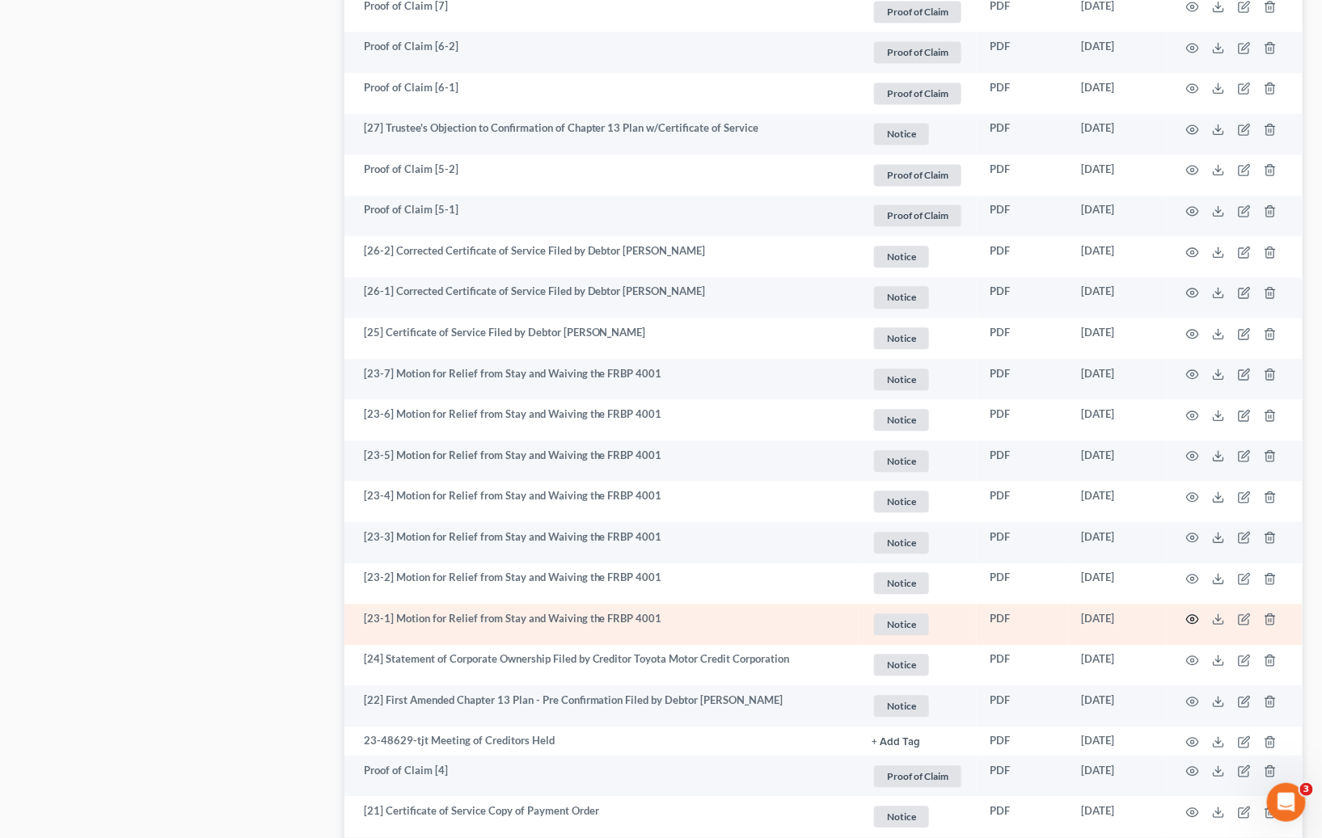
click at [1188, 615] on icon "button" at bounding box center [1193, 619] width 12 height 9
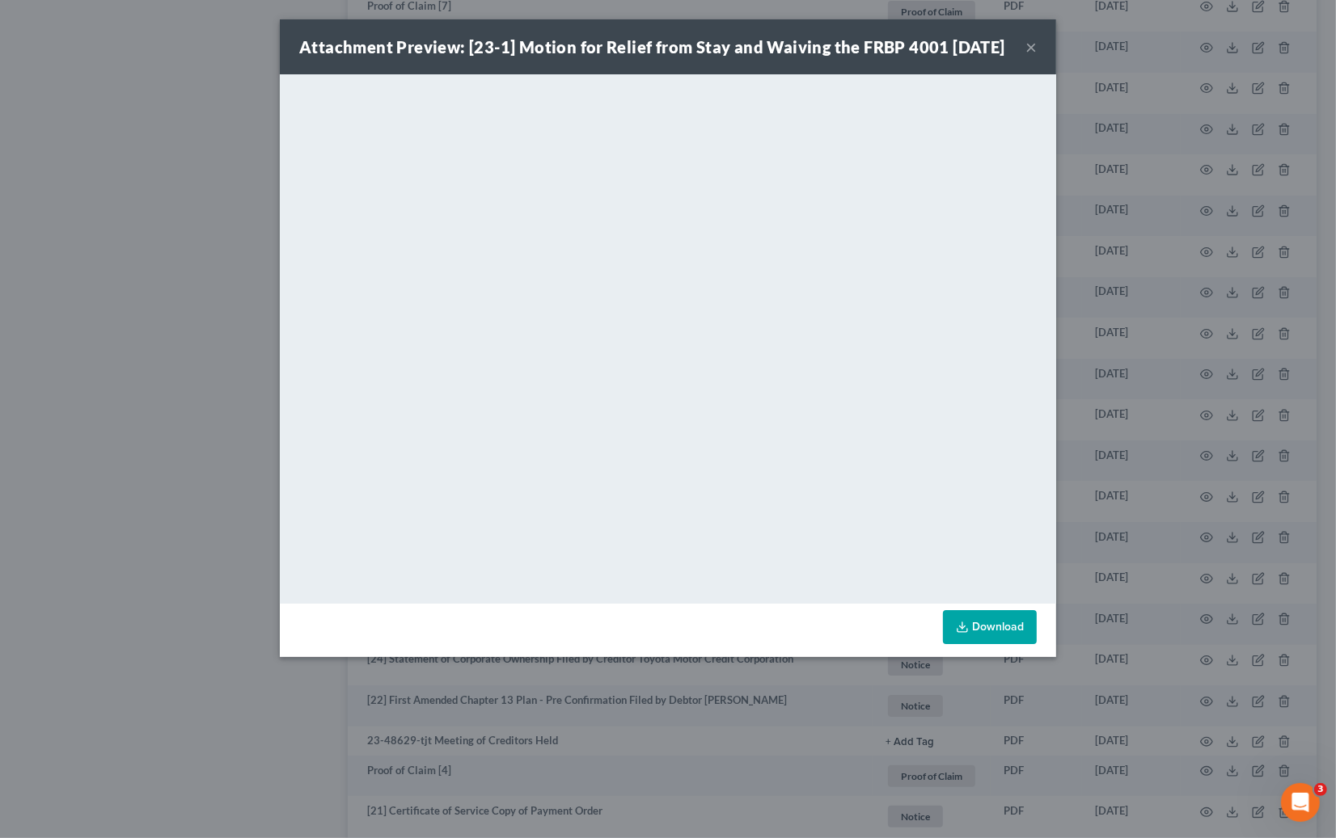
click at [1083, 239] on div "Attachment Preview: [23-1] Motion for Relief from Stay and Waiving the FRBP 400…" at bounding box center [668, 419] width 1336 height 838
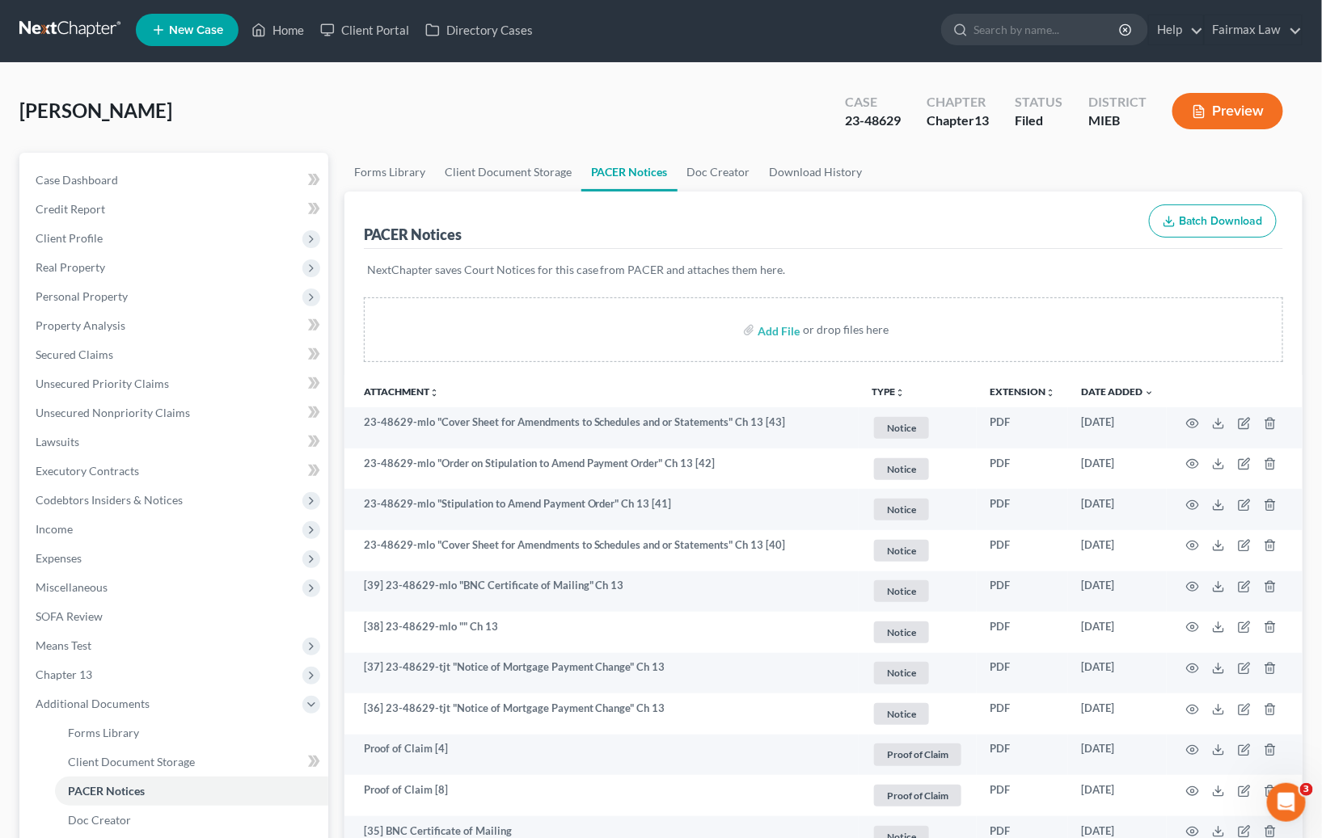
scroll to position [0, 0]
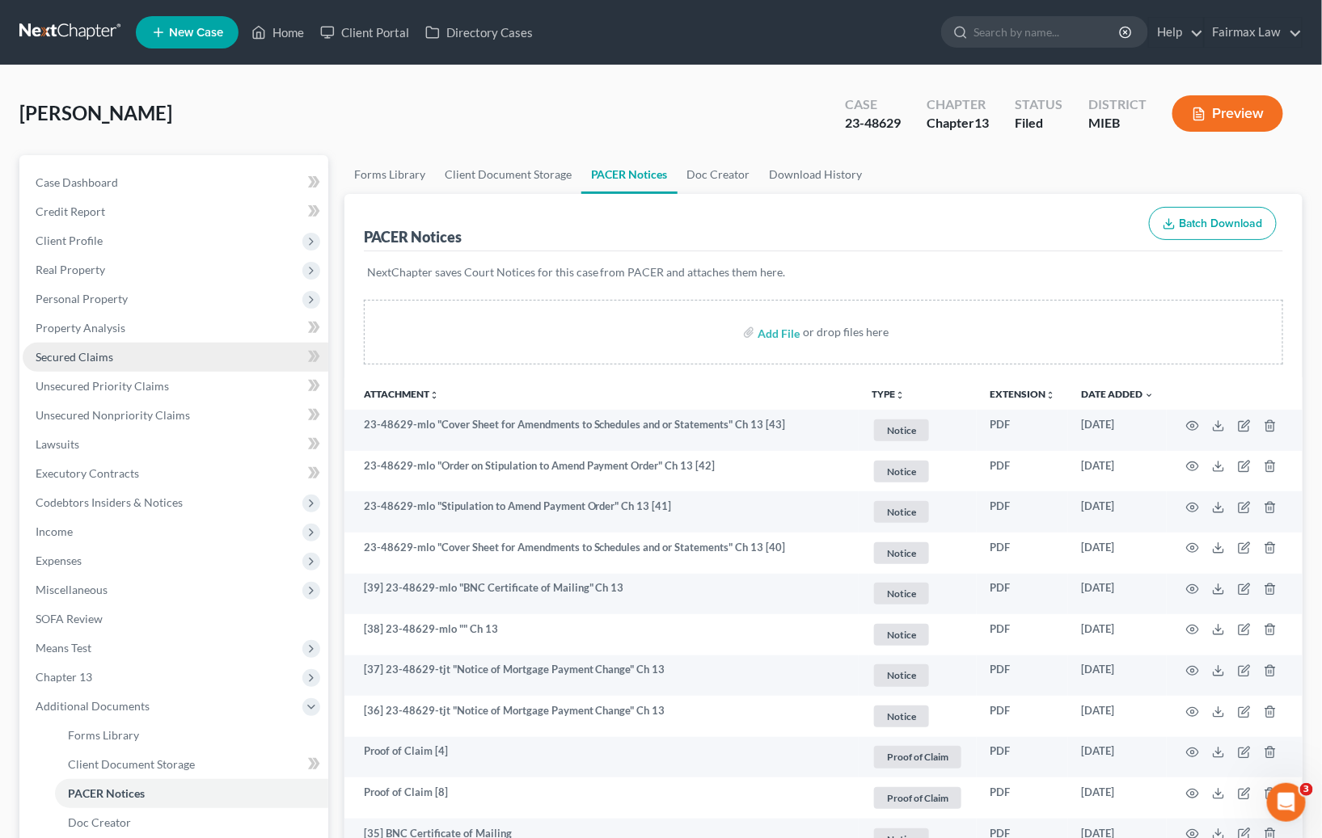
click at [112, 352] on link "Secured Claims" at bounding box center [176, 357] width 306 height 29
